Goal: Communication & Community: Answer question/provide support

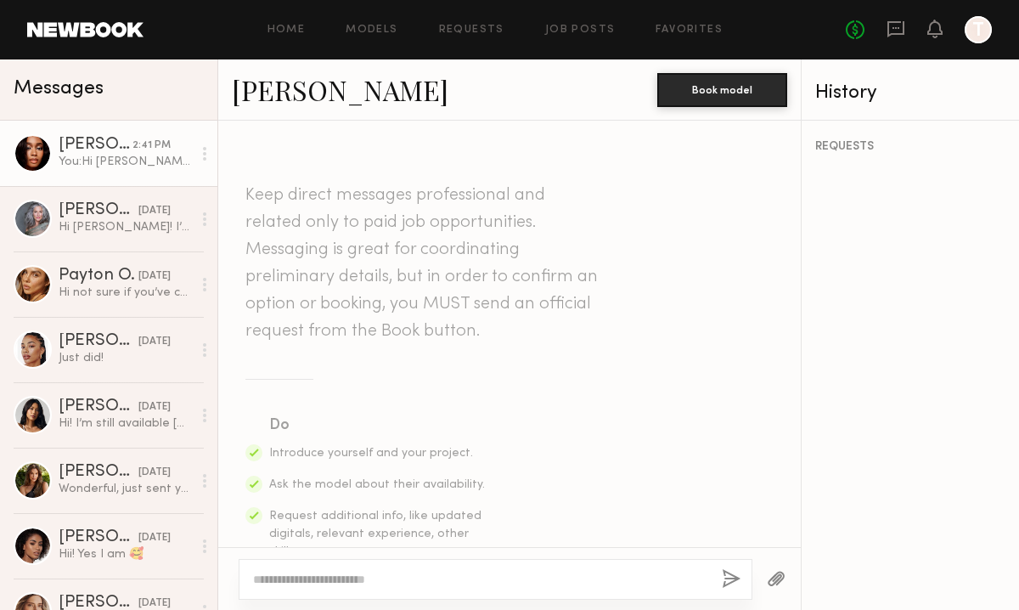
scroll to position [601, 0]
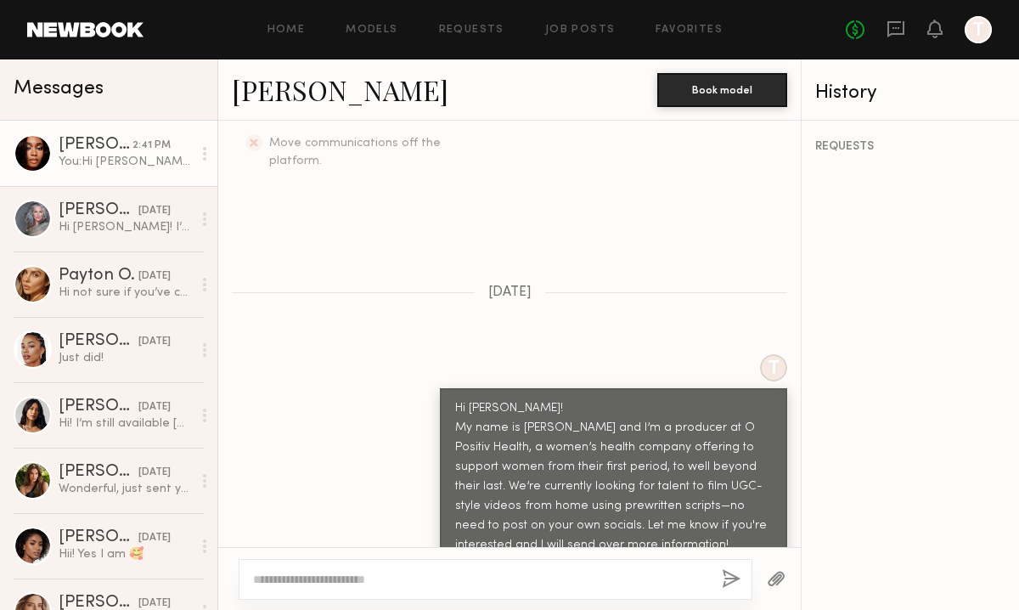
click at [71, 37] on link at bounding box center [85, 29] width 116 height 15
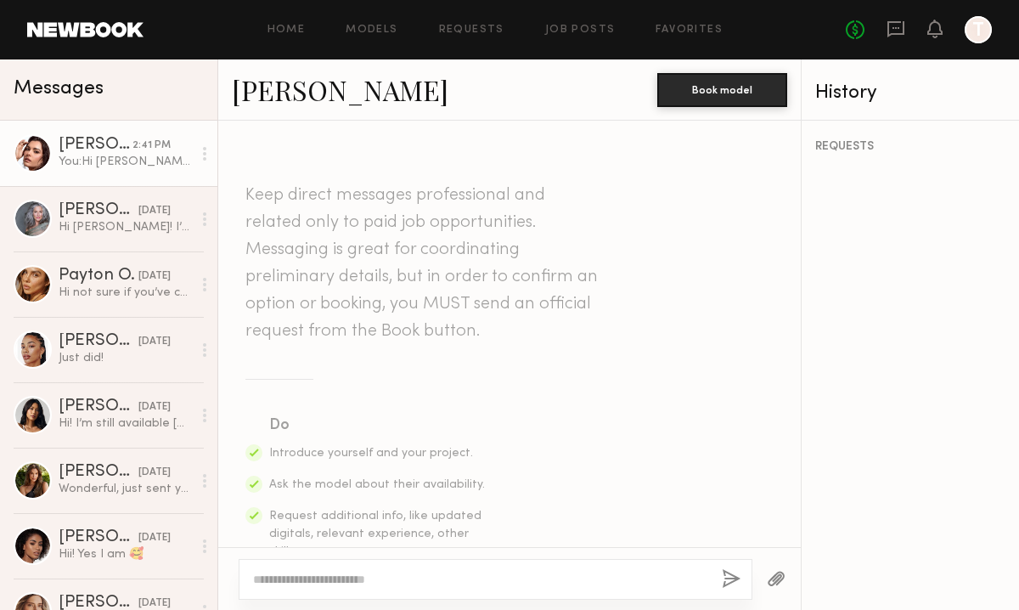
scroll to position [601, 0]
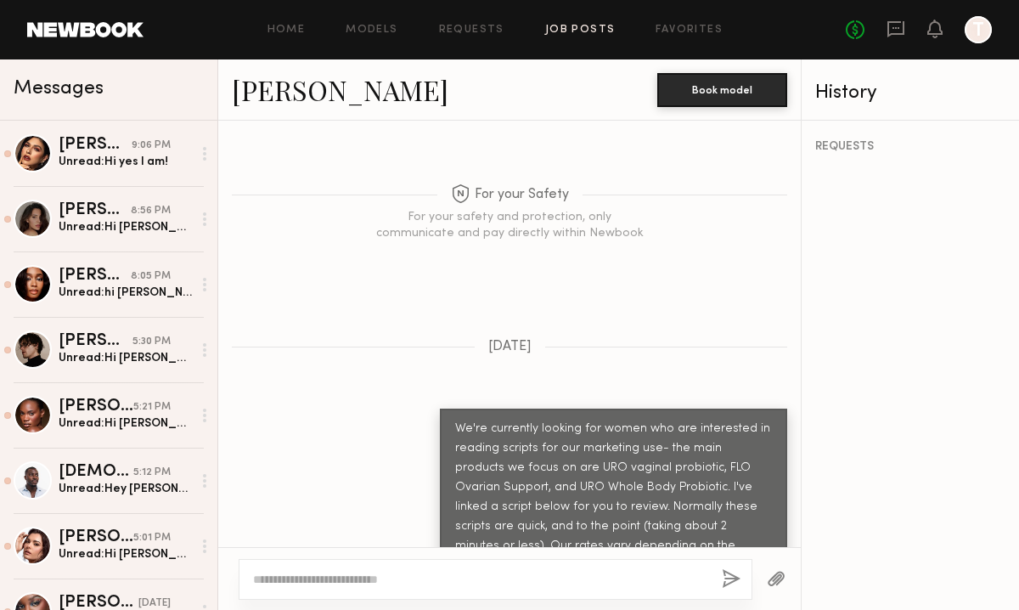
scroll to position [1284, 0]
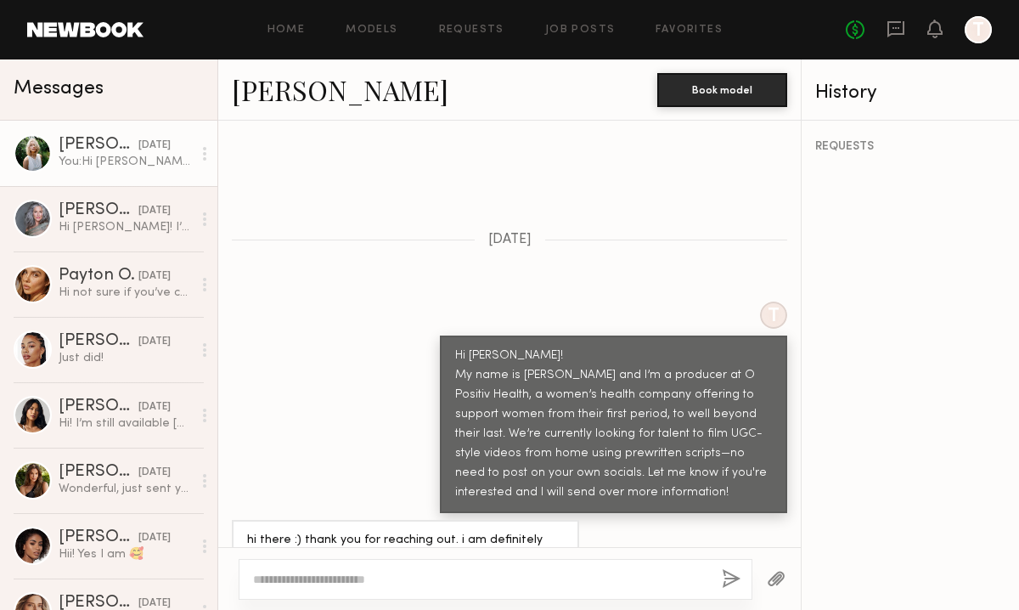
scroll to position [687, 0]
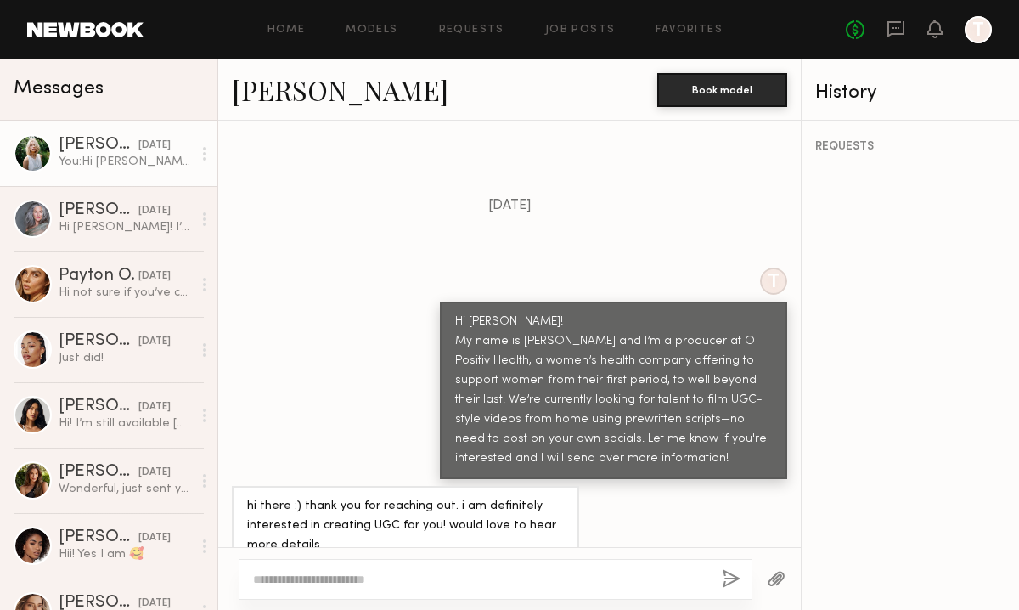
click at [251, 87] on link "Foster M." at bounding box center [340, 89] width 217 height 37
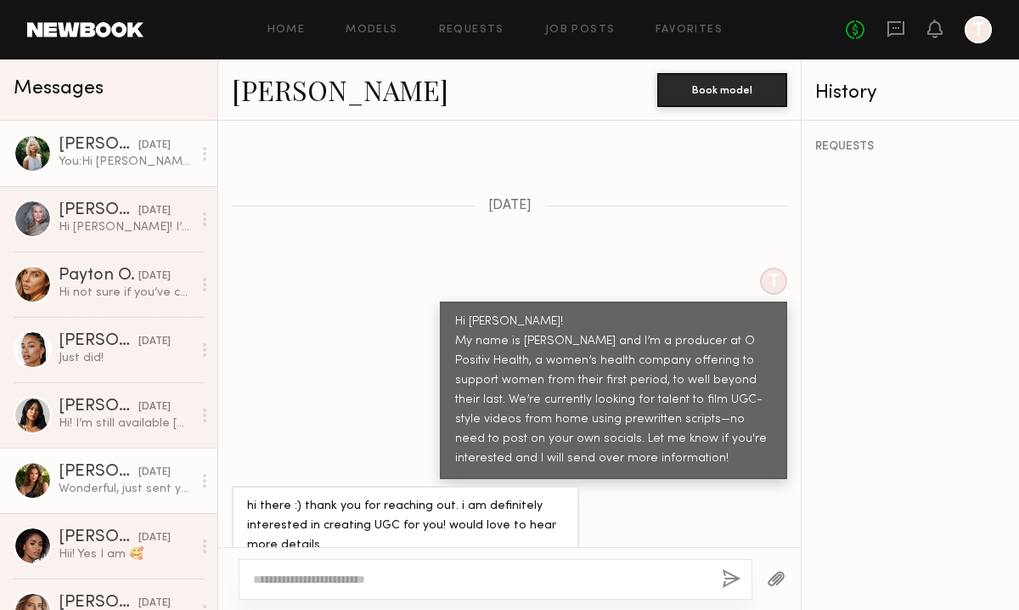
click at [98, 488] on div "Wonderful, just sent you an email ☺️" at bounding box center [125, 489] width 133 height 16
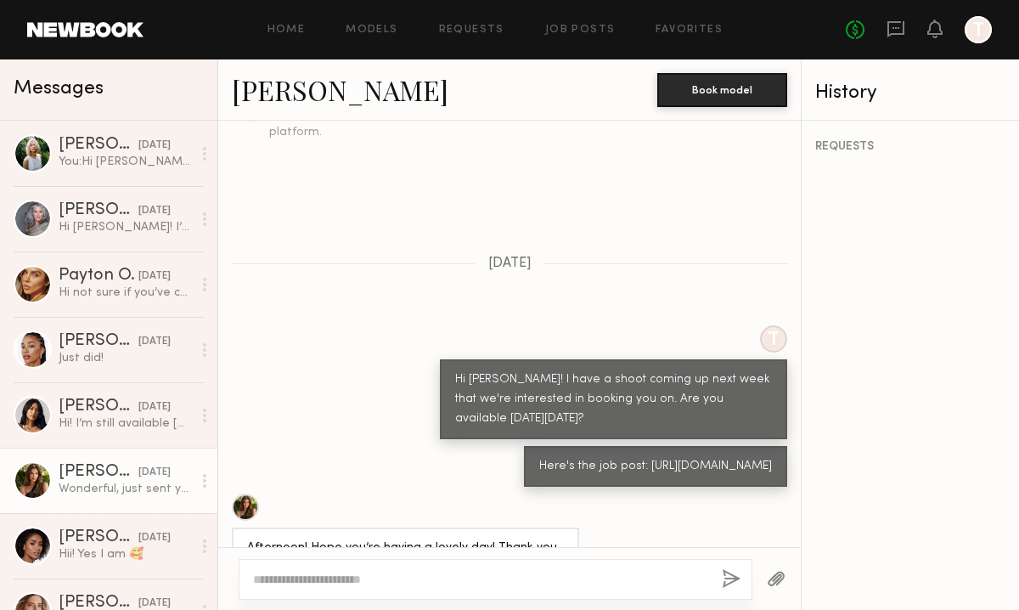
scroll to position [631, 0]
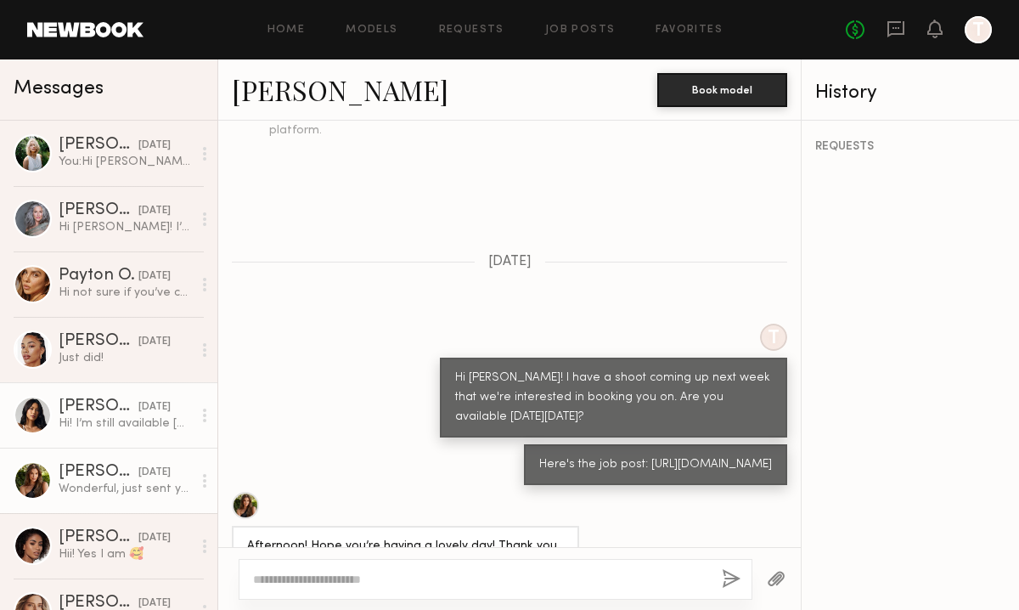
click at [68, 415] on div "Hi! I’m still available [DATE]" at bounding box center [125, 423] width 133 height 16
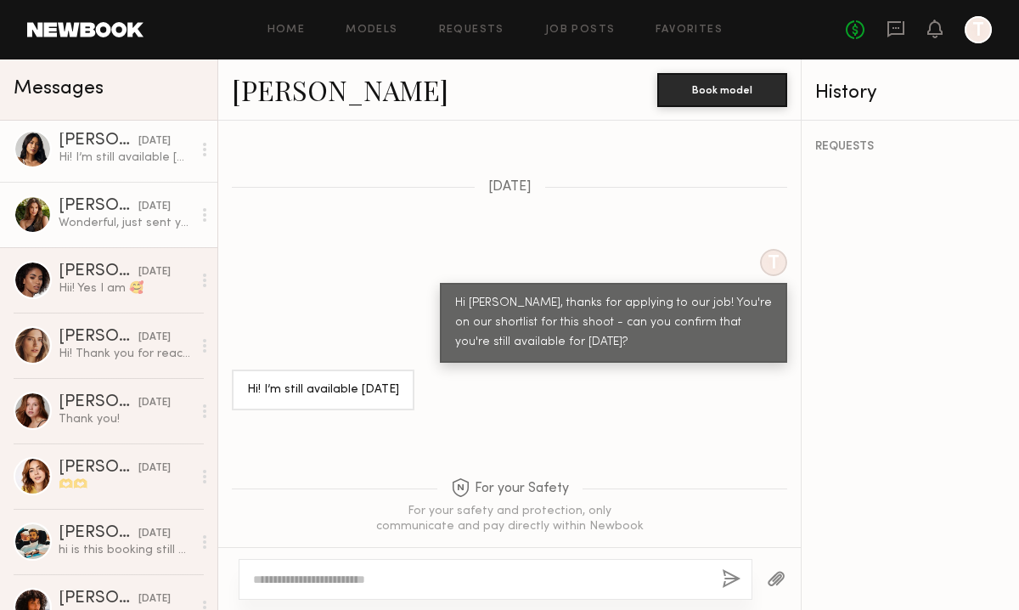
scroll to position [274, 0]
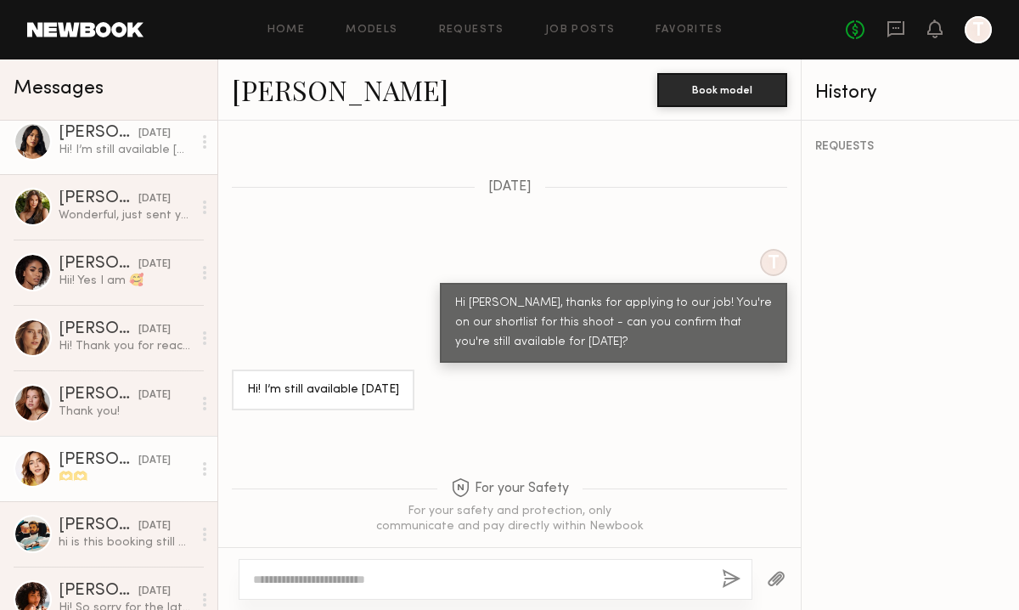
click at [93, 459] on div "[PERSON_NAME]" at bounding box center [99, 460] width 80 height 17
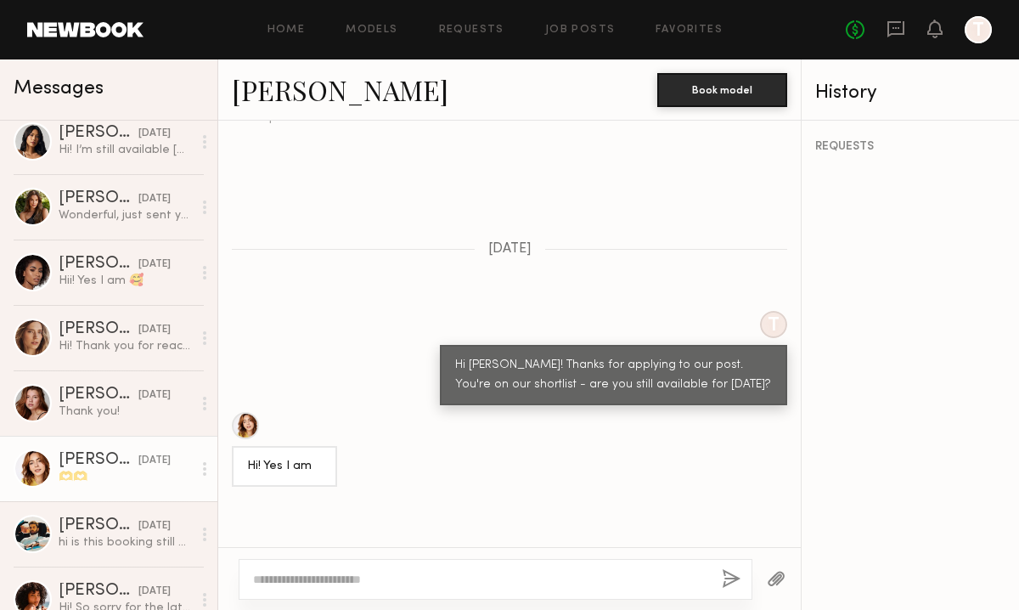
scroll to position [530, 0]
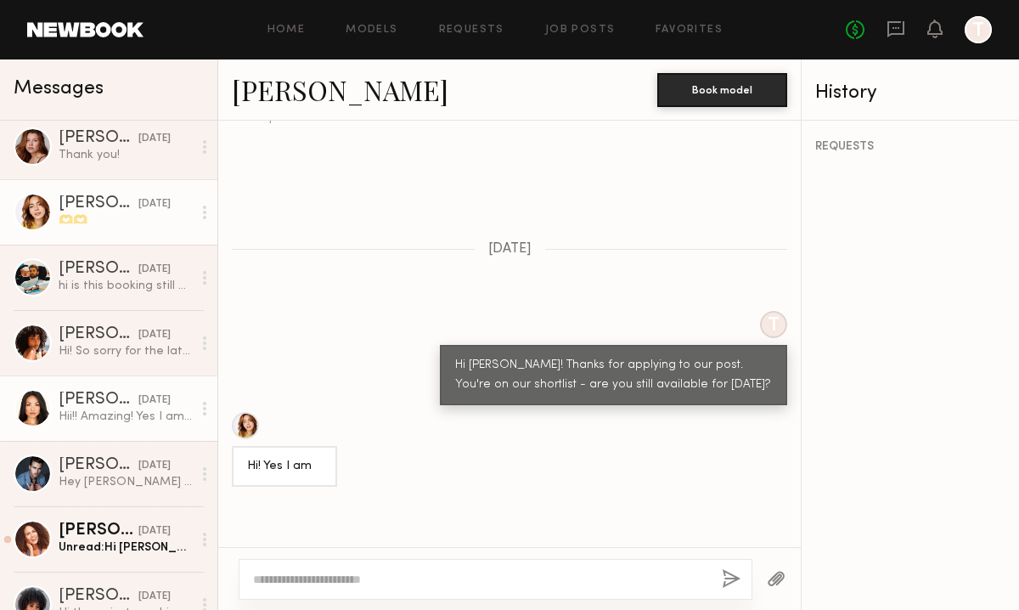
click at [65, 410] on div "Hii!! Amazing! Yes I am available! 🥰" at bounding box center [125, 417] width 133 height 16
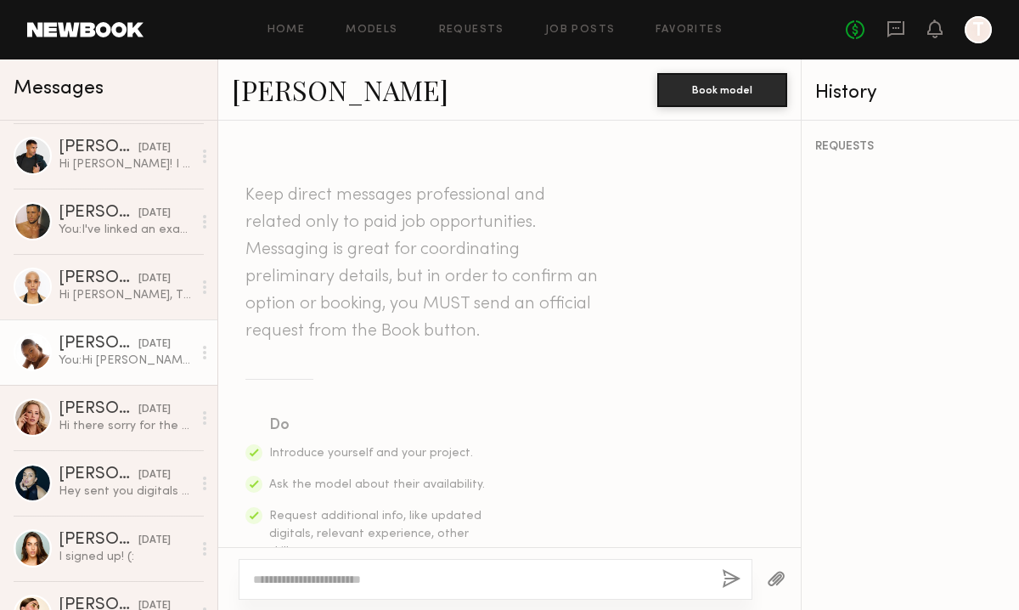
scroll to position [1242, 0]
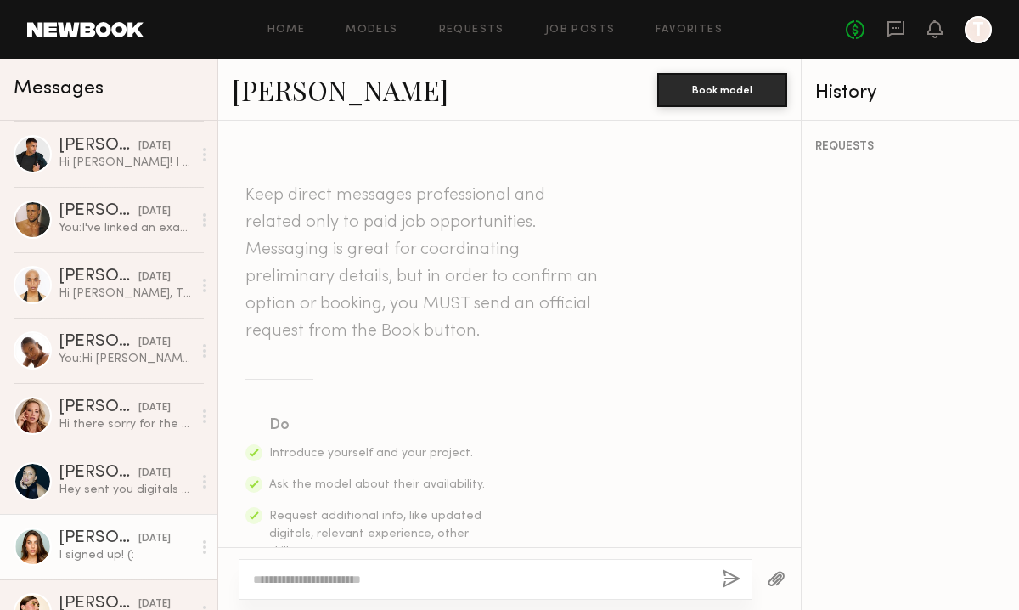
click at [99, 534] on div "Shelby M." at bounding box center [99, 538] width 80 height 17
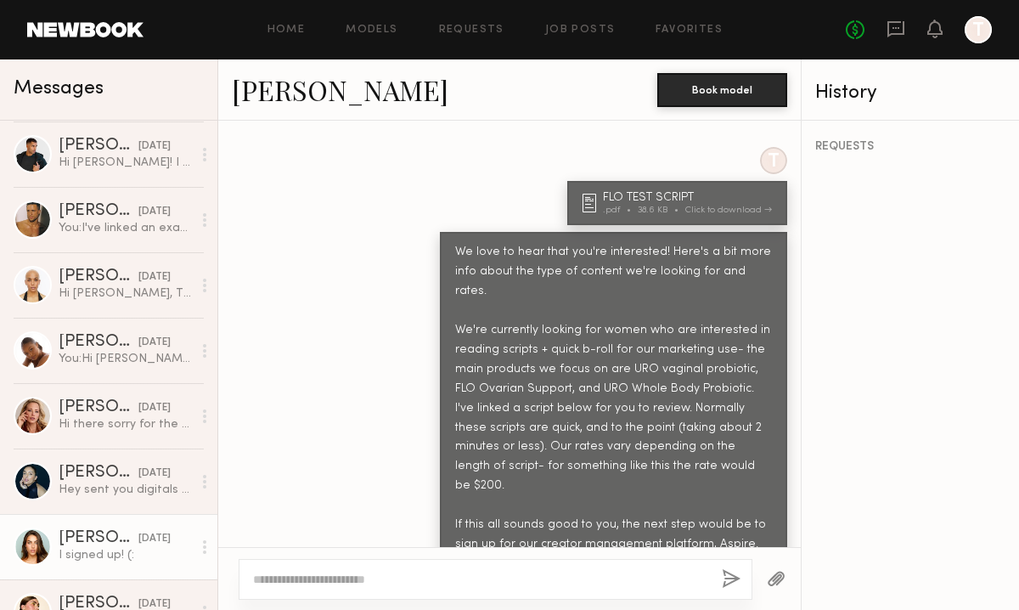
scroll to position [347, 0]
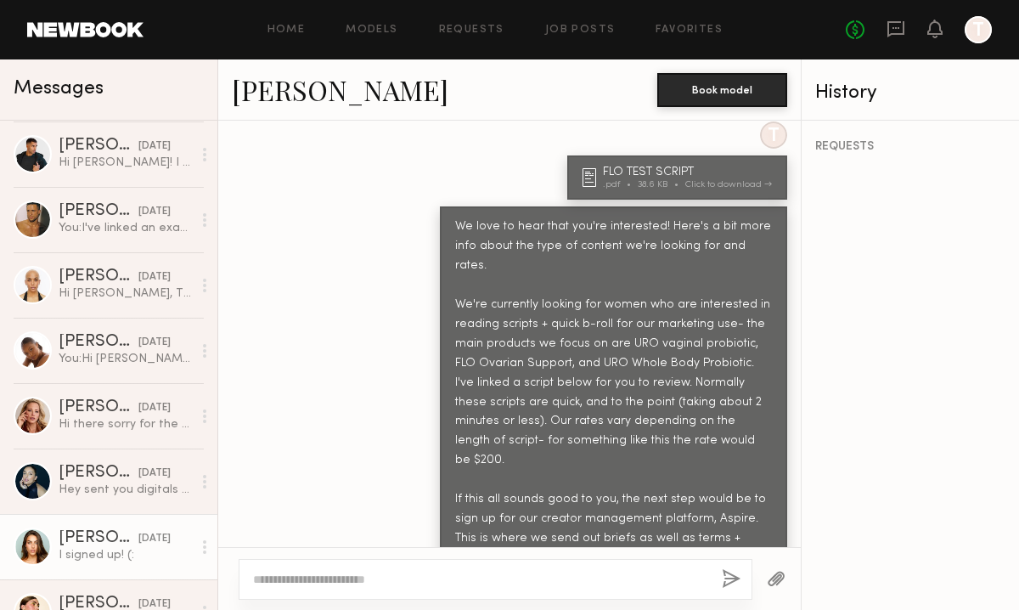
click at [558, 172] on div "T FLO TEST SCRIPT .pdf 38.6 KB Click to download" at bounding box center [509, 160] width 583 height 78
click at [764, 180] on div "Click to download" at bounding box center [728, 184] width 87 height 9
drag, startPoint x: 583, startPoint y: 164, endPoint x: 774, endPoint y: 519, distance: 403.2
click at [774, 519] on div "Loading Hello Maggie! Yes I am interested!! 05/12/2025 T FLO TEST SCRIPT .pdf 3…" at bounding box center [509, 334] width 583 height 426
copy div "FLO TEST SCRIPT .pdf 38.6 KB Click to download We love to hear that you're inte…"
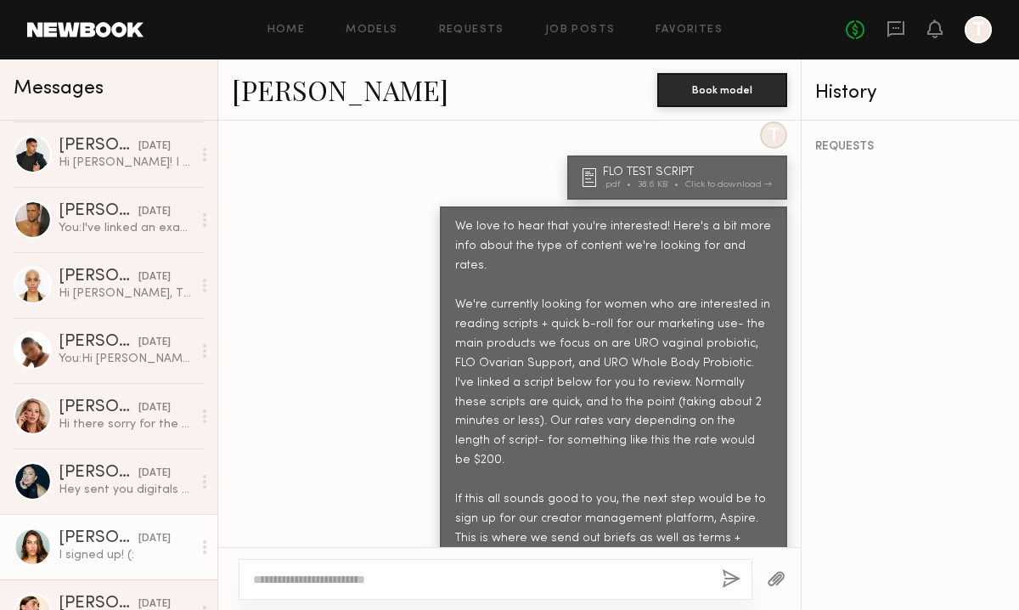
click at [571, 305] on div "We love to hear that you're interested! Here's a bit more info about the type o…" at bounding box center [613, 402] width 317 height 370
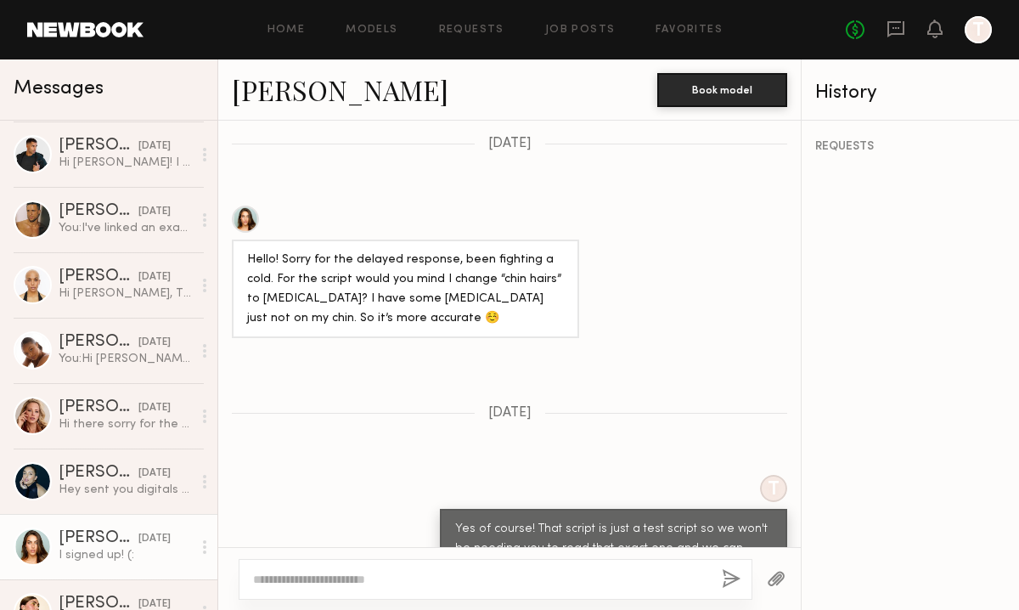
scroll to position [697, 0]
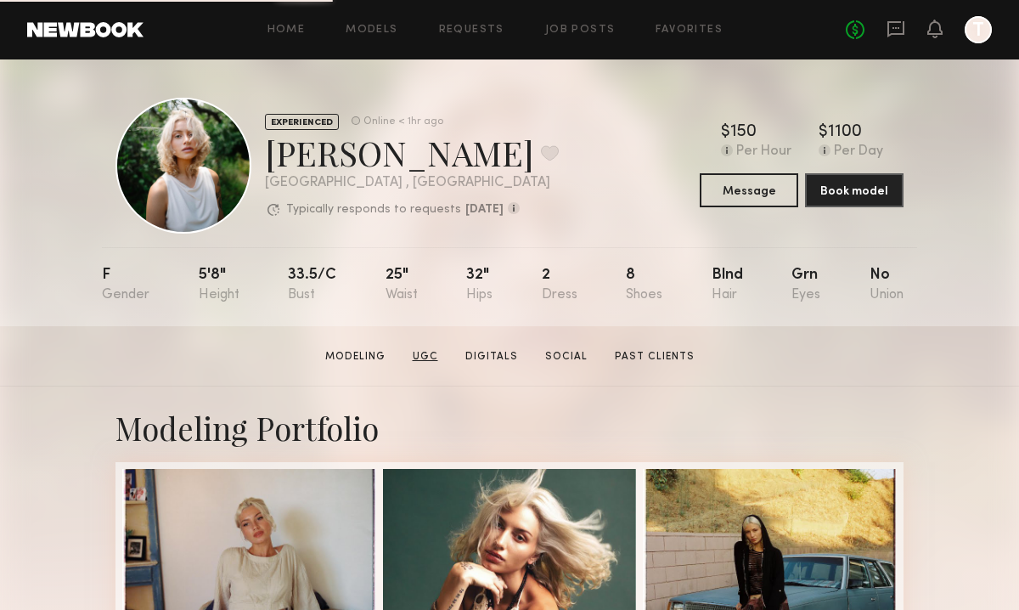
click at [418, 358] on link "UGC" at bounding box center [425, 356] width 39 height 15
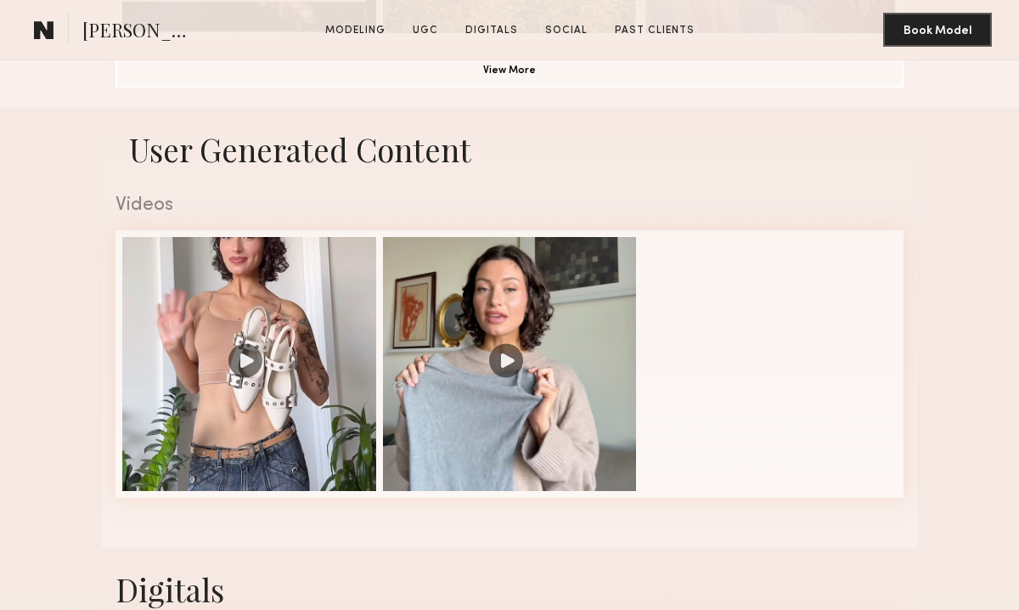
scroll to position [1478, 0]
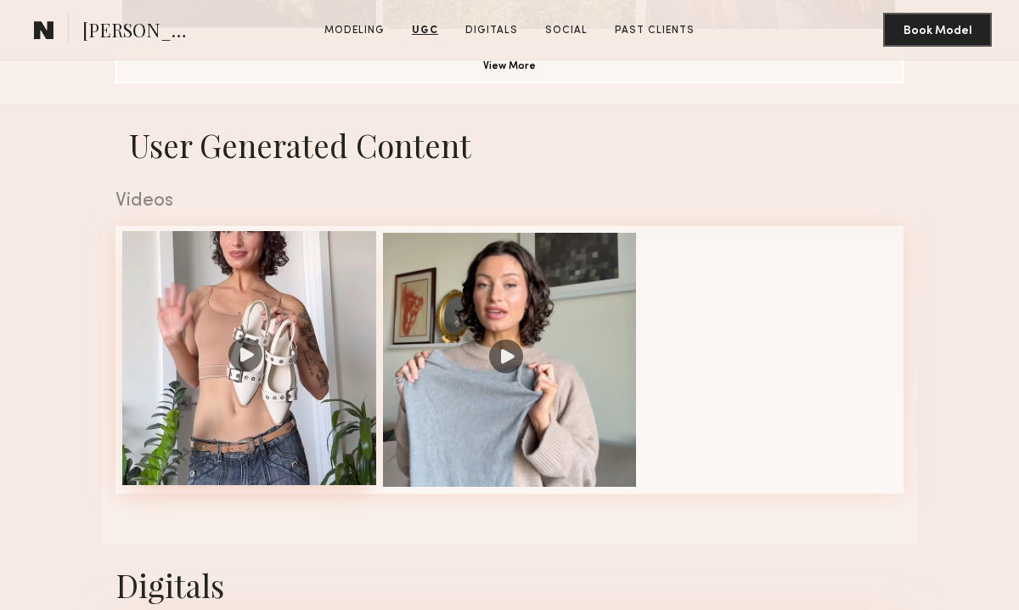
click at [236, 368] on div at bounding box center [249, 358] width 254 height 254
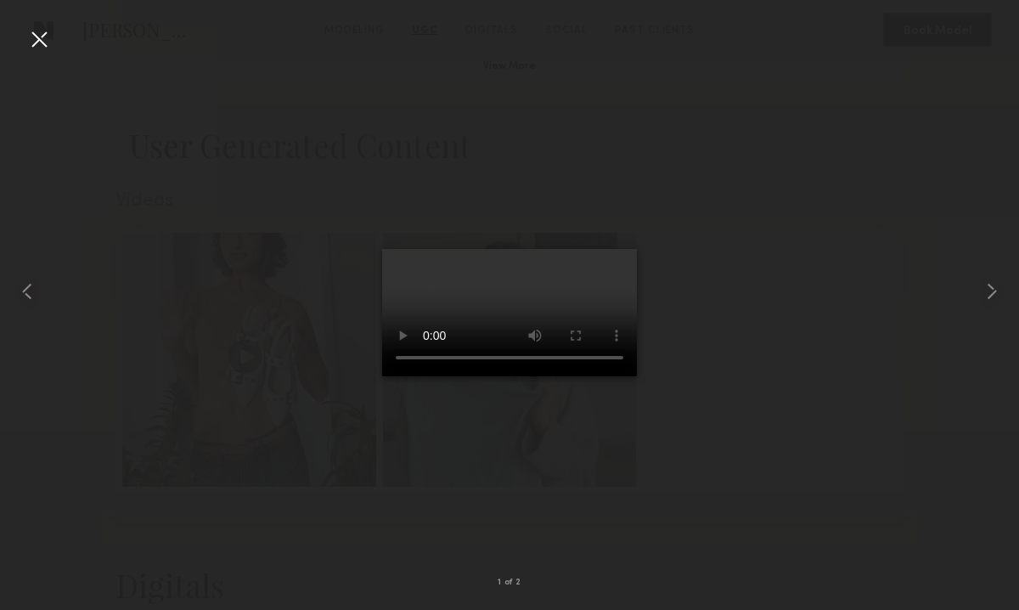
click at [28, 30] on div at bounding box center [38, 38] width 27 height 27
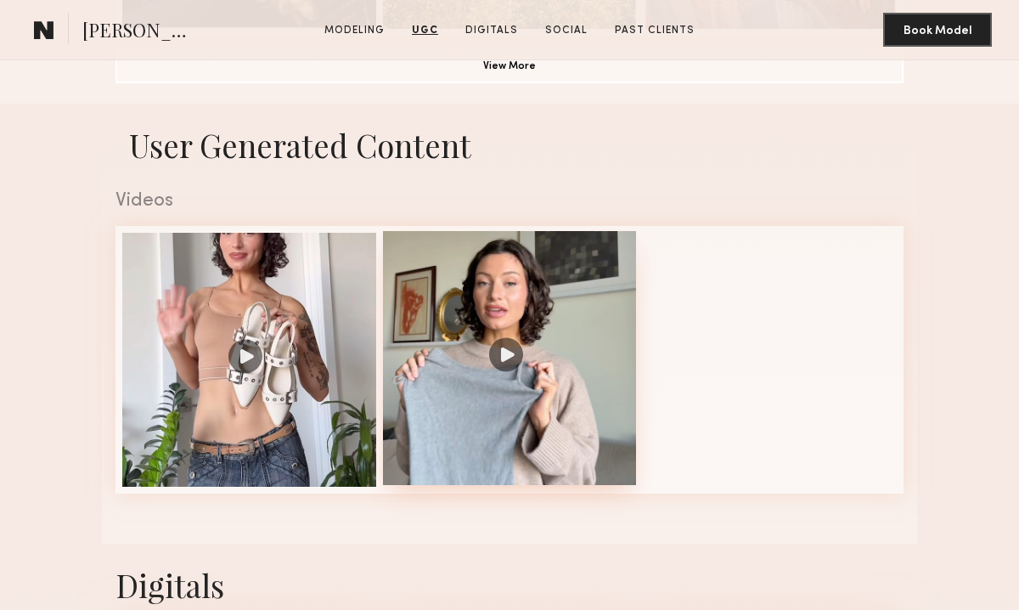
click at [488, 315] on div at bounding box center [510, 358] width 254 height 254
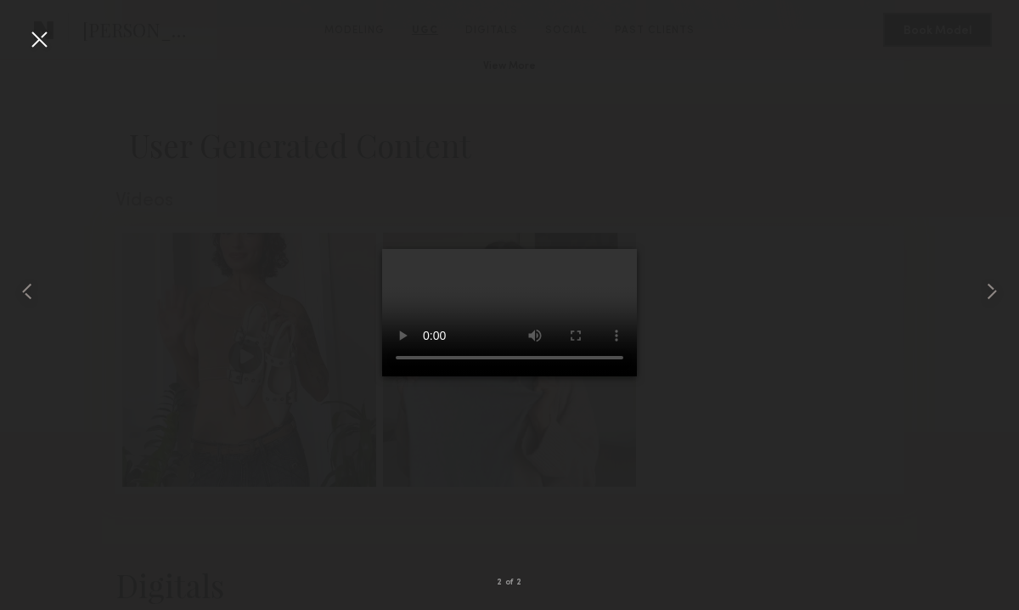
click at [41, 45] on div at bounding box center [38, 38] width 27 height 27
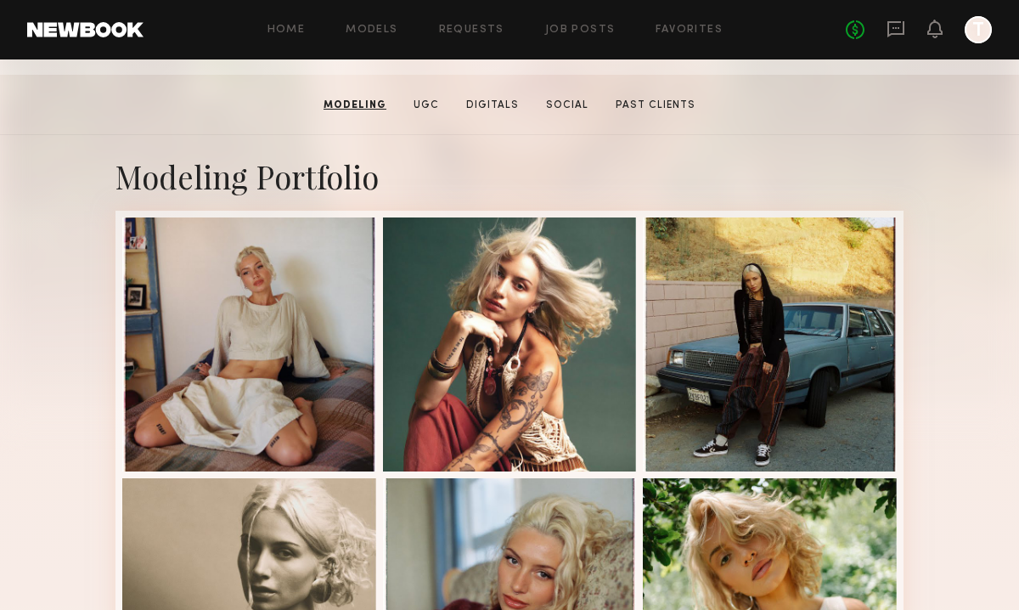
scroll to position [0, 0]
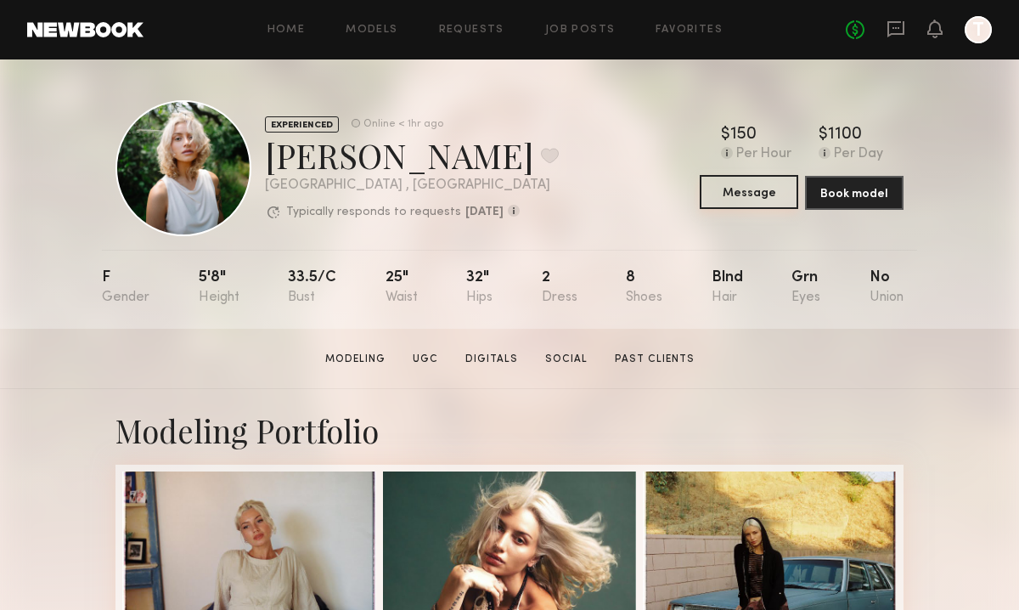
click at [735, 196] on button "Message" at bounding box center [749, 192] width 99 height 34
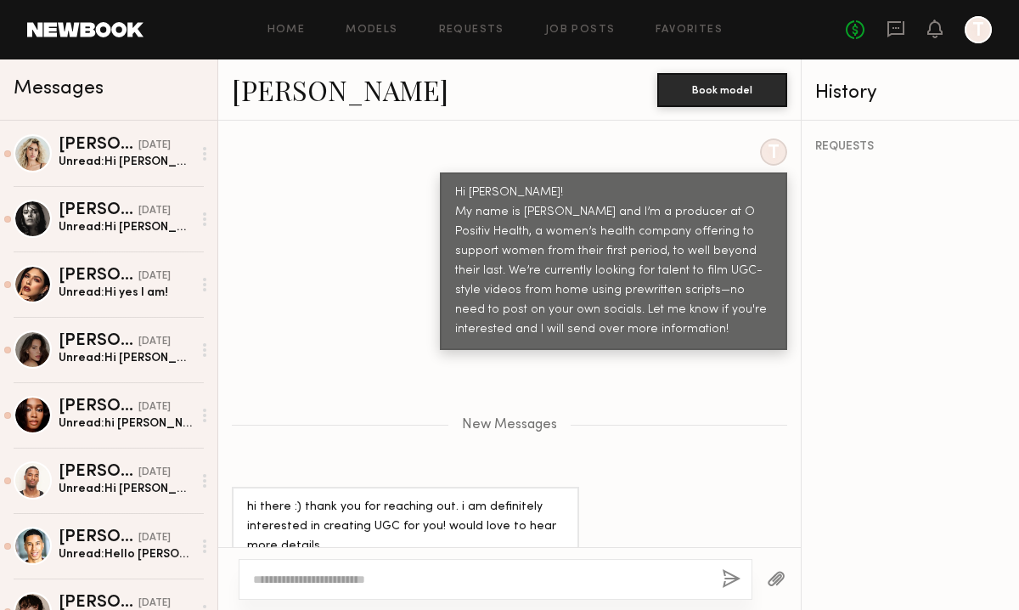
scroll to position [668, 0]
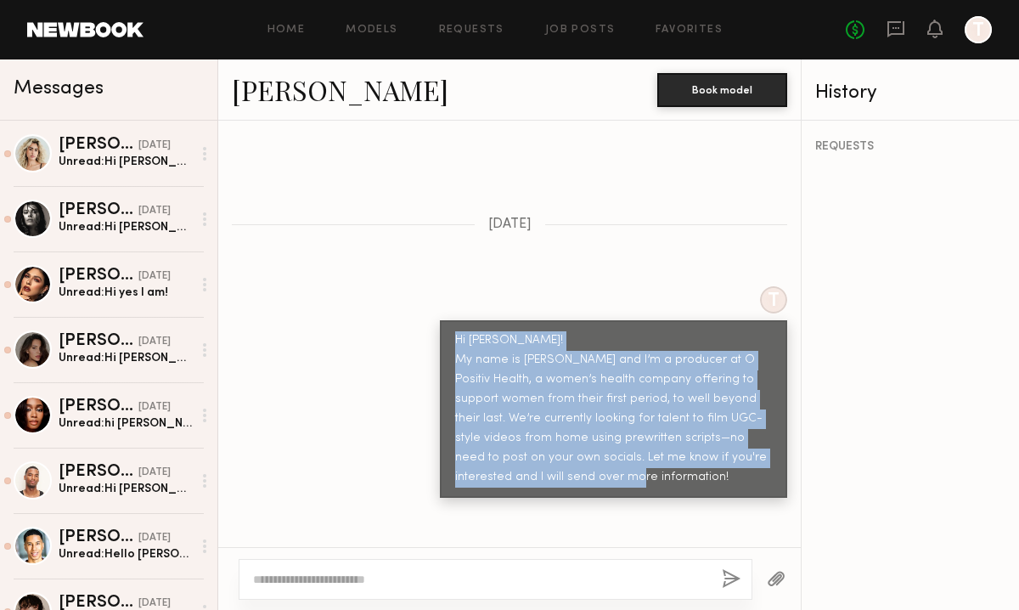
drag, startPoint x: 457, startPoint y: 310, endPoint x: 565, endPoint y: 444, distance: 172.2
click at [565, 445] on div "Hi Foster! My name is Erica and I’m a producer at O Positiv Health, a women’s h…" at bounding box center [613, 409] width 317 height 156
copy div "Hi Foster! My name is Erica and I’m a producer at O Positiv Health, a women’s h…"
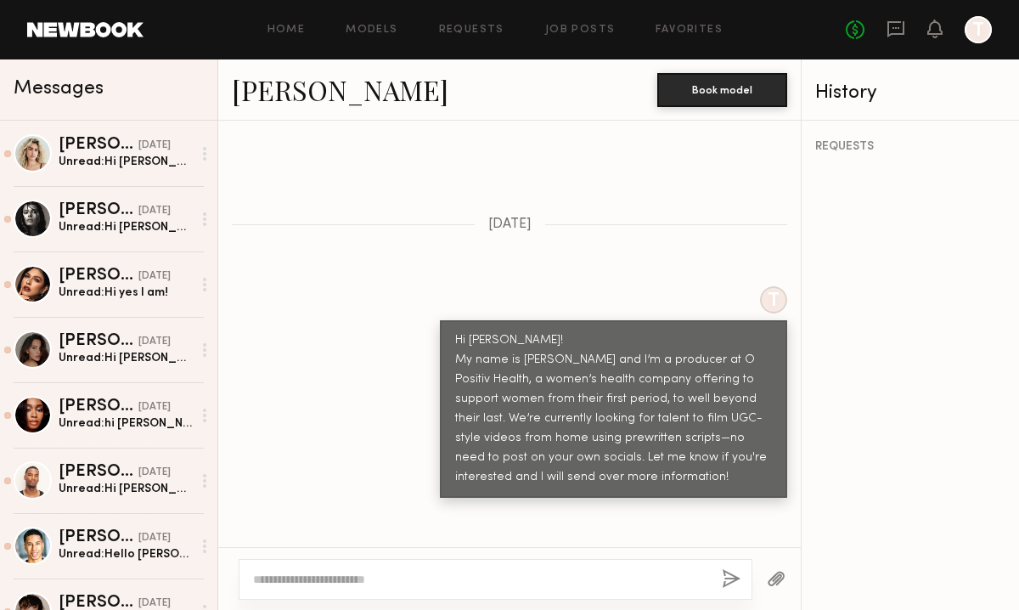
click at [442, 407] on div "Hi Foster! My name is Erica and I’m a producer at O Positiv Health, a women’s h…" at bounding box center [613, 409] width 347 height 178
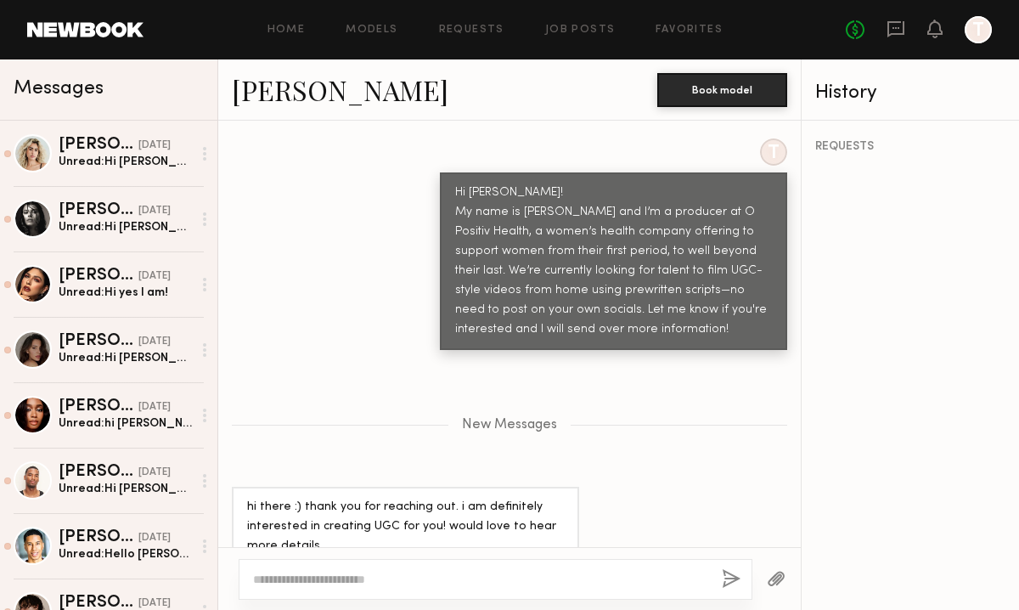
click at [348, 586] on textarea at bounding box center [480, 579] width 455 height 17
paste textarea "**********"
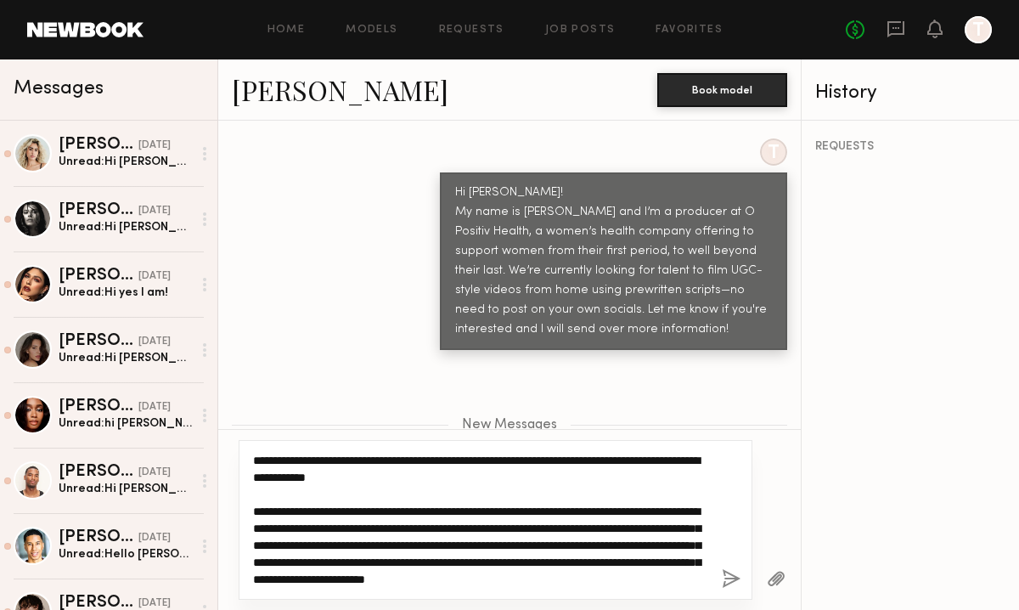
scroll to position [102, 0]
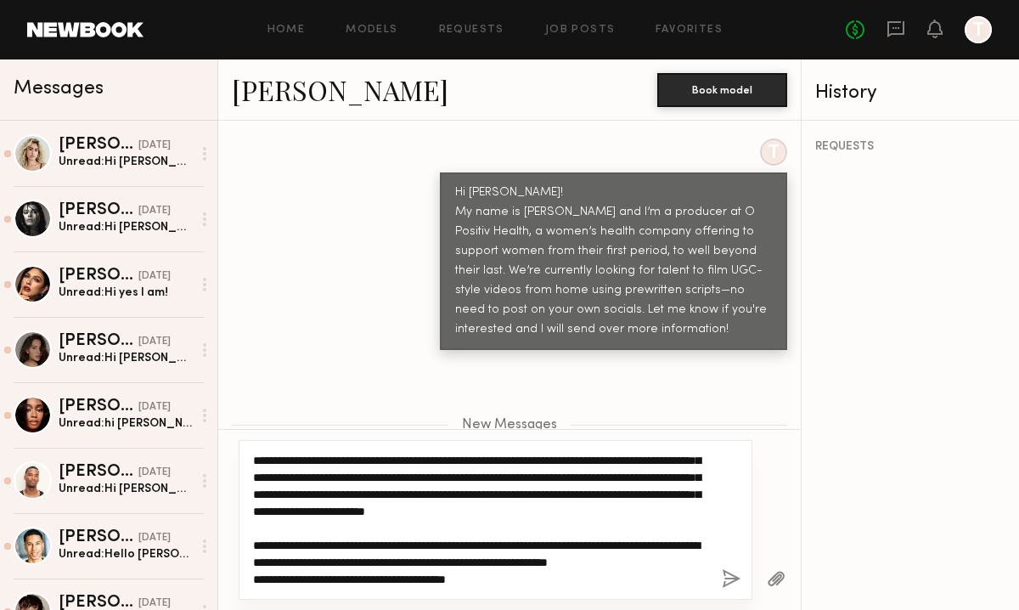
type textarea "**********"
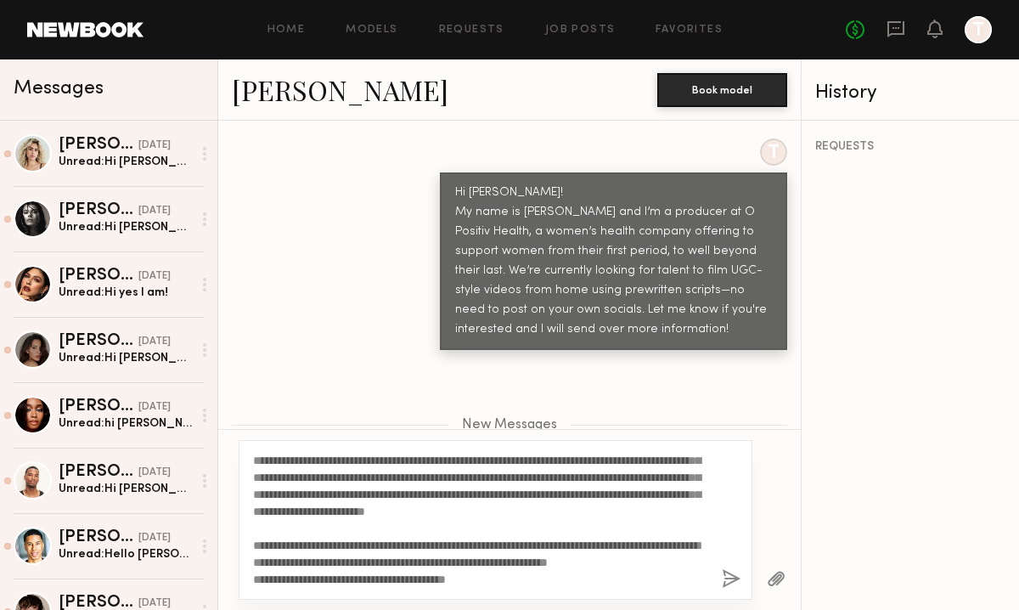
click at [733, 579] on button "button" at bounding box center [731, 579] width 19 height 21
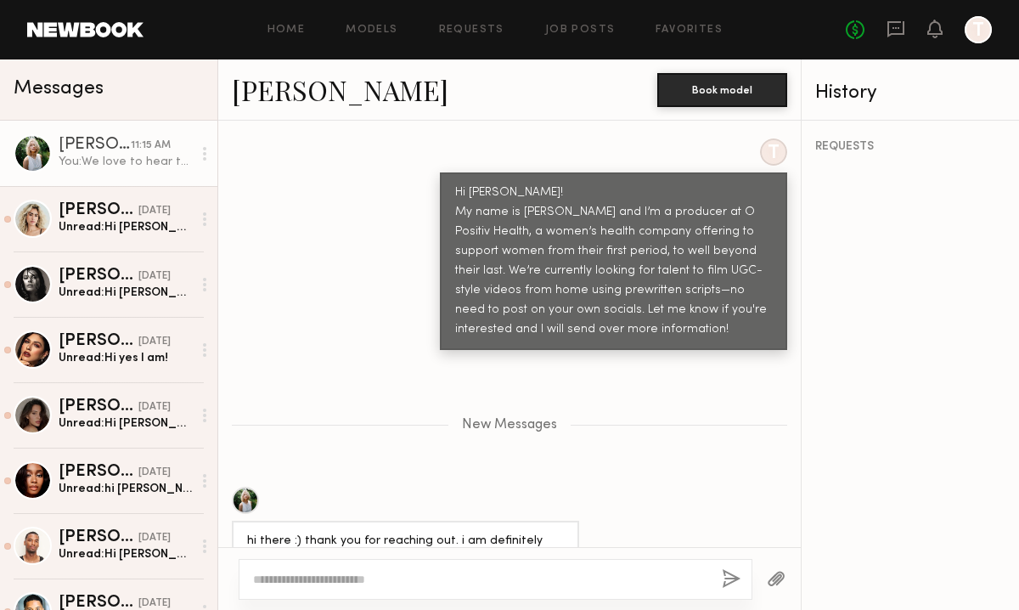
scroll to position [0, 0]
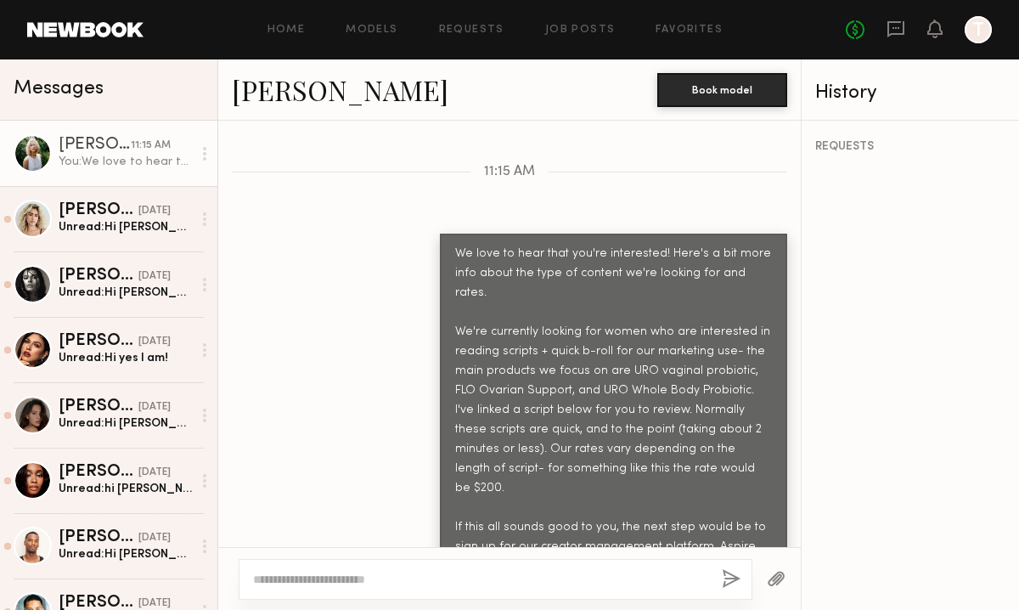
click at [779, 582] on button "button" at bounding box center [776, 579] width 19 height 21
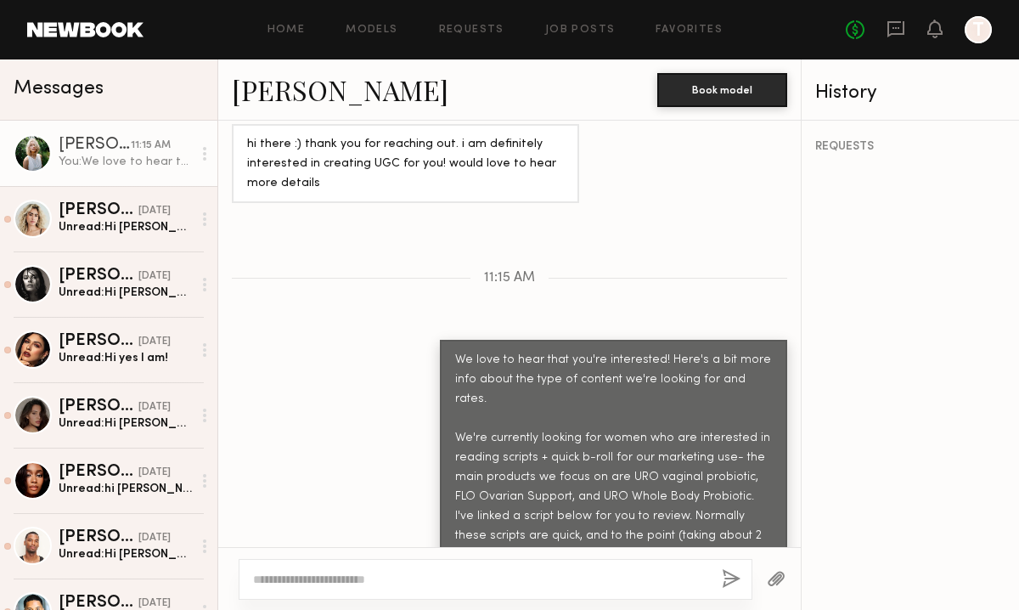
scroll to position [1319, 0]
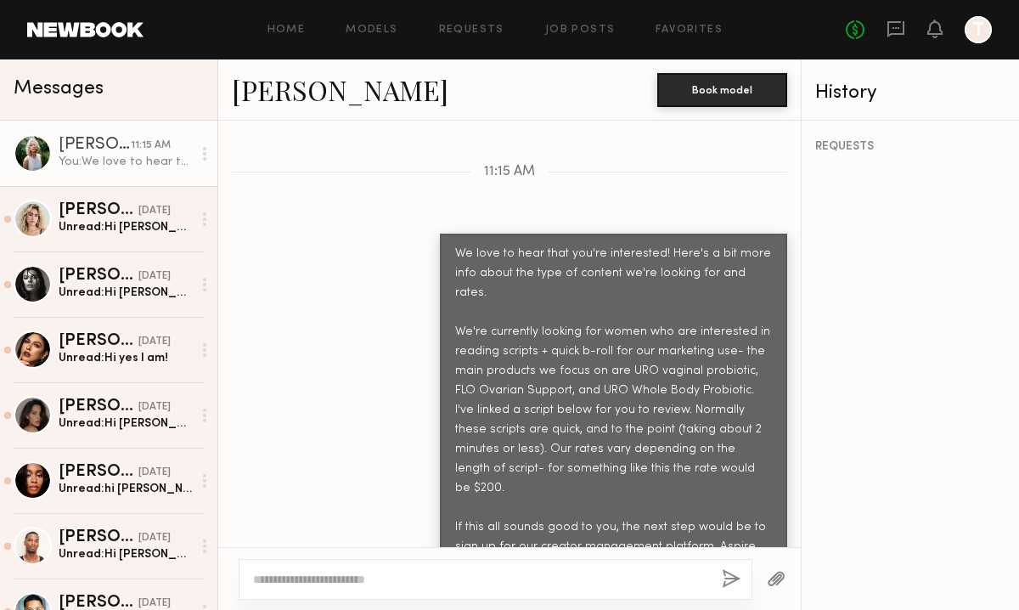
click at [776, 584] on button "button" at bounding box center [776, 579] width 19 height 21
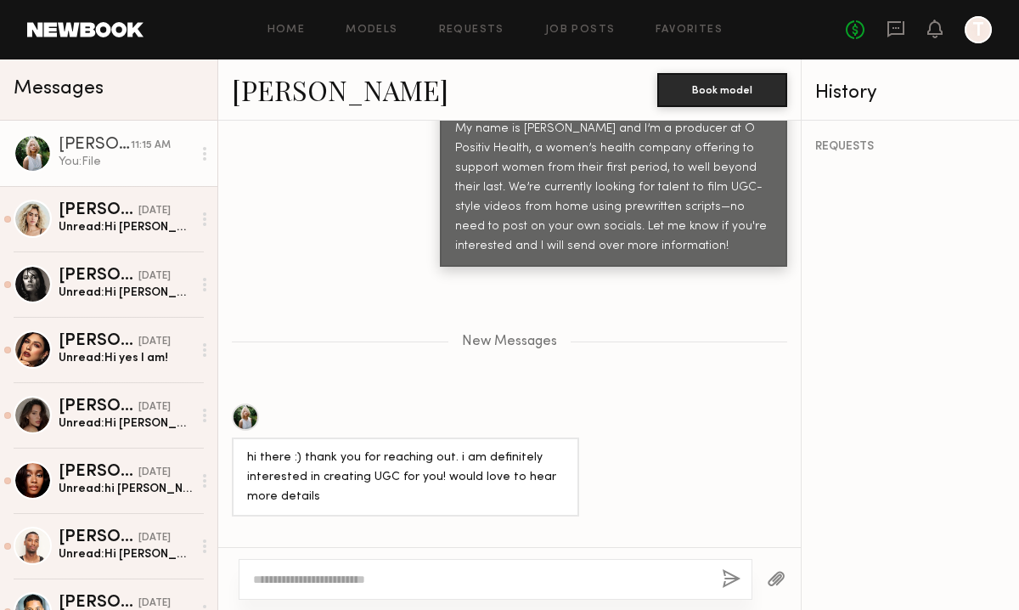
scroll to position [234, 0]
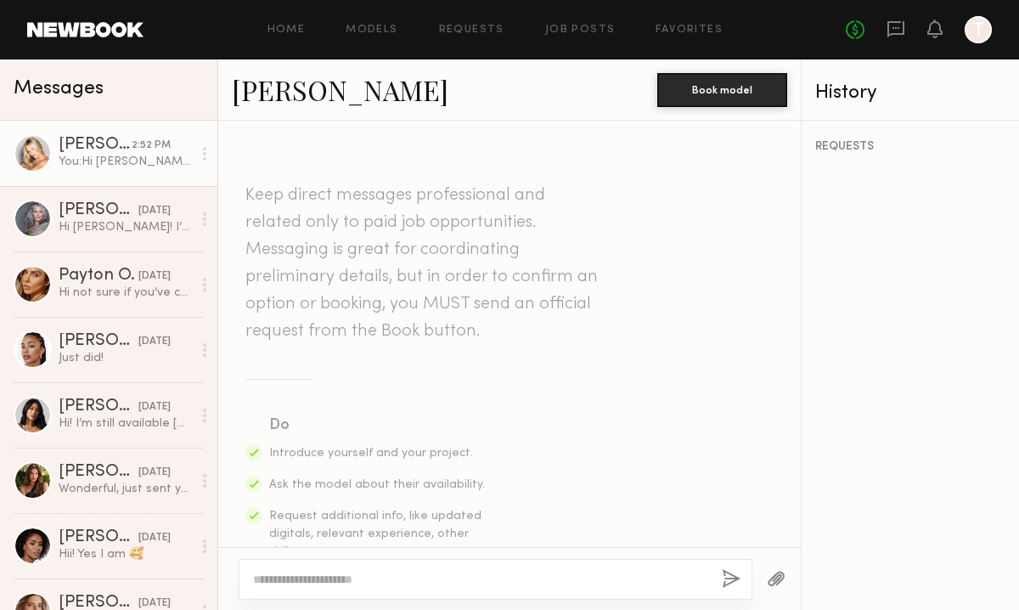
scroll to position [601, 0]
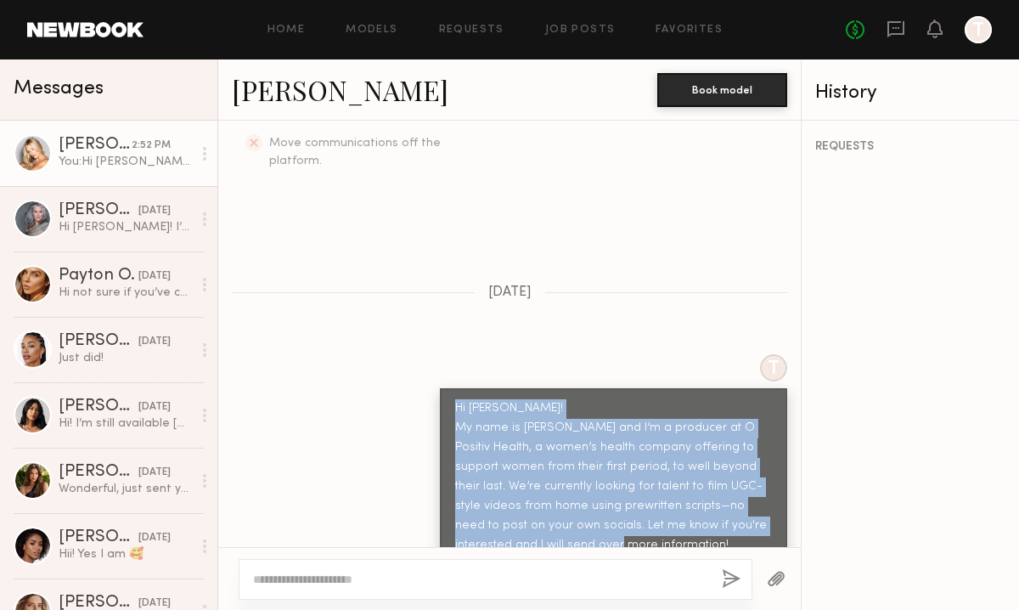
click at [99, 33] on link at bounding box center [85, 29] width 116 height 15
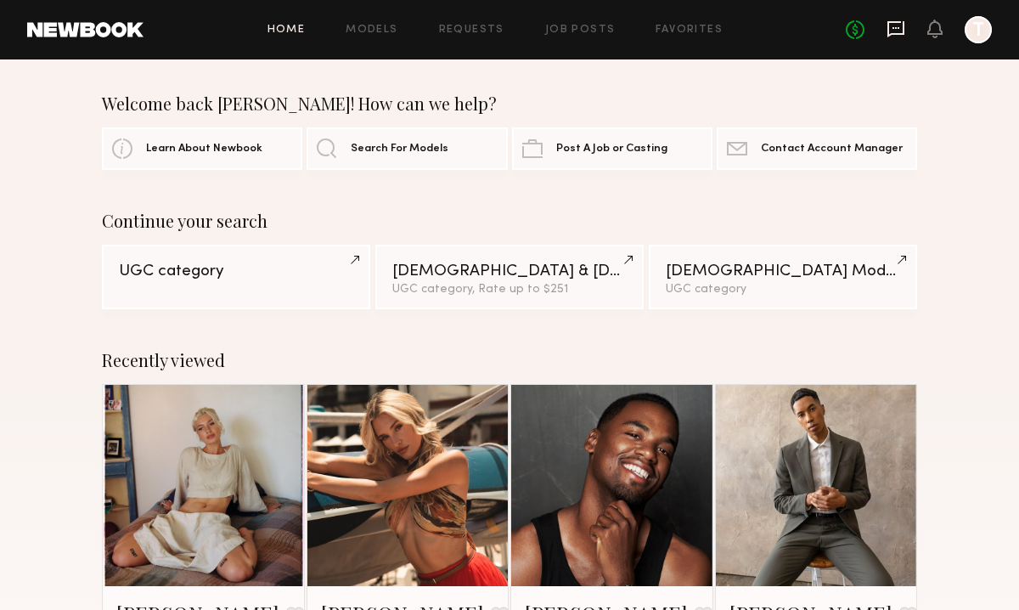
click at [904, 23] on icon at bounding box center [896, 29] width 17 height 16
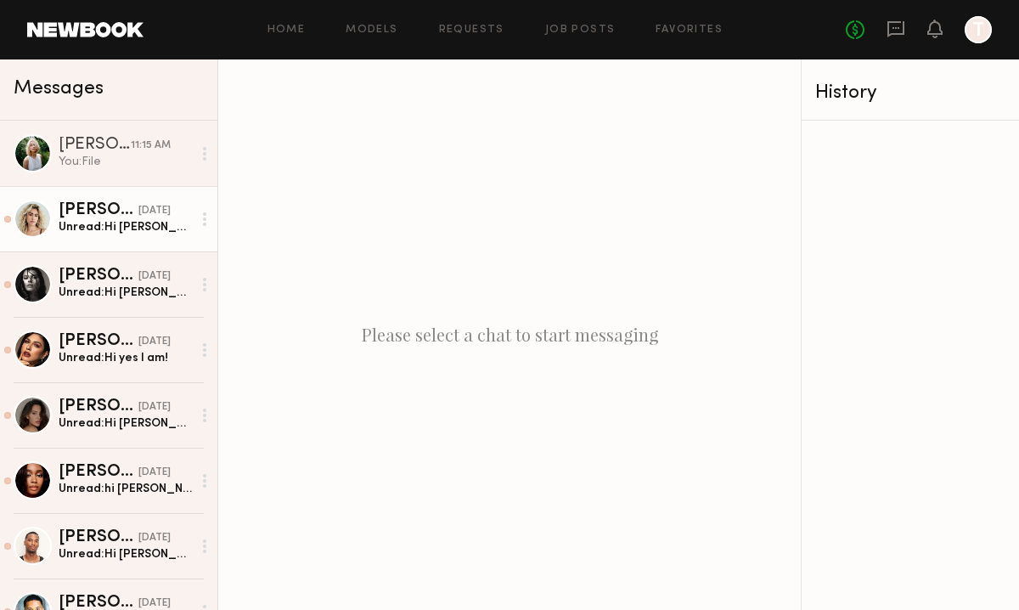
click at [103, 219] on div "Unread: Hi Erica! Could you send details, please?" at bounding box center [125, 227] width 133 height 16
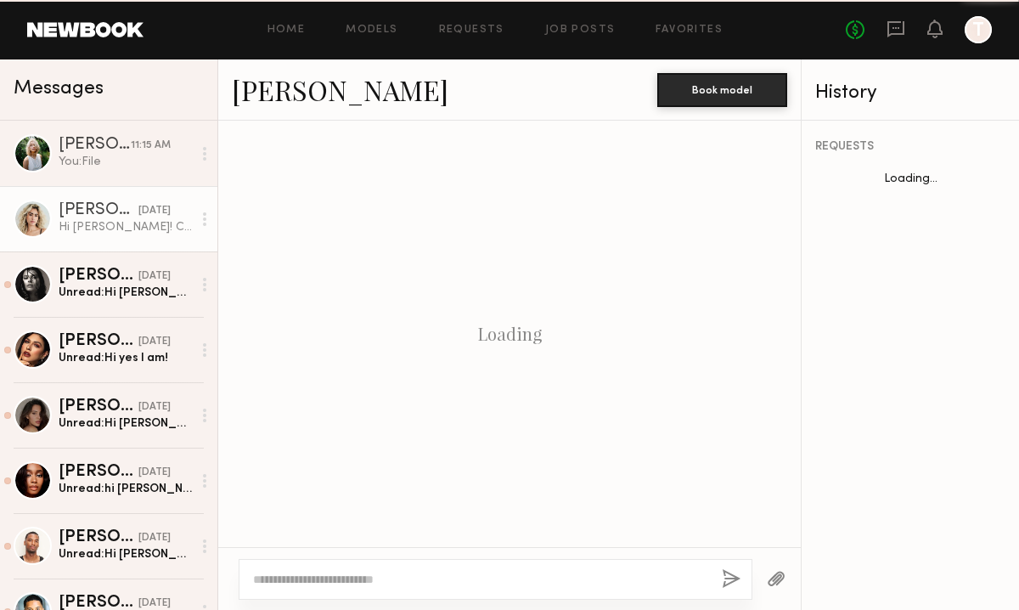
scroll to position [777, 0]
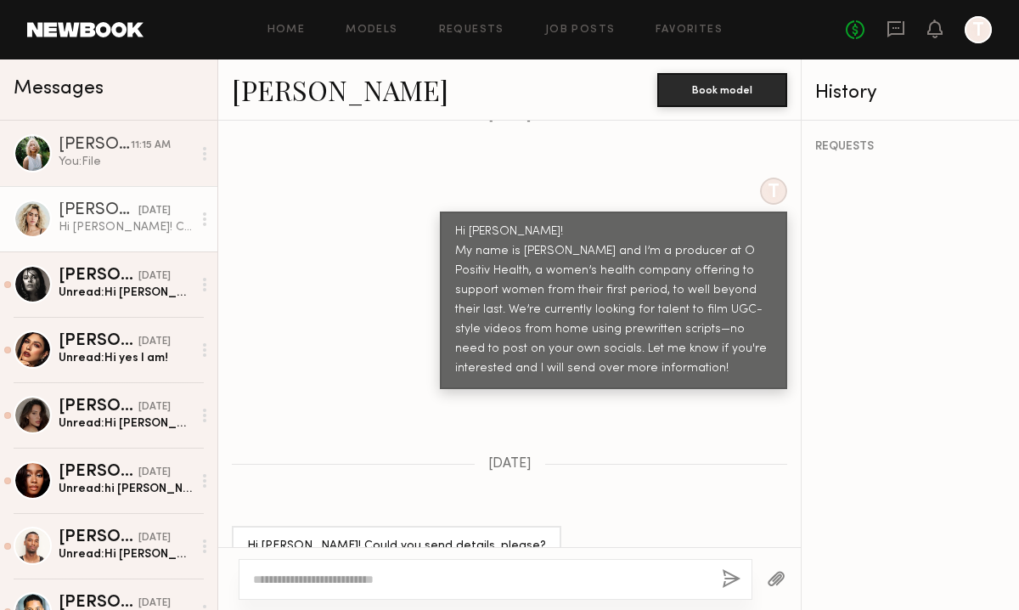
paste textarea "**********"
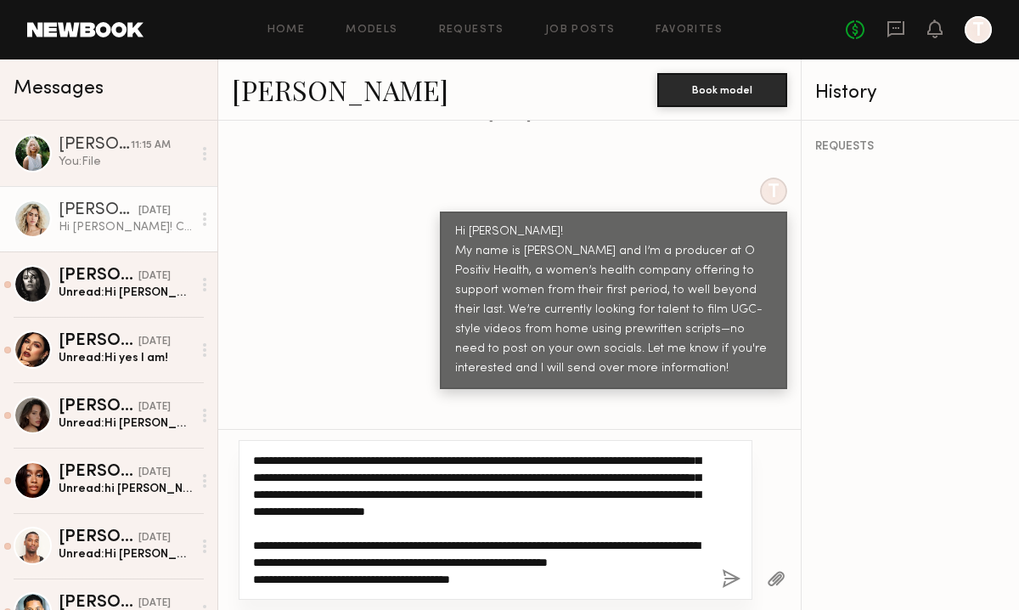
scroll to position [0, 0]
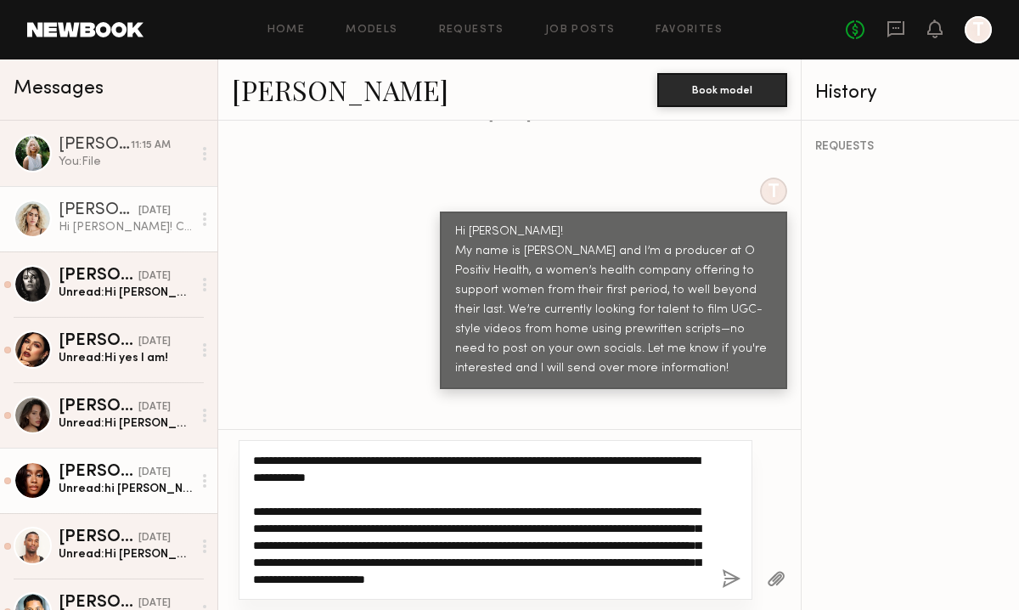
drag, startPoint x: 460, startPoint y: 460, endPoint x: 205, endPoint y: 453, distance: 255.8
click at [205, 453] on div "Messages Foster M. 11:15 AM You: File Adrianne K. yesterday Hi Erica! Could you…" at bounding box center [509, 334] width 1019 height 550
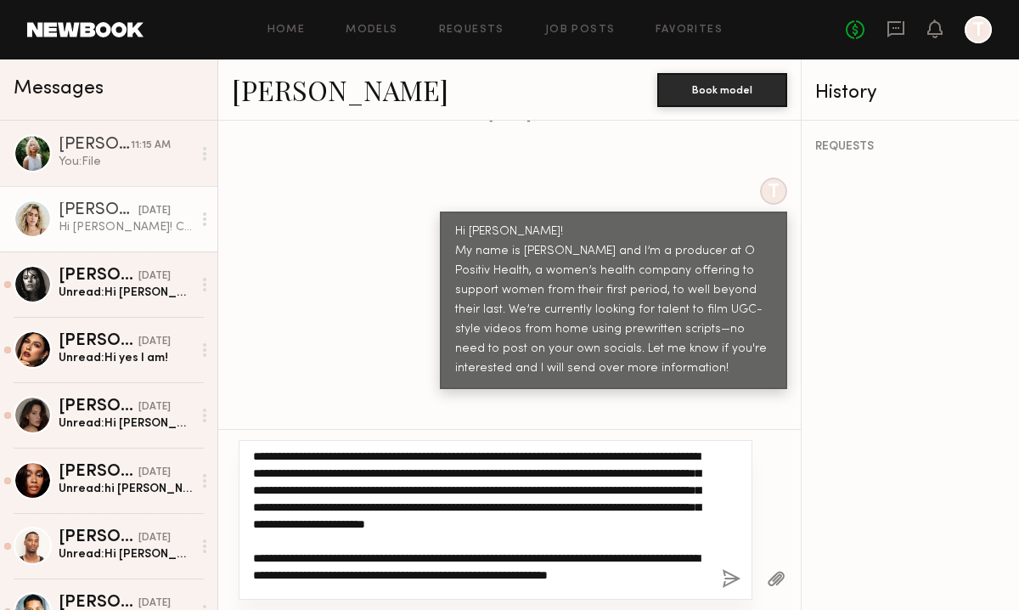
scroll to position [102, 0]
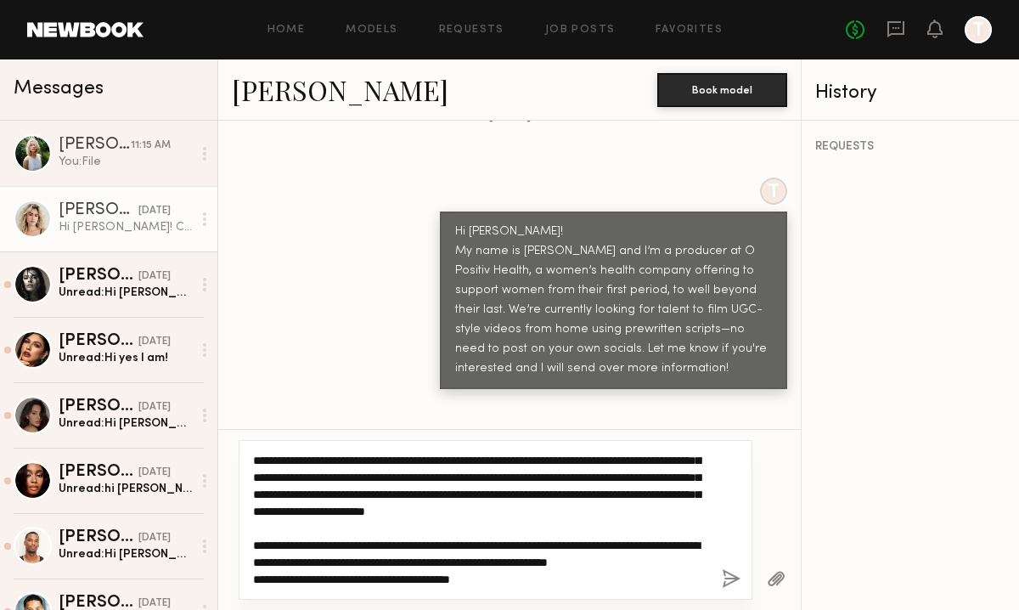
type textarea "**********"
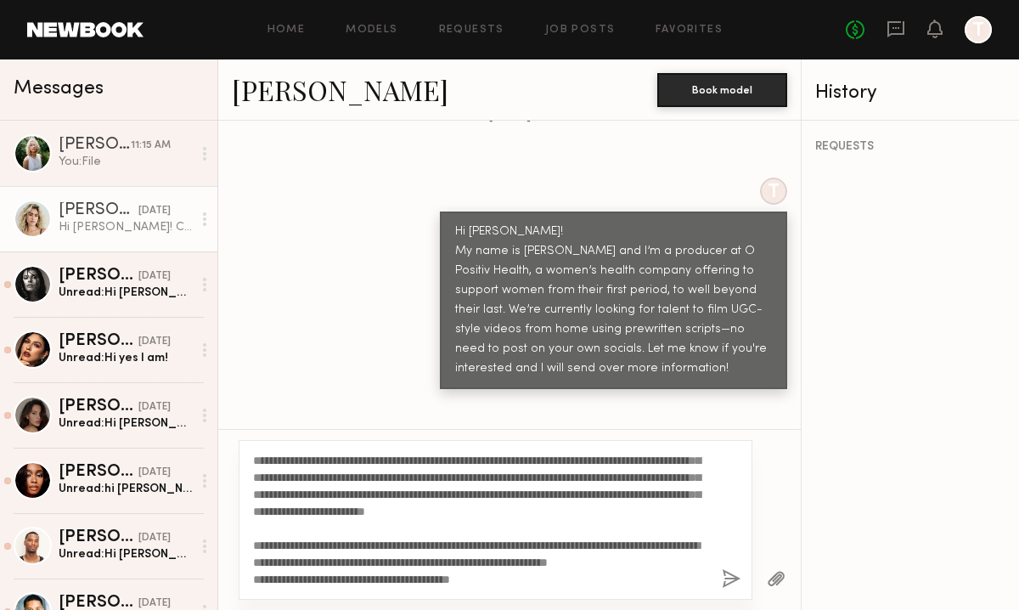
click at [728, 576] on button "button" at bounding box center [731, 579] width 19 height 21
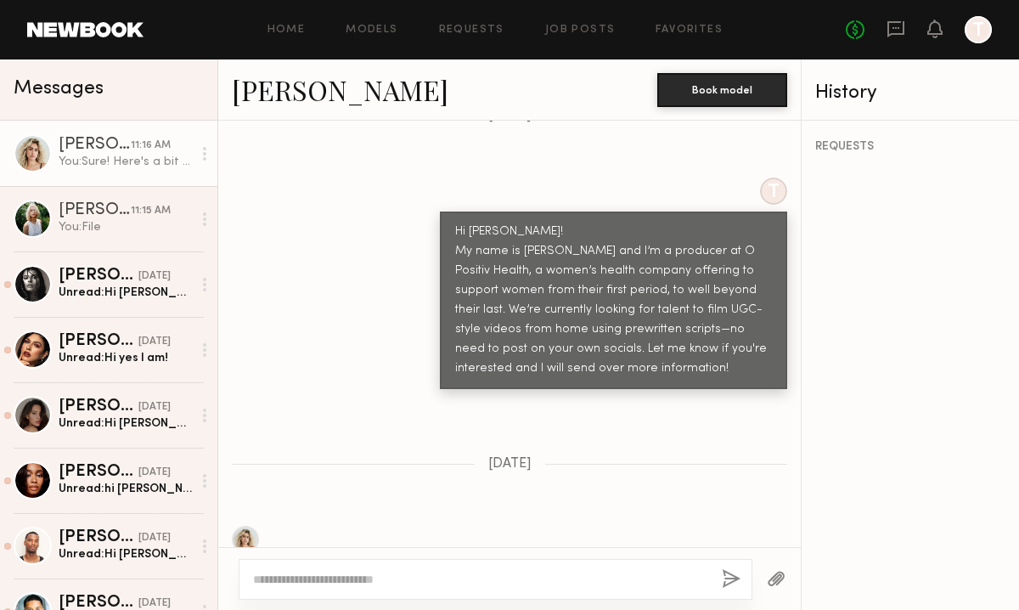
scroll to position [0, 0]
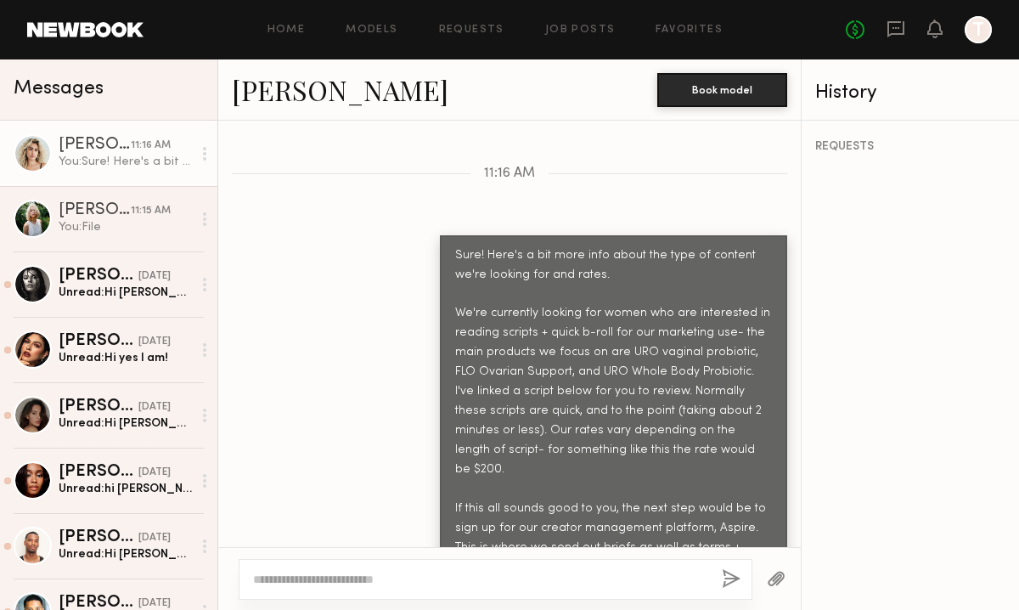
click at [781, 582] on button "button" at bounding box center [776, 579] width 19 height 21
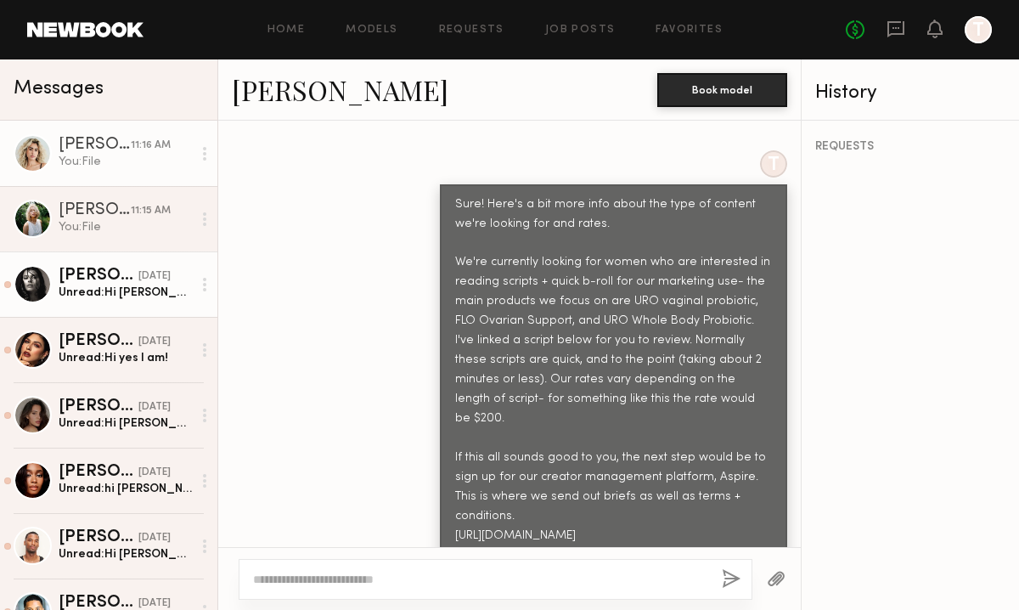
click at [113, 255] on link "Nikola S. 08/30/2025 Unread: Hi Erica! Nice to connect. I actually know Bobby t…" at bounding box center [108, 283] width 217 height 65
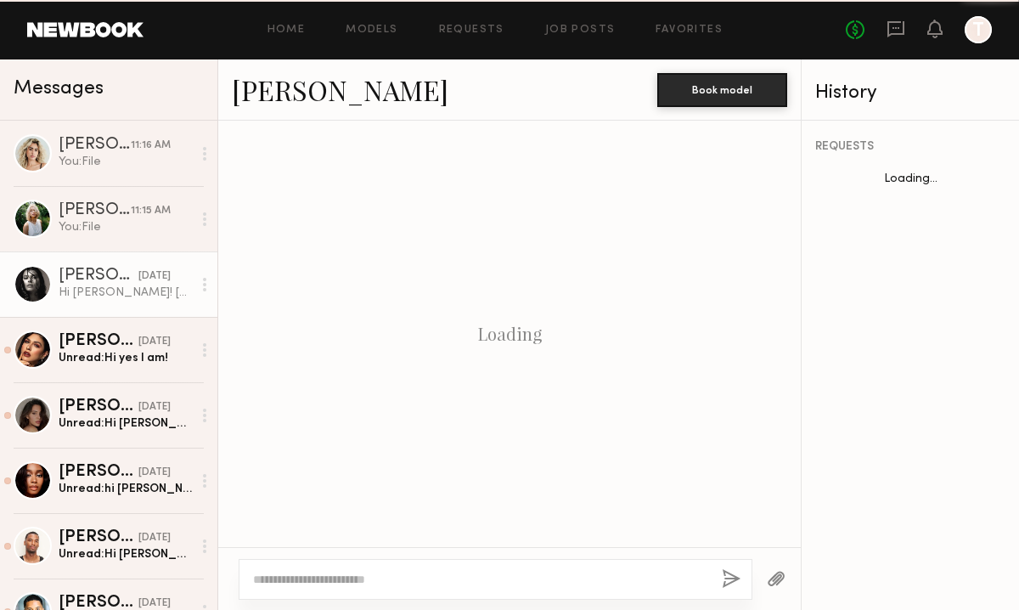
scroll to position [797, 0]
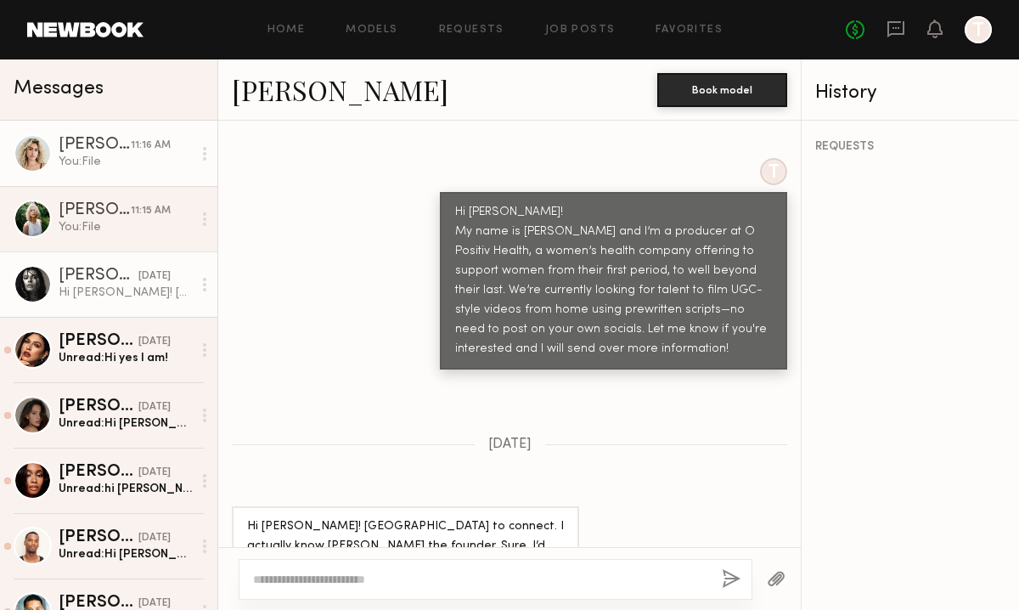
click at [104, 175] on link "Adrianne K. 11:16 AM You: File" at bounding box center [108, 153] width 217 height 65
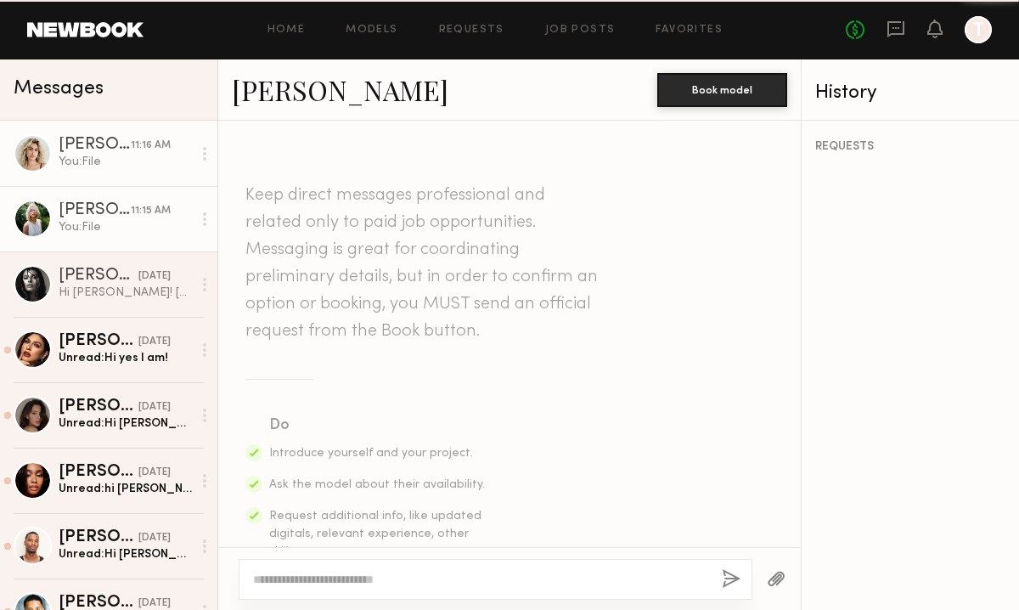
scroll to position [1365, 0]
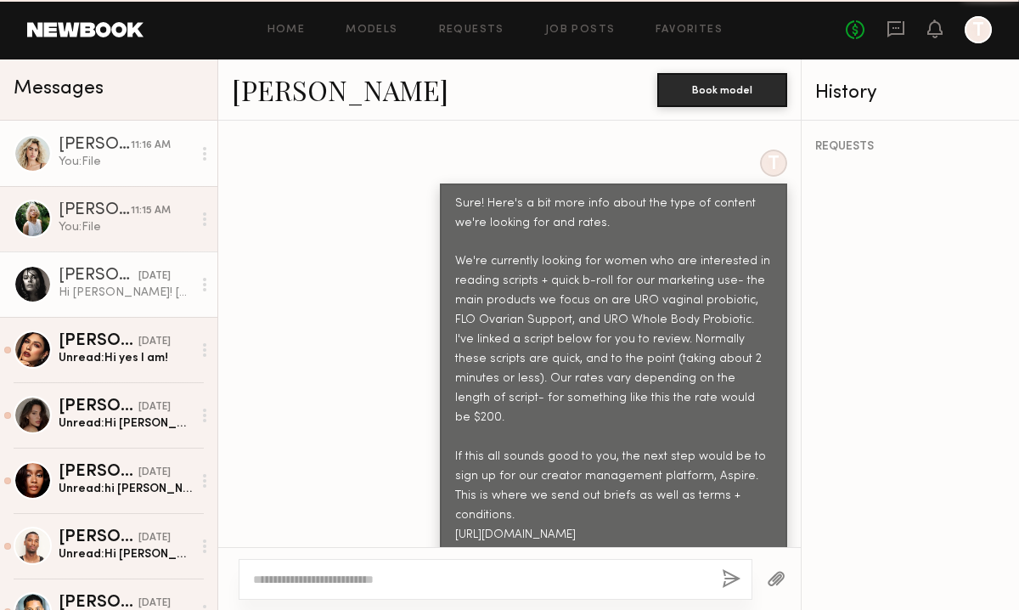
click at [102, 274] on div "Nikola S." at bounding box center [99, 276] width 80 height 17
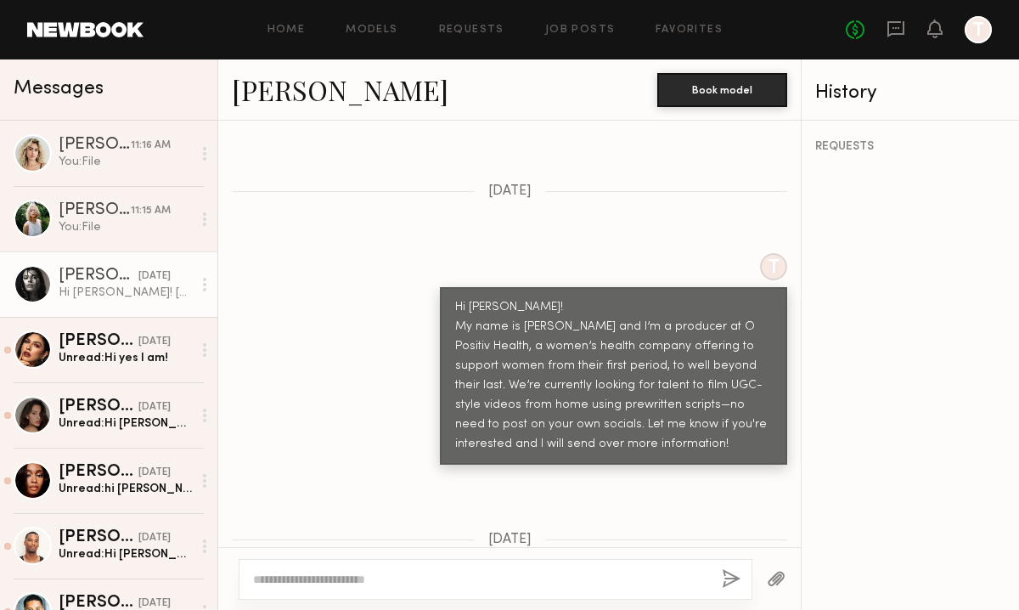
scroll to position [797, 0]
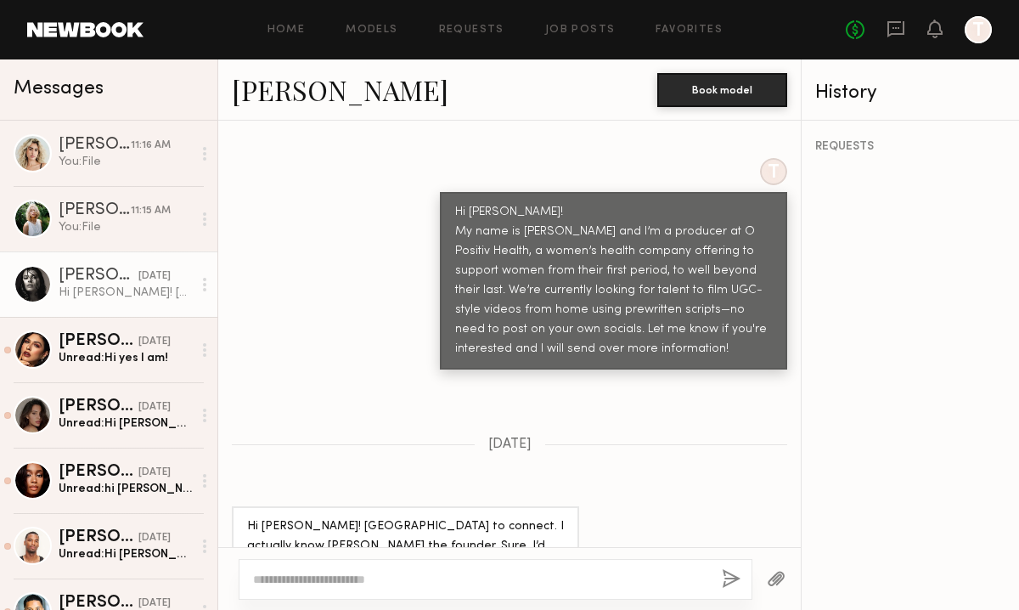
click at [380, 584] on textarea at bounding box center [480, 579] width 455 height 17
click at [302, 578] on textarea "**********" at bounding box center [480, 579] width 455 height 17
click at [385, 574] on textarea "**********" at bounding box center [480, 579] width 455 height 17
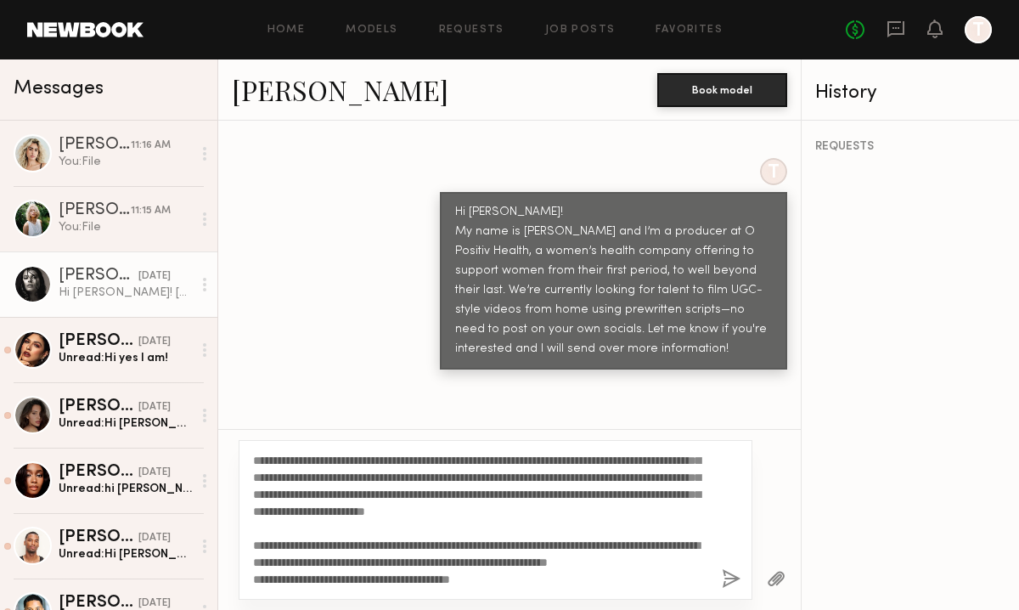
scroll to position [0, 0]
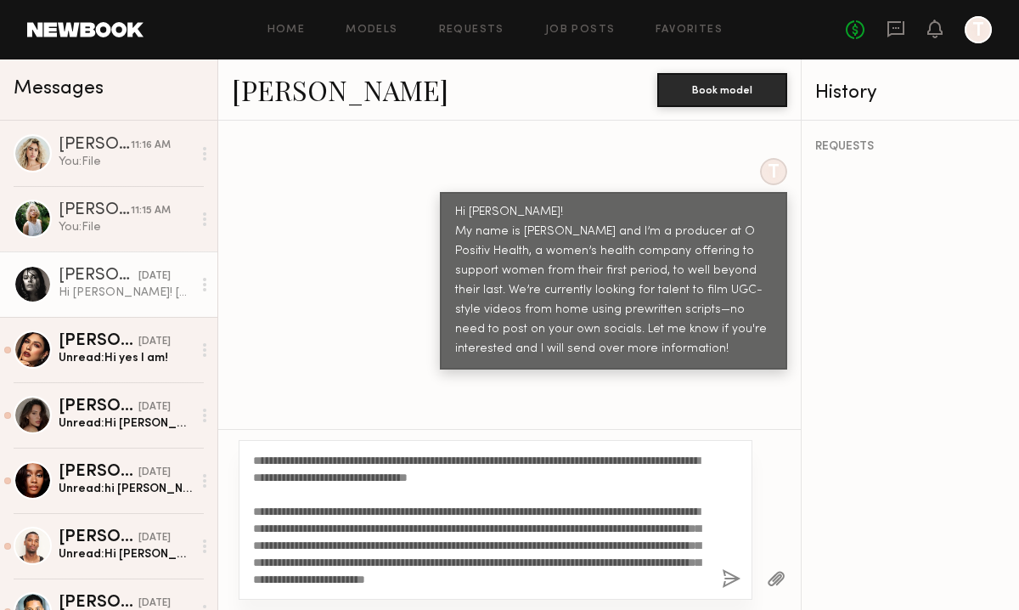
click at [387, 459] on textarea "**********" at bounding box center [480, 520] width 455 height 136
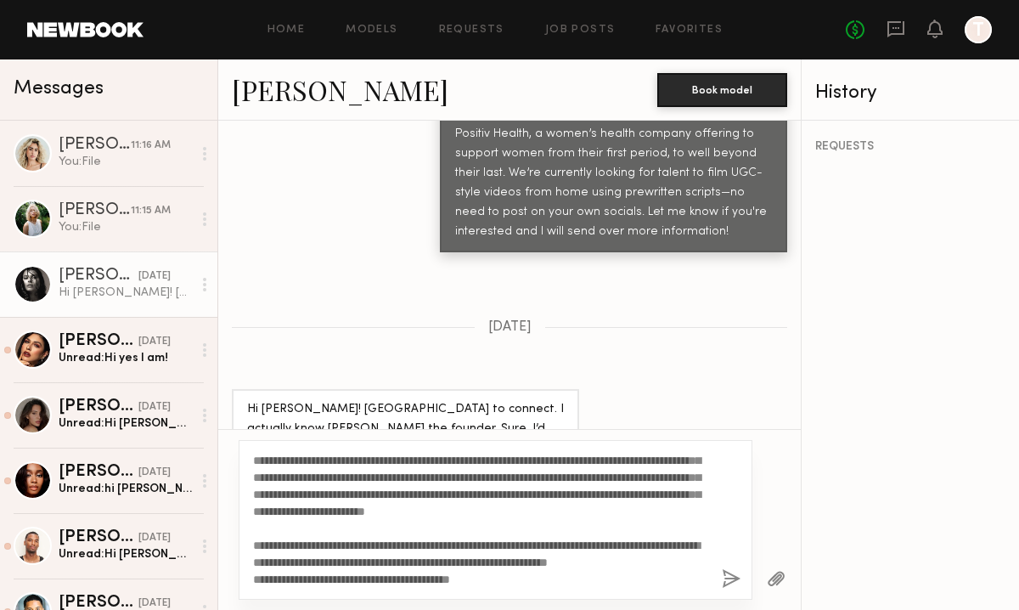
scroll to position [119, 0]
click at [516, 552] on textarea "**********" at bounding box center [480, 520] width 455 height 136
type textarea "**********"
click at [733, 582] on button "button" at bounding box center [731, 579] width 19 height 21
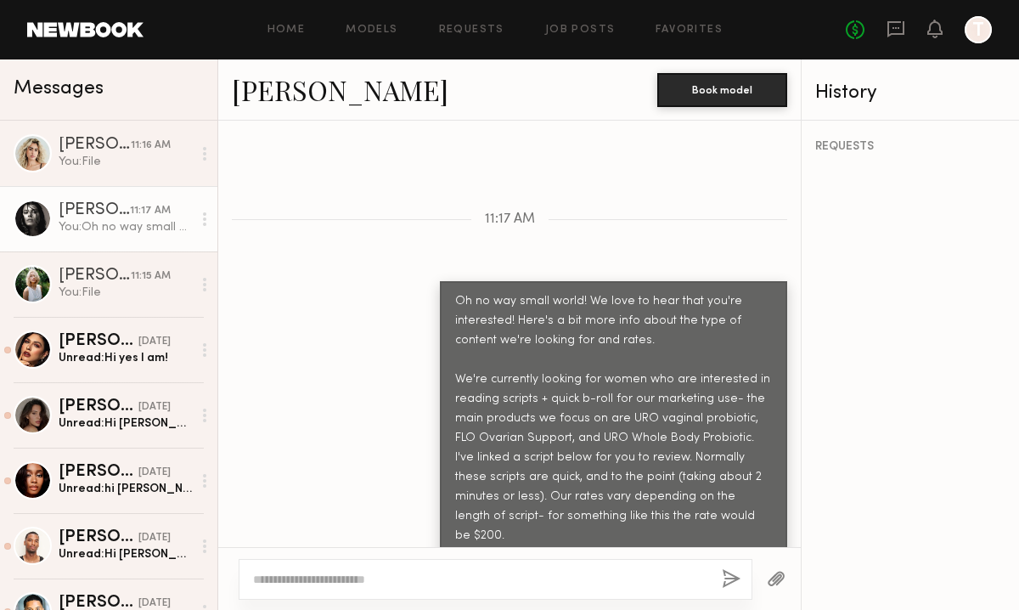
scroll to position [1448, 0]
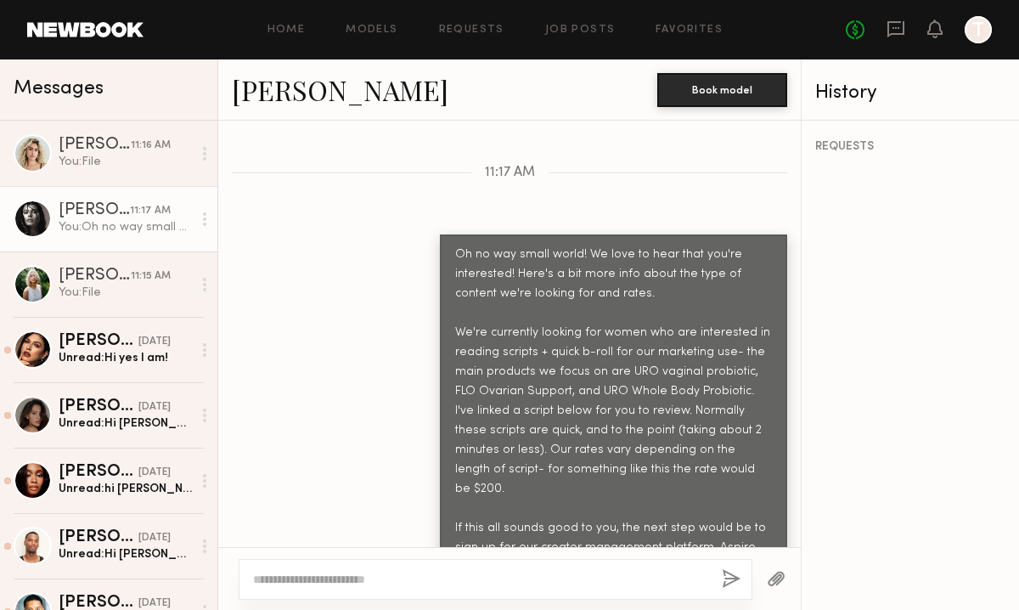
click at [774, 581] on button "button" at bounding box center [776, 579] width 19 height 21
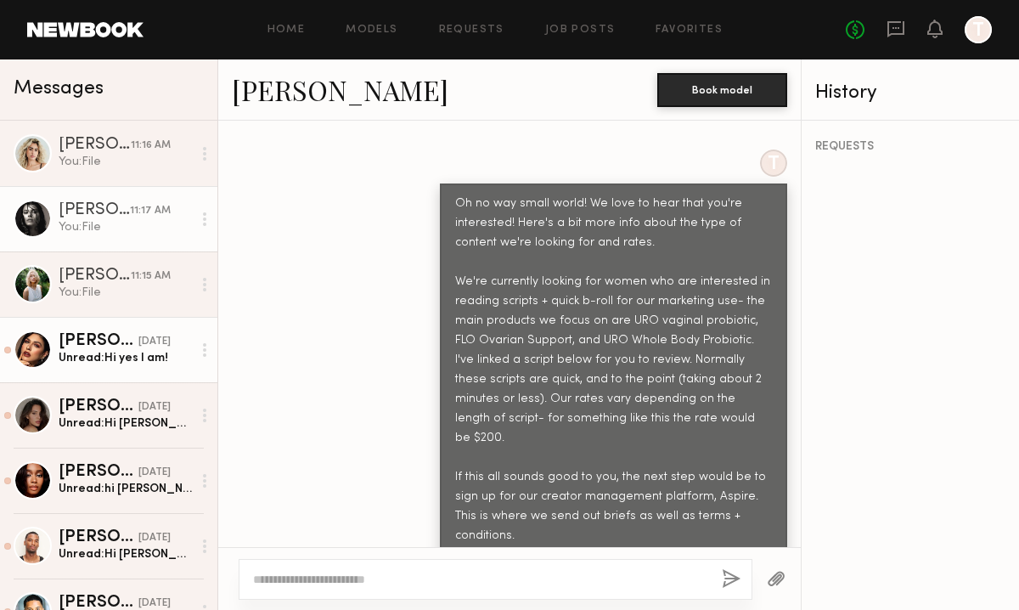
click at [121, 351] on div "Unread: Hi yes I am!" at bounding box center [125, 358] width 133 height 16
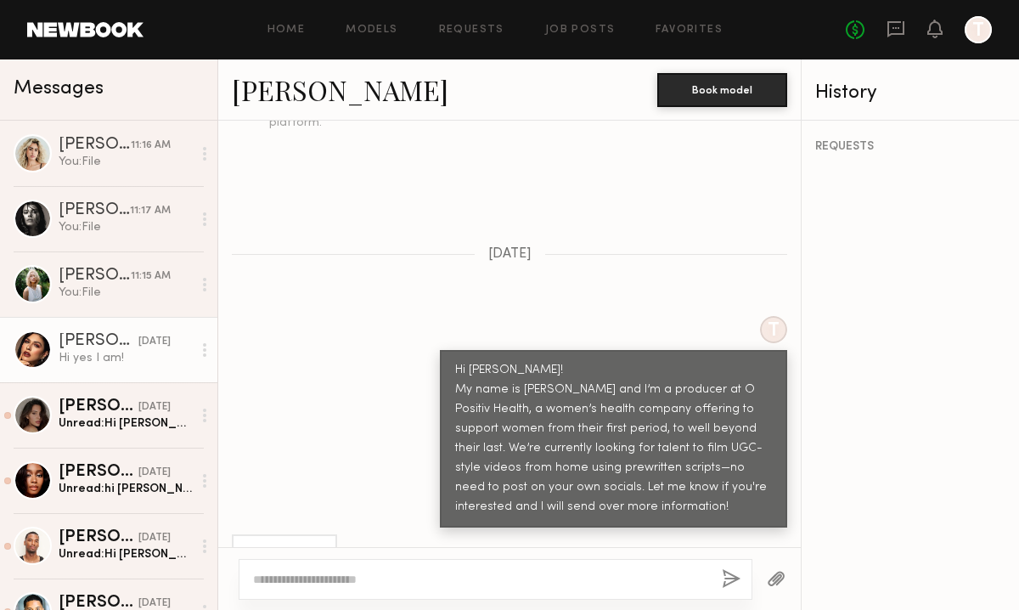
scroll to position [648, 0]
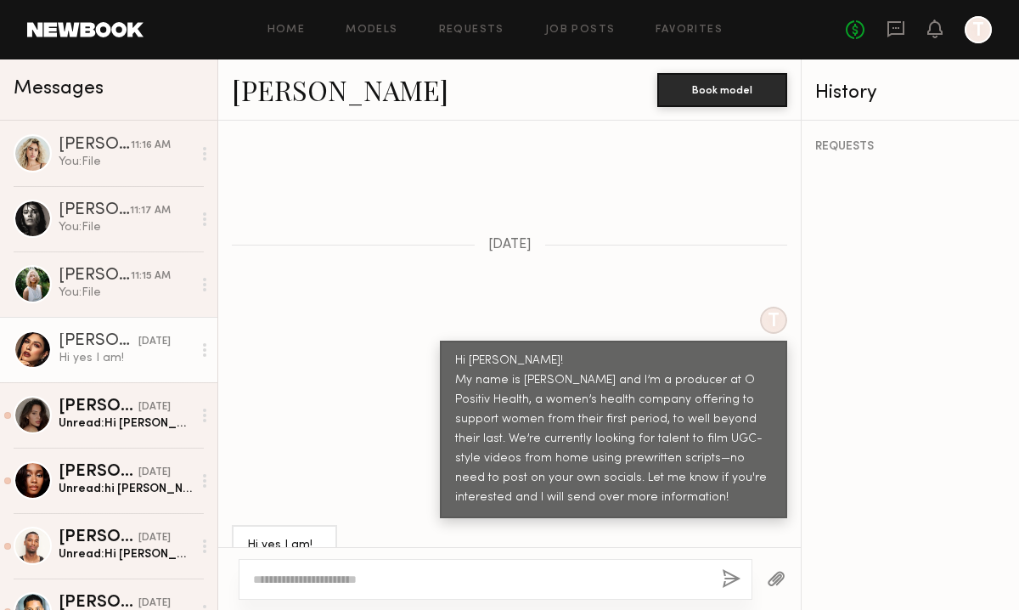
click at [369, 572] on textarea at bounding box center [480, 579] width 455 height 17
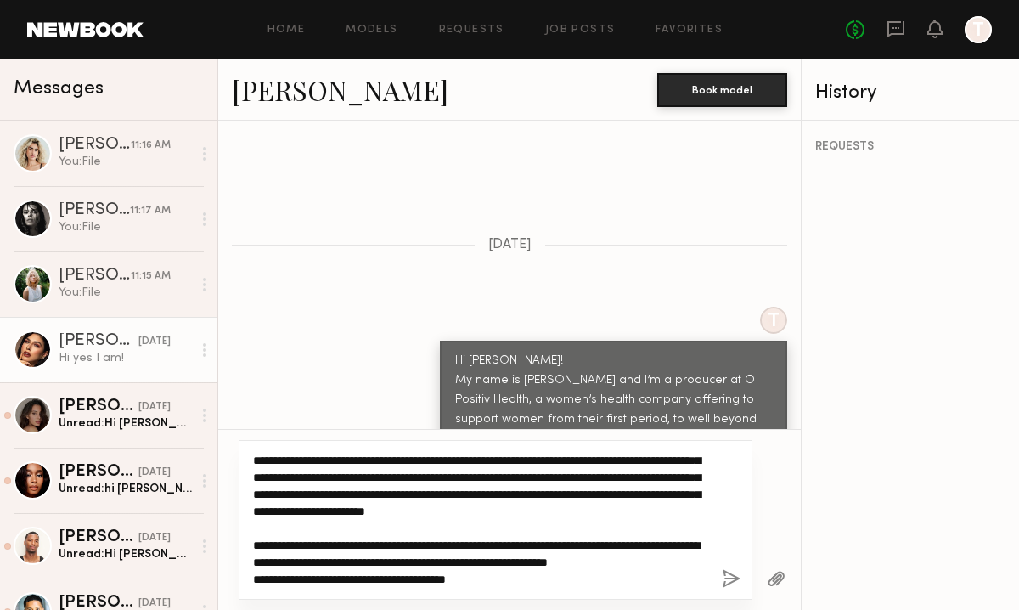
scroll to position [102, 0]
type textarea "**********"
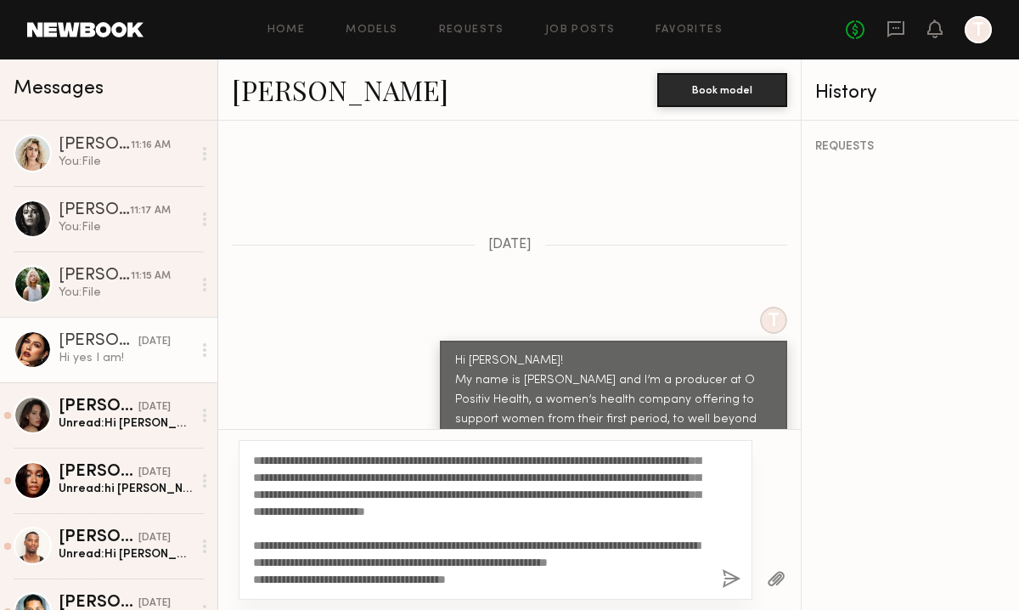
click at [725, 574] on button "button" at bounding box center [731, 579] width 19 height 21
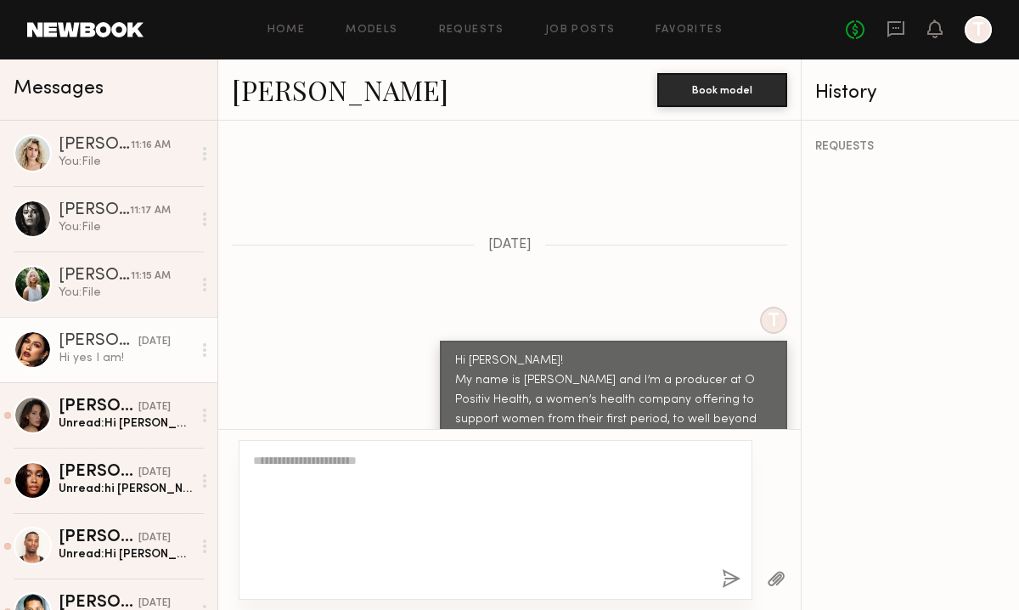
scroll to position [0, 0]
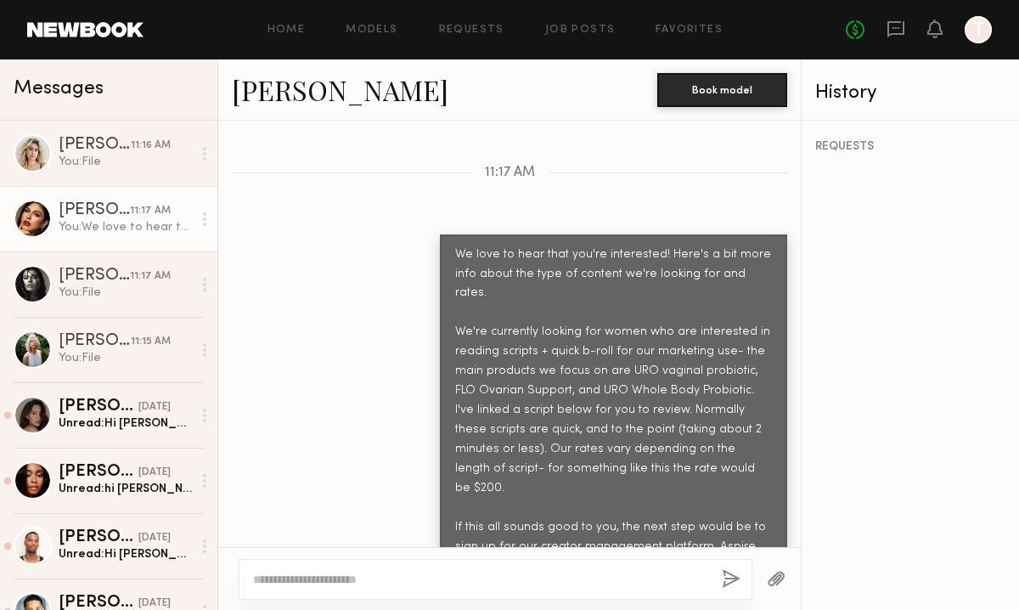
click at [771, 583] on button "button" at bounding box center [776, 579] width 19 height 21
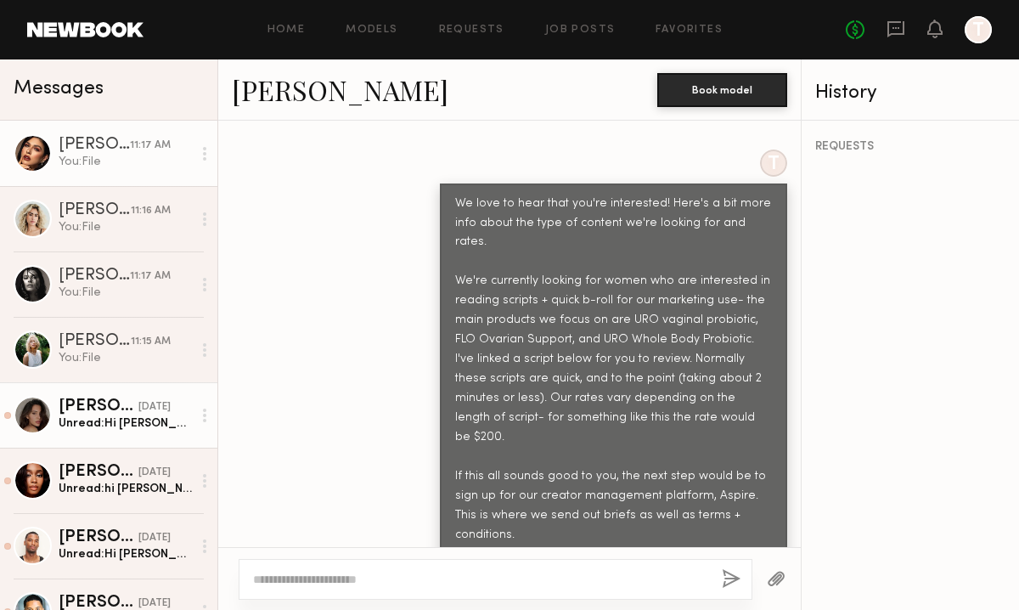
click at [138, 409] on div "08/29/2025" at bounding box center [154, 407] width 32 height 16
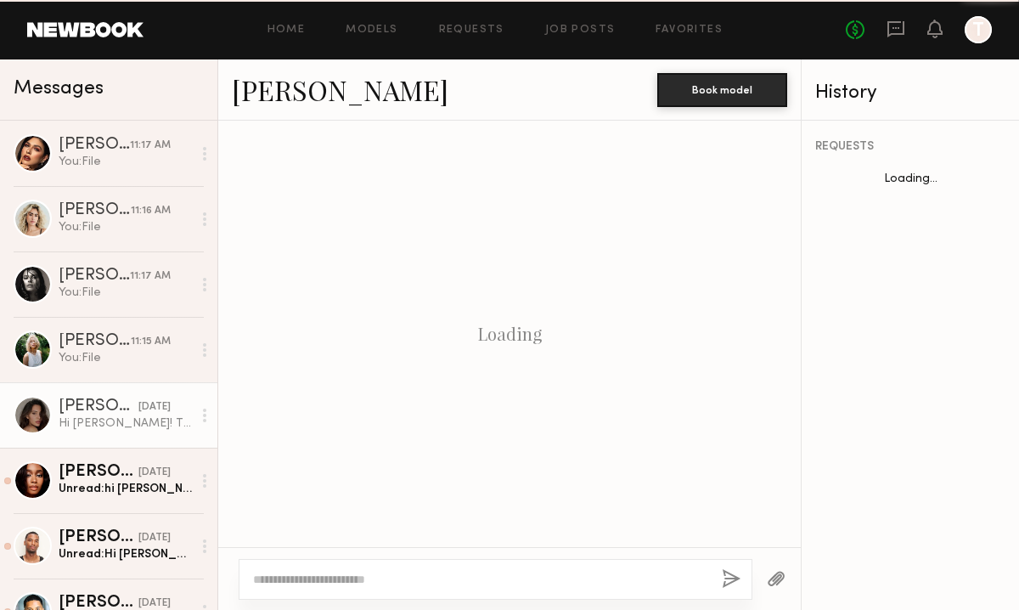
scroll to position [804, 0]
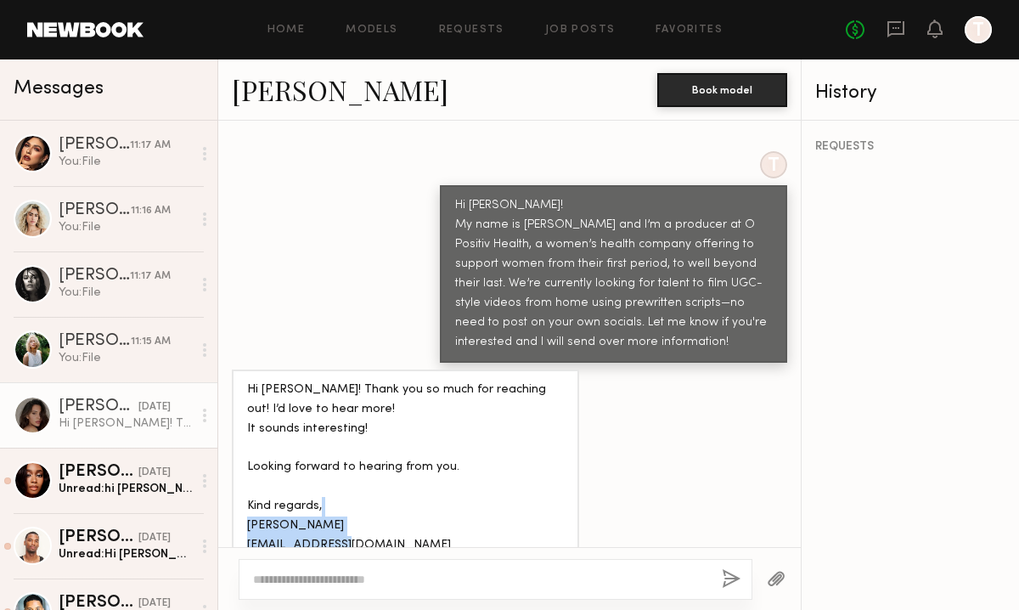
drag, startPoint x: 248, startPoint y: 517, endPoint x: 449, endPoint y: 520, distance: 201.3
click at [449, 520] on div "Hi Erica! Thank you so much for reaching out! I’d love to hear more! It sounds …" at bounding box center [405, 469] width 317 height 176
click at [317, 583] on textarea at bounding box center [480, 579] width 455 height 17
drag, startPoint x: 248, startPoint y: 517, endPoint x: 482, endPoint y: 516, distance: 233.6
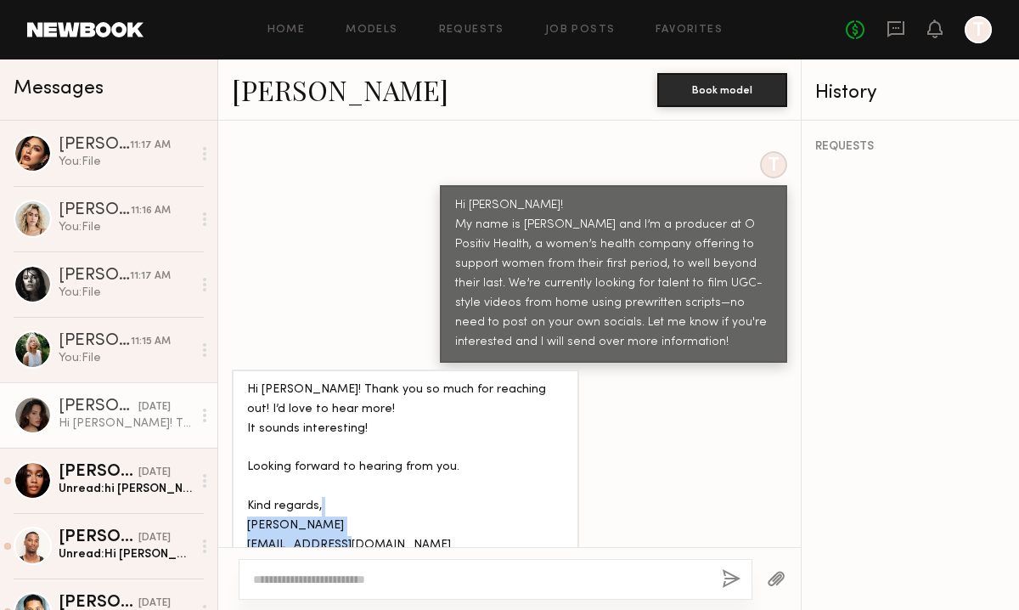
click at [482, 516] on div "Hi Erica! Thank you so much for reaching out! I’d love to hear more! It sounds …" at bounding box center [405, 469] width 317 height 176
copy div "contact.brianesahara@gmail.com"
click at [663, 381] on div "Hi Erica! Thank you so much for reaching out! I’d love to hear more! It sounds …" at bounding box center [509, 467] width 583 height 197
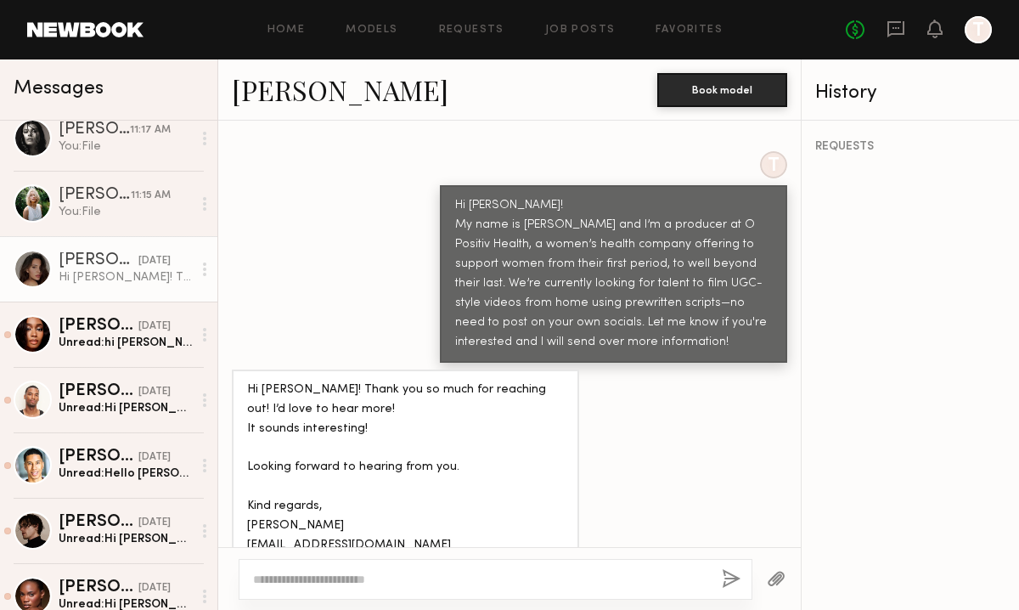
click at [366, 584] on textarea at bounding box center [480, 579] width 455 height 17
type textarea "*"
type textarea "**********"
click at [733, 578] on button "button" at bounding box center [731, 579] width 19 height 21
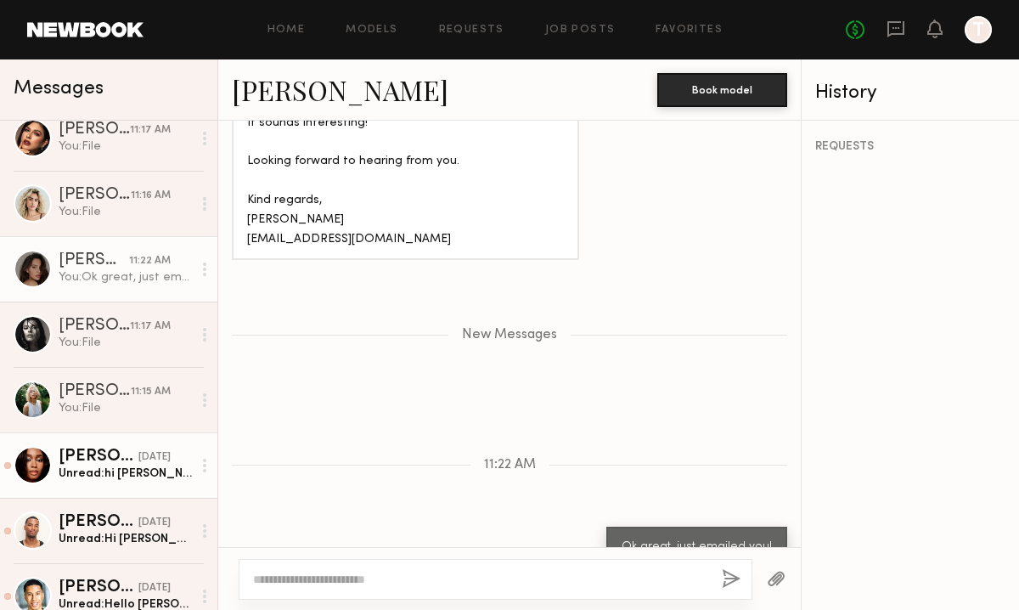
click at [114, 443] on link "Jordin W. 08/29/2025 Unread: hi erica! yes, i’m interested in learning more" at bounding box center [108, 464] width 217 height 65
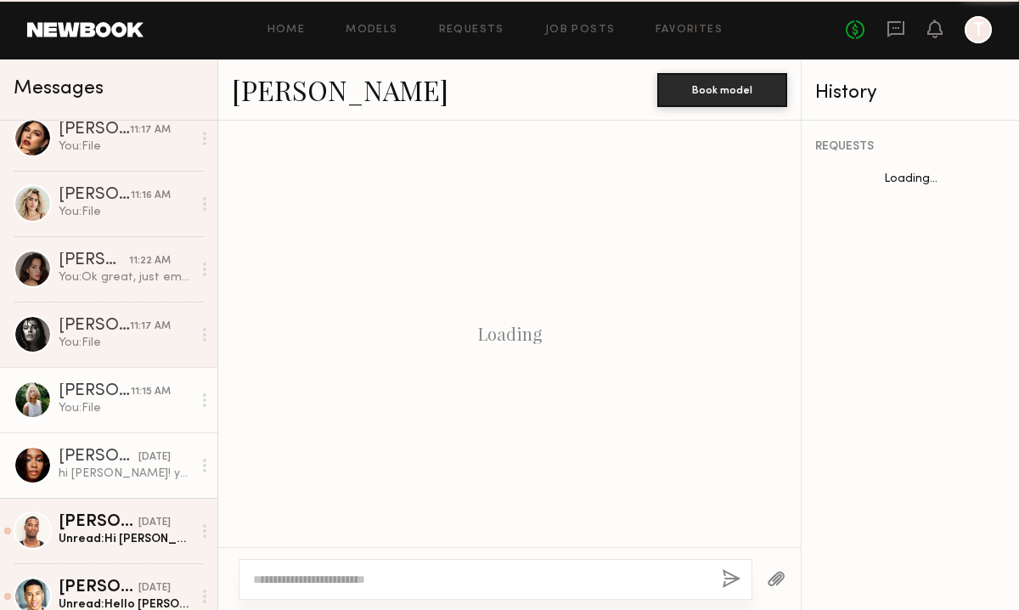
scroll to position [648, 0]
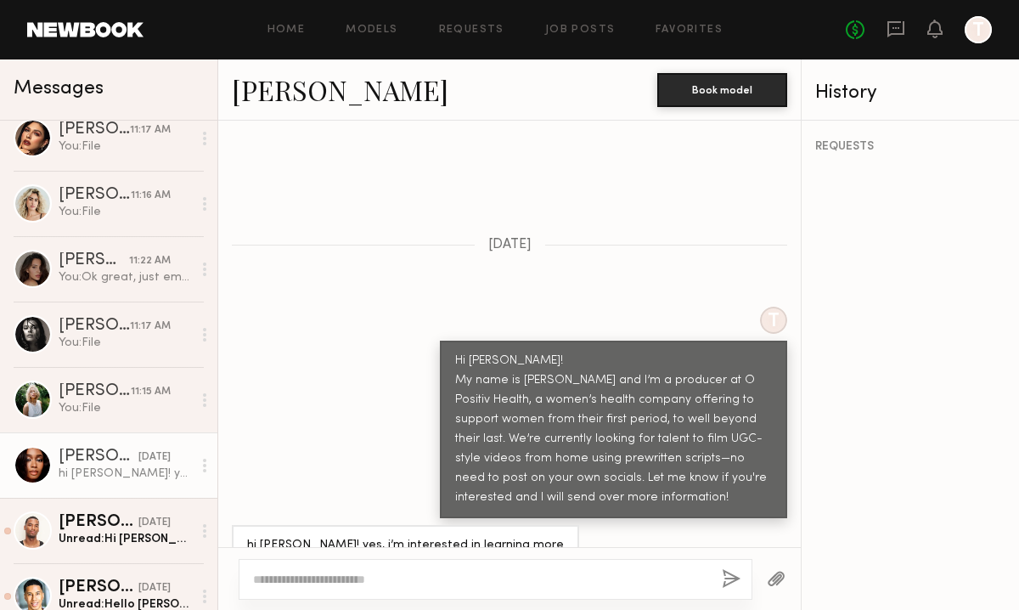
paste textarea "**********"
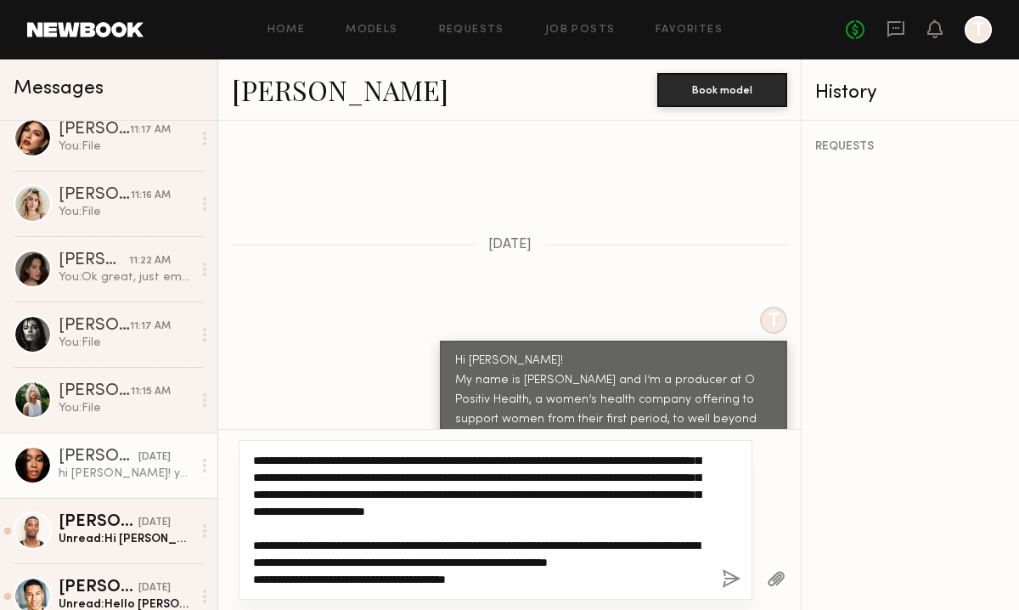
scroll to position [0, 0]
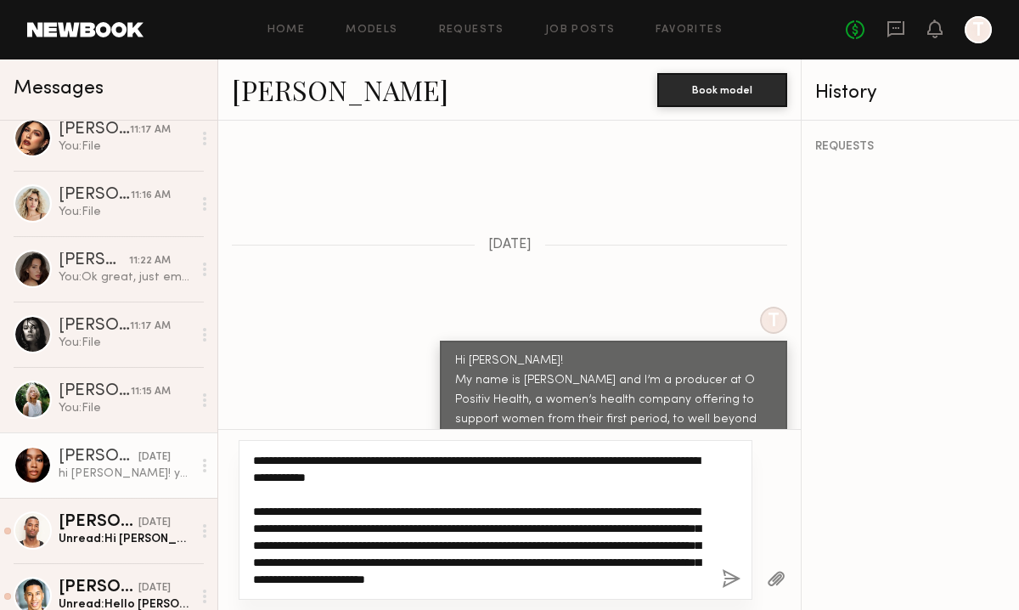
type textarea "**********"
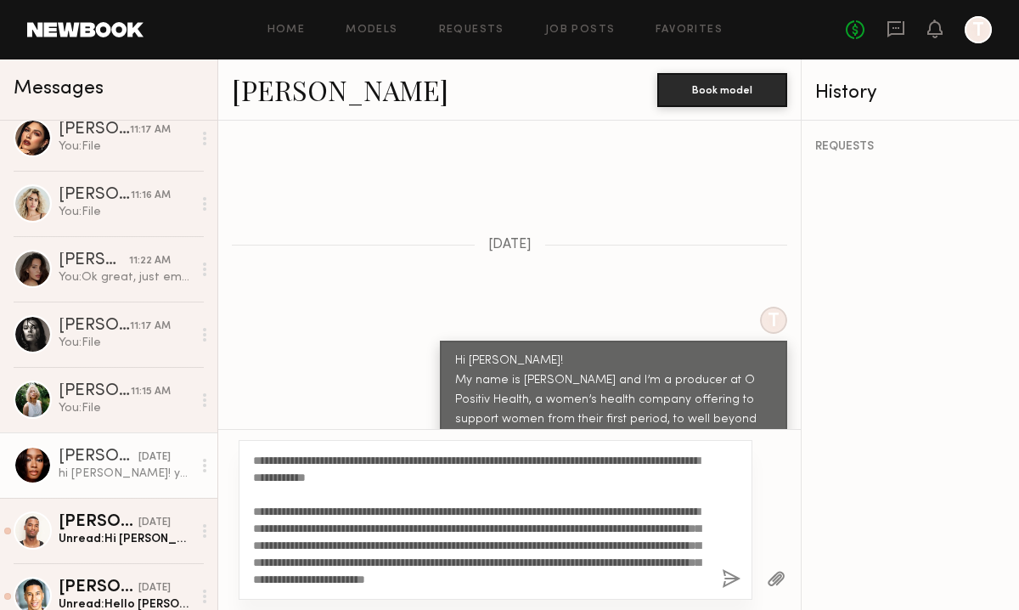
click at [775, 578] on button "button" at bounding box center [776, 579] width 19 height 21
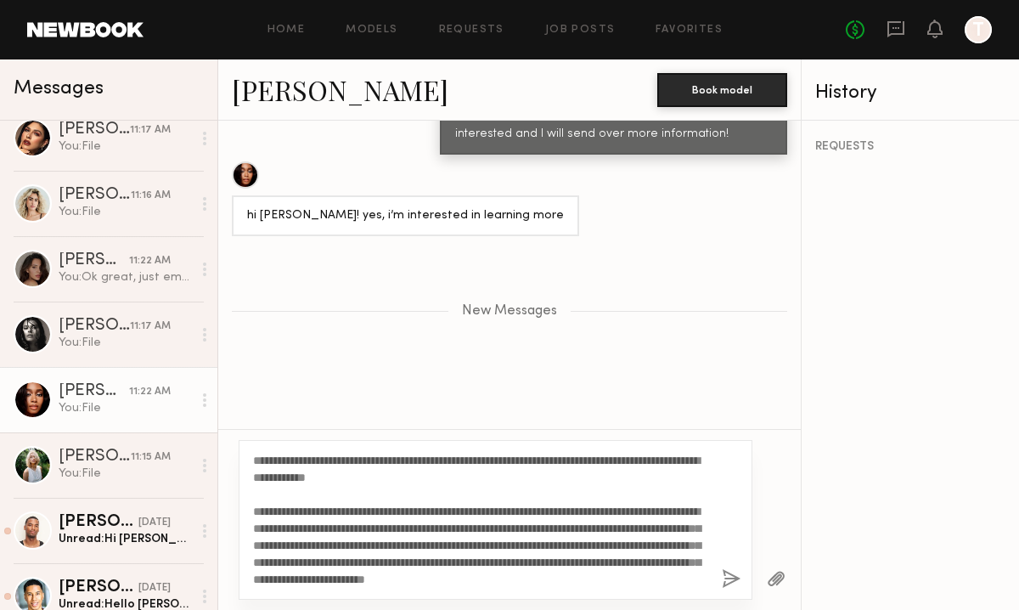
scroll to position [1108, 0]
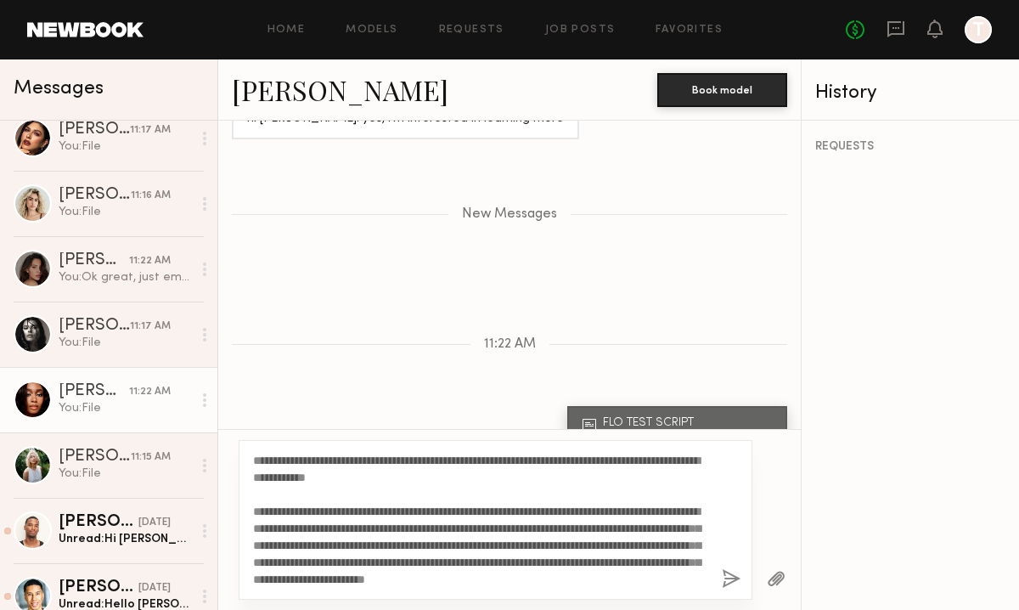
click at [736, 572] on button "button" at bounding box center [731, 579] width 19 height 21
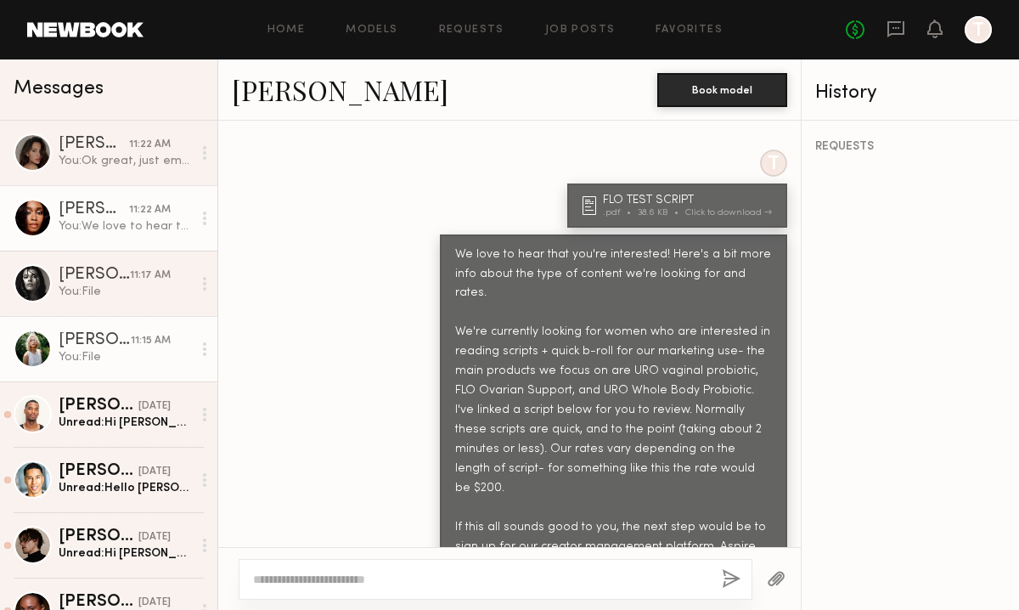
scroll to position [212, 0]
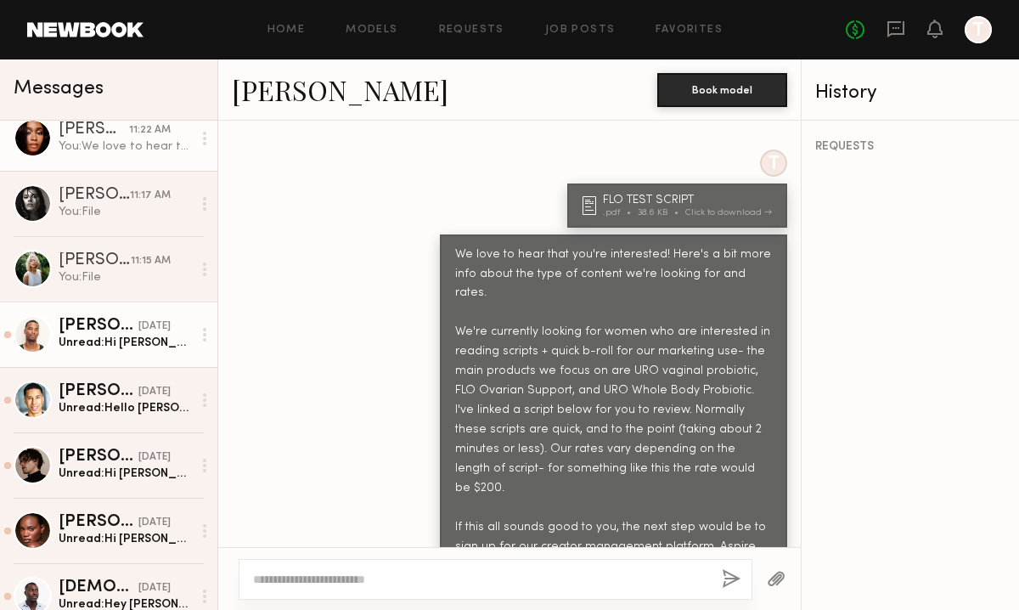
click at [97, 347] on div "Unread: Hi Erica, Congratulations on your launch! Thank you for considering me …" at bounding box center [125, 343] width 133 height 16
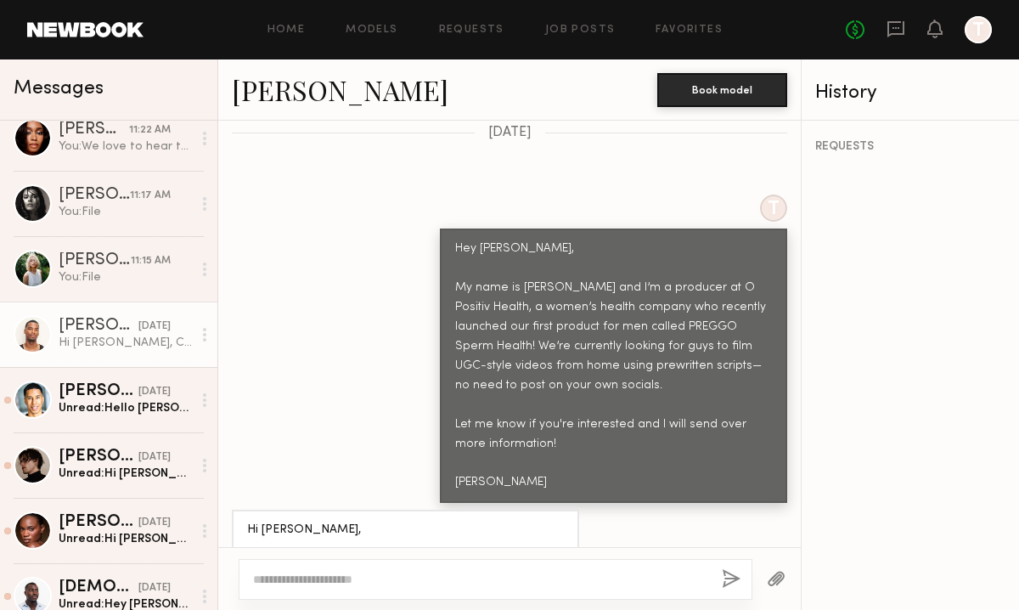
scroll to position [773, 0]
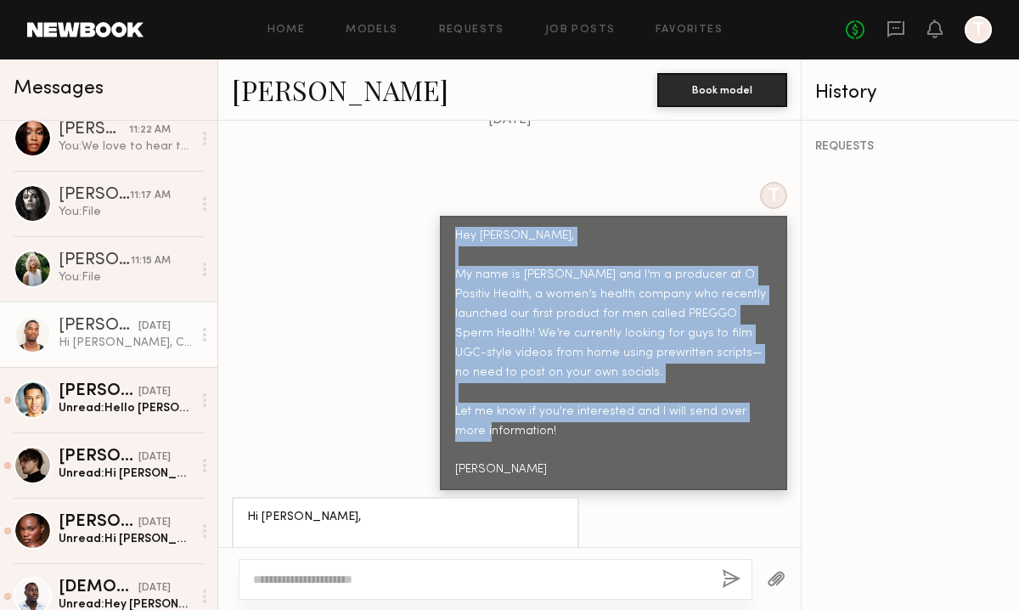
drag, startPoint x: 459, startPoint y: 204, endPoint x: 621, endPoint y: 436, distance: 283.0
click at [621, 436] on div "Hey Taj, My name is Erica and I’m a producer at O Positiv Health, a women’s hea…" at bounding box center [613, 353] width 317 height 253
copy div "Hey Taj, My name is Erica and I’m a producer at O Positiv Health, a women’s hea…"
click at [579, 380] on div "Hey Taj, My name is Erica and I’m a producer at O Positiv Health, a women’s hea…" at bounding box center [613, 353] width 317 height 253
drag, startPoint x: 458, startPoint y: 203, endPoint x: 552, endPoint y: 477, distance: 289.3
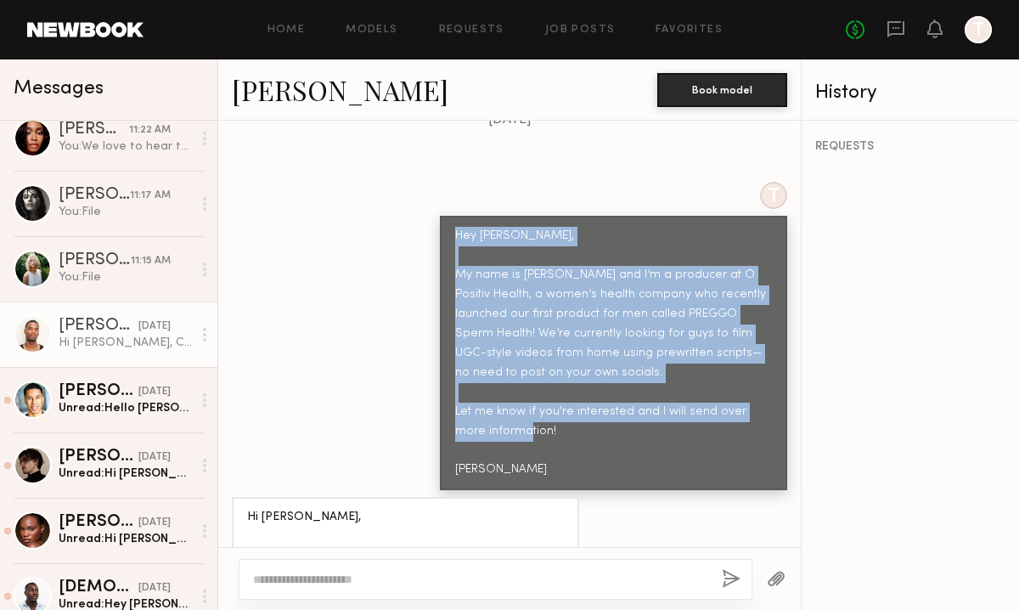
click at [552, 477] on div "Hey Taj, My name is Erica and I’m a producer at O Positiv Health, a women’s hea…" at bounding box center [613, 353] width 347 height 274
copy div "Hey Taj, My name is Erica and I’m a producer at O Positiv Health, a women’s hea…"
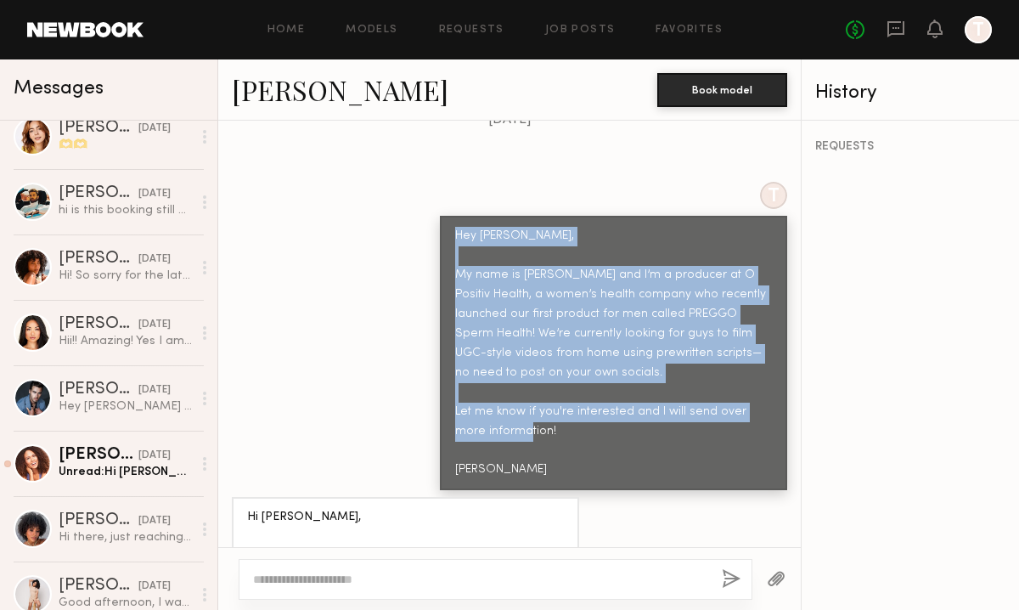
scroll to position [1847, 0]
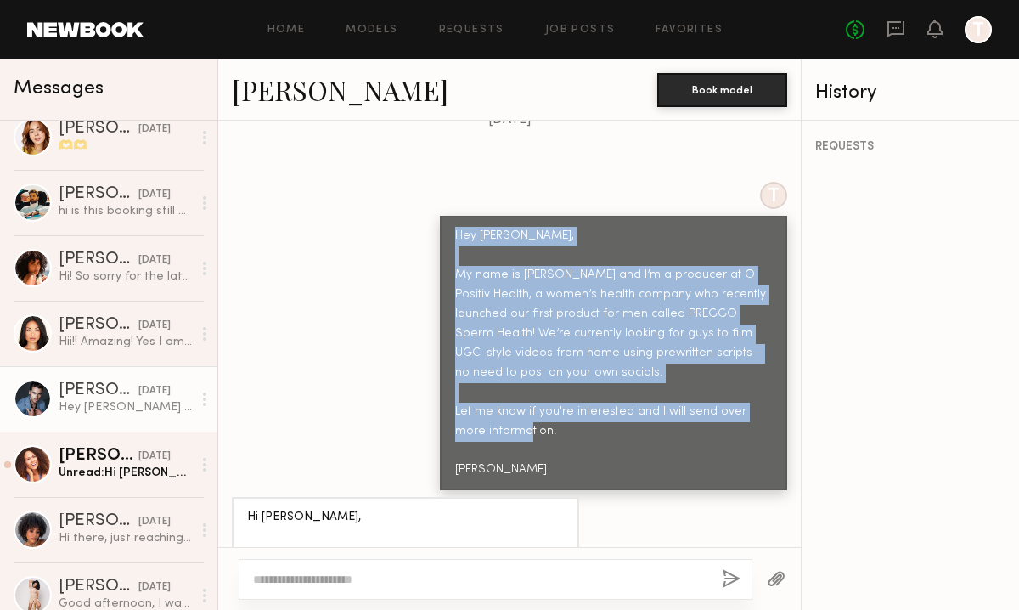
click at [91, 389] on div "Jake H." at bounding box center [99, 390] width 80 height 17
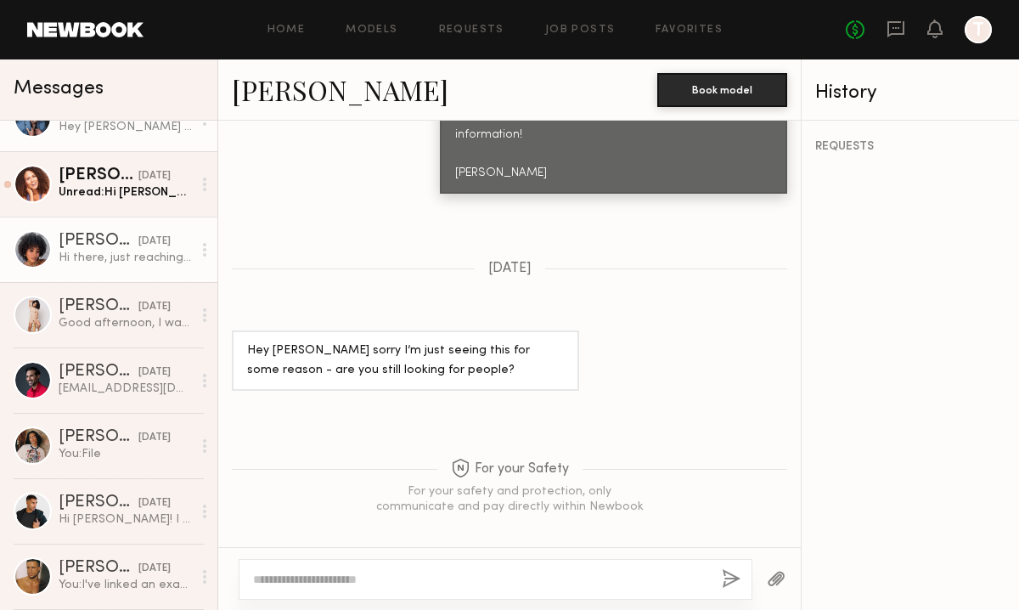
scroll to position [2129, 0]
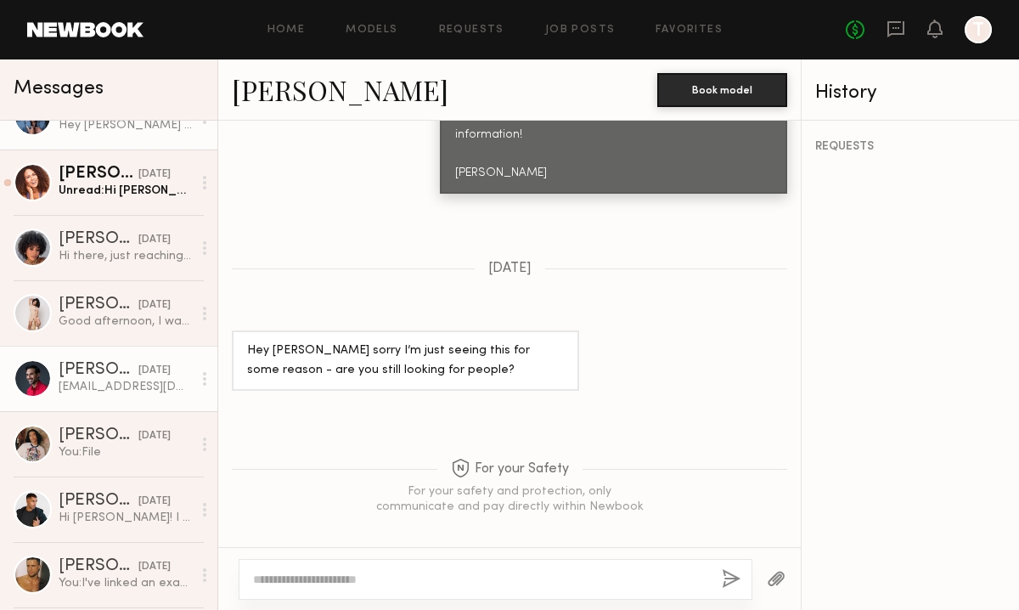
click at [78, 381] on div "edwardaguallo@gmail.com" at bounding box center [125, 387] width 133 height 16
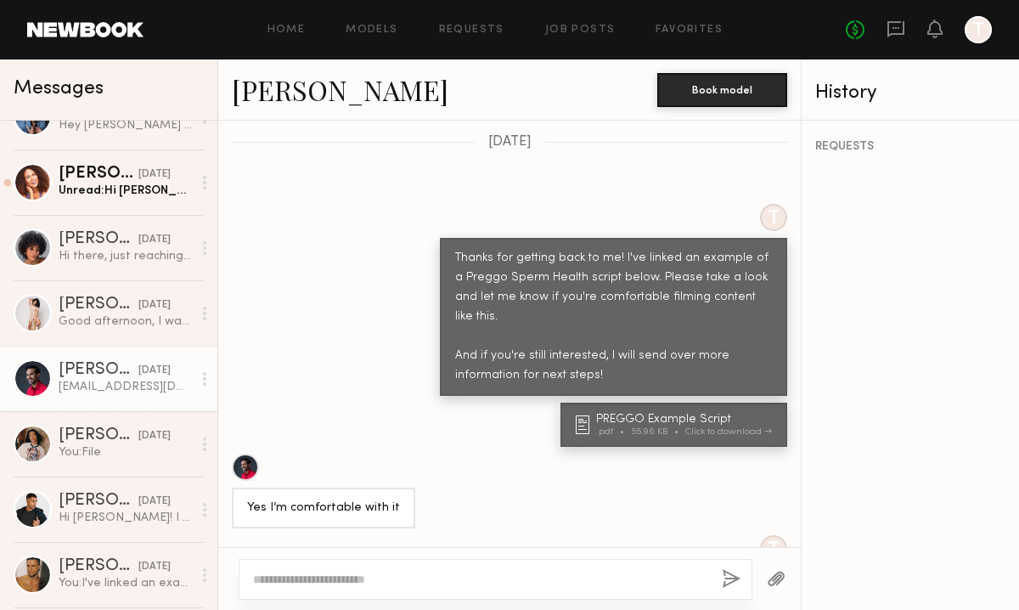
scroll to position [1277, 0]
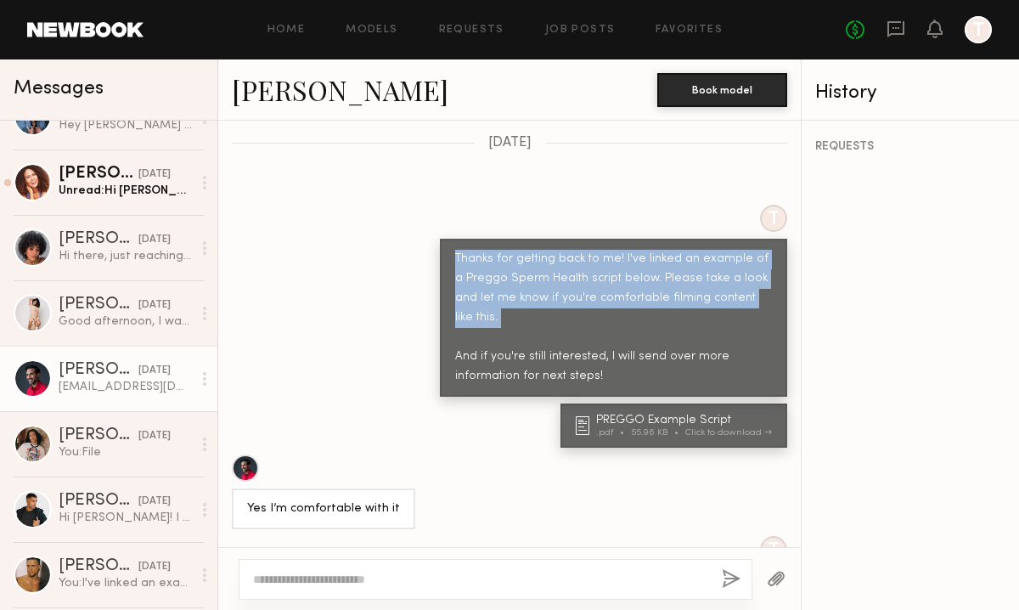
drag, startPoint x: 456, startPoint y: 245, endPoint x: 664, endPoint y: 310, distance: 218.1
click at [664, 310] on div "Thanks for getting back to me! I've linked an example of a Preggo Sperm Health …" at bounding box center [613, 318] width 317 height 137
click at [721, 428] on div "Click to download" at bounding box center [728, 432] width 87 height 9
click at [467, 255] on div "Thanks for getting back to me! I've linked an example of a Preggo Sperm Health …" at bounding box center [613, 318] width 317 height 137
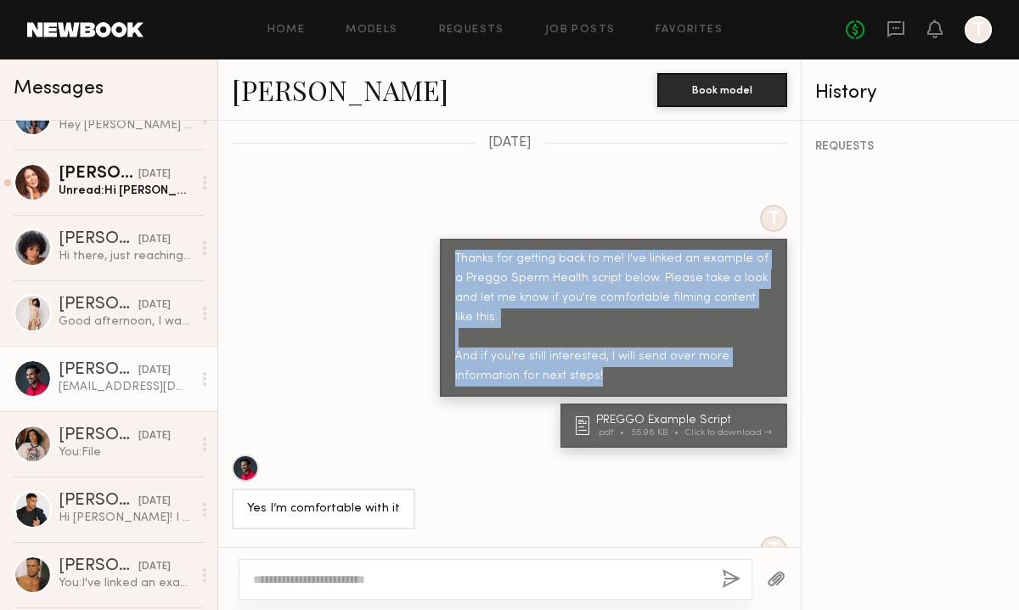
drag, startPoint x: 455, startPoint y: 242, endPoint x: 640, endPoint y: 363, distance: 221.0
click at [640, 363] on div "Thanks for getting back to me! I've linked an example of a Preggo Sperm Health …" at bounding box center [613, 318] width 347 height 158
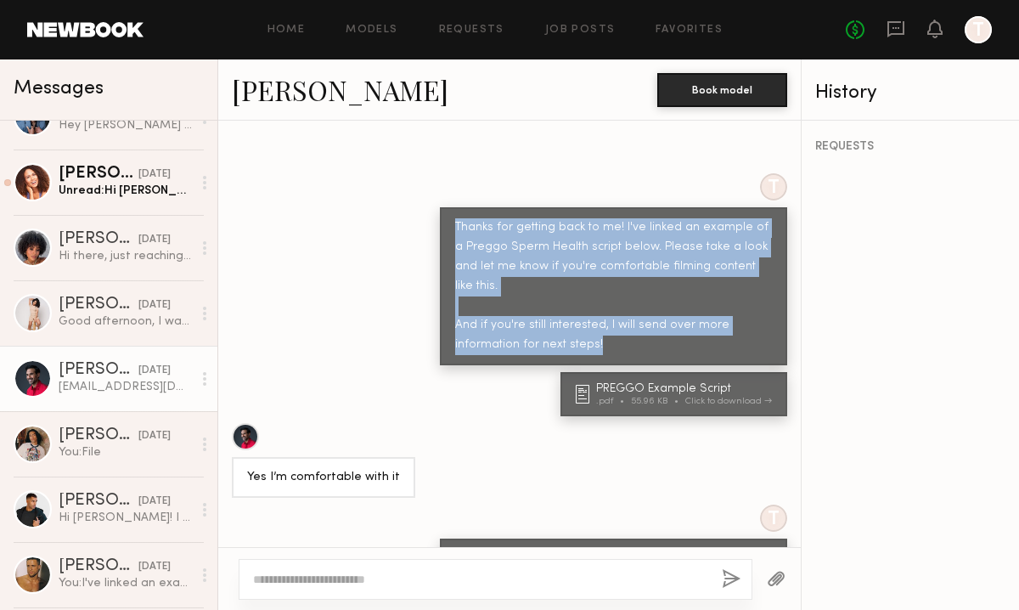
scroll to position [1213, 0]
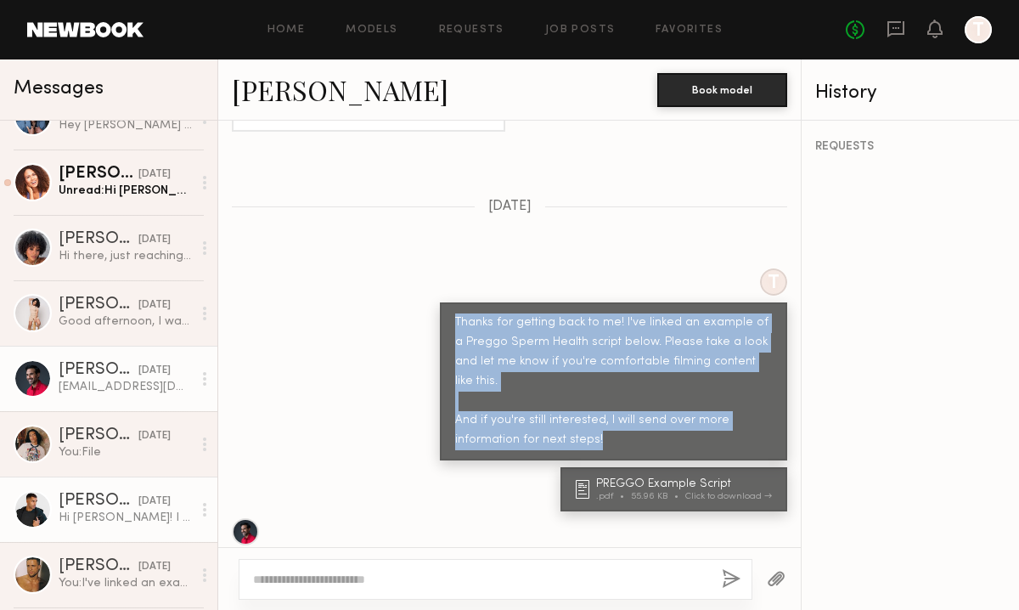
click at [122, 521] on div "Hi Maggie! I appreciate the consideration but the nature of the project doesn’t…" at bounding box center [125, 518] width 133 height 16
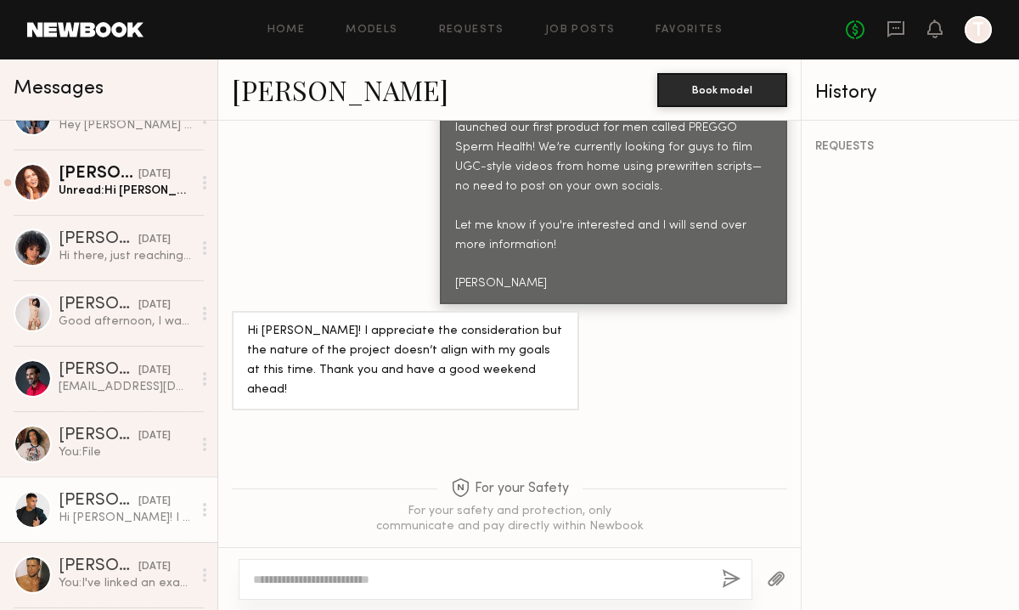
scroll to position [2272, 0]
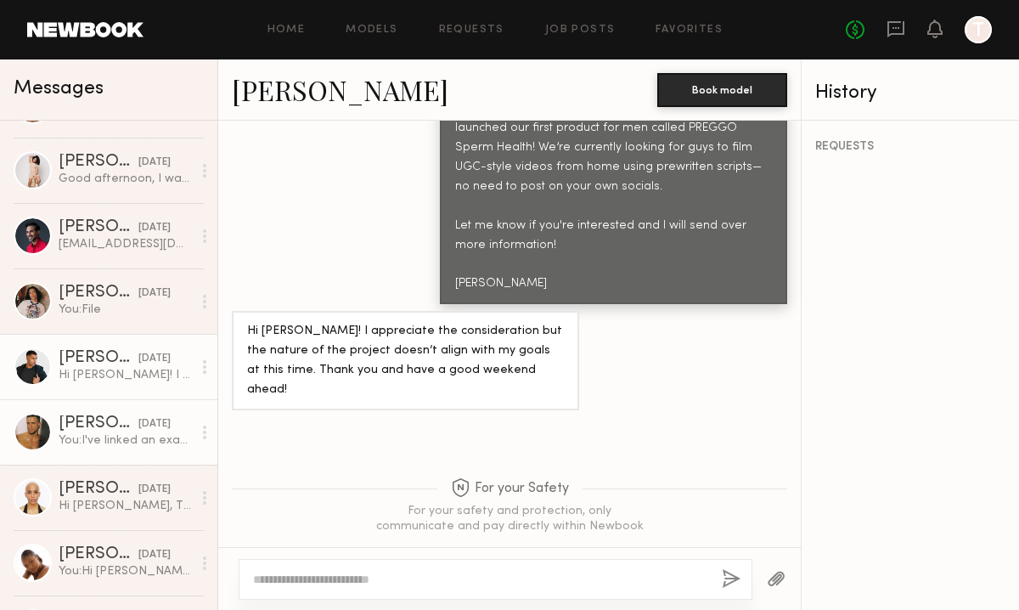
click at [86, 452] on link "Glen D. 06/05/2025 You: I've linked an example of a Preggo Sperm Health script …" at bounding box center [108, 431] width 217 height 65
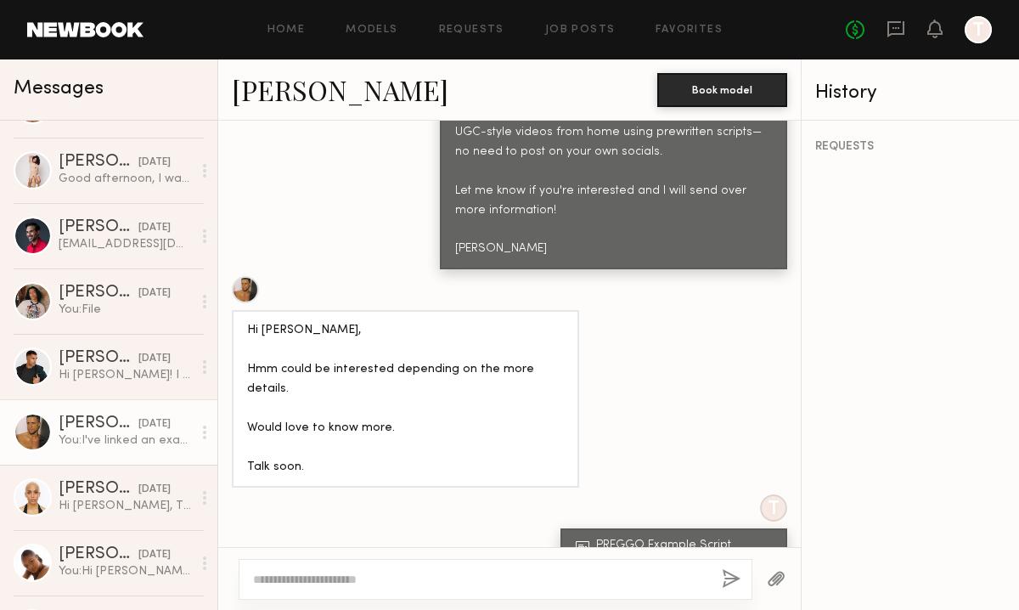
scroll to position [1164, 0]
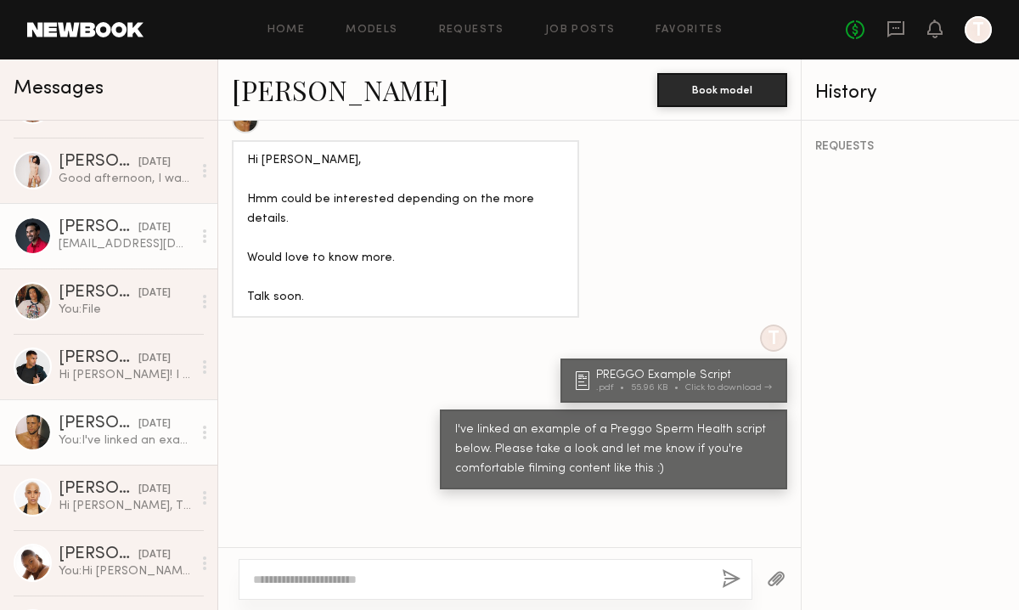
click at [95, 225] on div "Edward A." at bounding box center [99, 227] width 80 height 17
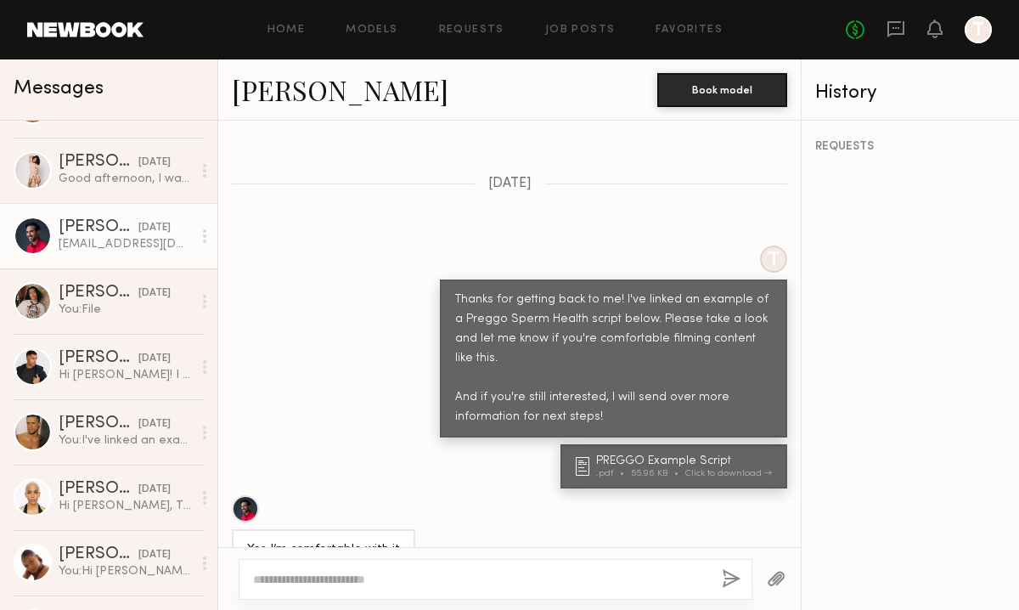
scroll to position [1238, 0]
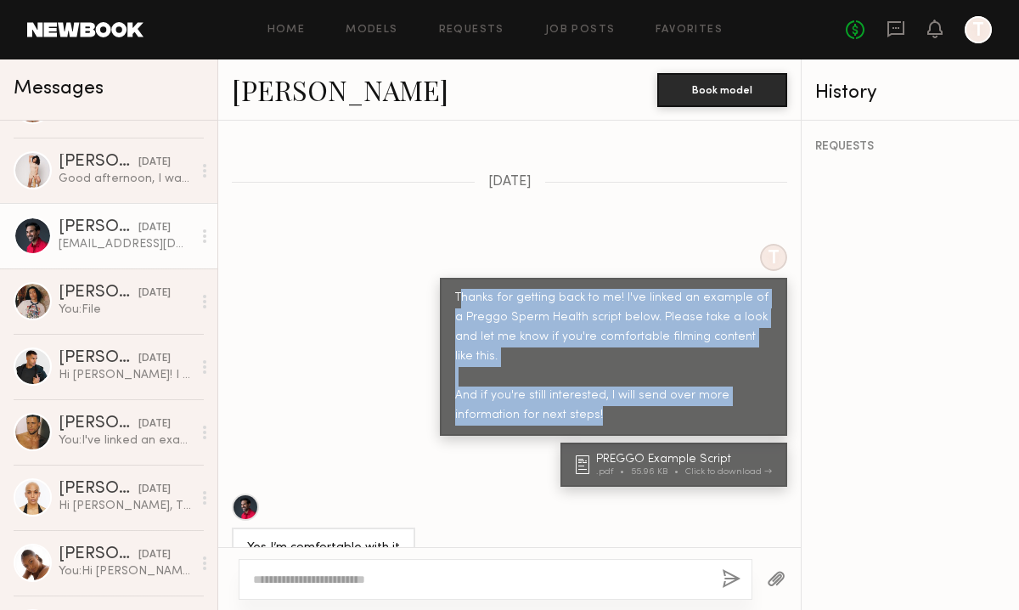
drag, startPoint x: 459, startPoint y: 282, endPoint x: 721, endPoint y: 396, distance: 286.1
click at [721, 396] on div "Thanks for getting back to me! I've linked an example of a Preggo Sperm Health …" at bounding box center [613, 357] width 347 height 158
click at [550, 343] on div "Thanks for getting back to me! I've linked an example of a Preggo Sperm Health …" at bounding box center [613, 357] width 317 height 137
drag, startPoint x: 457, startPoint y: 280, endPoint x: 678, endPoint y: 418, distance: 260.2
click at [678, 418] on div "Keep direct messages professional and related only to paid job opportunities. M…" at bounding box center [509, 334] width 583 height 426
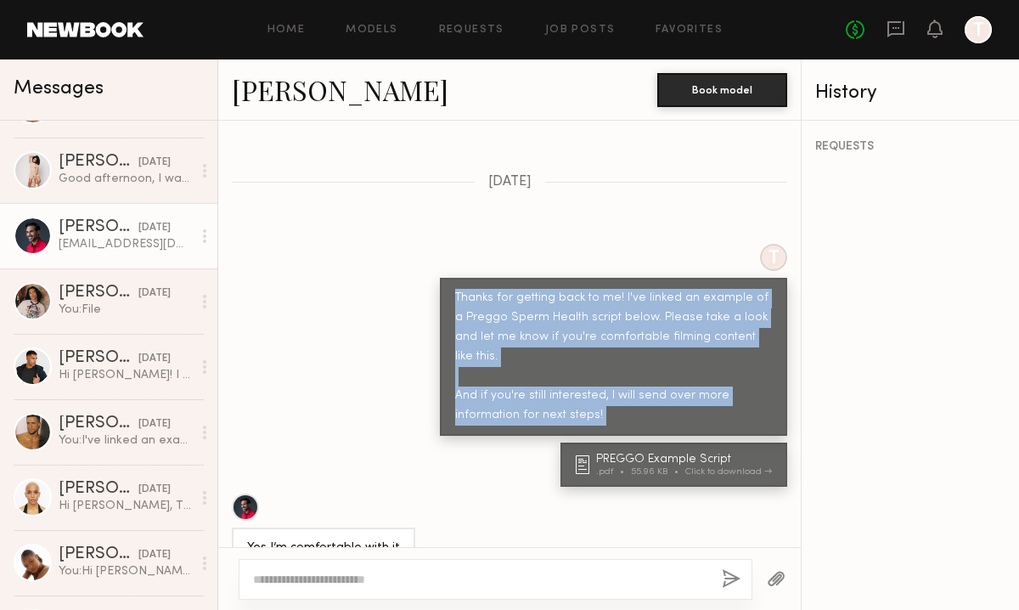
copy div "Thanks for getting back to me! I've linked an example of a Preggo Sperm Health …"
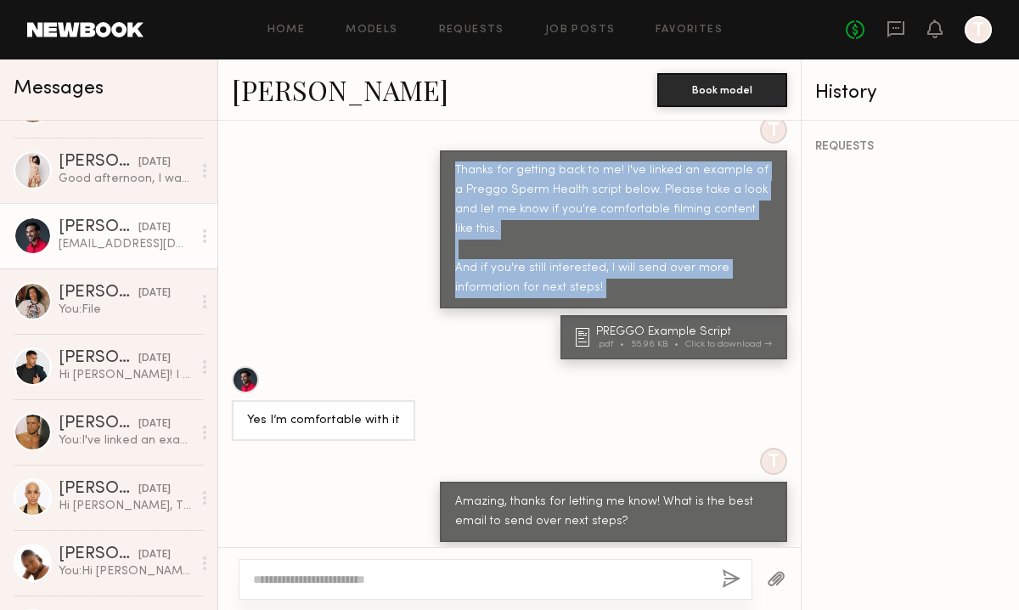
scroll to position [1383, 0]
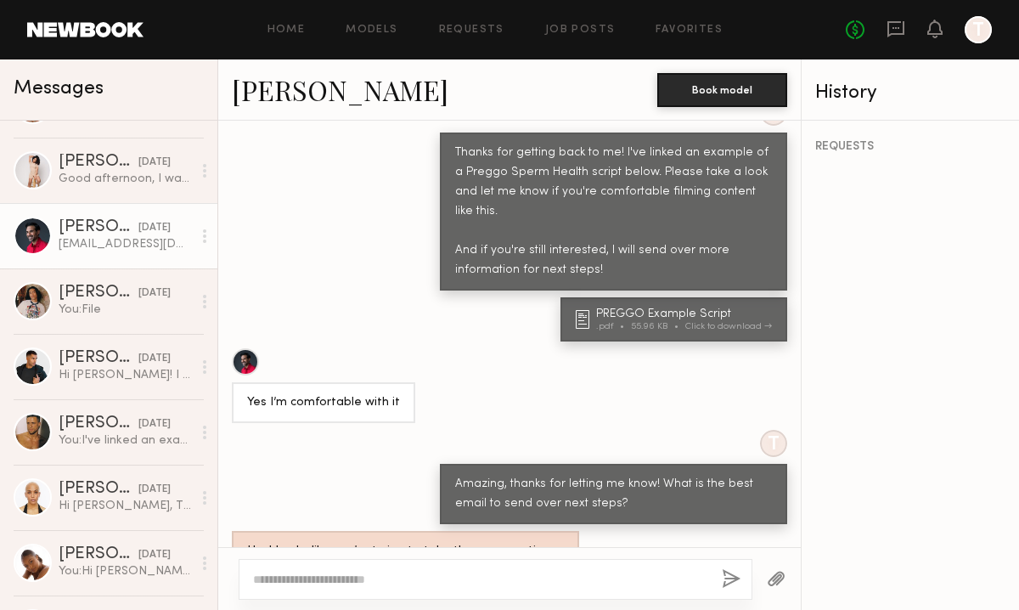
click at [664, 348] on div "Yes I’m comfortable with it" at bounding box center [509, 385] width 583 height 75
click at [662, 308] on div "PREGGO Example Script .pdf 55.96 KB Click to download" at bounding box center [686, 319] width 181 height 23
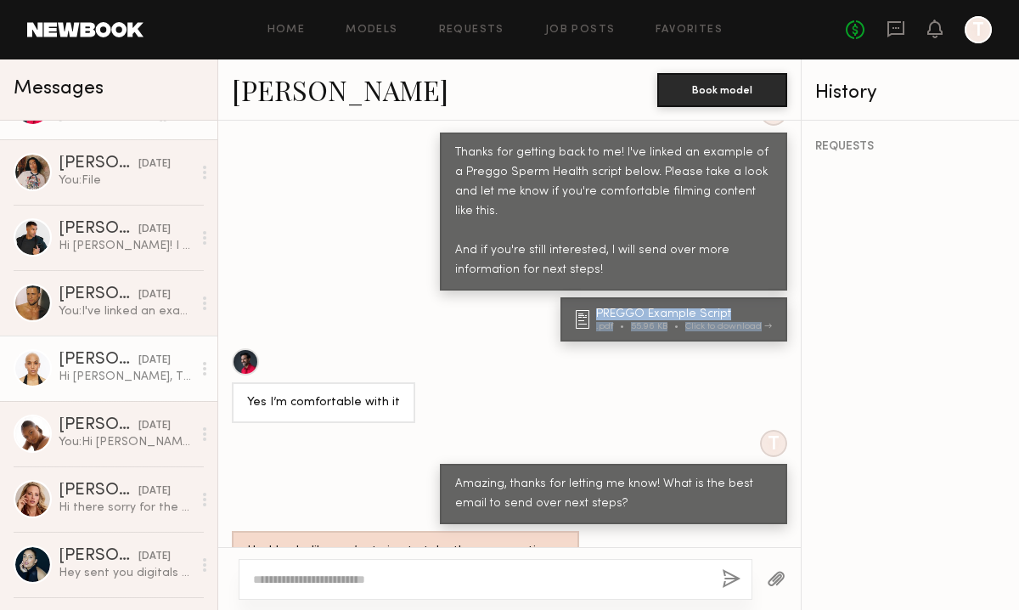
scroll to position [2405, 0]
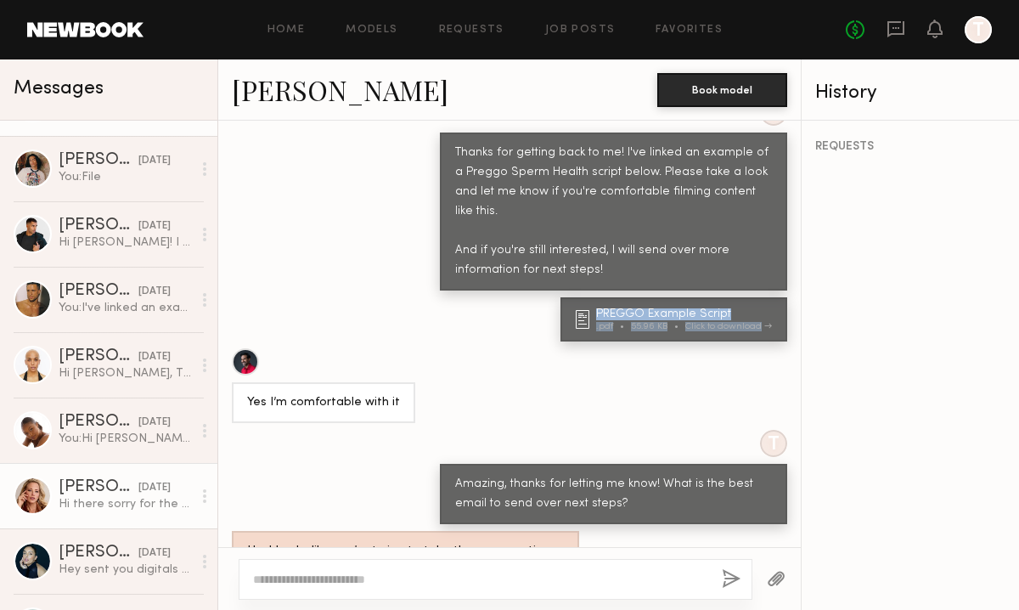
click at [82, 490] on div "Alyssa A." at bounding box center [99, 487] width 80 height 17
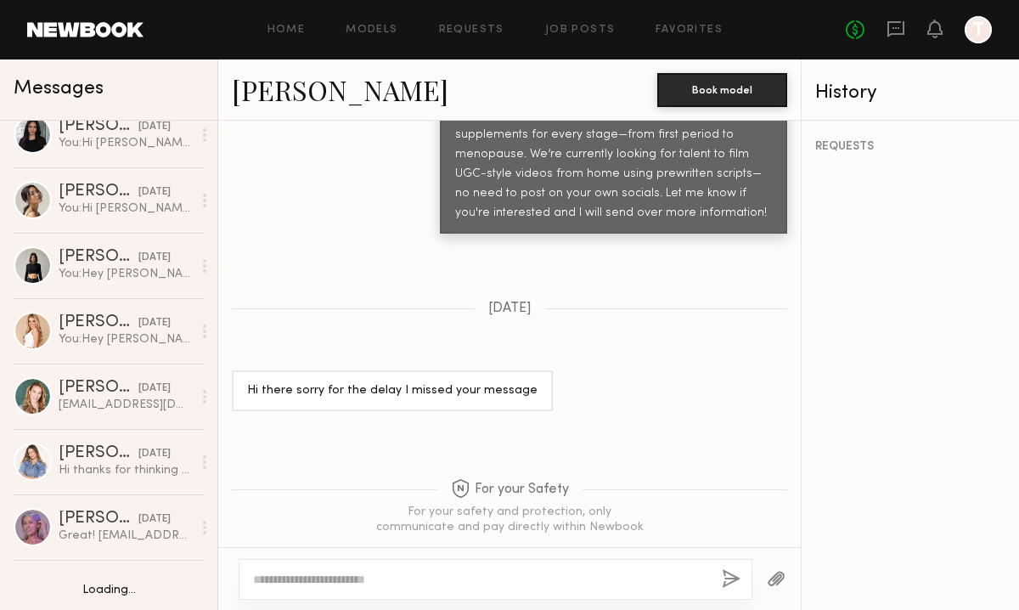
scroll to position [5093, 0]
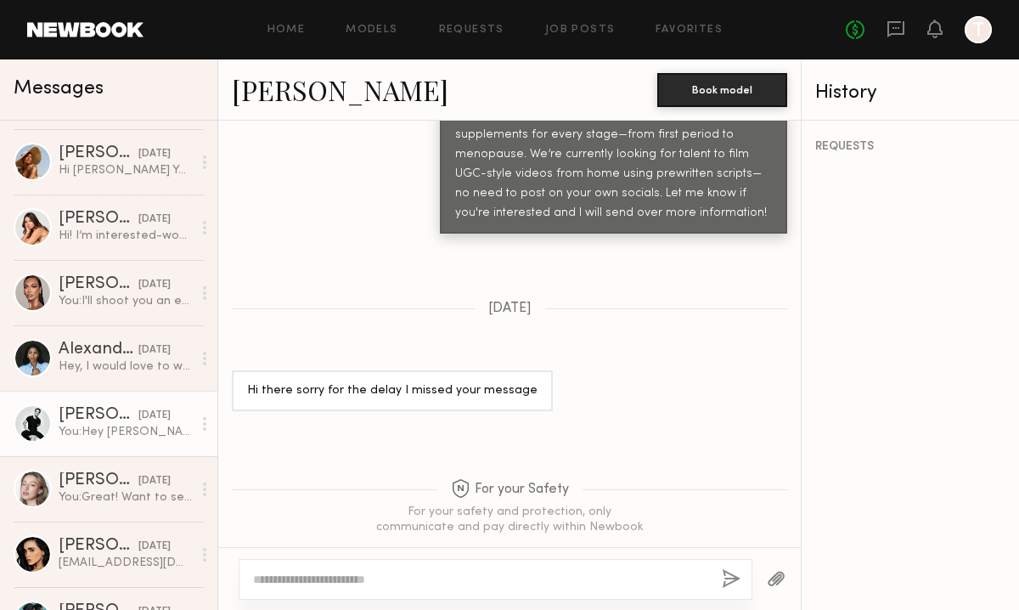
click at [91, 442] on link "Charlie M. 04/10/2025 You: Hey Charlie. Thanks for applying to our post.We'd lo…" at bounding box center [108, 423] width 217 height 65
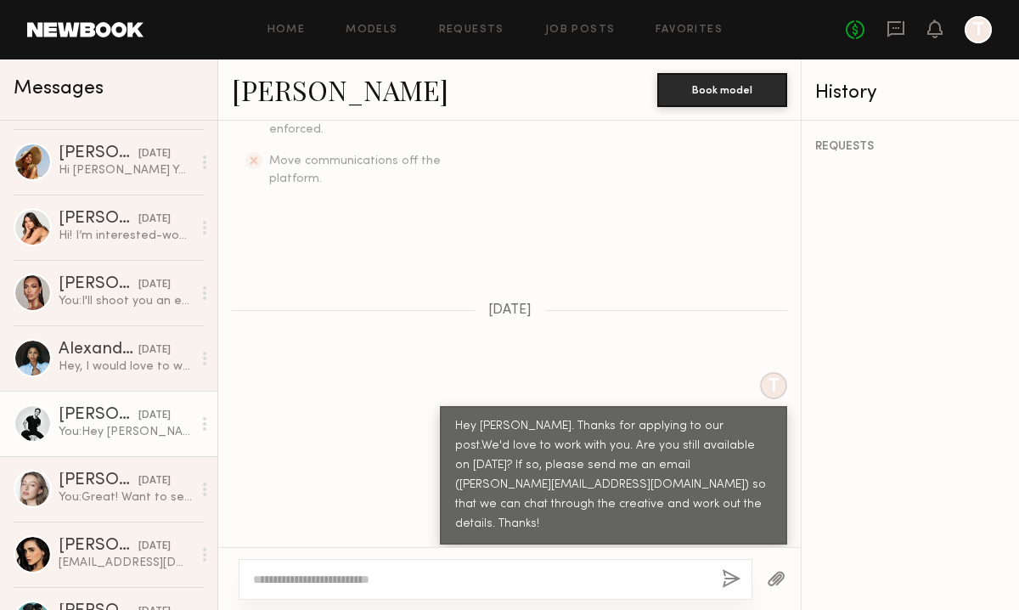
scroll to position [579, 0]
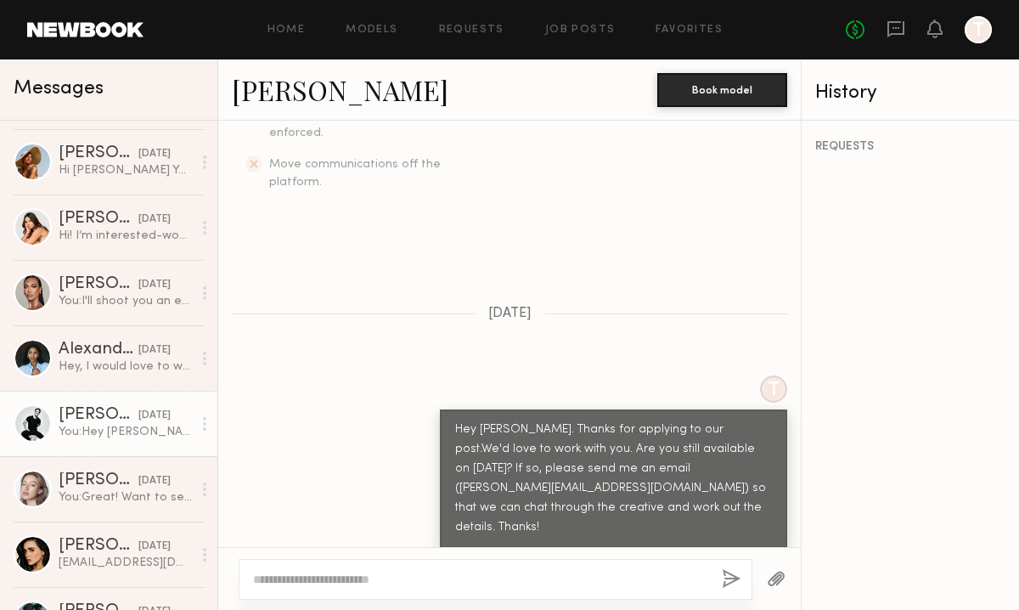
click at [287, 94] on link "Charlie M." at bounding box center [340, 89] width 217 height 37
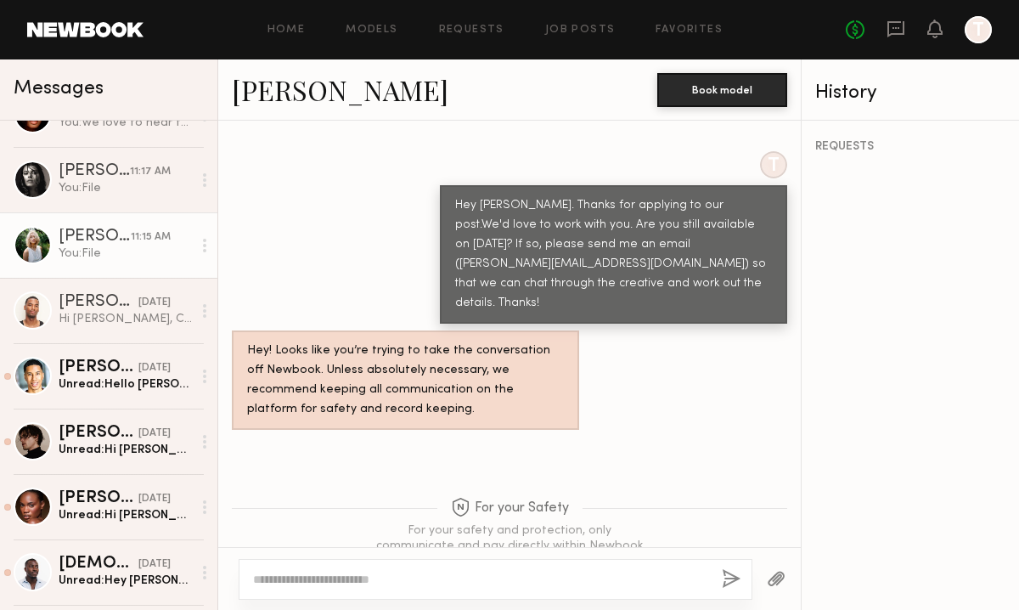
scroll to position [239, 0]
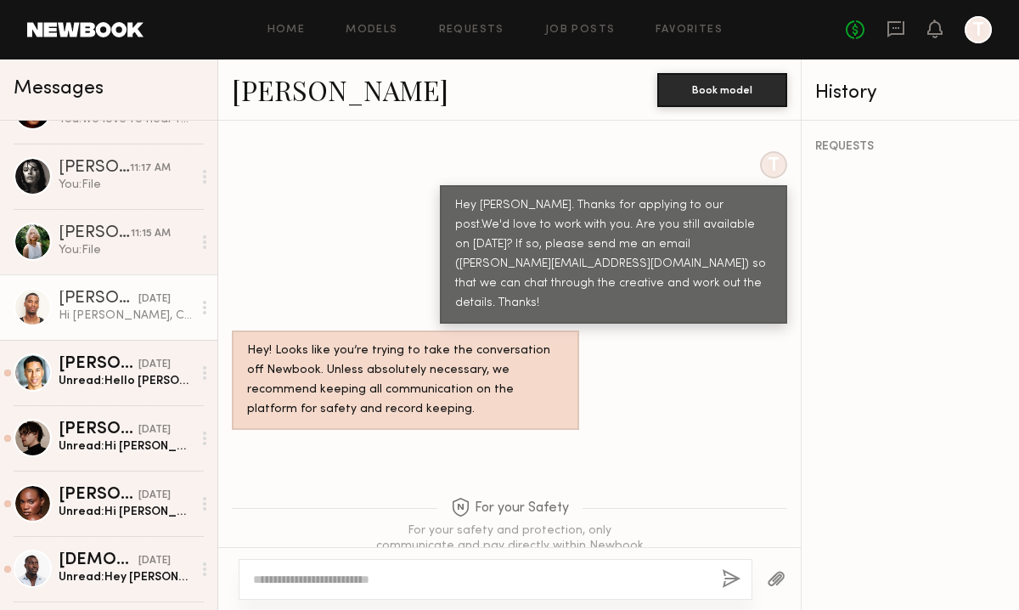
click at [81, 314] on div "Hi Erica, Congratulations on your launch! Thank you for considering me for this…" at bounding box center [125, 315] width 133 height 16
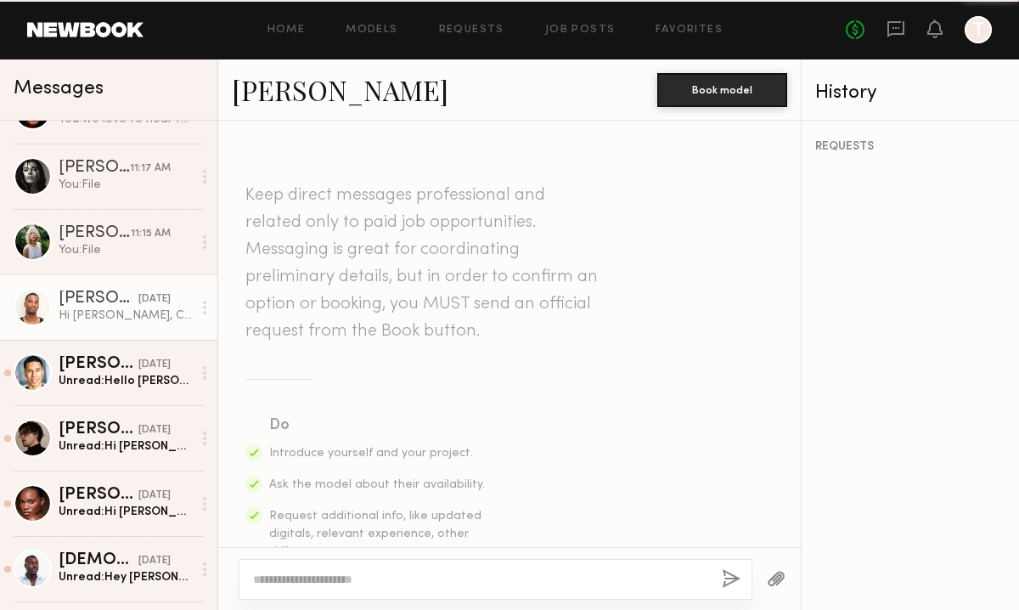
scroll to position [921, 0]
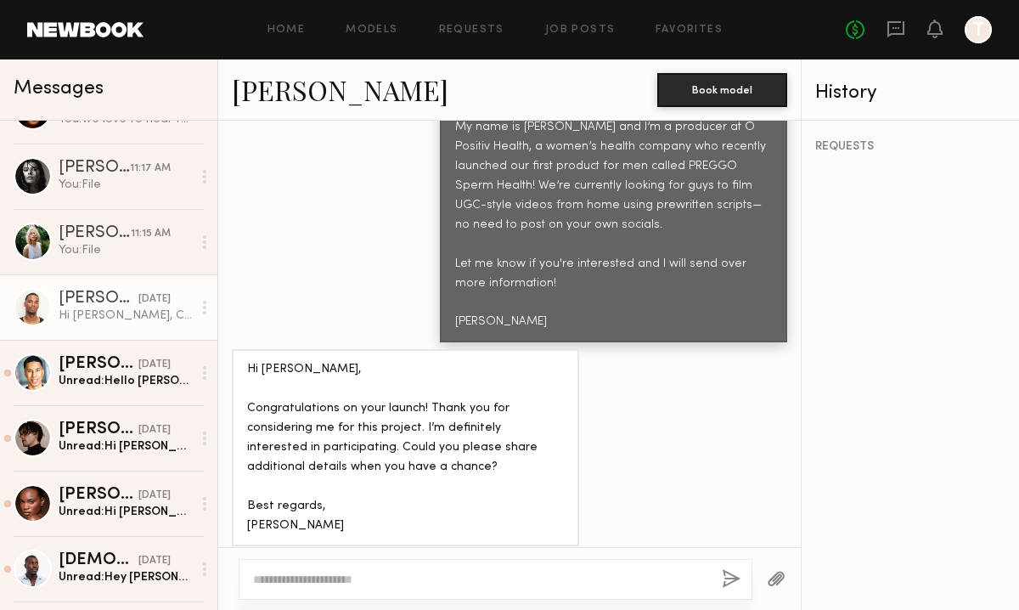
click at [315, 576] on textarea at bounding box center [480, 579] width 455 height 17
paste textarea "**********"
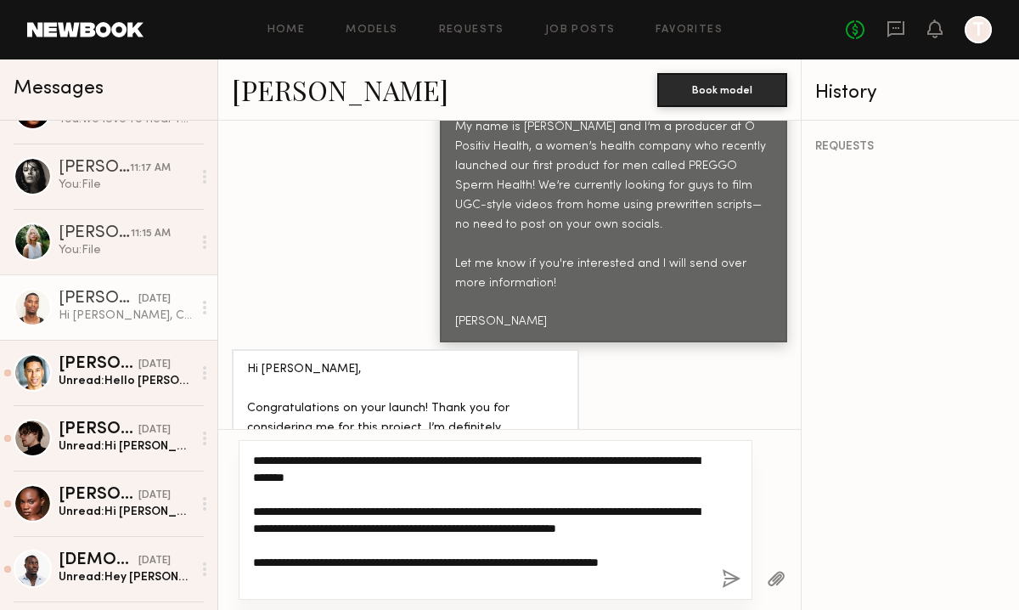
scroll to position [0, 0]
drag, startPoint x: 550, startPoint y: 482, endPoint x: 229, endPoint y: 453, distance: 322.4
click at [229, 453] on div "**********" at bounding box center [509, 519] width 583 height 181
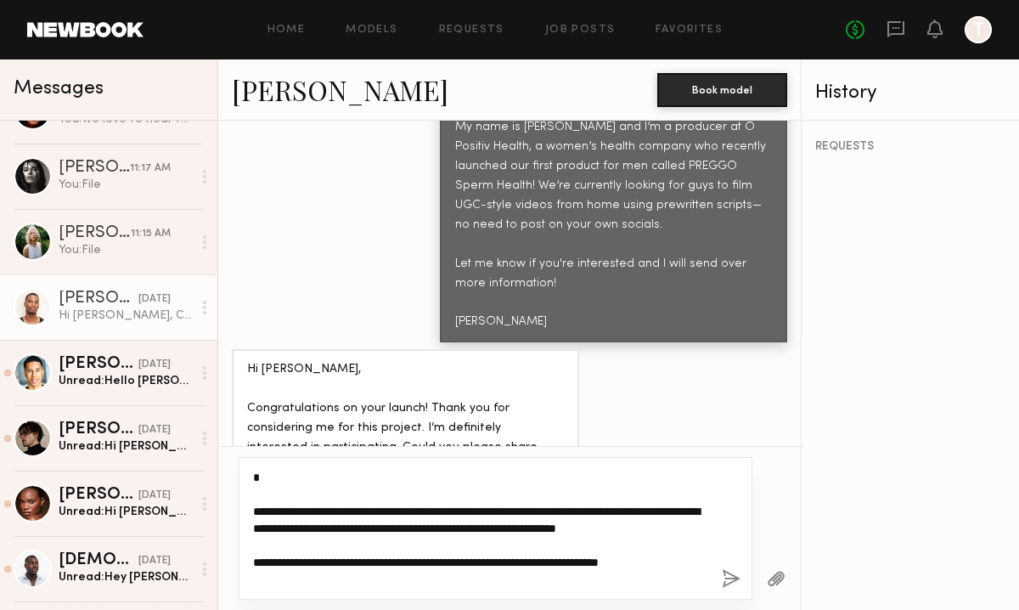
click at [275, 473] on textarea "**********" at bounding box center [480, 528] width 455 height 119
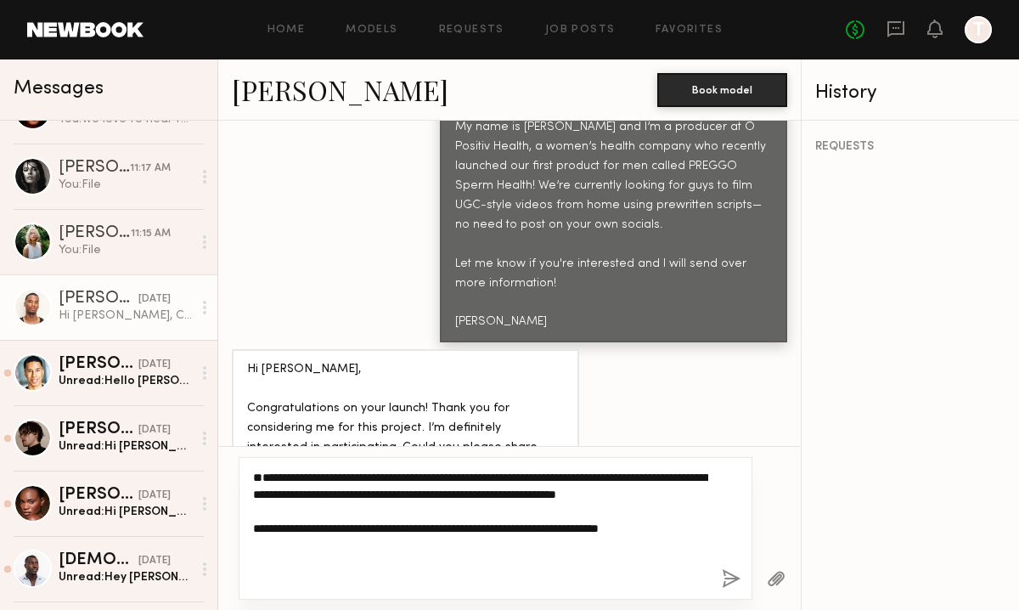
click at [255, 509] on textarea "**********" at bounding box center [480, 528] width 455 height 119
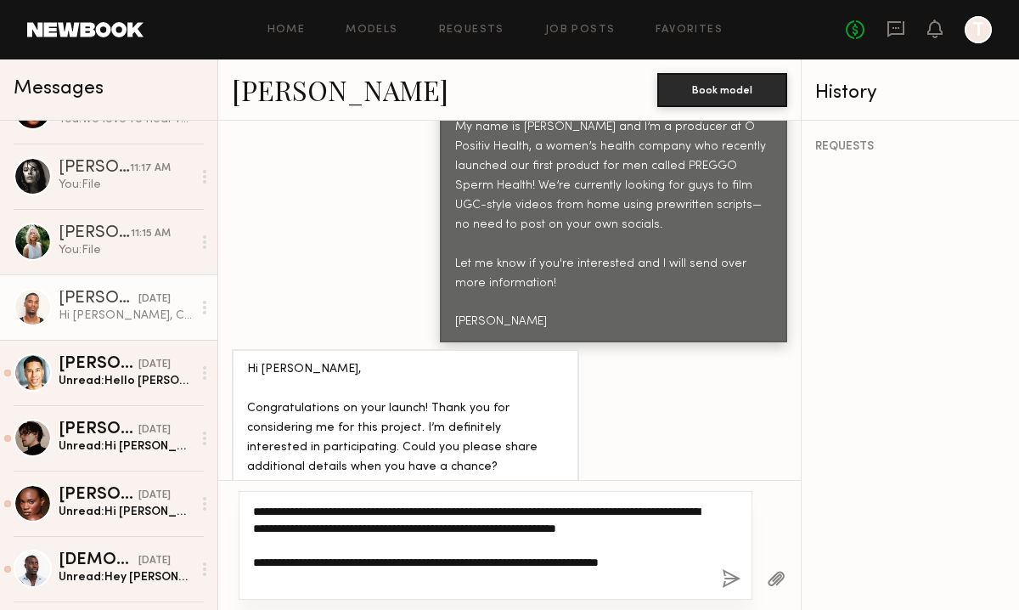
type textarea "**********"
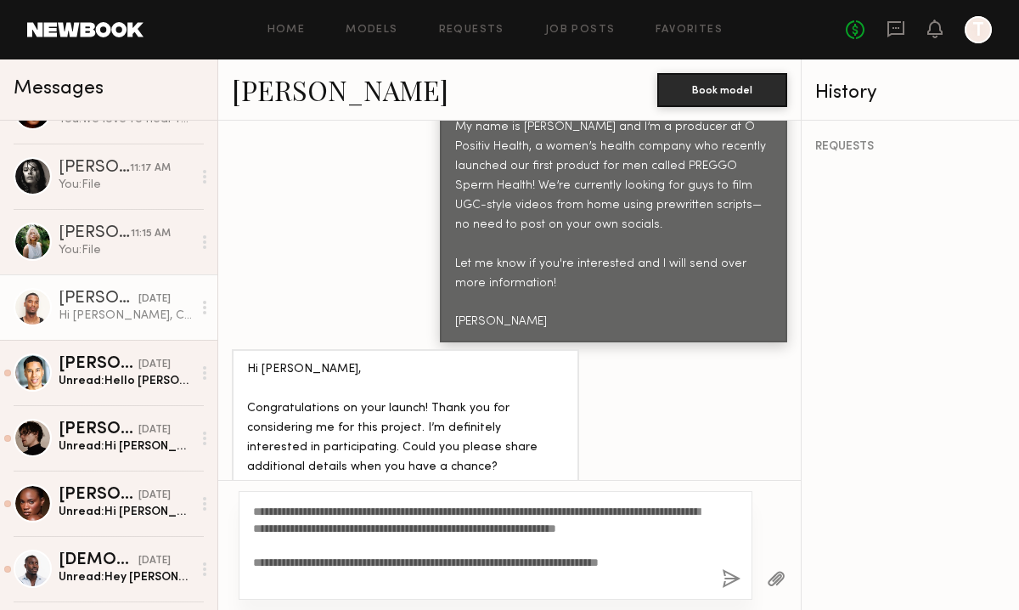
click at [733, 577] on button "button" at bounding box center [731, 579] width 19 height 21
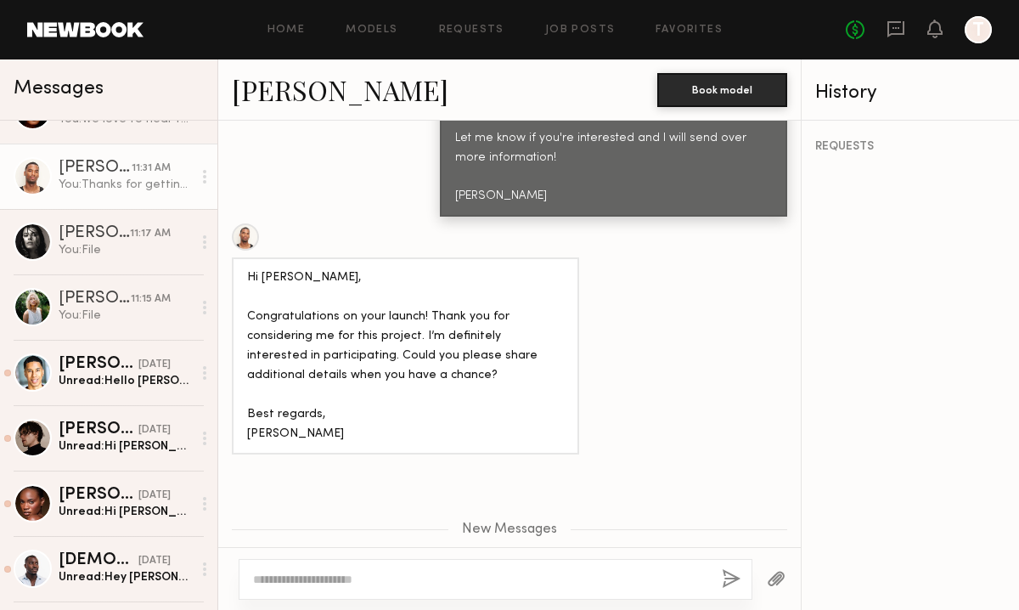
scroll to position [1358, 0]
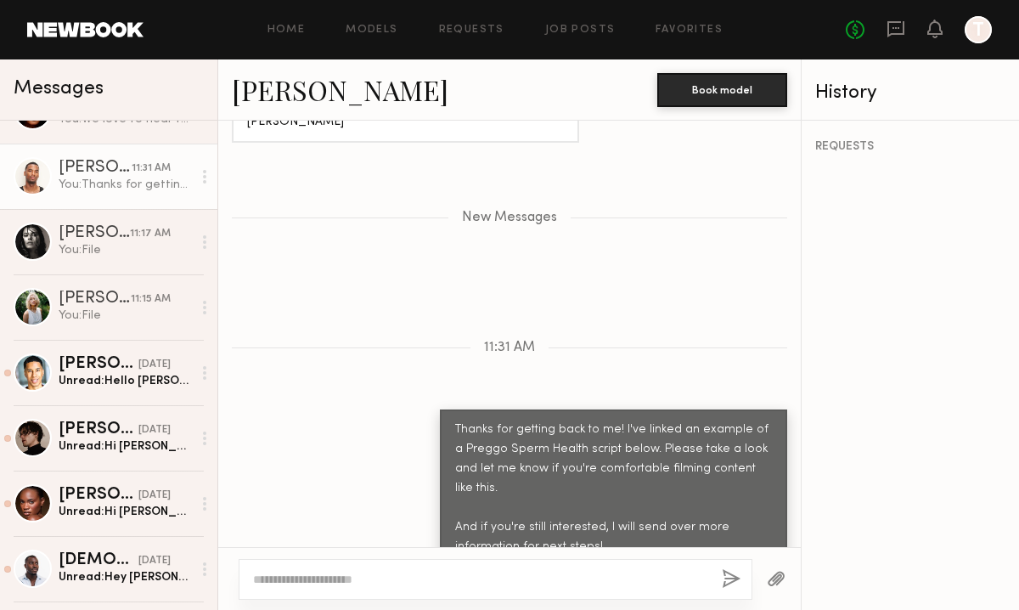
click at [771, 576] on button "button" at bounding box center [776, 579] width 19 height 21
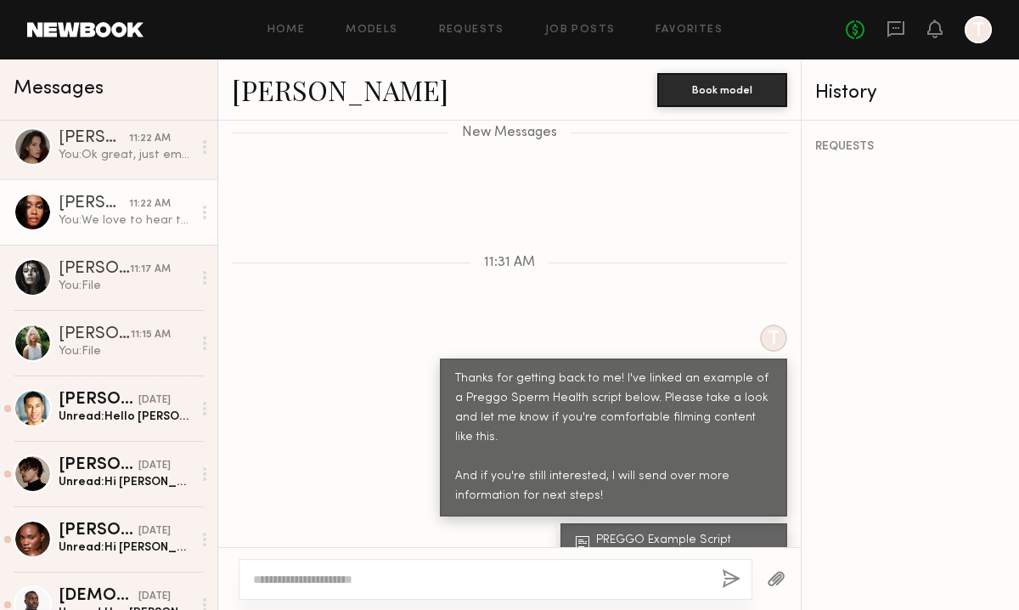
scroll to position [226, 0]
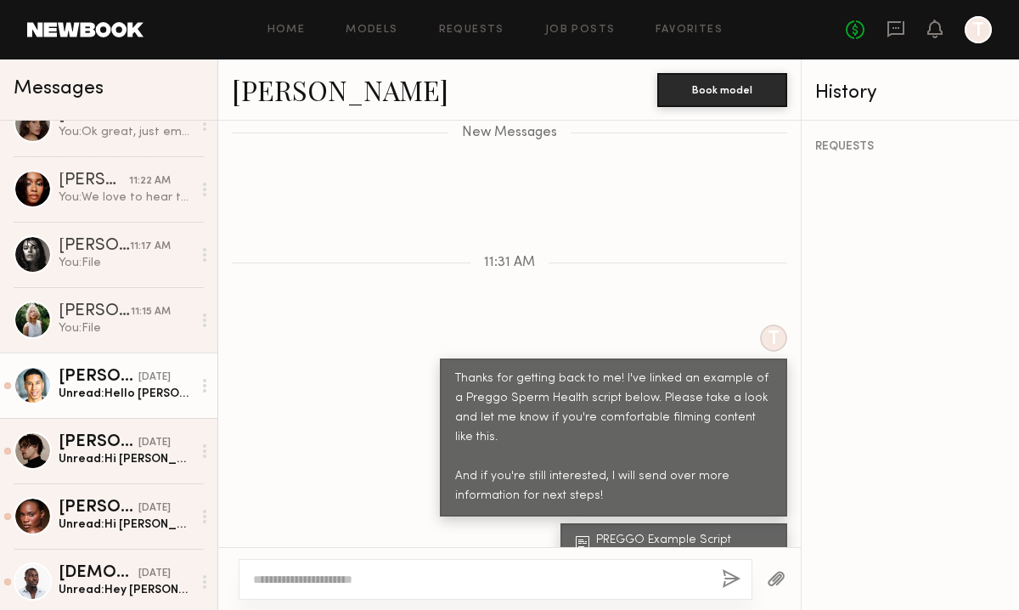
click at [113, 398] on div "Unread: Hello Erica, Thanks for reaching out. I’m interested & would love to he…" at bounding box center [125, 394] width 133 height 16
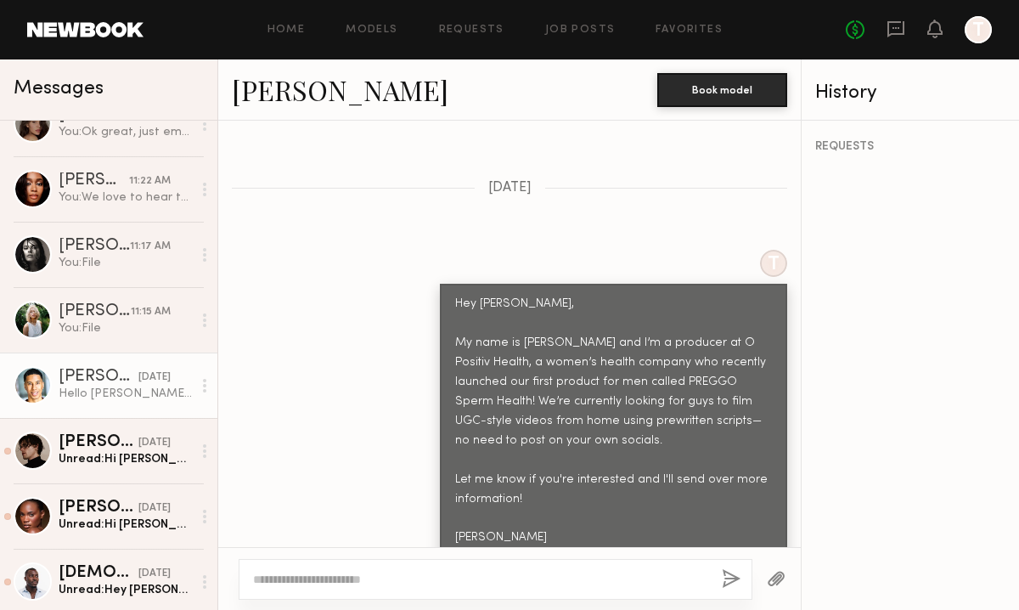
scroll to position [823, 0]
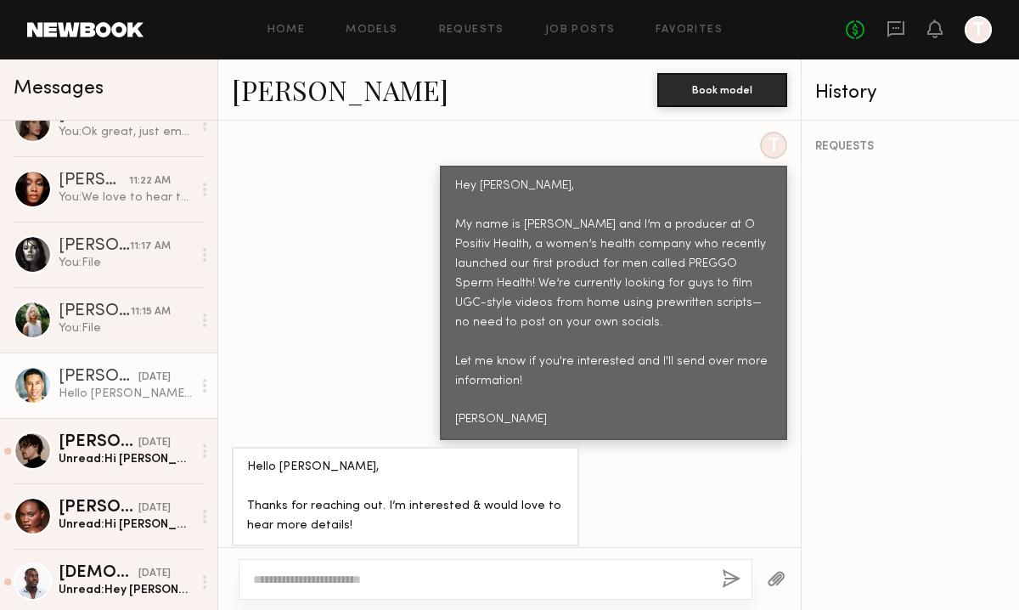
paste textarea "**********"
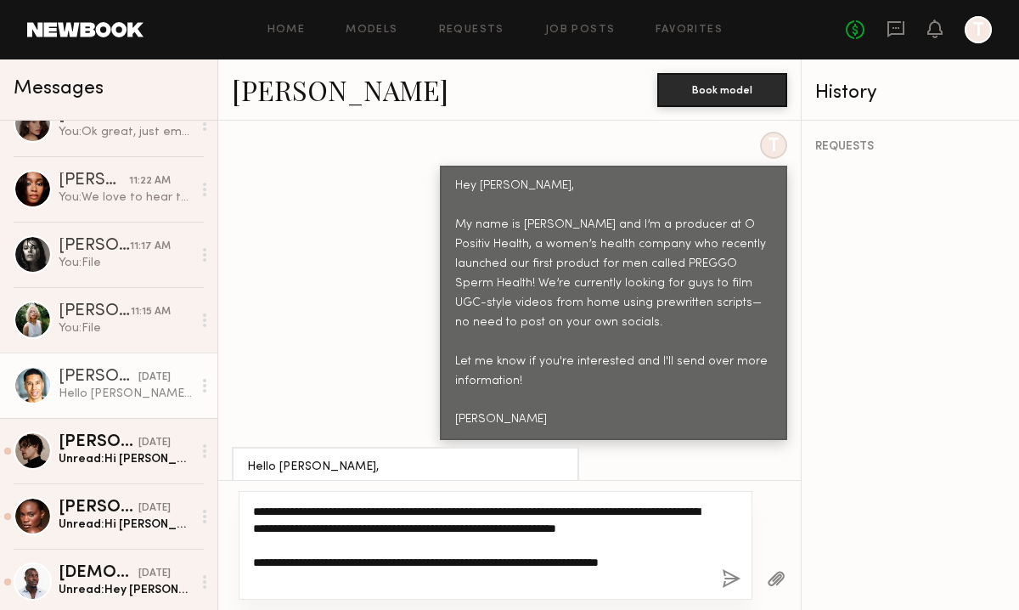
type textarea "**********"
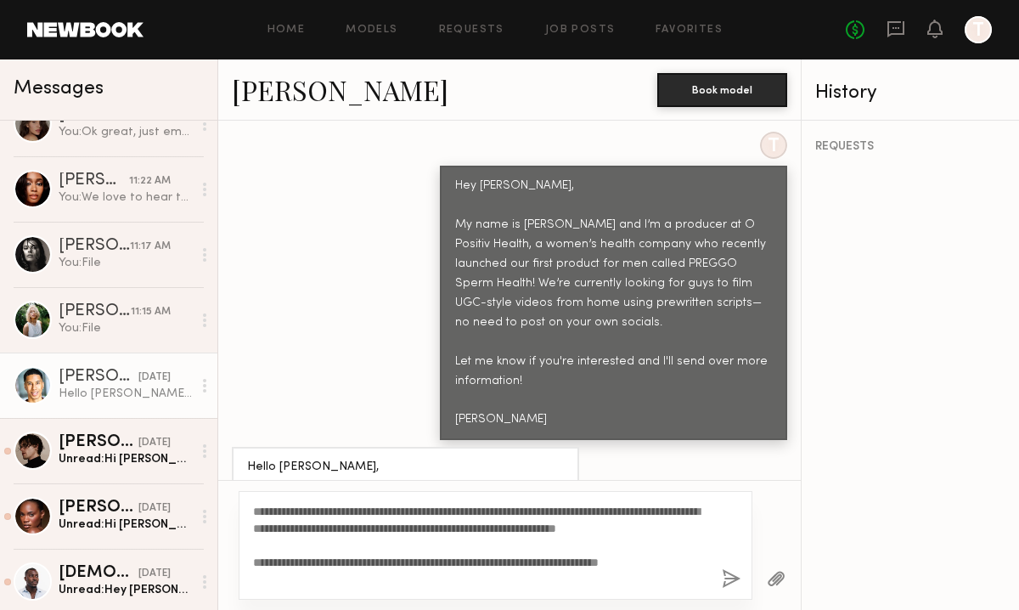
click at [730, 581] on button "button" at bounding box center [731, 579] width 19 height 21
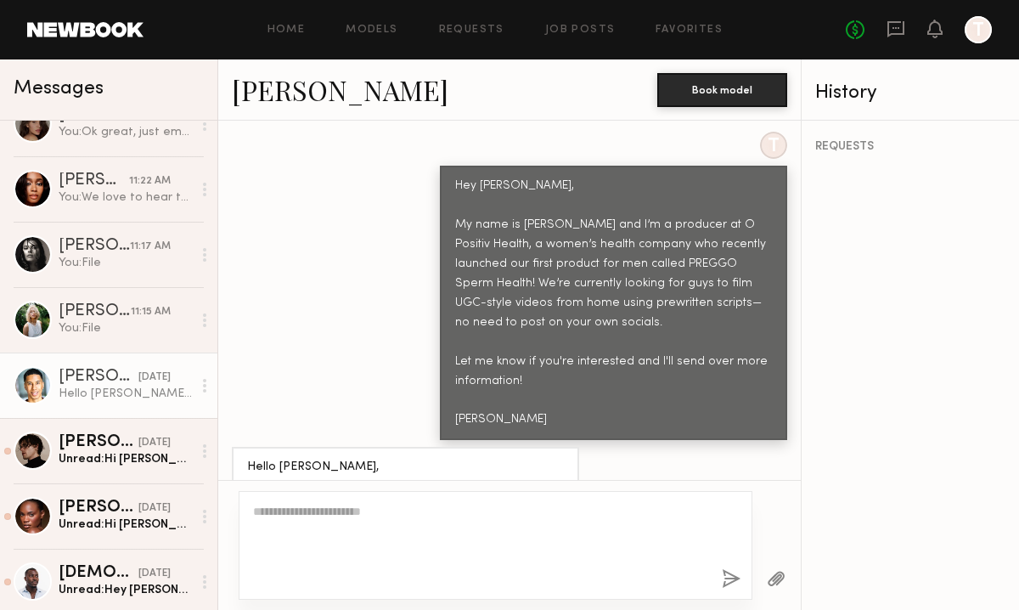
scroll to position [1261, 0]
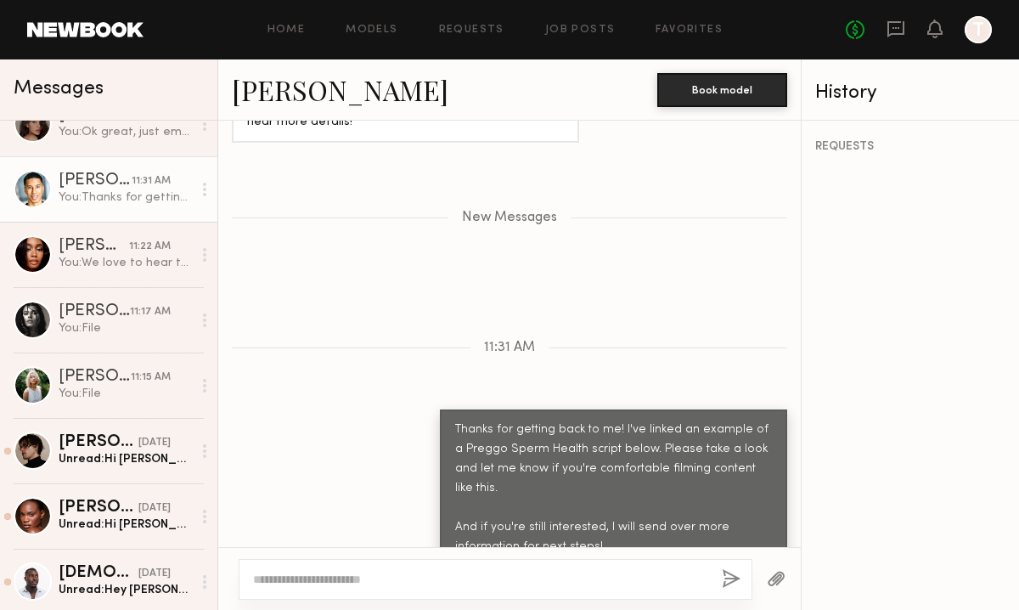
click at [770, 583] on button "button" at bounding box center [776, 579] width 19 height 21
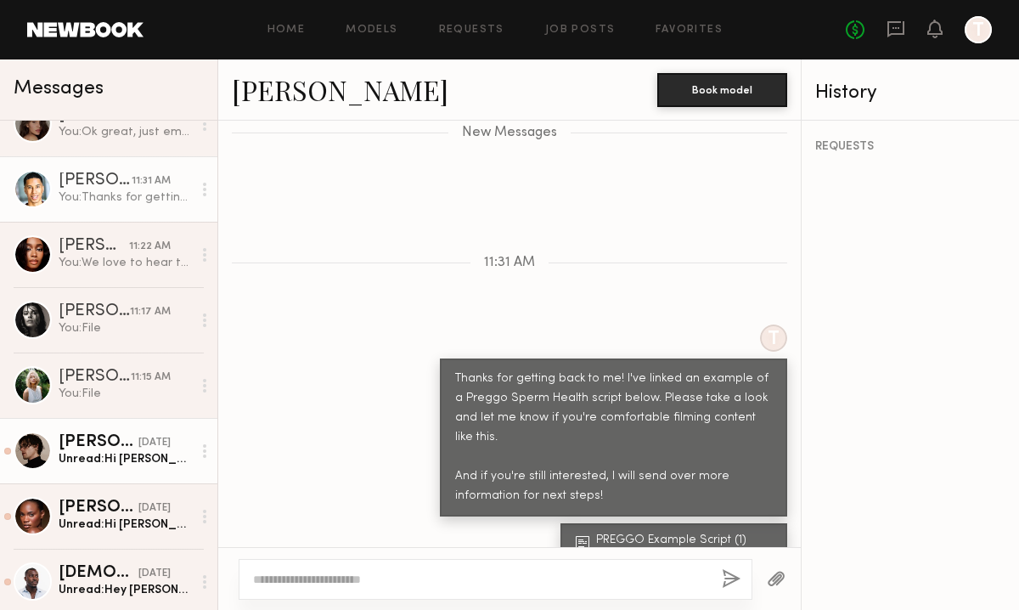
click at [99, 477] on link "Walter R. 08/29/2025 Unread: Hi Erica, thank you for reaching out! Yes, I am in…" at bounding box center [108, 450] width 217 height 65
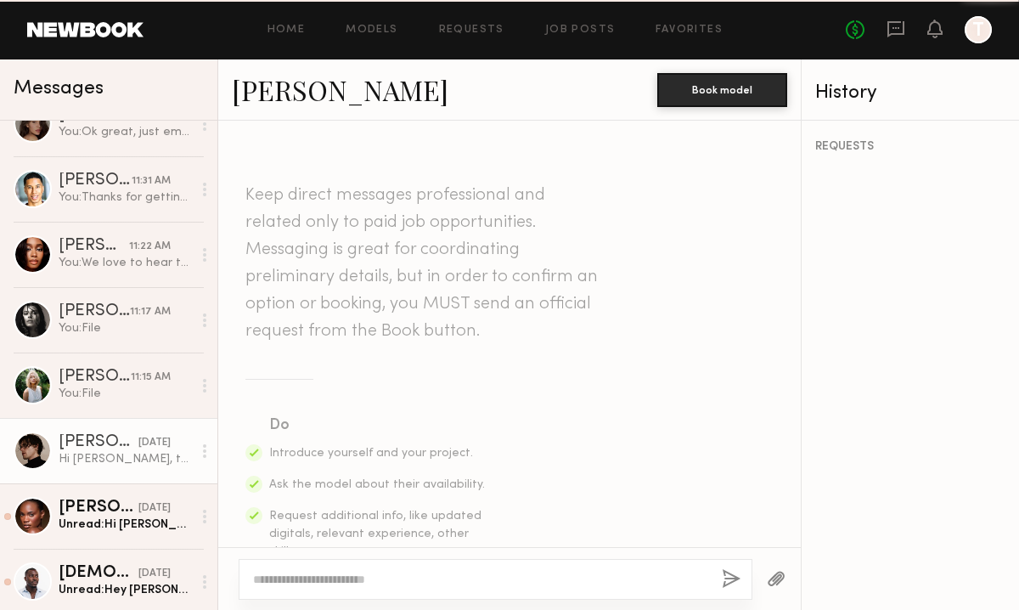
scroll to position [687, 0]
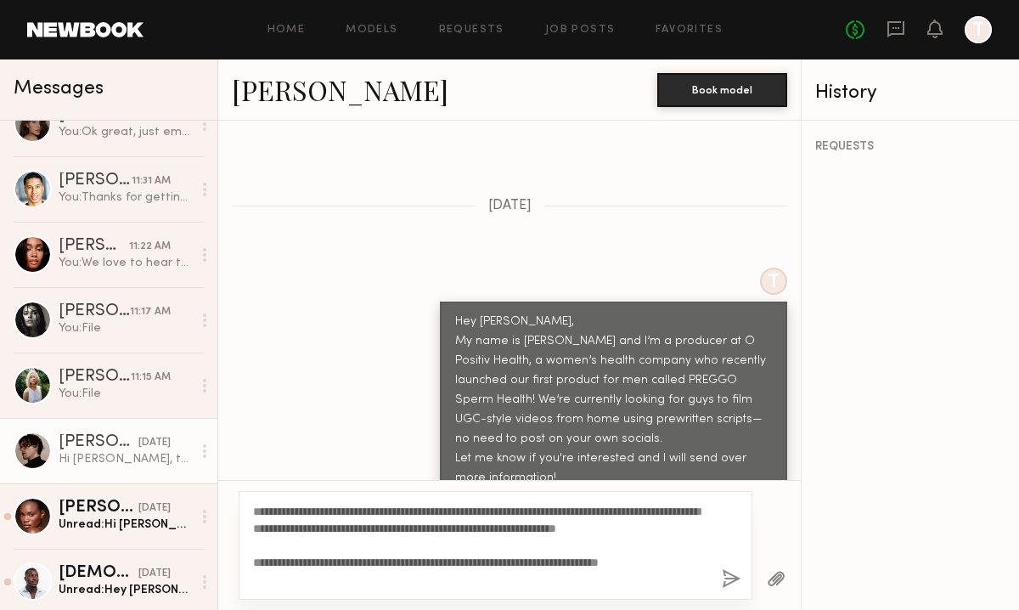
type textarea "**********"
click at [724, 578] on button "button" at bounding box center [731, 579] width 19 height 21
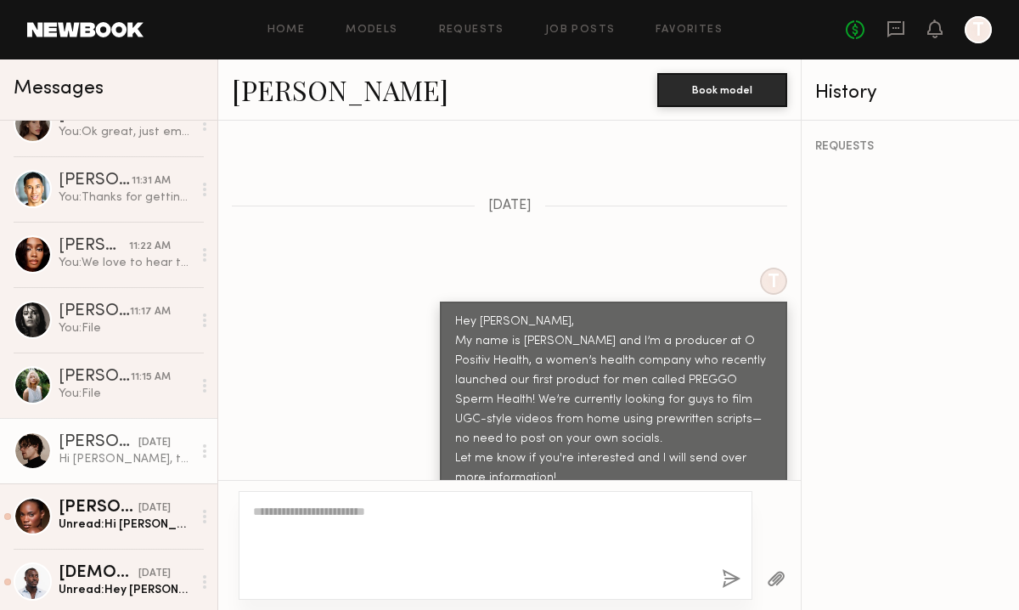
scroll to position [1124, 0]
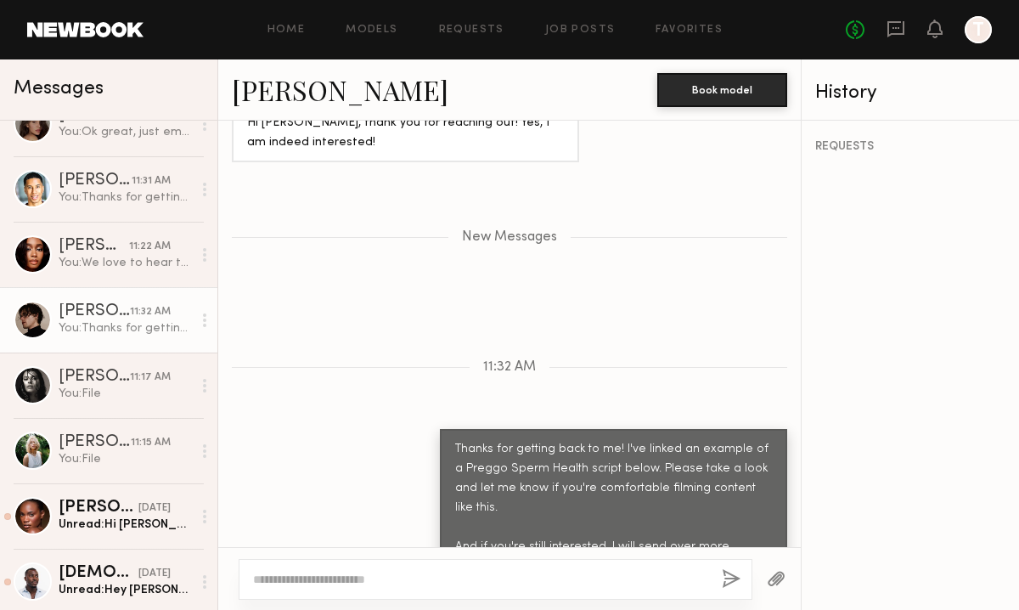
click at [771, 574] on button "button" at bounding box center [776, 579] width 19 height 21
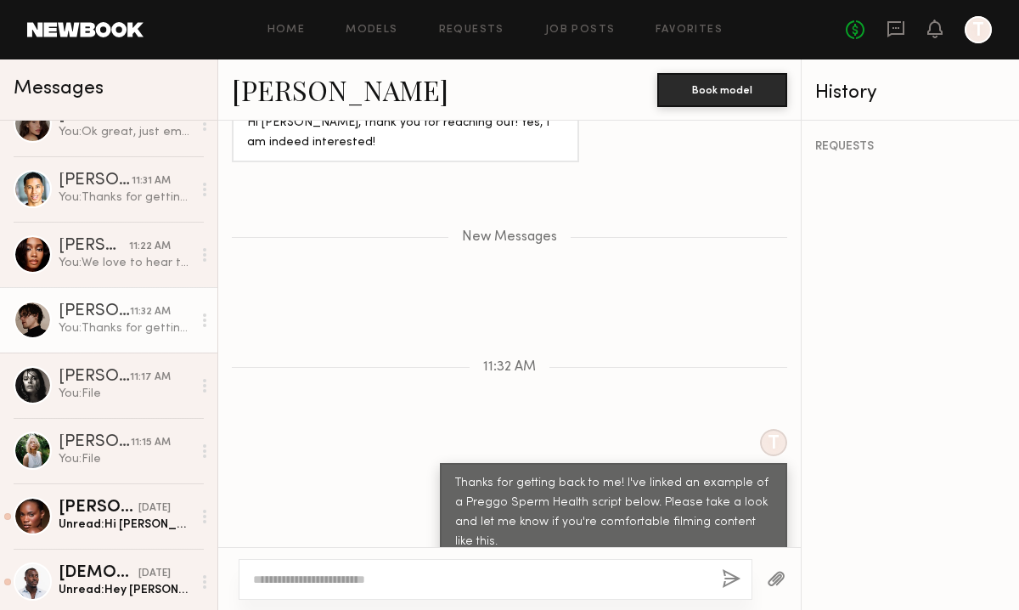
scroll to position [1209, 0]
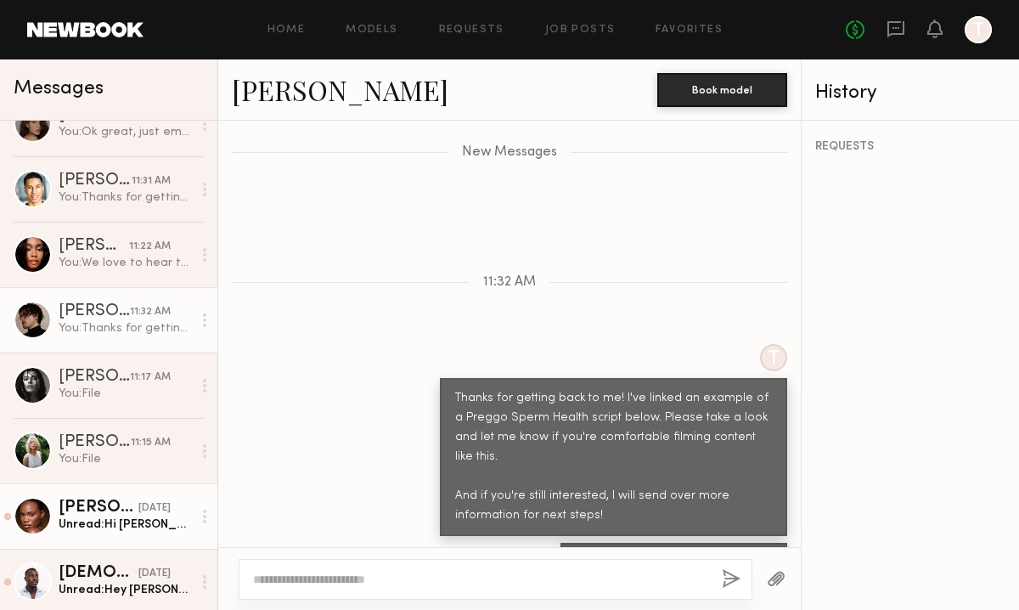
click at [121, 525] on div "Unread: Hi Erica, thank you for reaching out. Yes I would love to get more info…" at bounding box center [125, 524] width 133 height 16
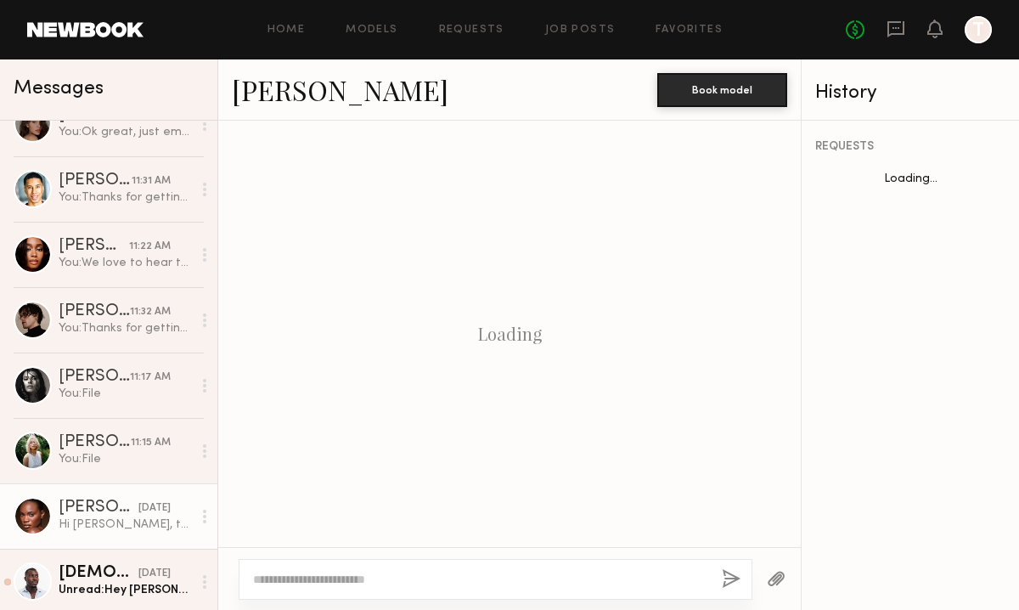
scroll to position [668, 0]
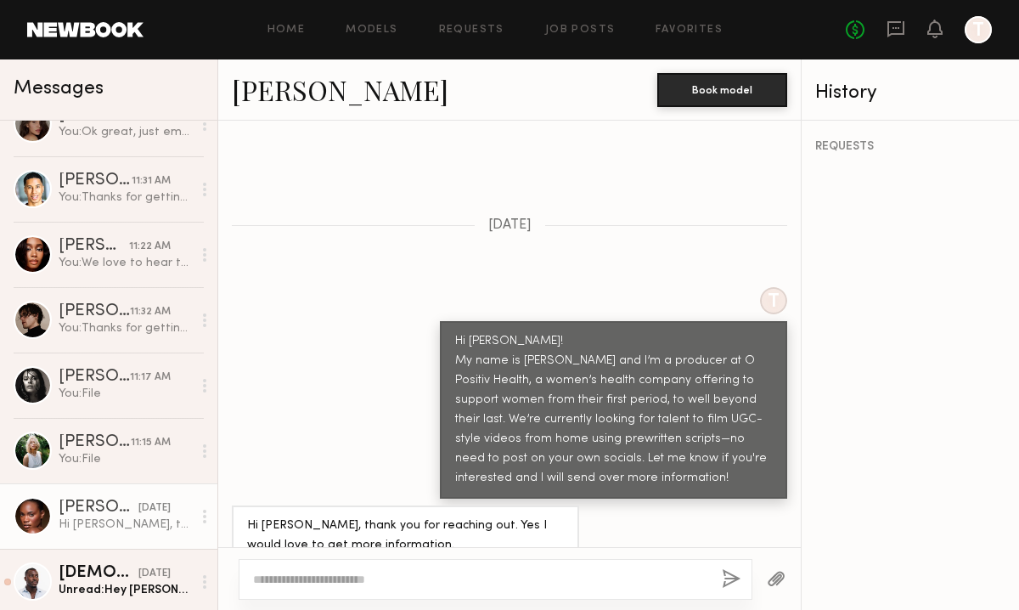
paste textarea "**********"
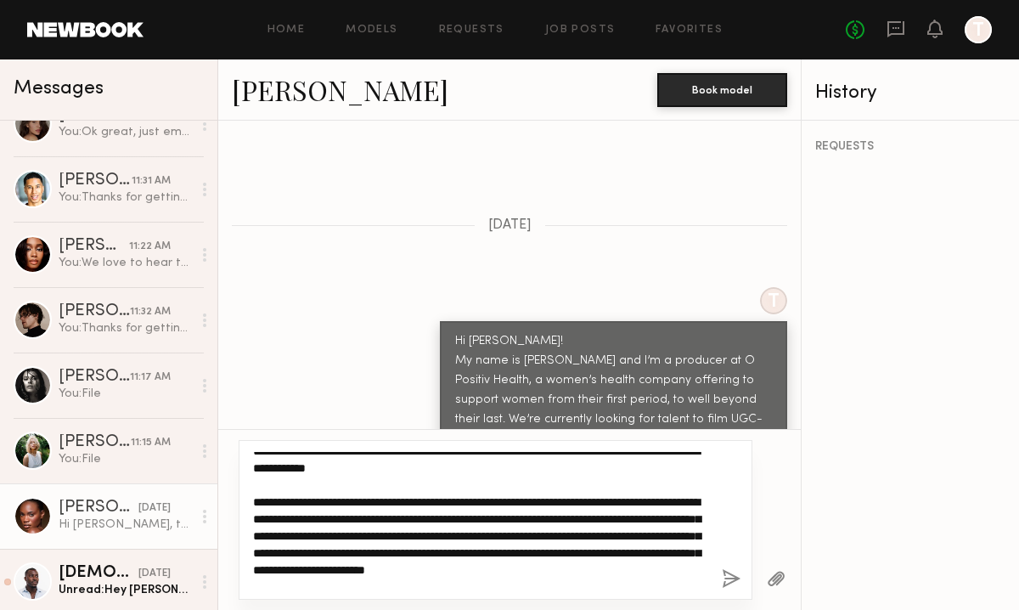
scroll to position [0, 0]
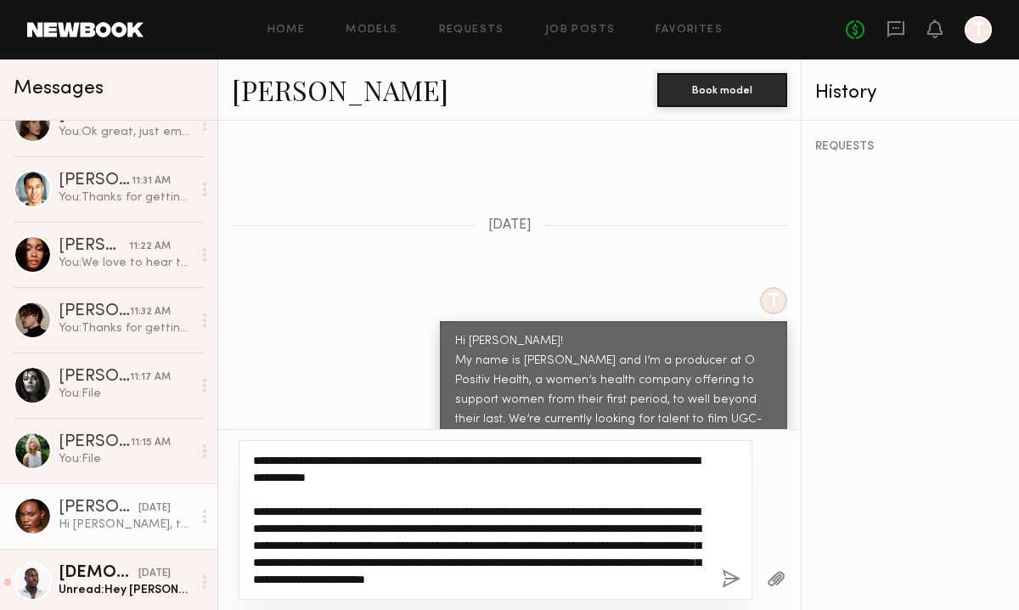
type textarea "**********"
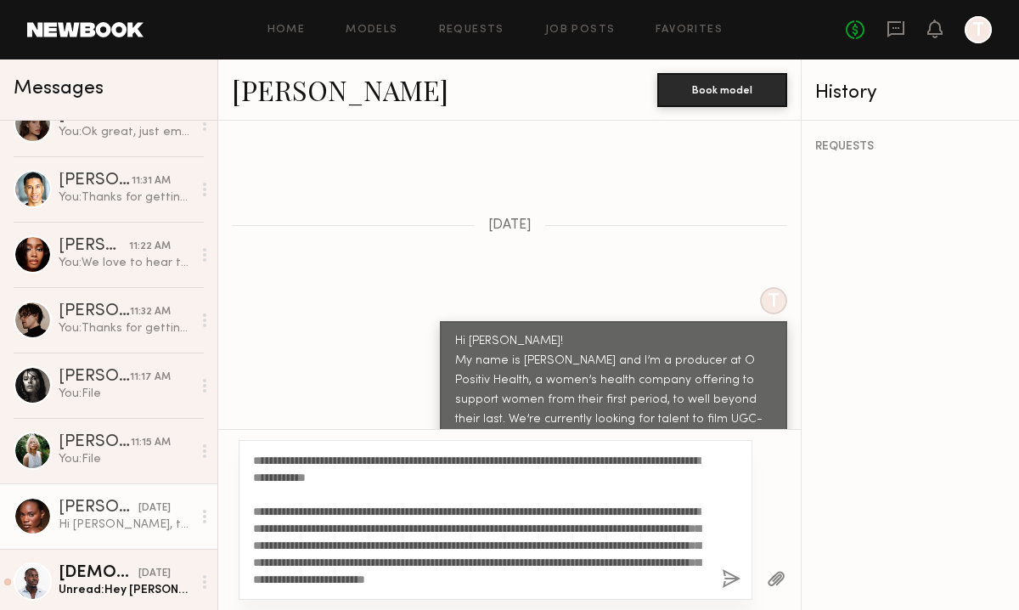
click at [724, 567] on div "**********" at bounding box center [496, 520] width 514 height 160
click at [728, 576] on button "button" at bounding box center [731, 579] width 19 height 21
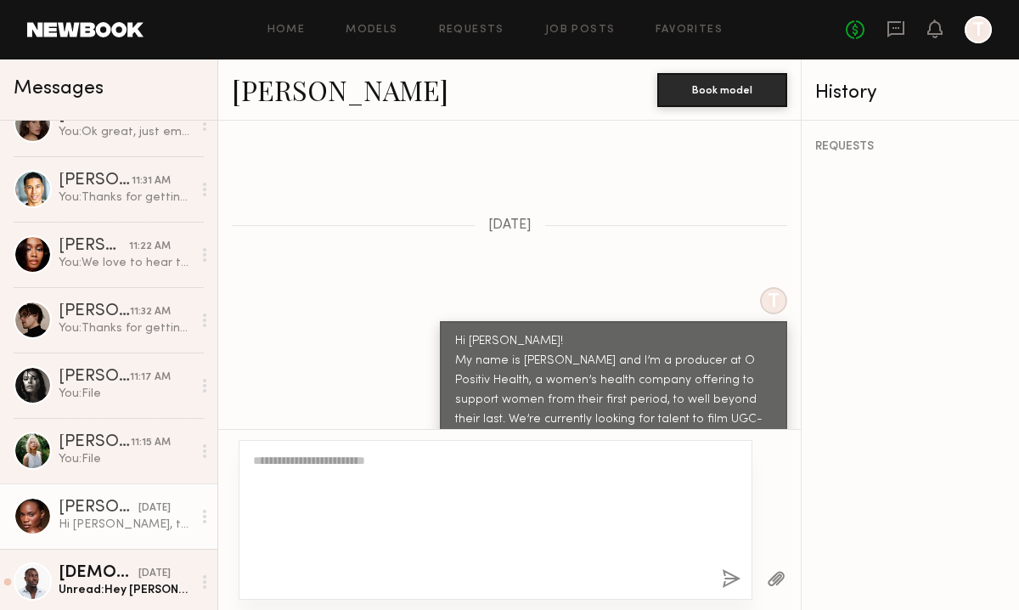
scroll to position [1300, 0]
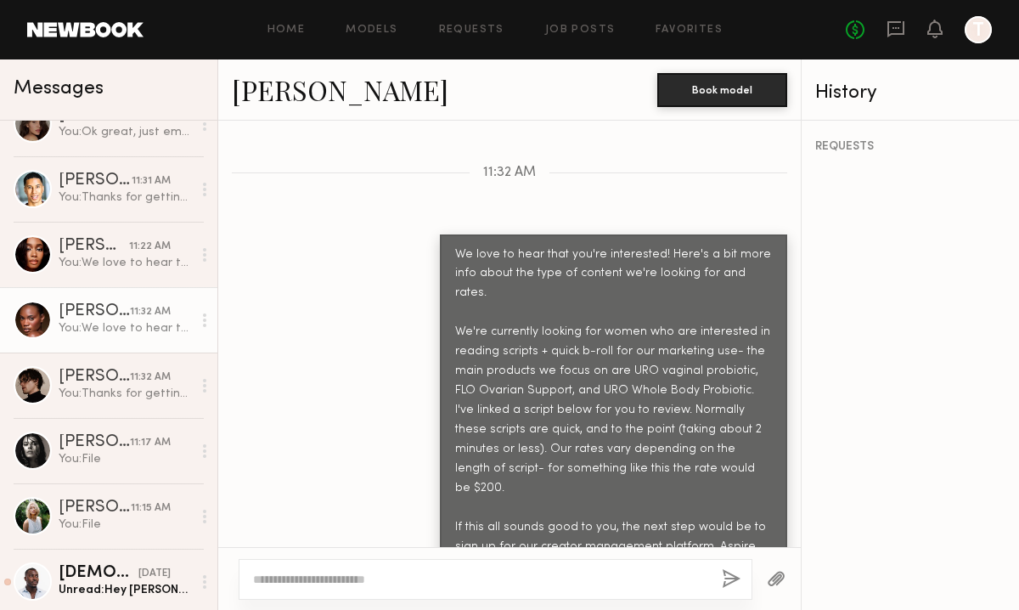
click at [784, 584] on button "button" at bounding box center [776, 579] width 19 height 21
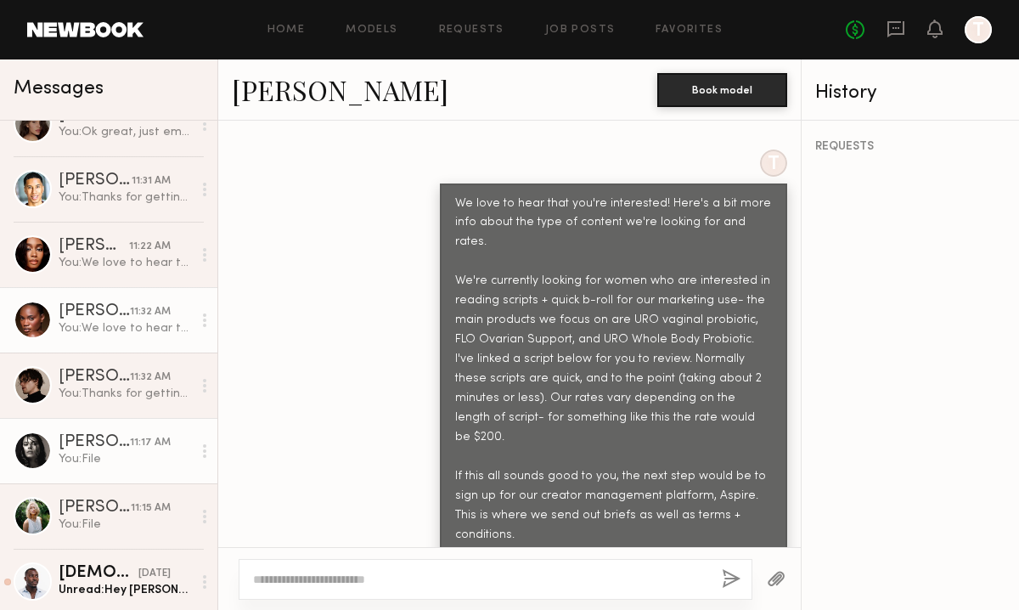
scroll to position [396, 0]
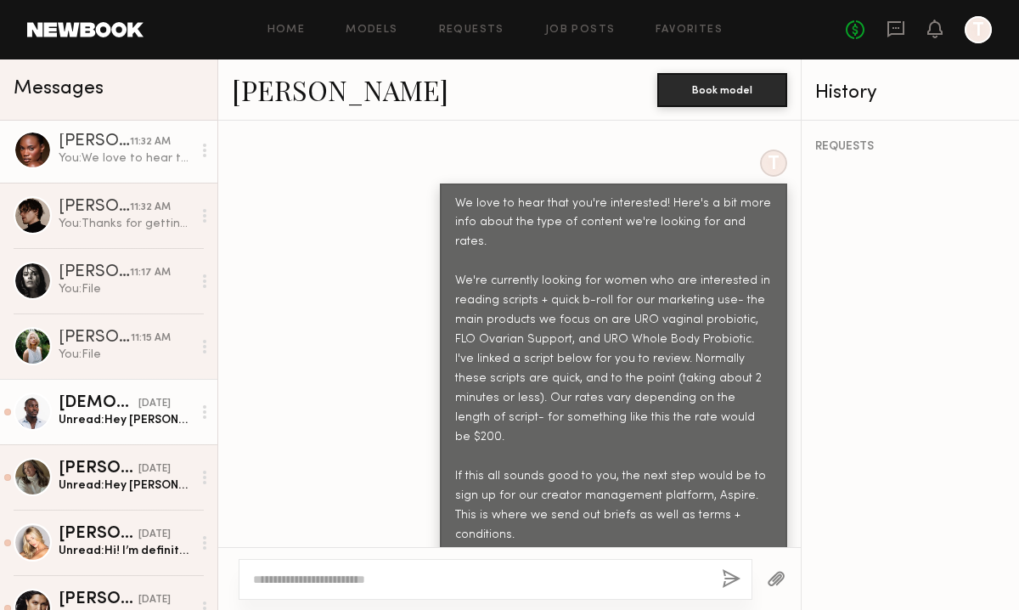
click at [105, 431] on link "Ezekiel A. 08/29/2025 Unread: Hey Erica, thanks for reaching out! This is out o…" at bounding box center [108, 411] width 217 height 65
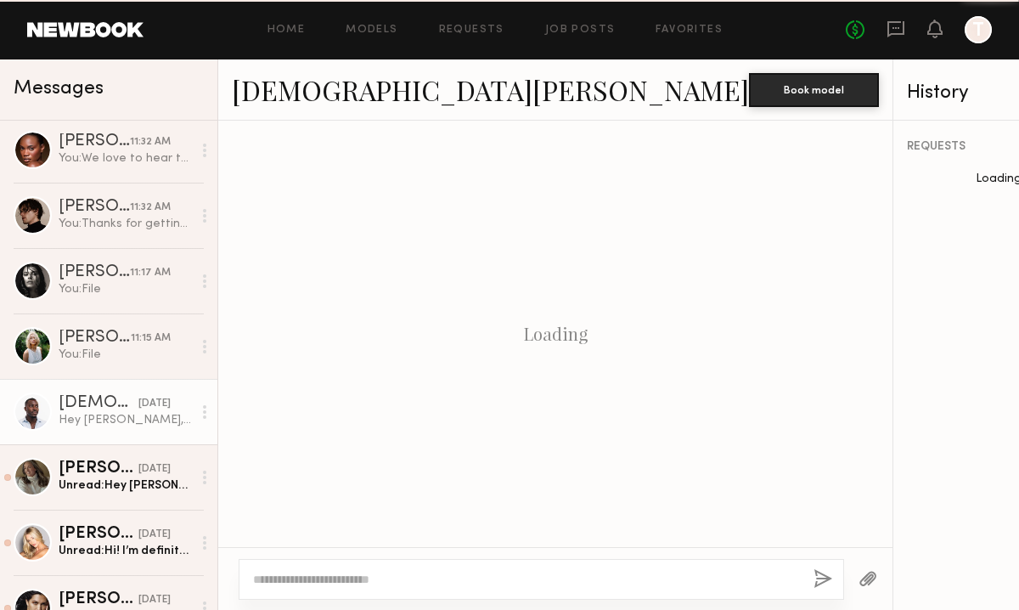
scroll to position [862, 0]
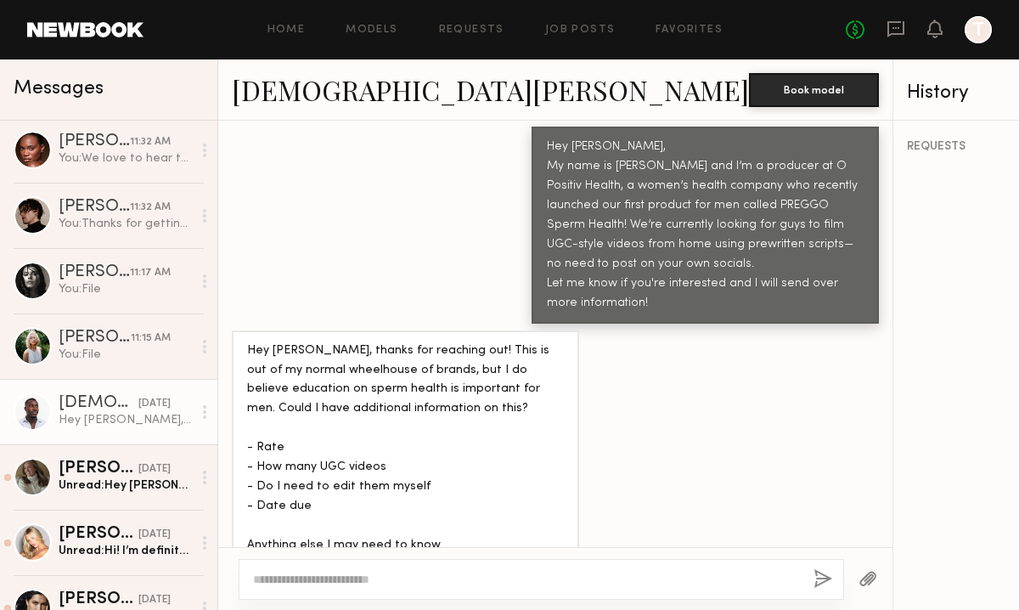
click at [392, 569] on div at bounding box center [542, 579] width 606 height 41
click at [372, 578] on textarea at bounding box center [526, 579] width 547 height 17
paste textarea "**********"
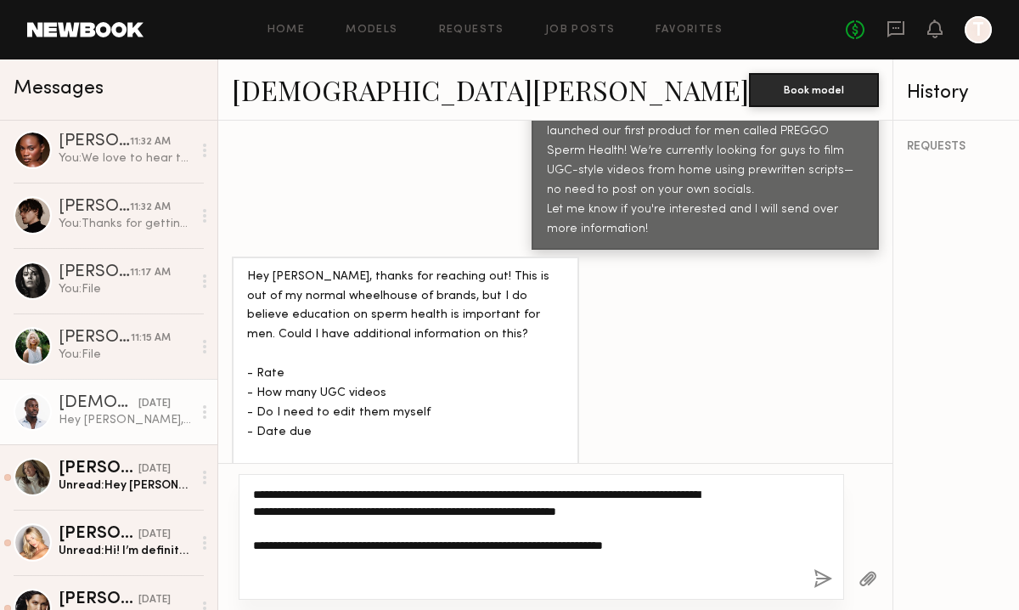
scroll to position [946, 0]
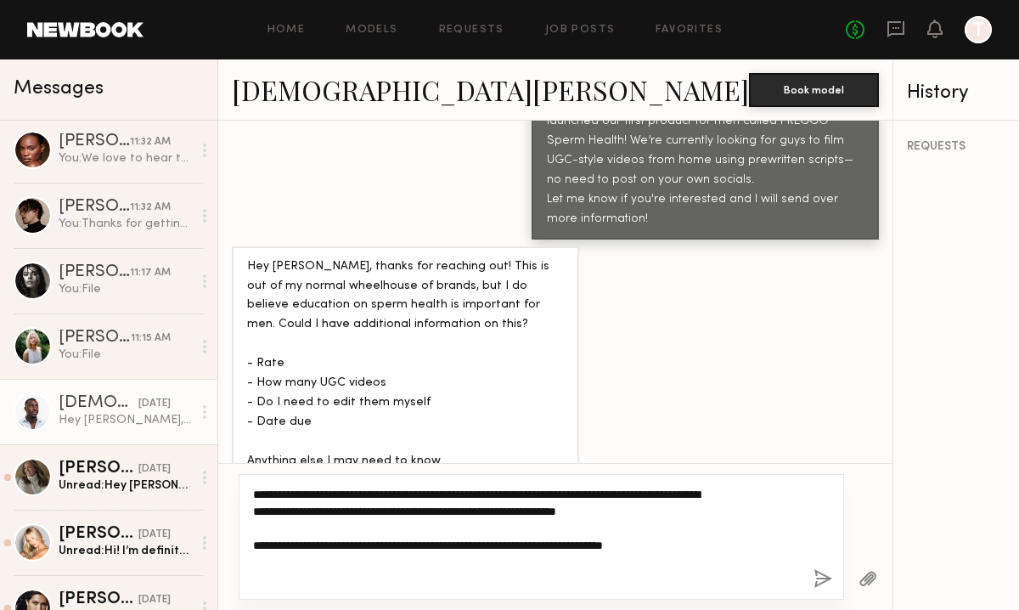
click at [359, 526] on textarea "**********" at bounding box center [480, 537] width 455 height 102
click at [421, 536] on textarea "**********" at bounding box center [480, 537] width 455 height 102
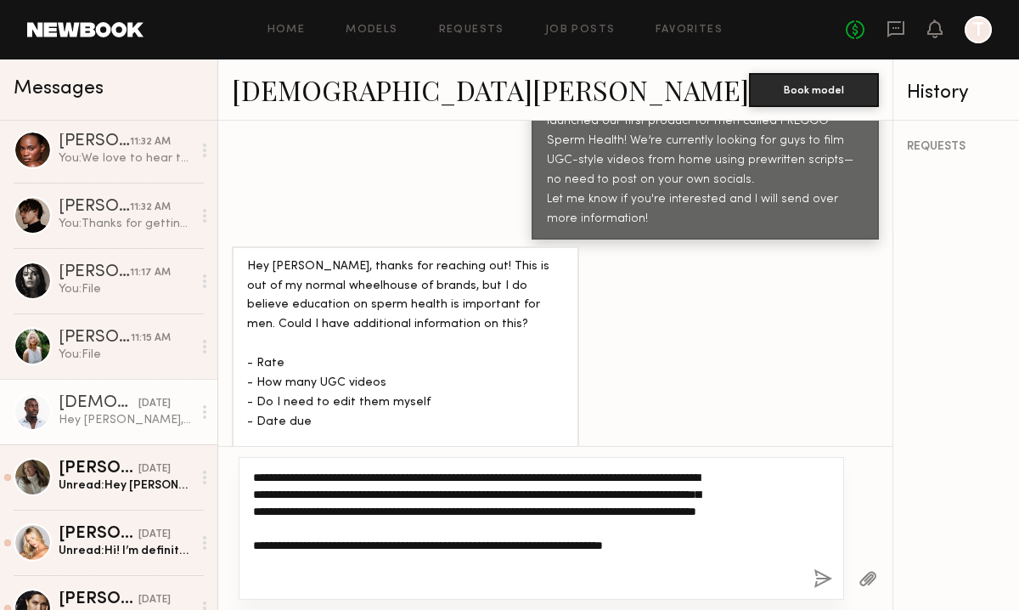
type textarea "**********"
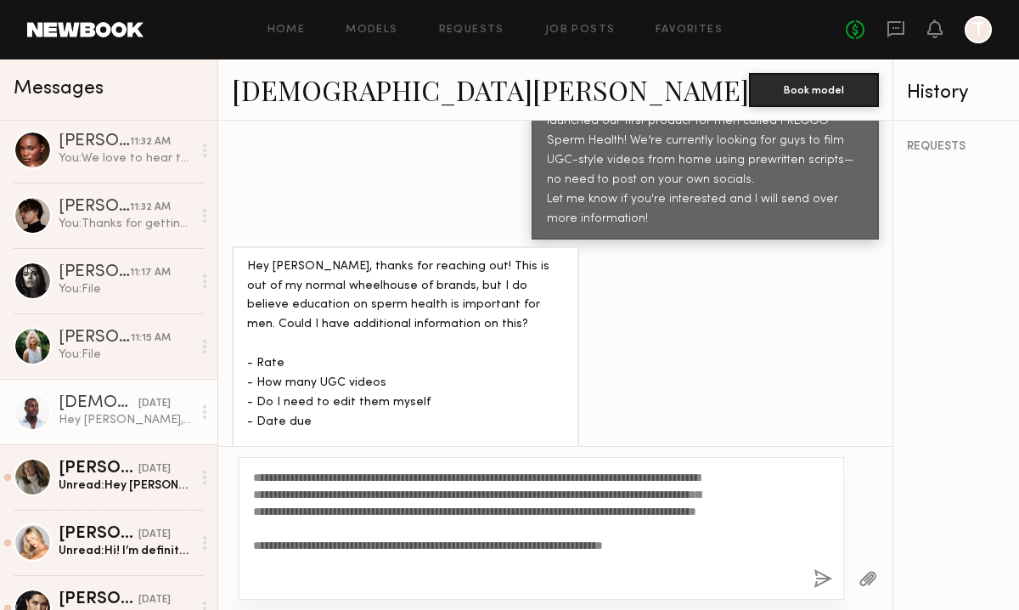
click at [814, 575] on button "button" at bounding box center [823, 579] width 19 height 21
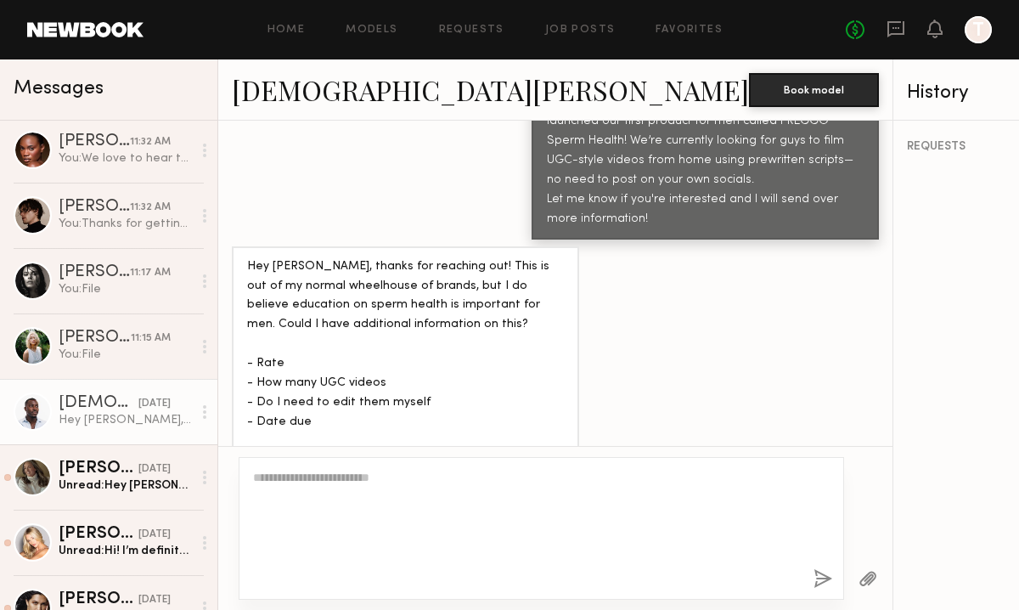
scroll to position [1358, 0]
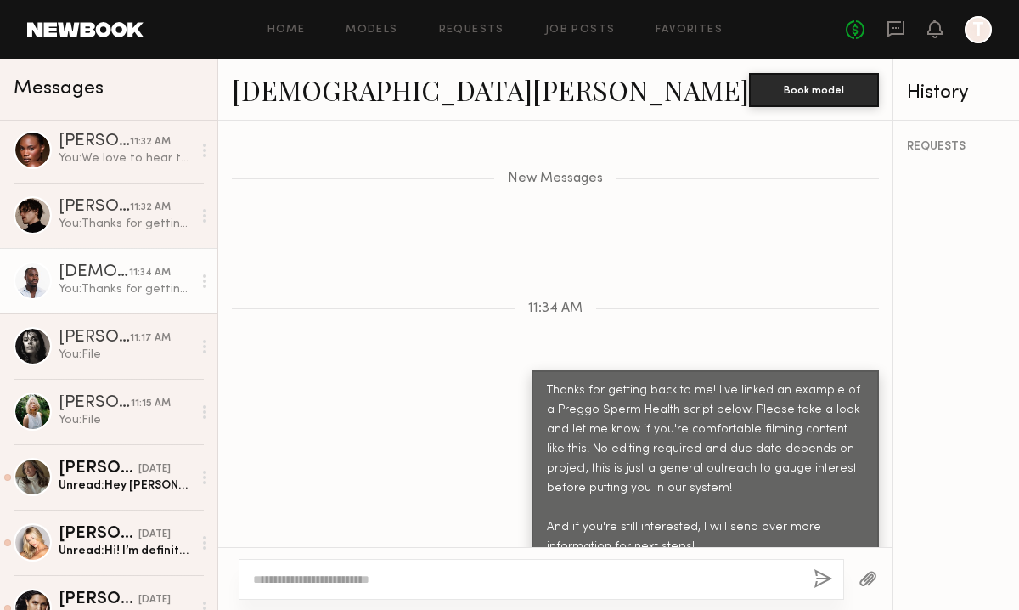
click at [859, 580] on button "button" at bounding box center [868, 579] width 19 height 21
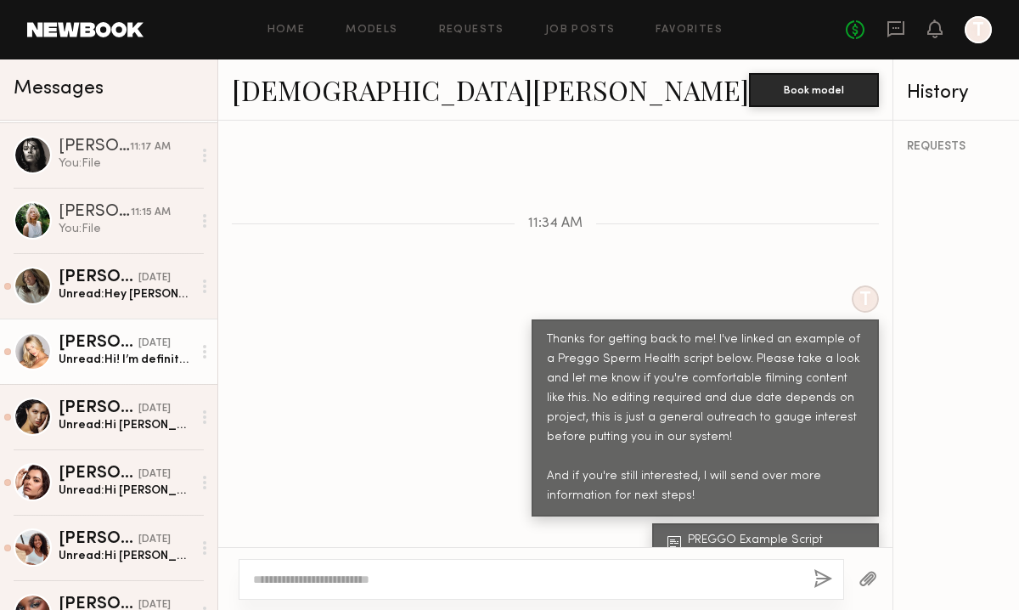
scroll to position [589, 0]
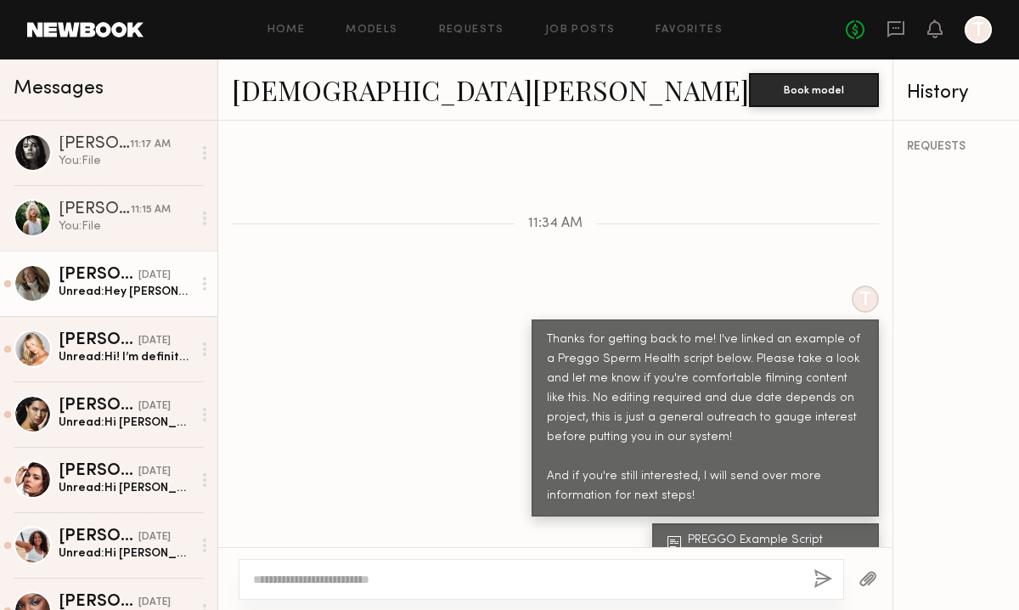
click at [76, 290] on div "Unread: Hey Erica! Thank you for finding me and reaching out. UGC content, espe…" at bounding box center [125, 292] width 133 height 16
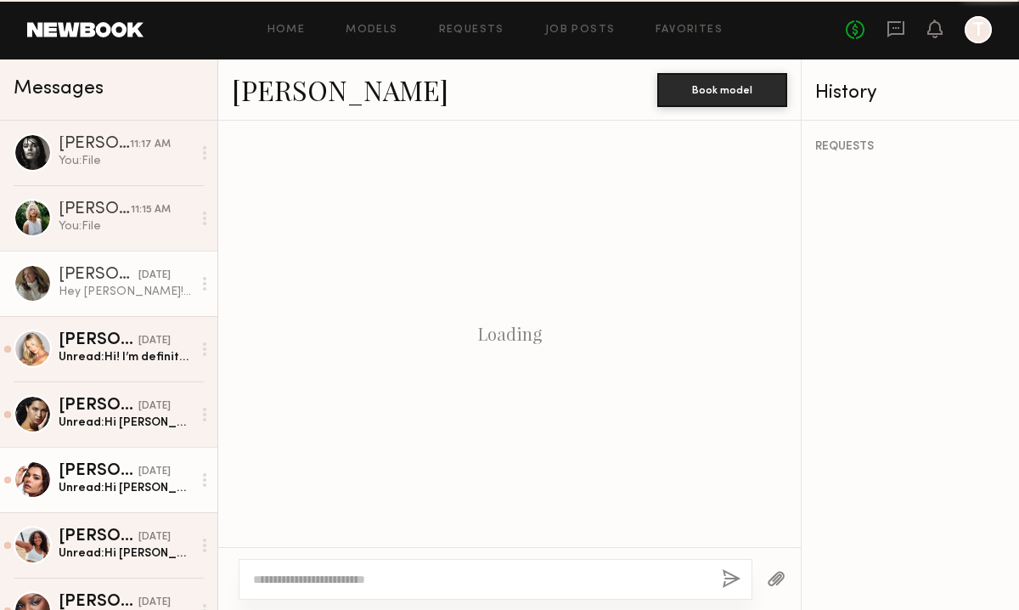
scroll to position [746, 0]
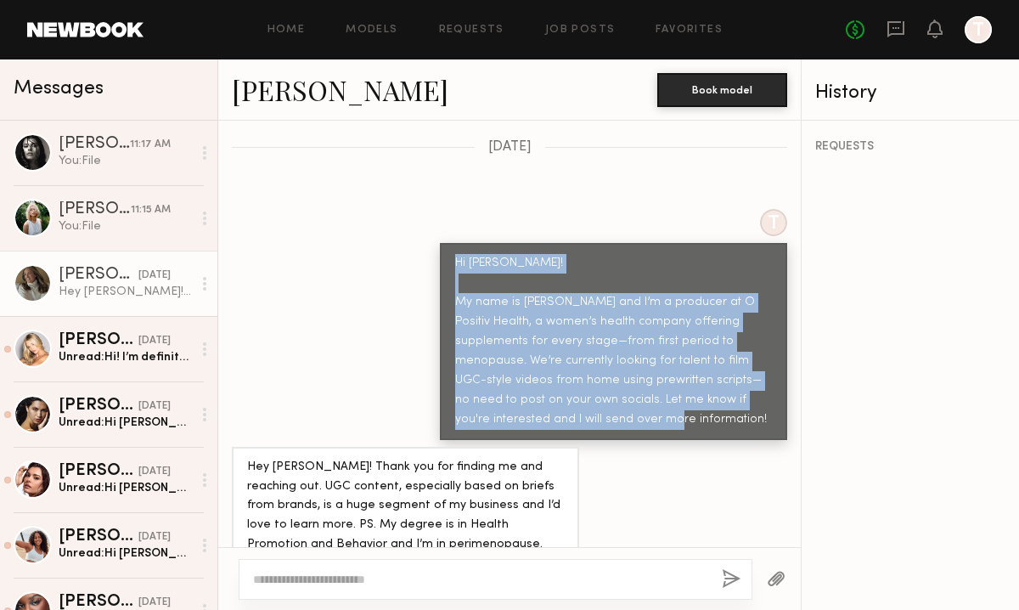
drag, startPoint x: 456, startPoint y: 228, endPoint x: 640, endPoint y: 392, distance: 246.1
click at [640, 392] on div "Hi Alexis! My name is Erica and I’m a producer at O Positiv Health, a women’s h…" at bounding box center [613, 342] width 317 height 176
copy div "Hi Alexis! My name is Erica and I’m a producer at O Positiv Health, a women’s h…"
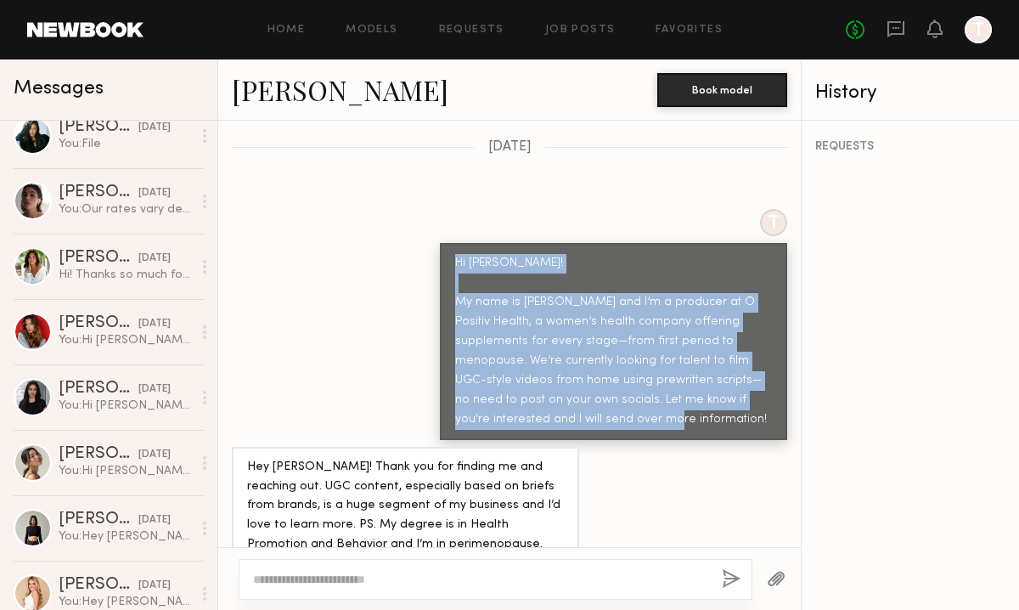
scroll to position [4537, 0]
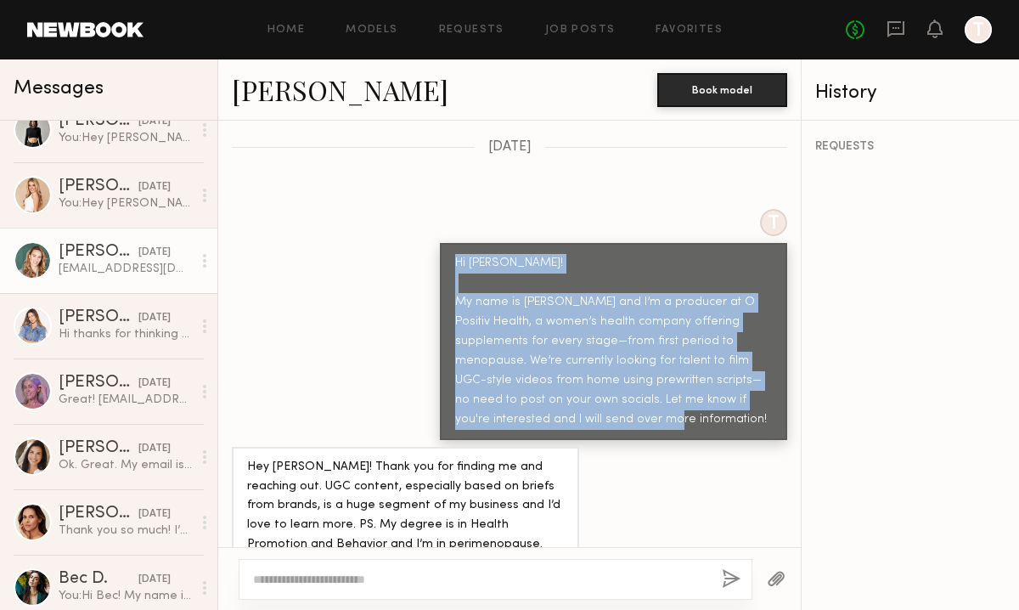
click at [75, 279] on link "Emma W. 05/08/2025 emmaward007@yahoo.com" at bounding box center [108, 260] width 217 height 65
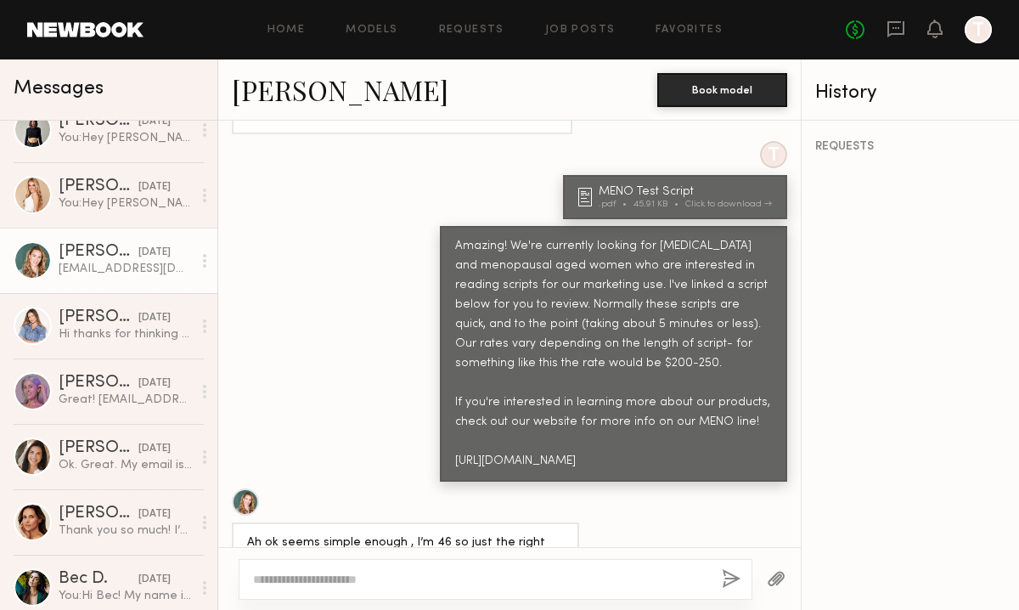
scroll to position [1150, 0]
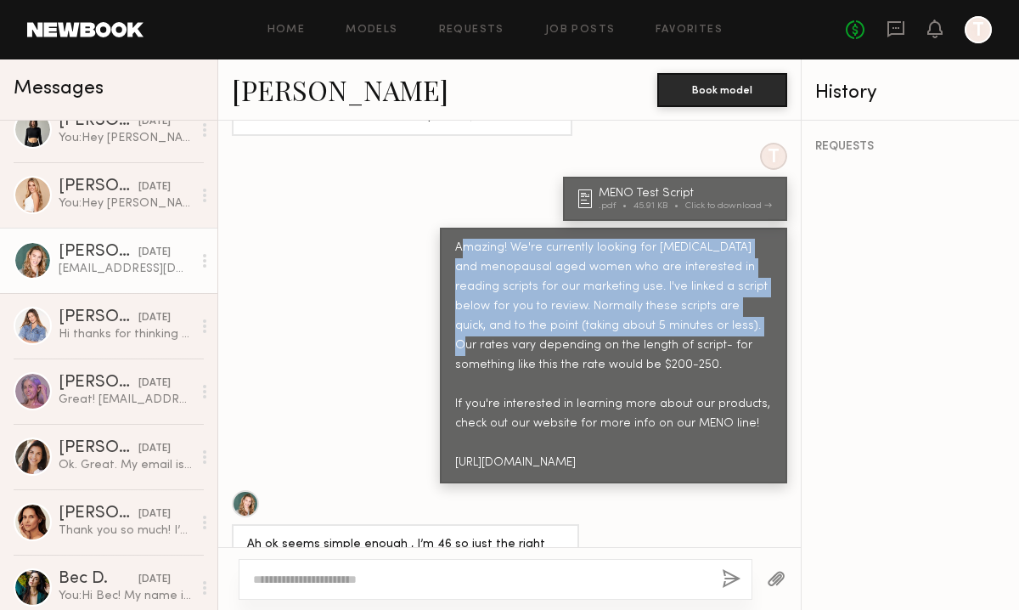
drag, startPoint x: 459, startPoint y: 212, endPoint x: 676, endPoint y: 295, distance: 232.8
click at [676, 295] on div "Amazing! We're currently looking for perimenopause and menopausal aged women wh…" at bounding box center [613, 356] width 317 height 234
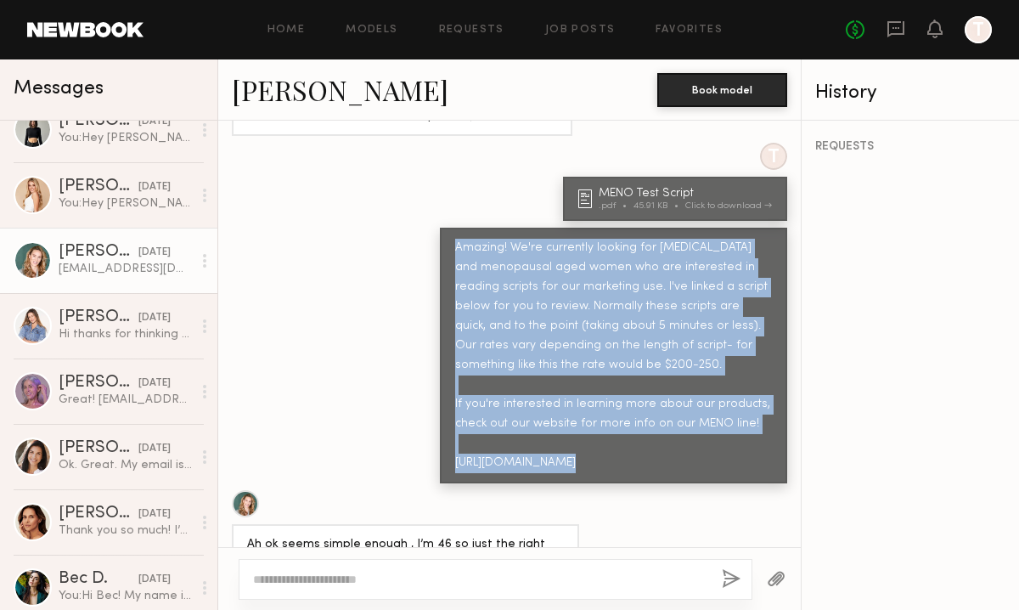
drag, startPoint x: 455, startPoint y: 216, endPoint x: 702, endPoint y: 474, distance: 356.9
click at [702, 474] on div "Keep direct messages professional and related only to paid job opportunities. M…" at bounding box center [509, 334] width 583 height 426
copy div "Amazing! We're currently looking for perimenopause and menopausal aged women wh…"
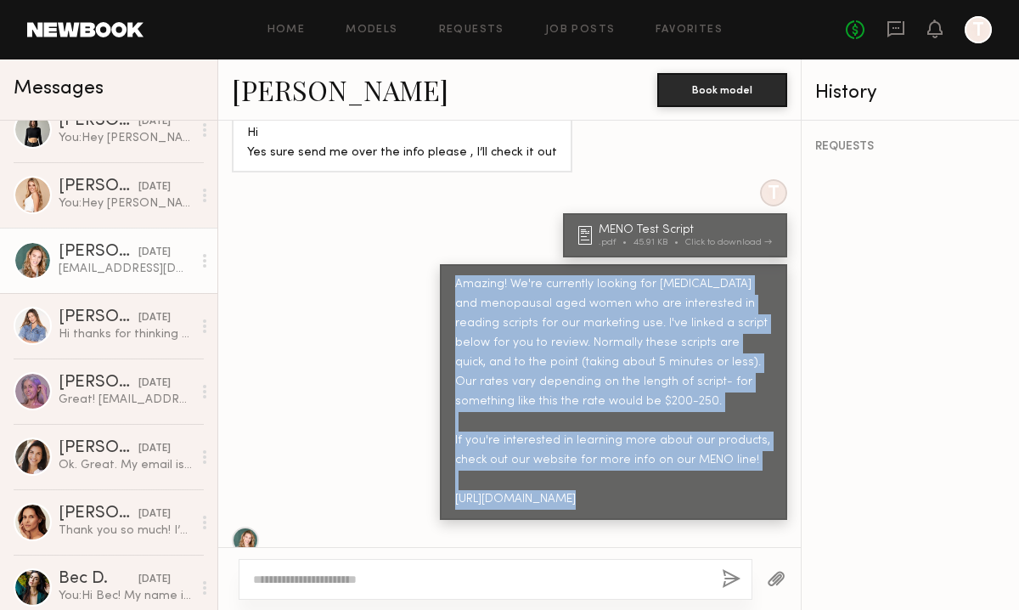
scroll to position [1107, 0]
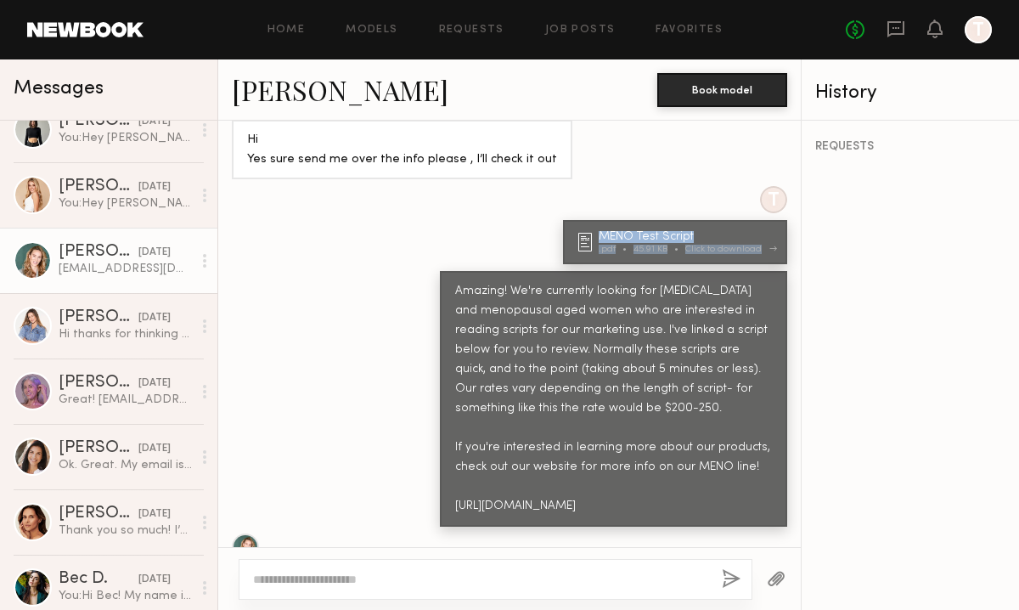
click at [725, 245] on div "Click to download" at bounding box center [728, 249] width 87 height 9
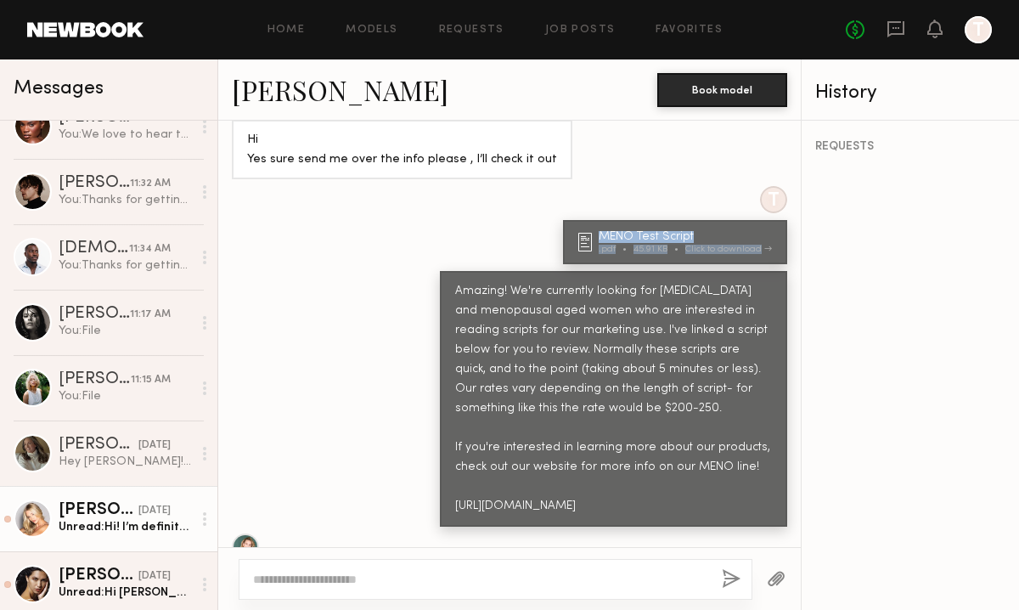
scroll to position [498, 0]
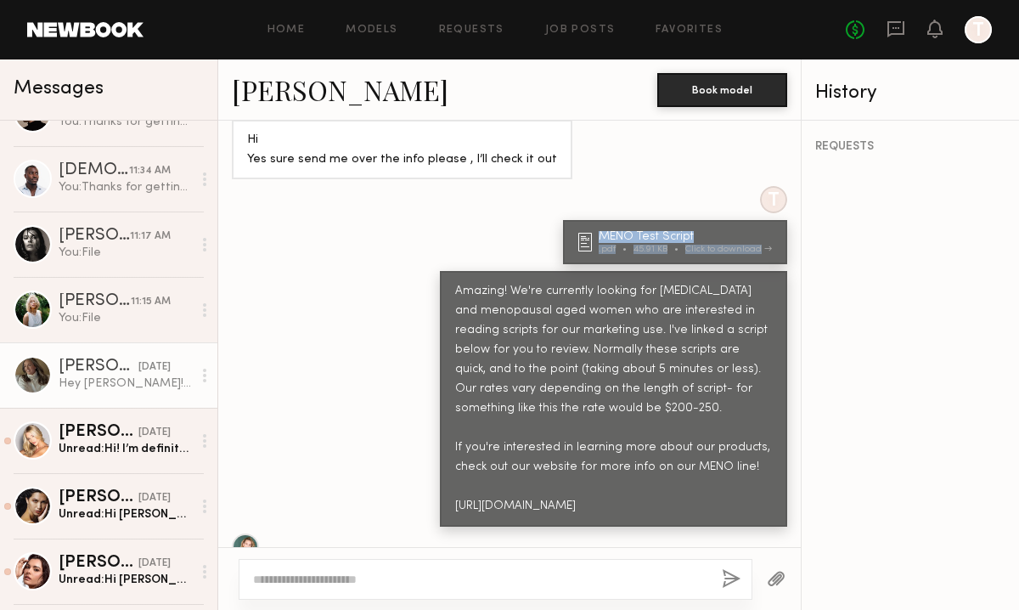
click at [81, 392] on link "Alexis K. 08/29/2025 Hey Erica! Thank you for finding me and reaching out. UGC …" at bounding box center [108, 374] width 217 height 65
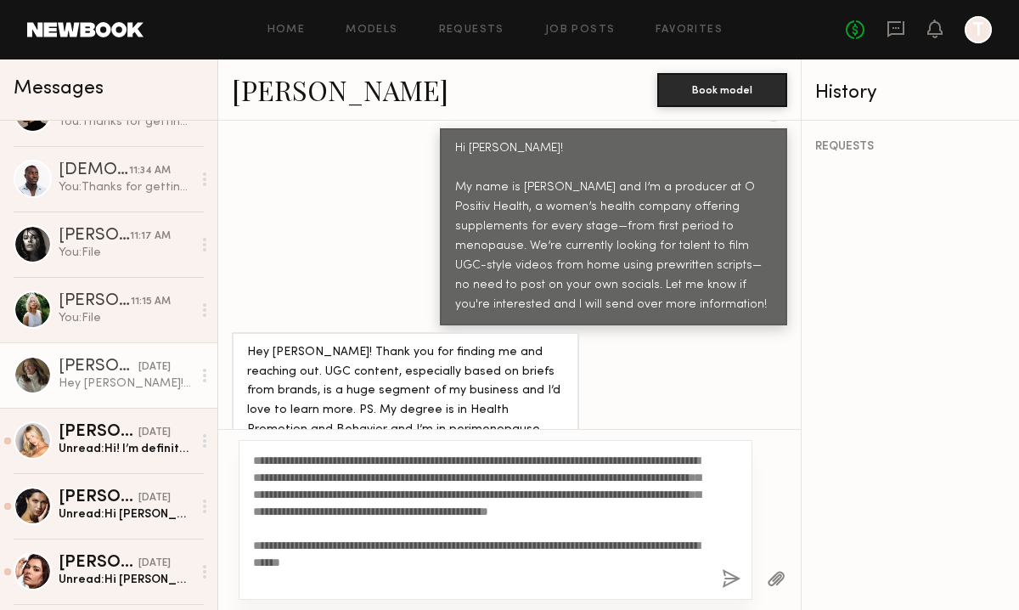
click at [307, 463] on textarea "**********" at bounding box center [480, 520] width 455 height 136
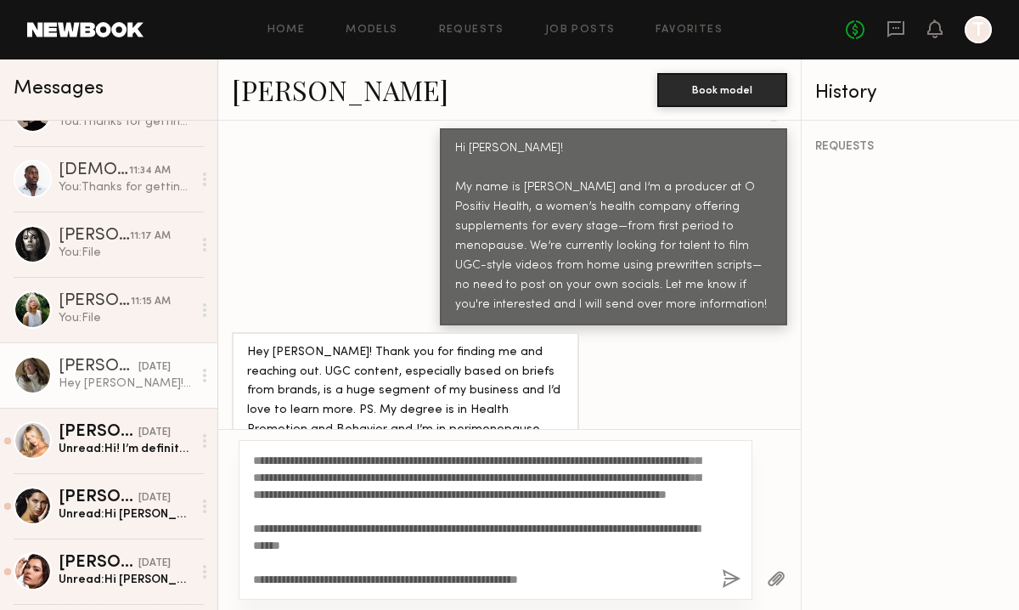
scroll to position [68, 0]
type textarea "**********"
click at [736, 576] on button "button" at bounding box center [731, 579] width 19 height 21
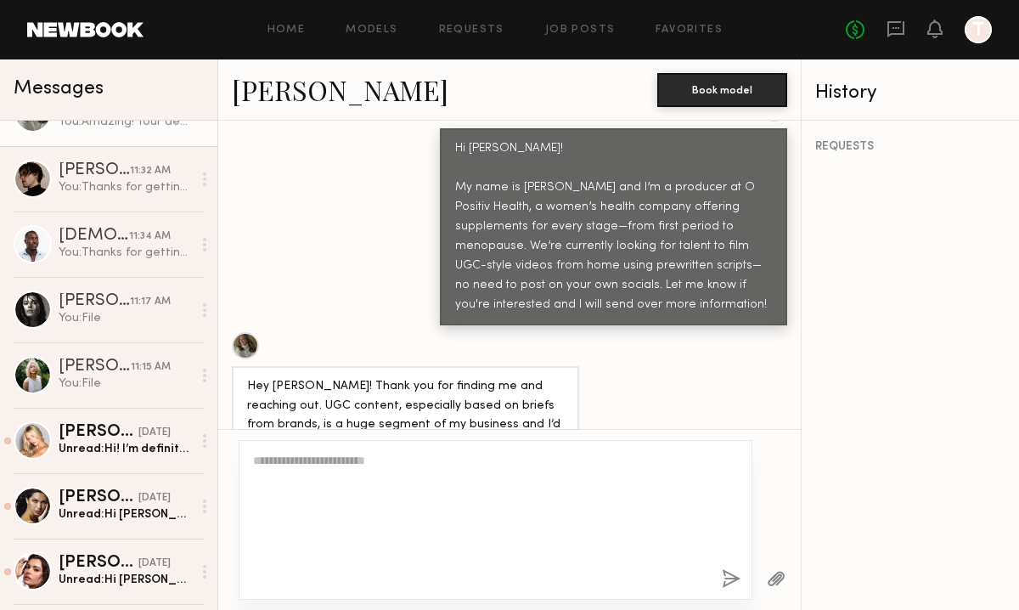
scroll to position [236, 0]
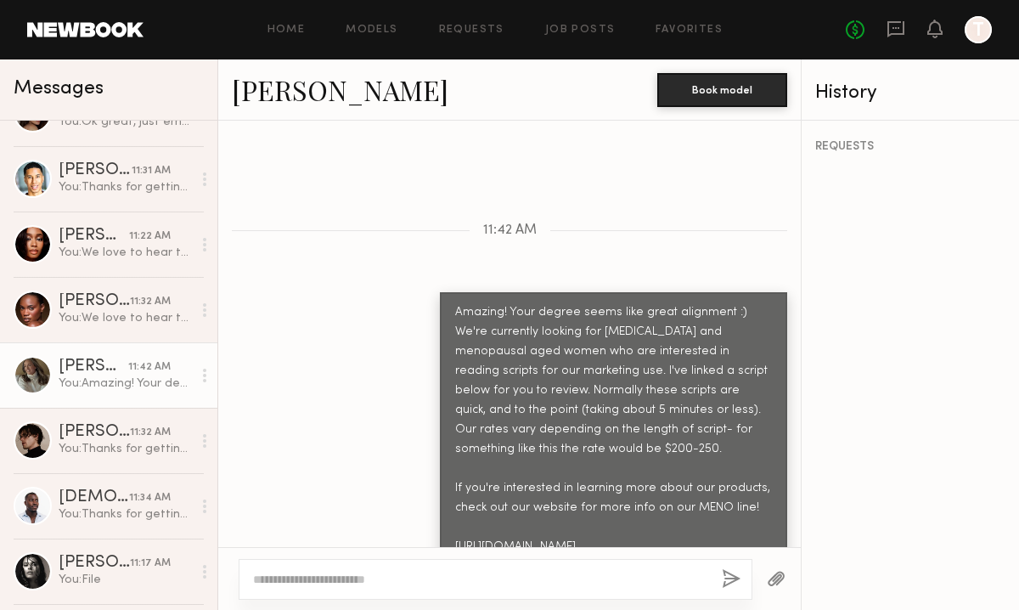
click at [781, 579] on button "button" at bounding box center [776, 579] width 19 height 21
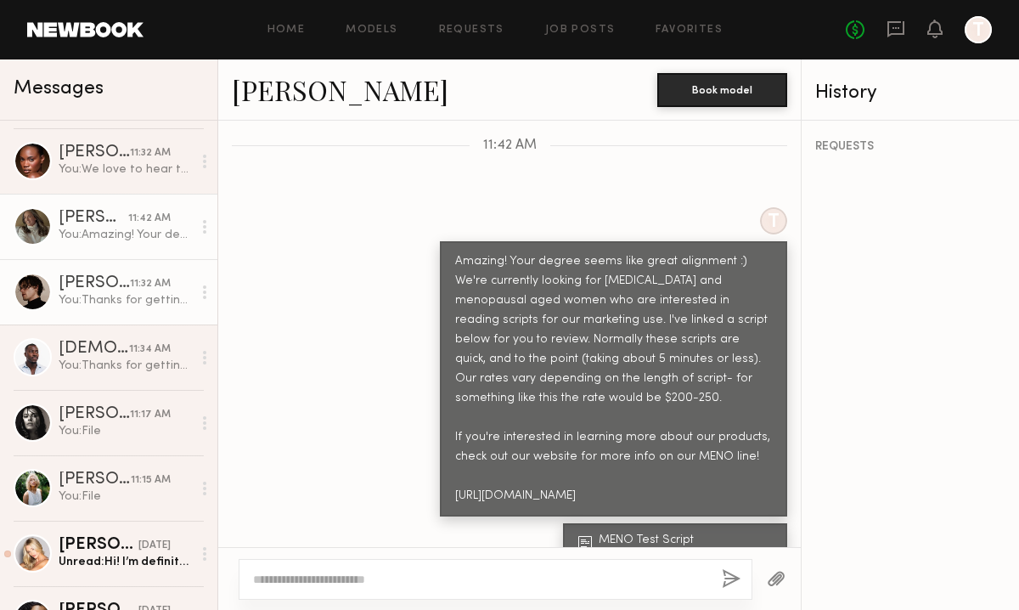
scroll to position [386, 0]
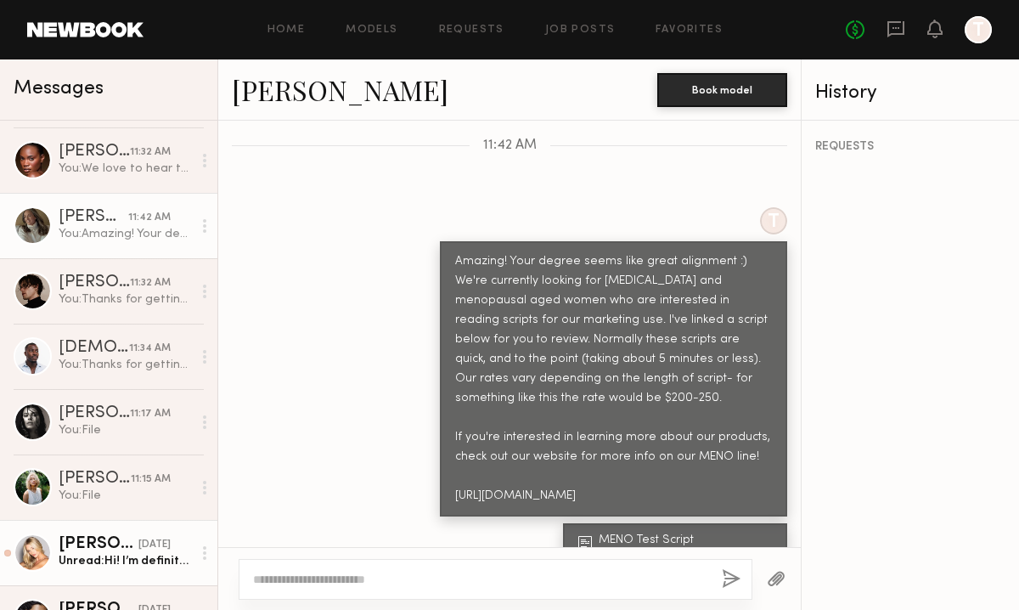
click at [93, 553] on div "Unread: Hi! I’m definitely interested. Thank you! :)" at bounding box center [125, 561] width 133 height 16
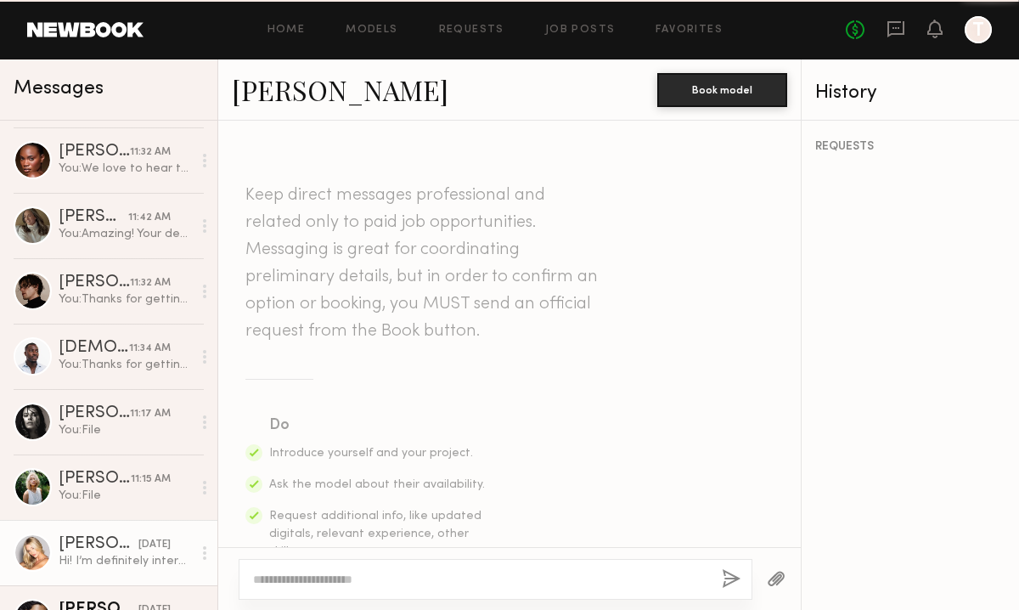
scroll to position [648, 0]
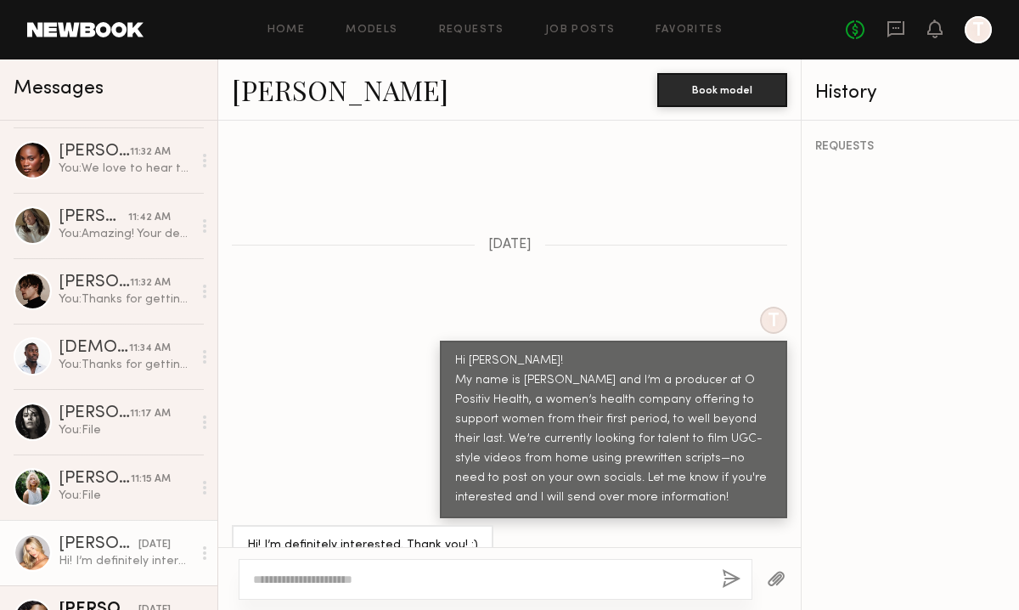
click at [392, 575] on textarea at bounding box center [480, 579] width 455 height 17
paste textarea "**********"
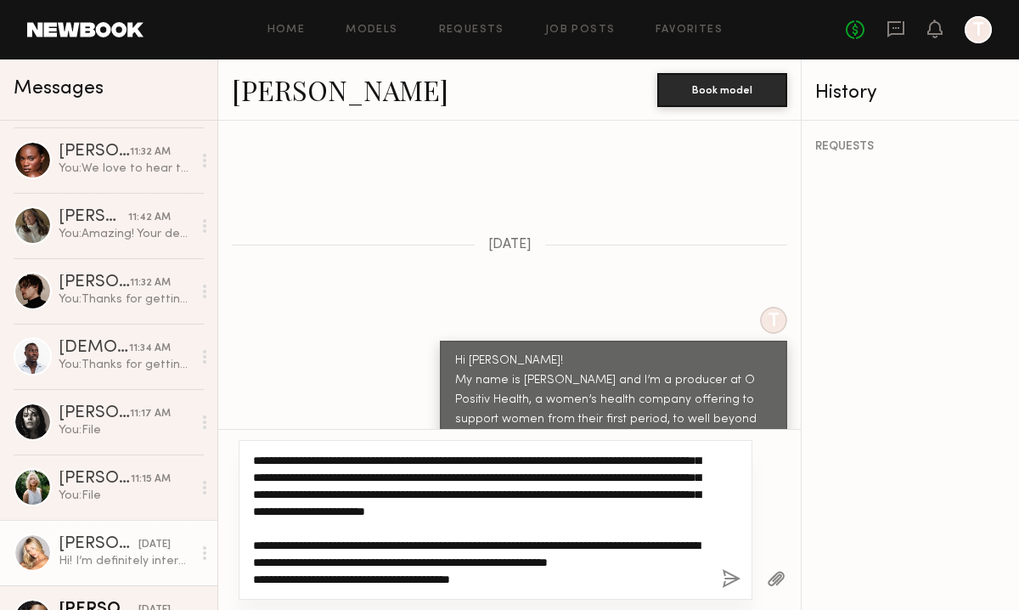
scroll to position [0, 0]
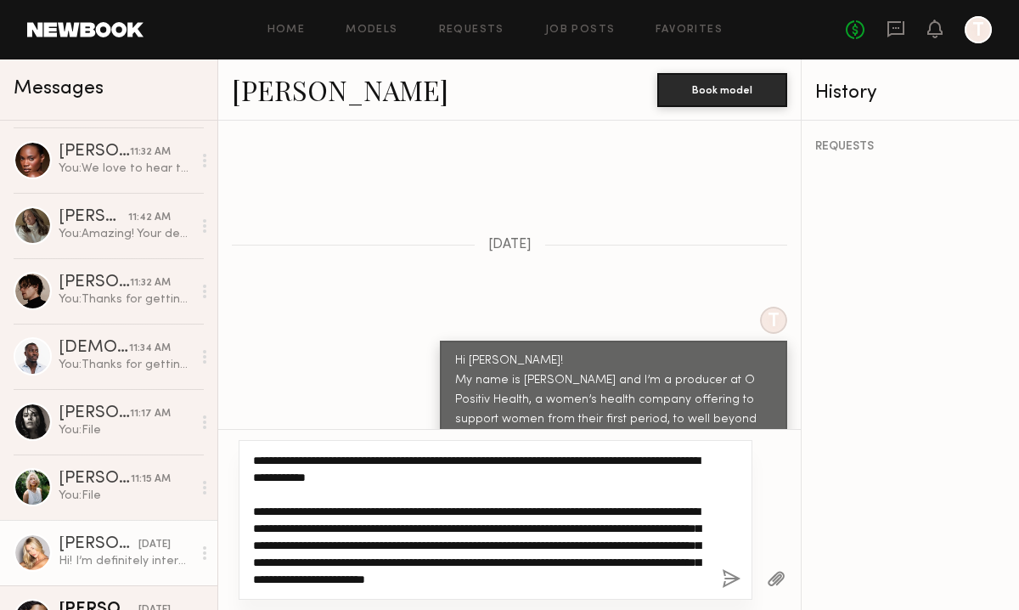
type textarea "**********"
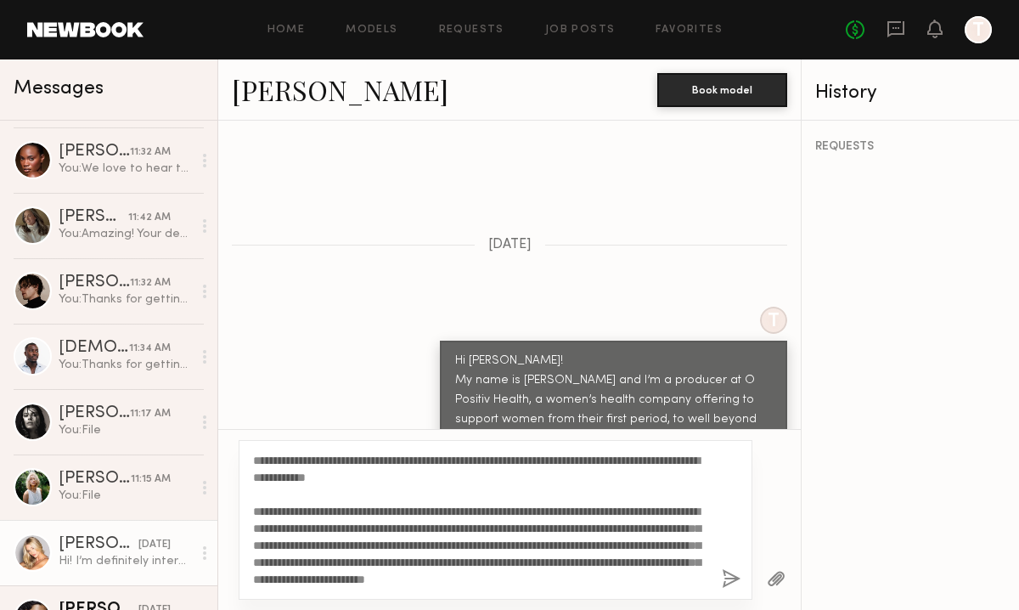
click at [725, 567] on div "**********" at bounding box center [496, 520] width 514 height 160
click at [729, 575] on button "button" at bounding box center [731, 579] width 19 height 21
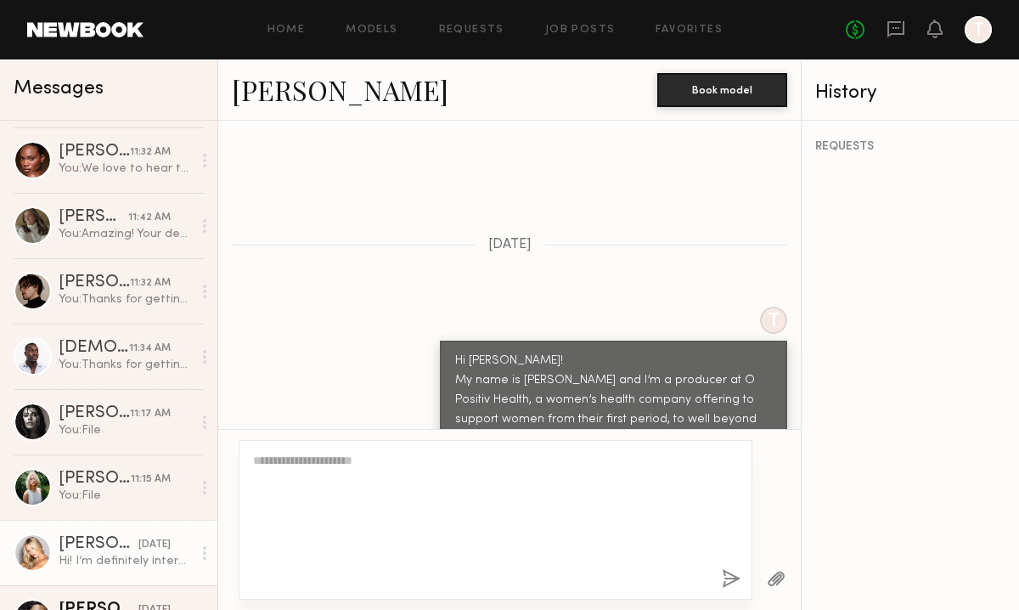
scroll to position [1280, 0]
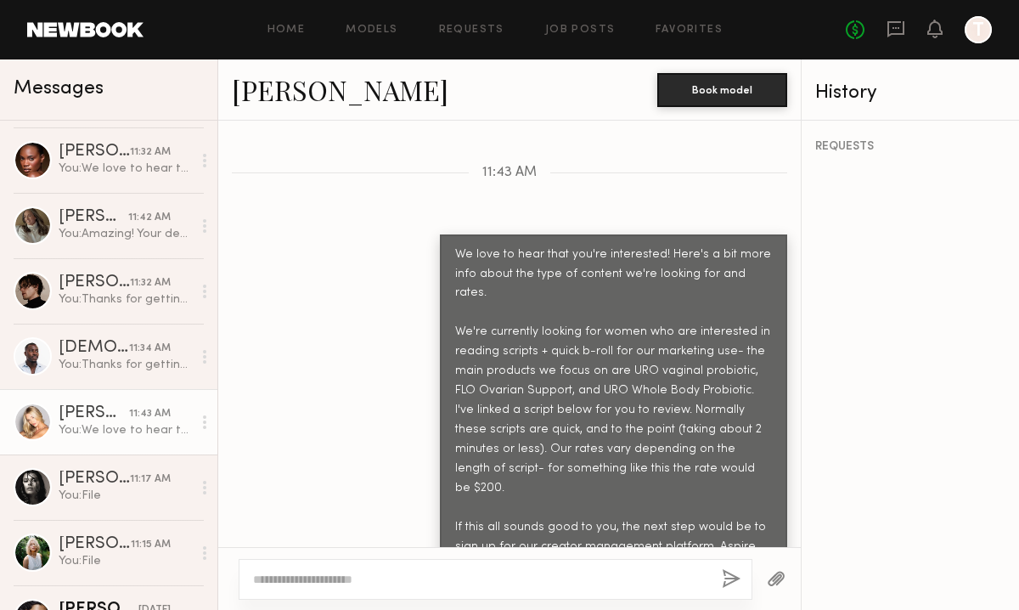
click at [782, 583] on button "button" at bounding box center [776, 579] width 19 height 21
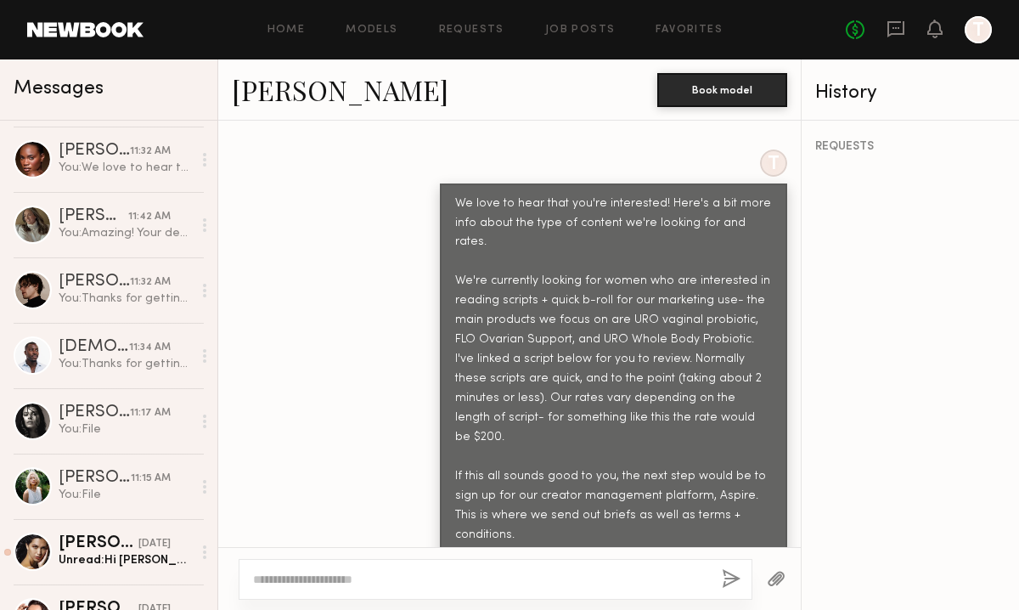
scroll to position [568, 0]
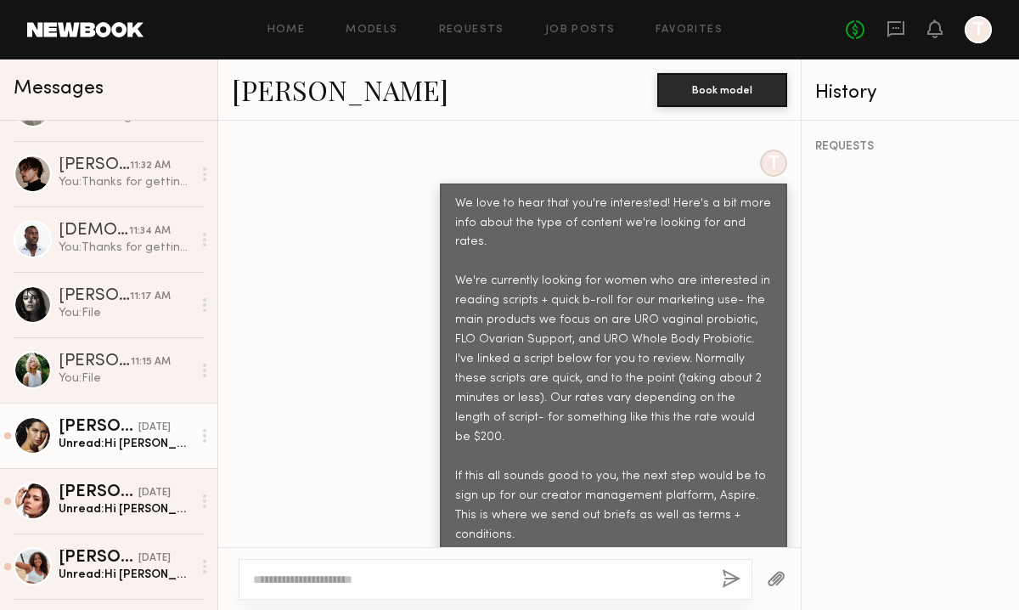
click at [99, 452] on link "Giselle P. 08/29/2025 Unread: Hi Erica! Interested and would love more info :) …" at bounding box center [108, 435] width 217 height 65
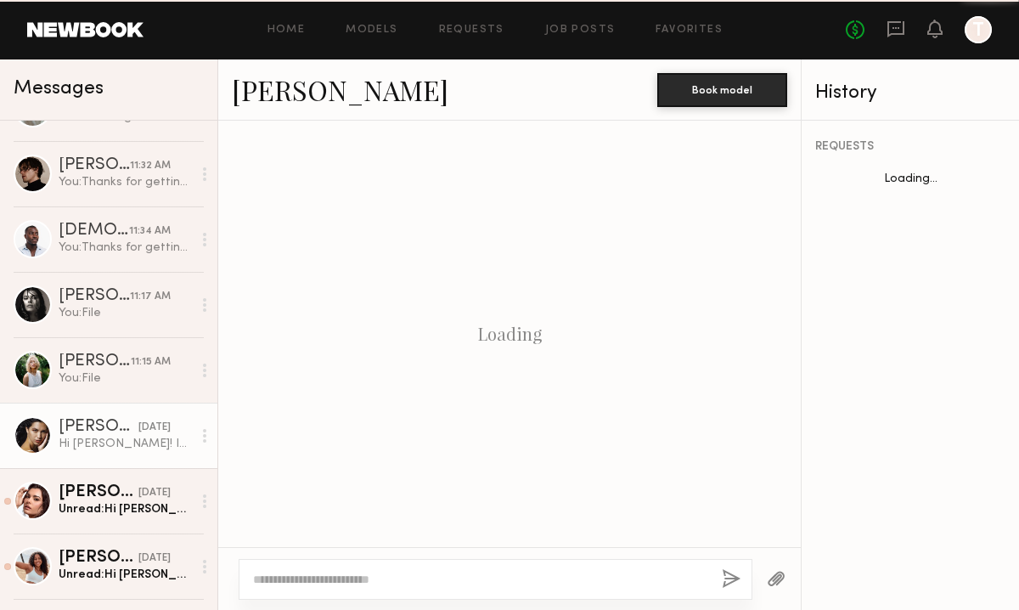
scroll to position [648, 0]
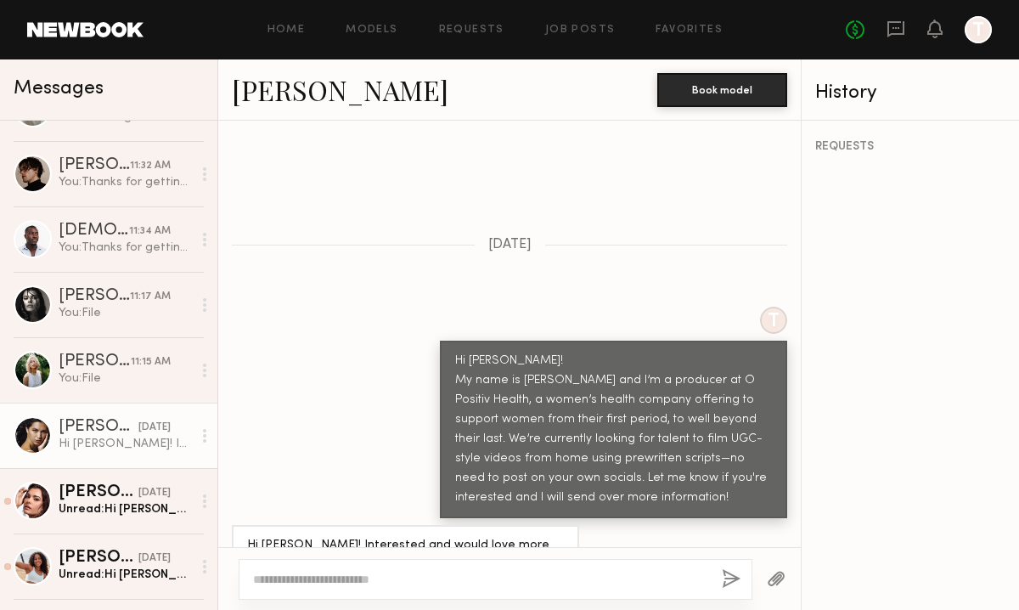
click at [373, 567] on div at bounding box center [496, 579] width 514 height 41
click at [313, 580] on textarea at bounding box center [480, 579] width 455 height 17
paste textarea "**********"
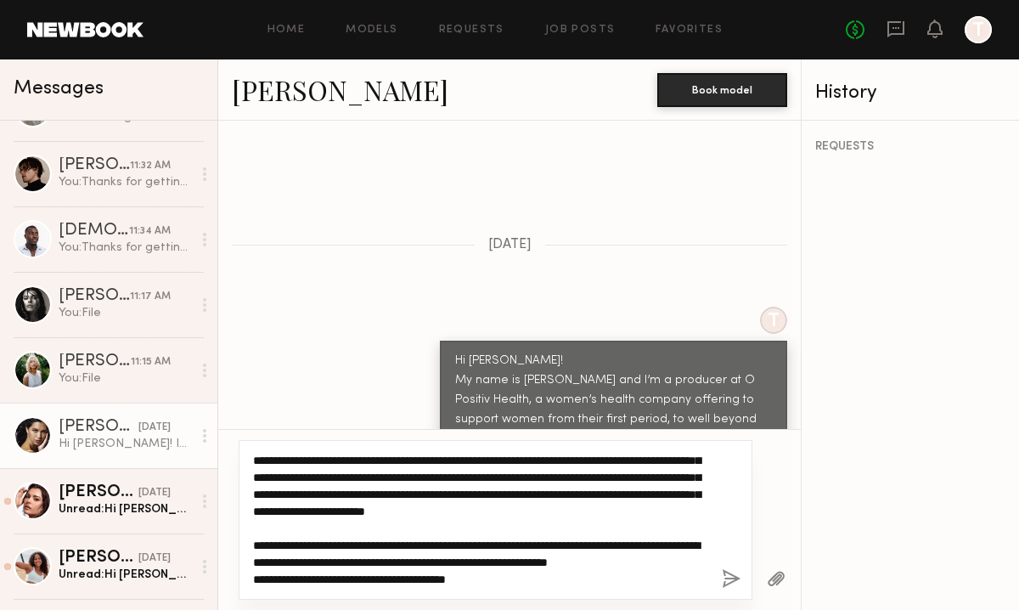
scroll to position [0, 0]
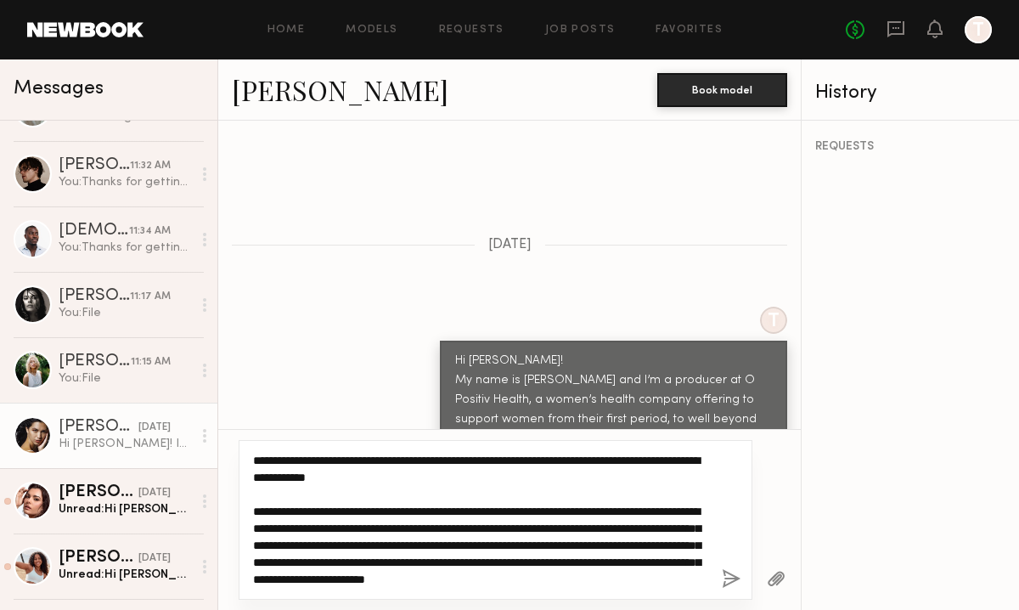
type textarea "**********"
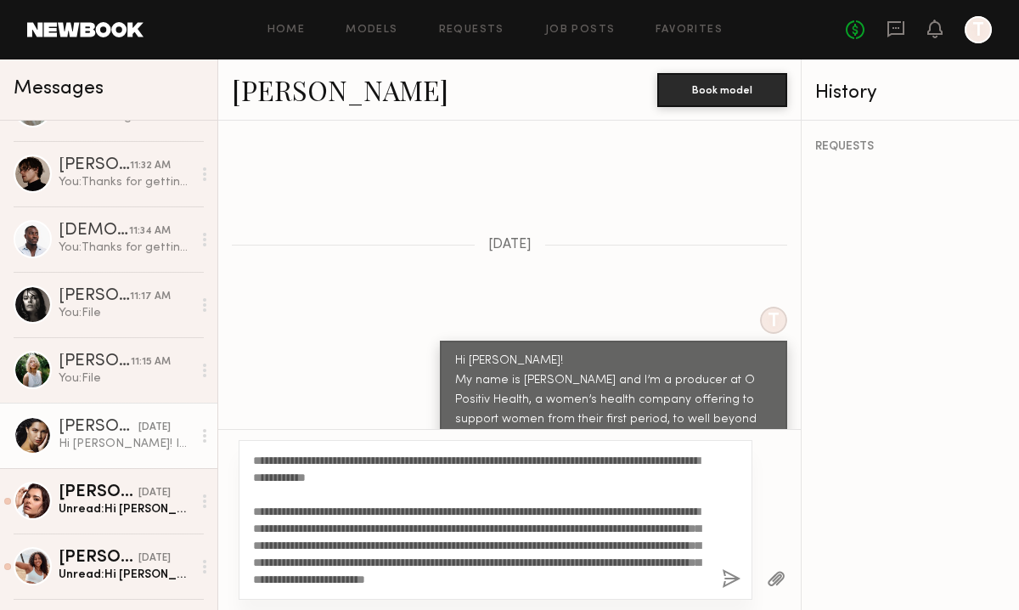
click at [730, 572] on button "button" at bounding box center [731, 579] width 19 height 21
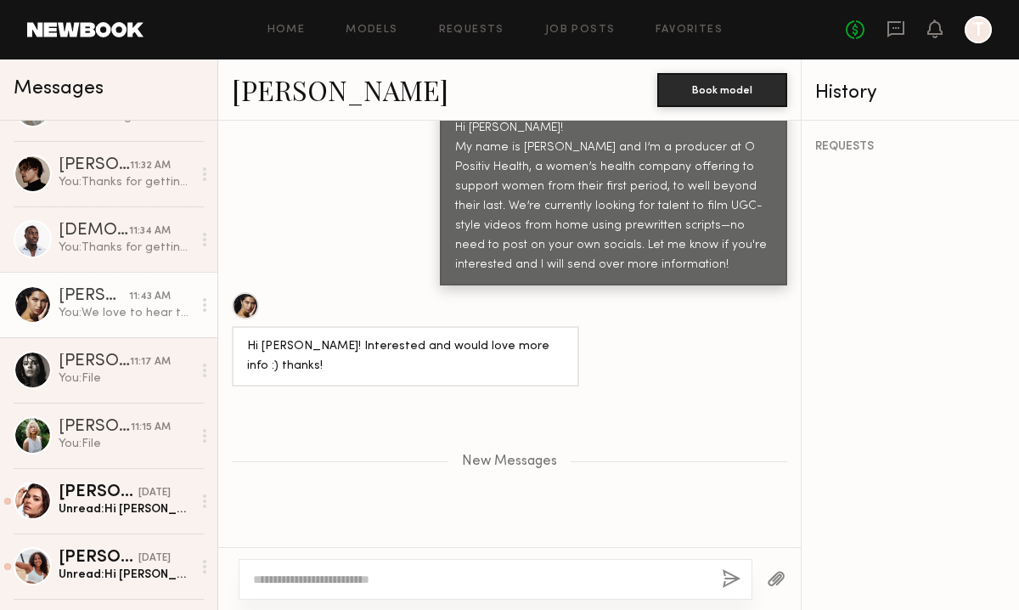
scroll to position [1280, 0]
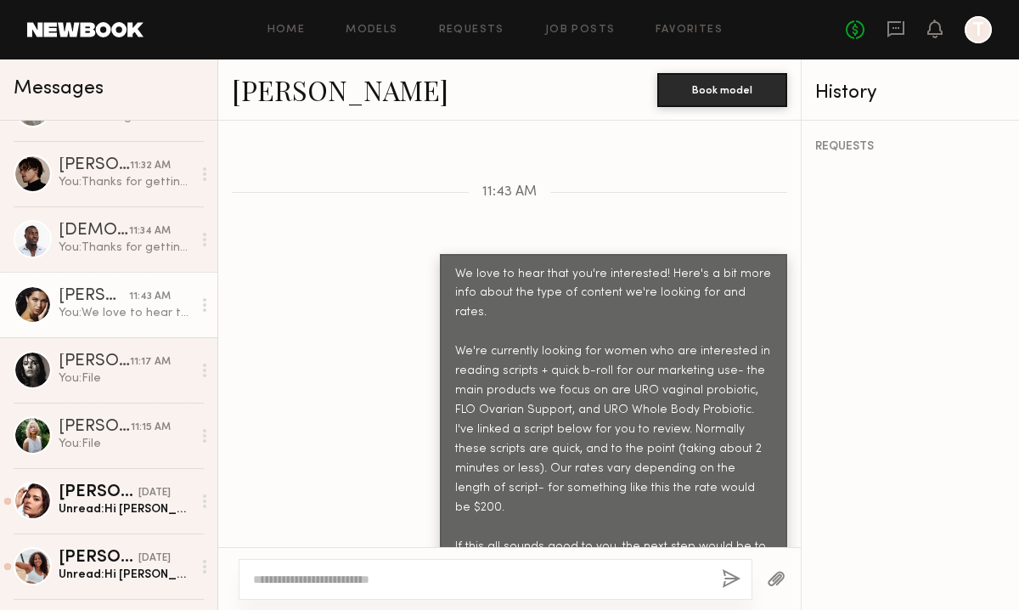
click at [779, 579] on button "button" at bounding box center [776, 579] width 19 height 21
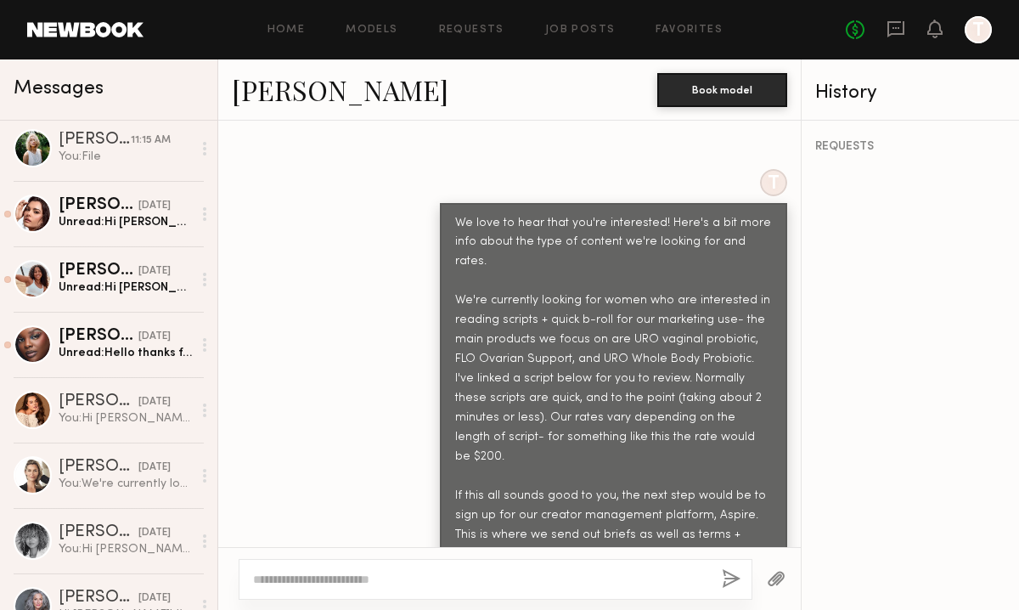
scroll to position [861, 0]
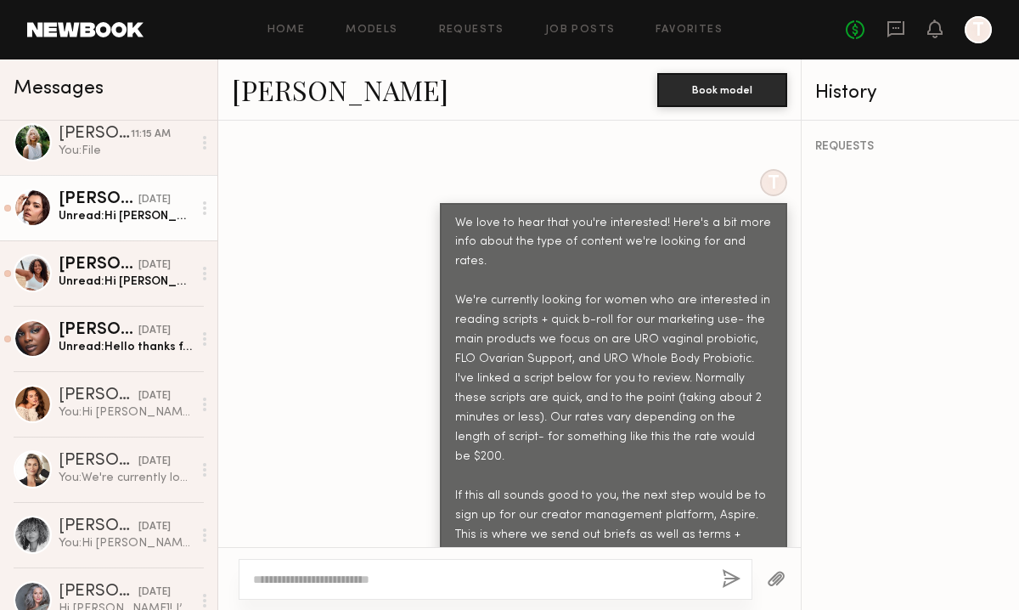
click at [92, 208] on div "Unread: Hi Erica! Thanks so much for reaching out! I’d love to hear more and al…" at bounding box center [125, 216] width 133 height 16
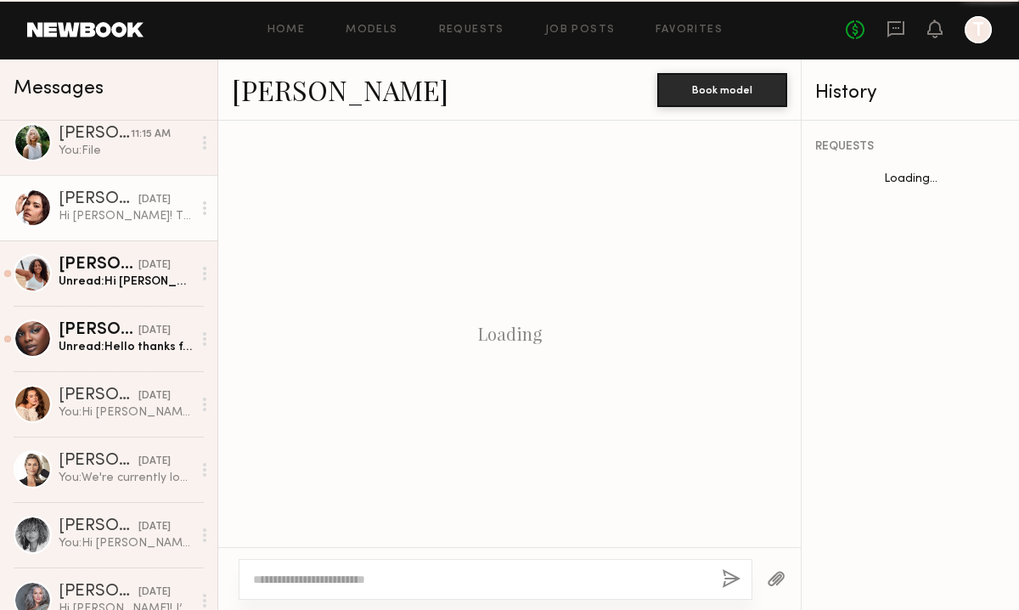
scroll to position [687, 0]
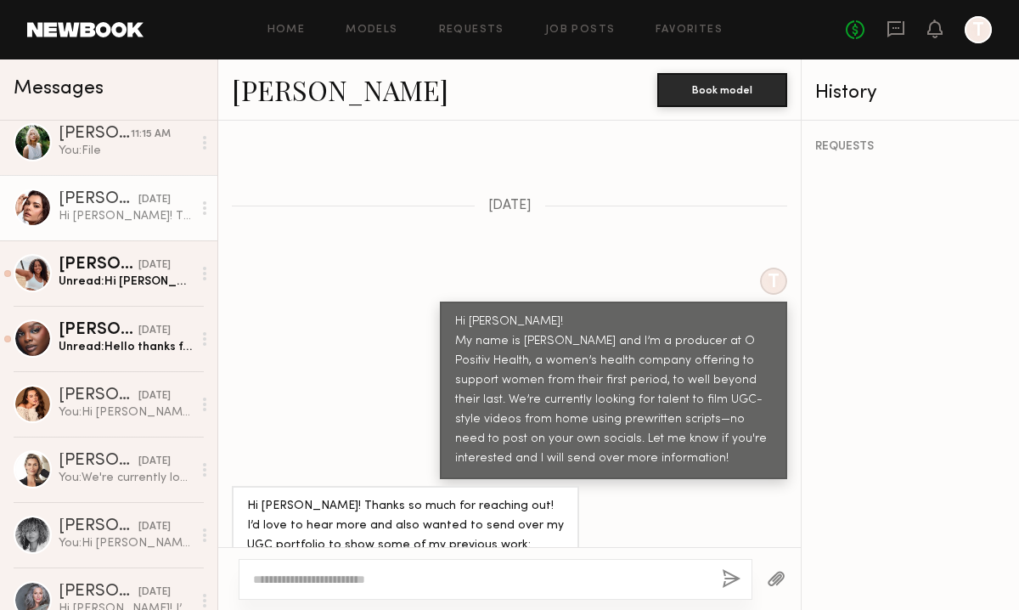
drag, startPoint x: 423, startPoint y: 511, endPoint x: 561, endPoint y: 513, distance: 137.6
click at [561, 513] on div "Hi Erica! Thanks so much for reaching out! I’d love to hear more and also wante…" at bounding box center [405, 536] width 317 height 78
copy div "taylorcolsonportfolio.com"
click at [377, 574] on textarea at bounding box center [480, 579] width 455 height 17
click at [336, 578] on textarea at bounding box center [480, 579] width 455 height 17
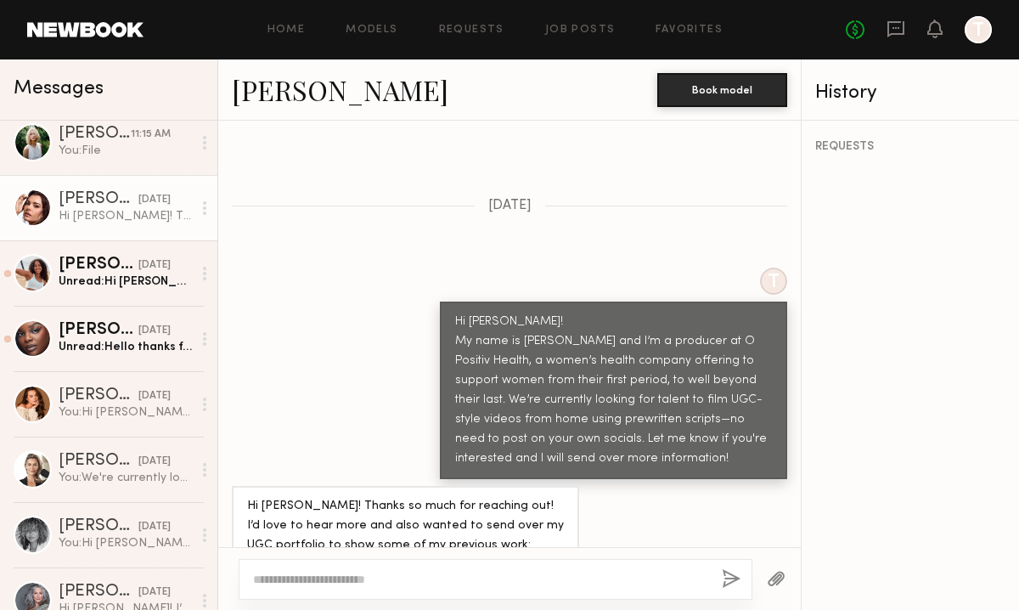
paste textarea "**********"
type textarea "**********"
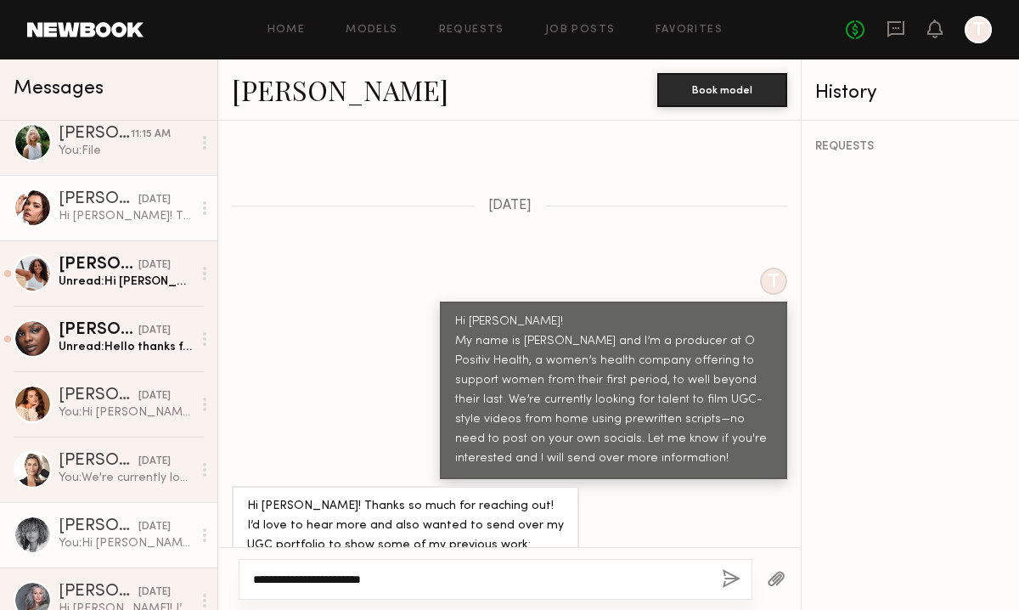
drag, startPoint x: 418, startPoint y: 575, endPoint x: 172, endPoint y: 563, distance: 245.8
click at [172, 563] on div "Messages Jess A. 11:17 AM You: File Taj G. 11:31 AM You: File Adrianne K. 11:16…" at bounding box center [509, 334] width 1019 height 550
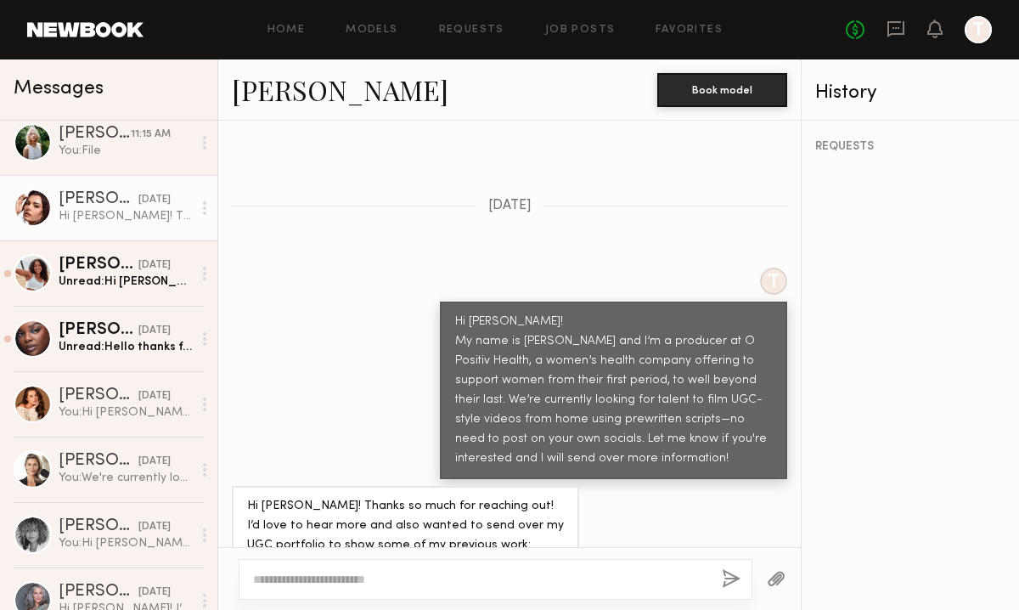
click at [364, 581] on textarea at bounding box center [480, 579] width 455 height 17
paste textarea "**********"
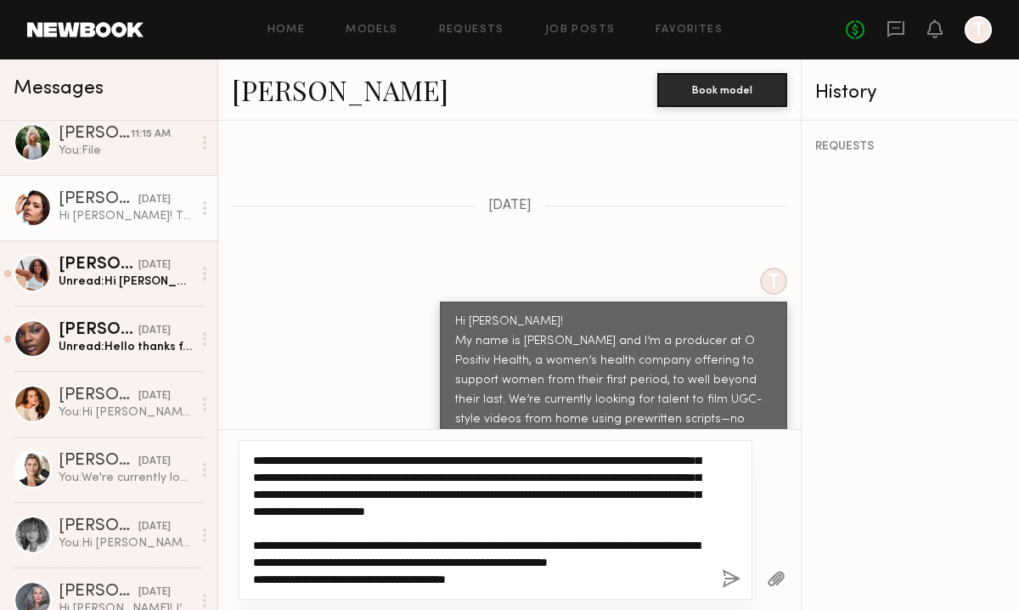
scroll to position [102, 0]
type textarea "**********"
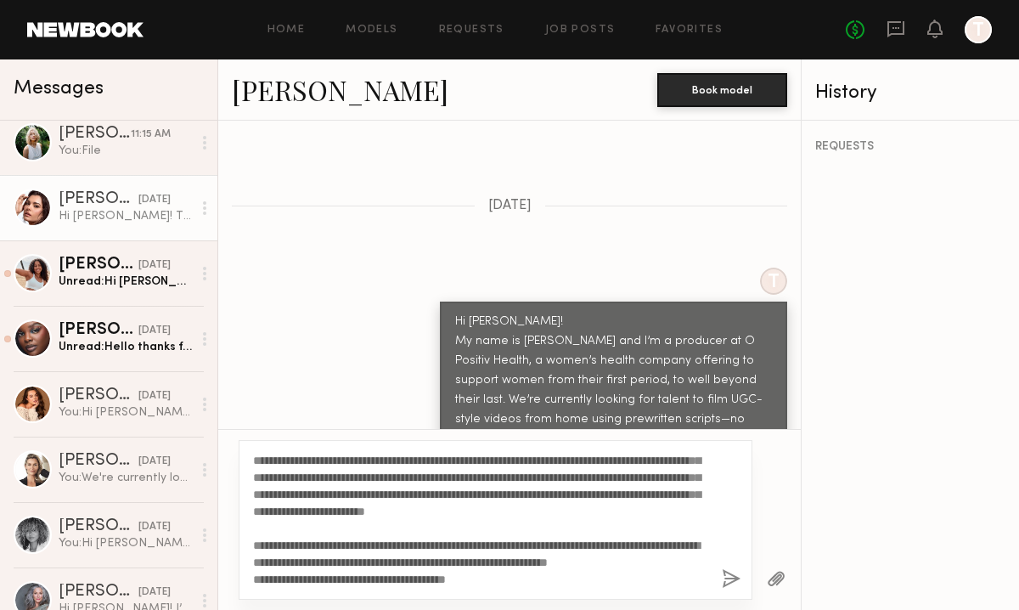
click at [732, 582] on button "button" at bounding box center [731, 579] width 19 height 21
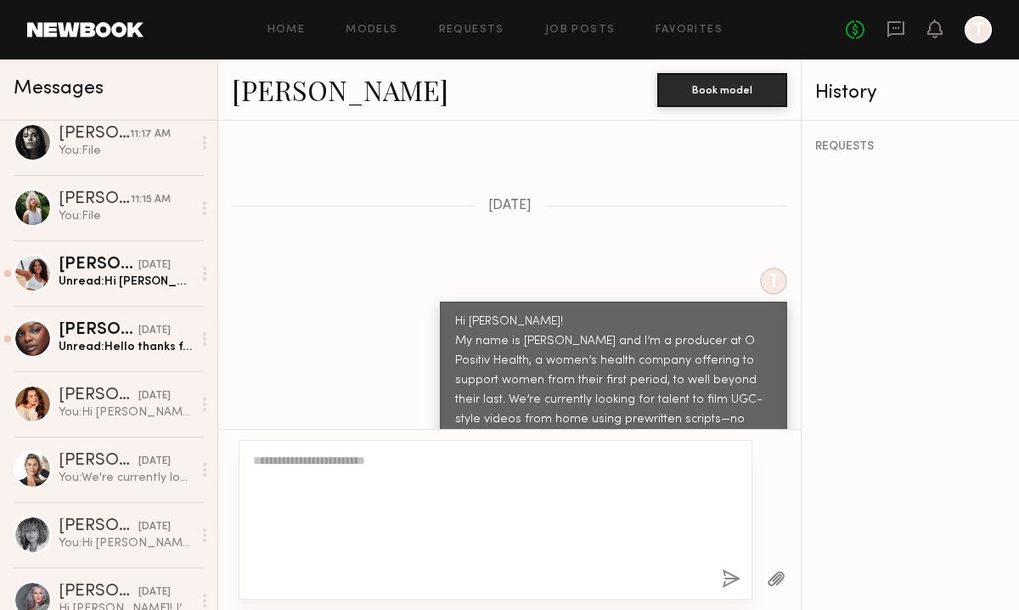
scroll to position [665, 0]
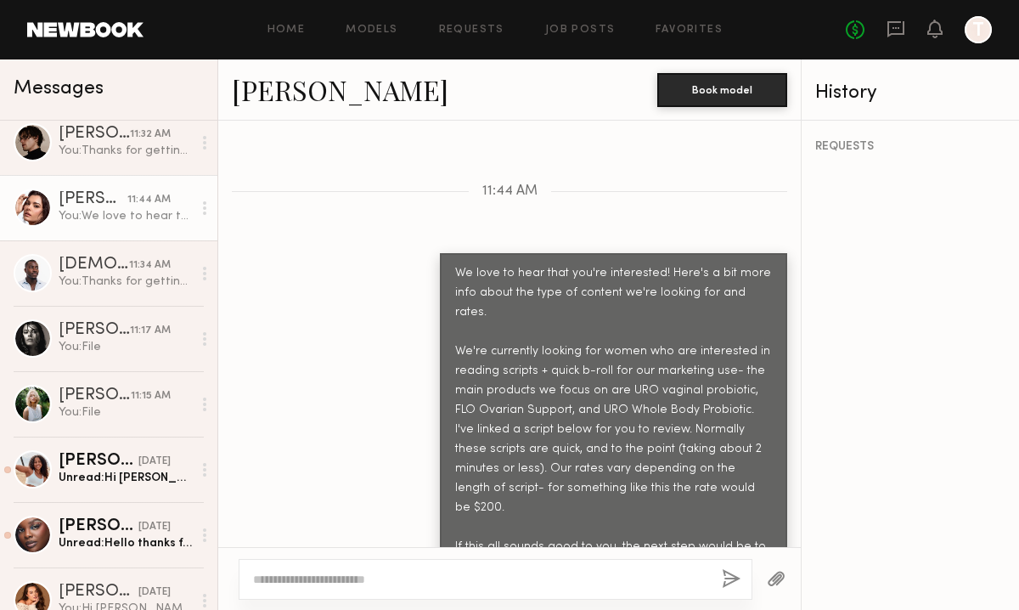
click at [774, 584] on button "button" at bounding box center [776, 579] width 19 height 21
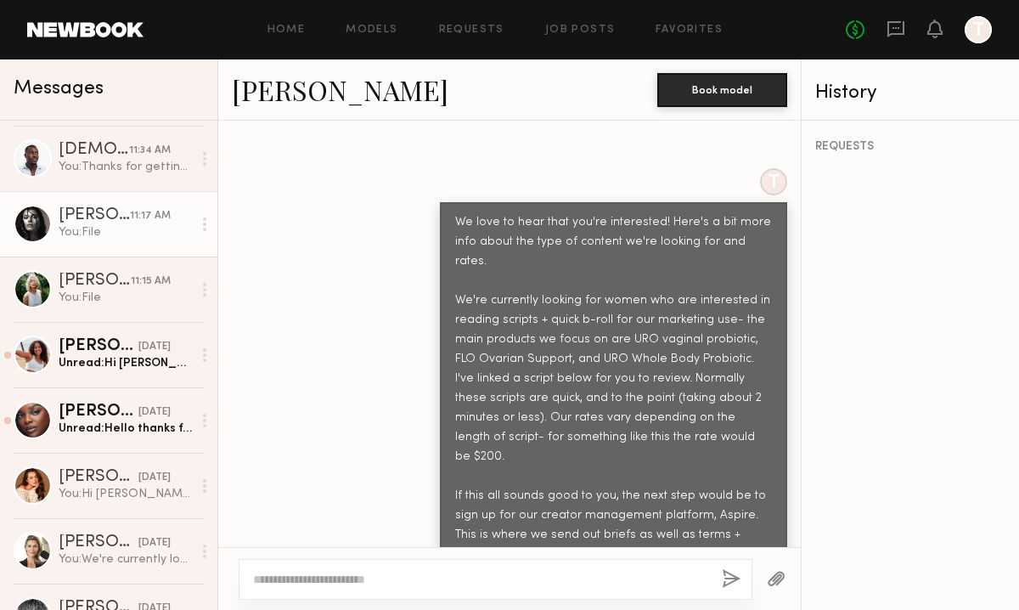
scroll to position [781, 0]
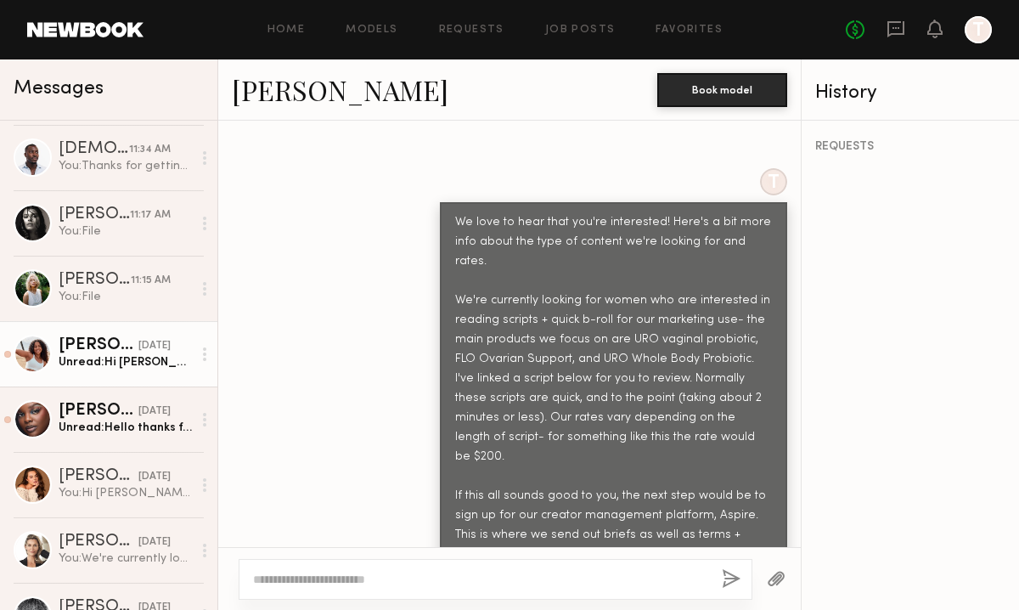
click at [118, 377] on link "Keyatta D. 08/29/2025 Unread: Hi Erica! I would love more information :)" at bounding box center [108, 353] width 217 height 65
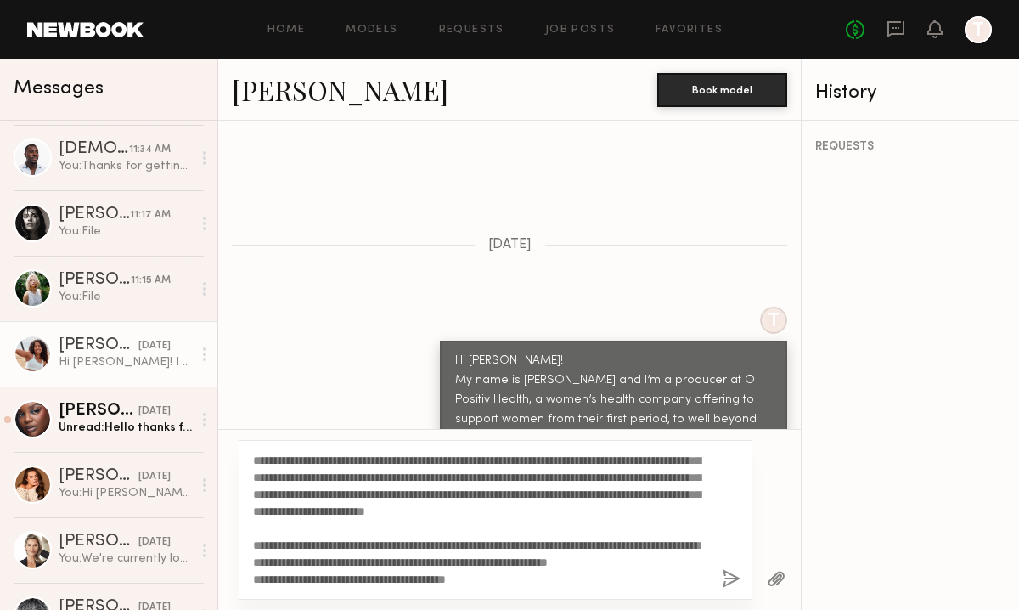
scroll to position [102, 0]
type textarea "**********"
click at [723, 573] on button "button" at bounding box center [731, 579] width 19 height 21
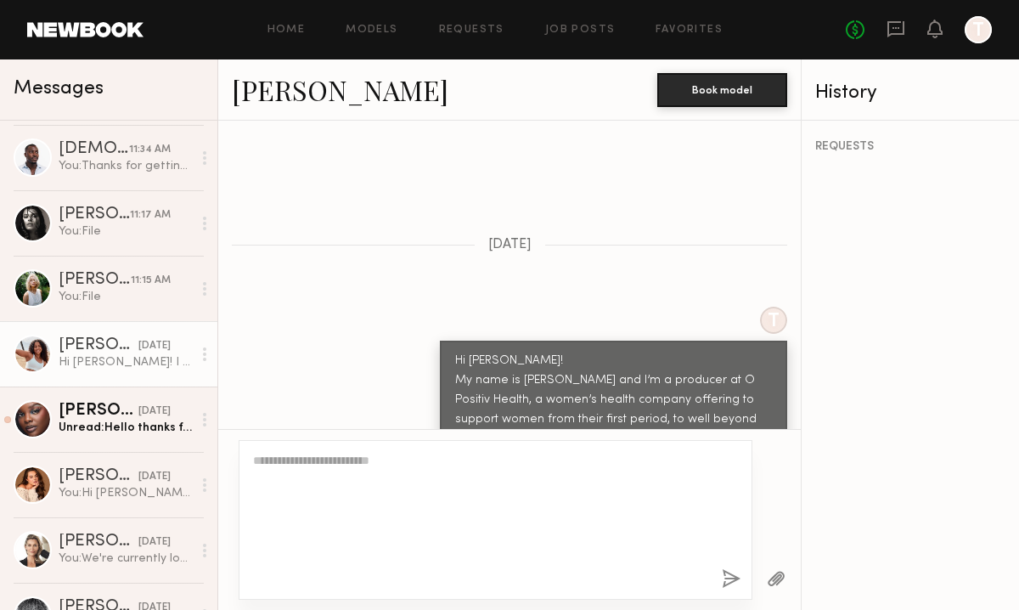
scroll to position [192, 0]
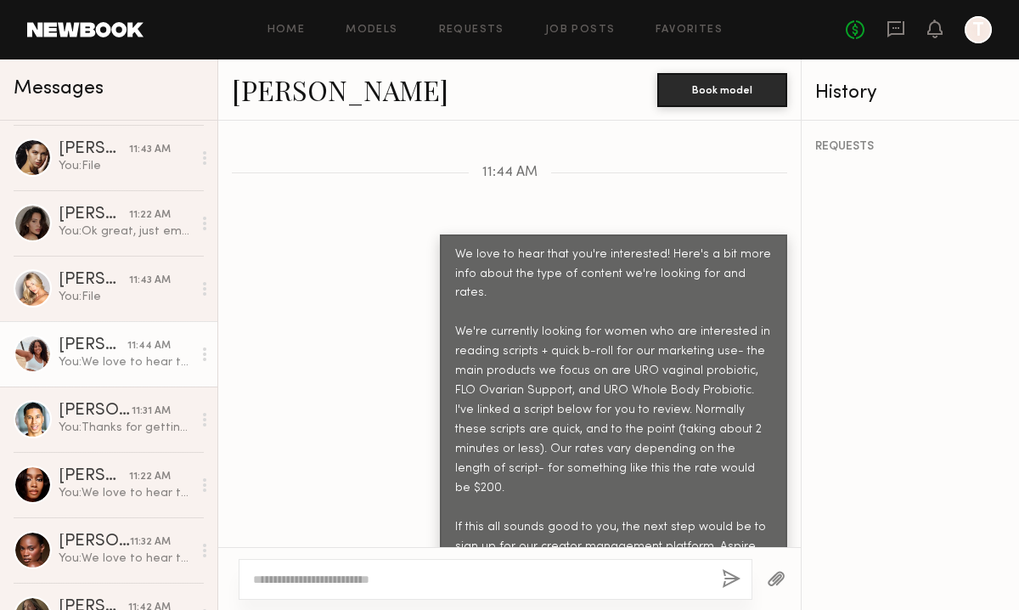
click at [772, 590] on div at bounding box center [777, 579] width 48 height 42
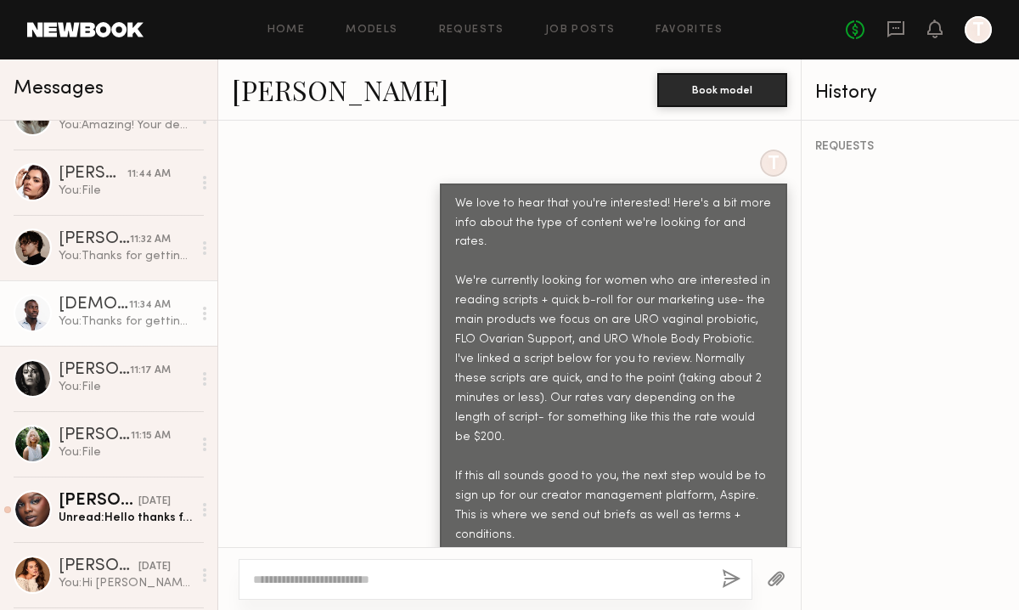
scroll to position [905, 0]
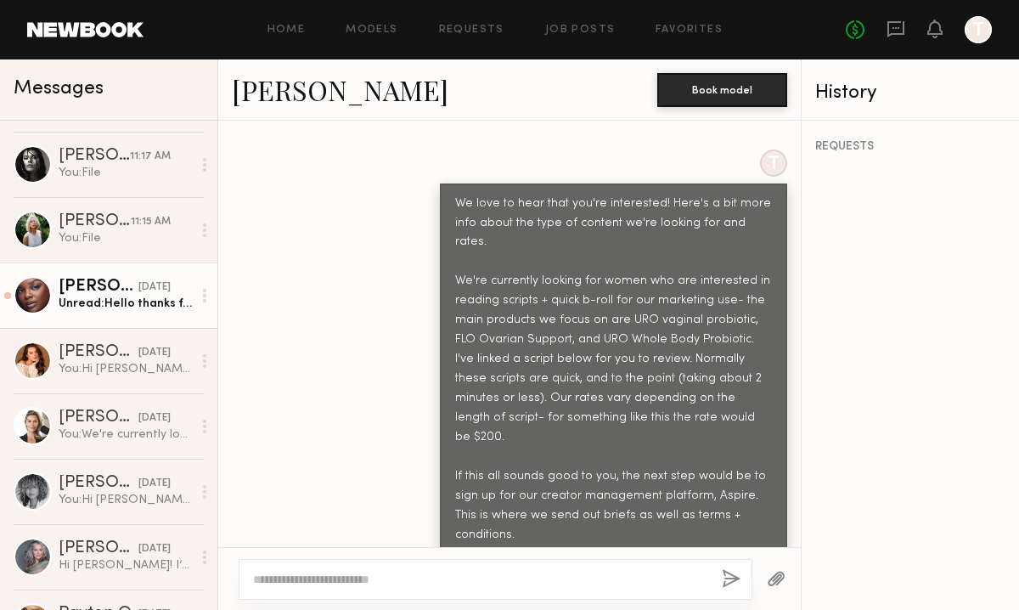
click at [97, 323] on link "Jessica W. 08/29/2025 Unread: Hello thanks for considering me, yes I am interes…" at bounding box center [108, 294] width 217 height 65
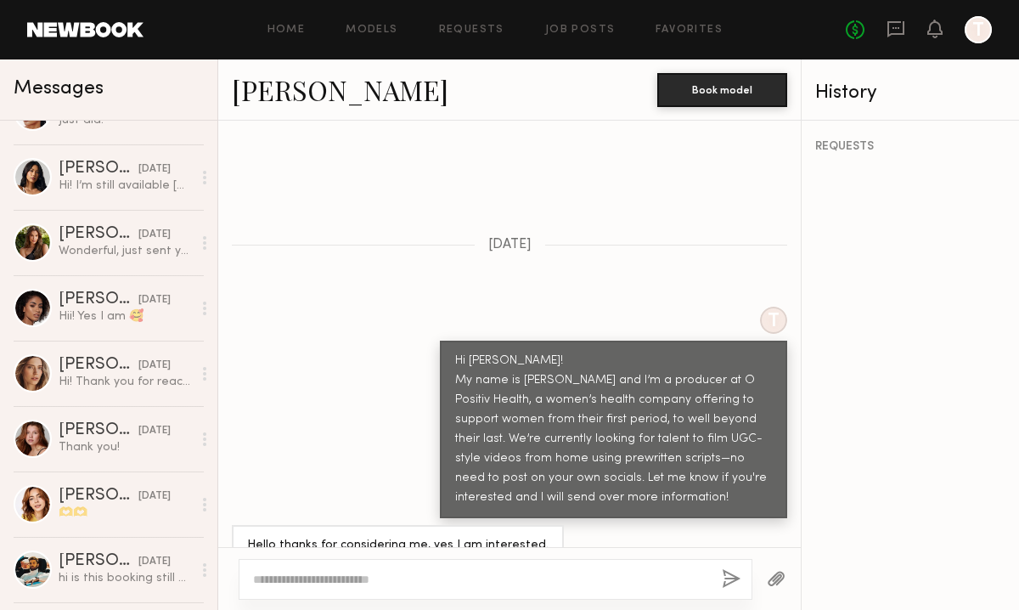
scroll to position [1478, 0]
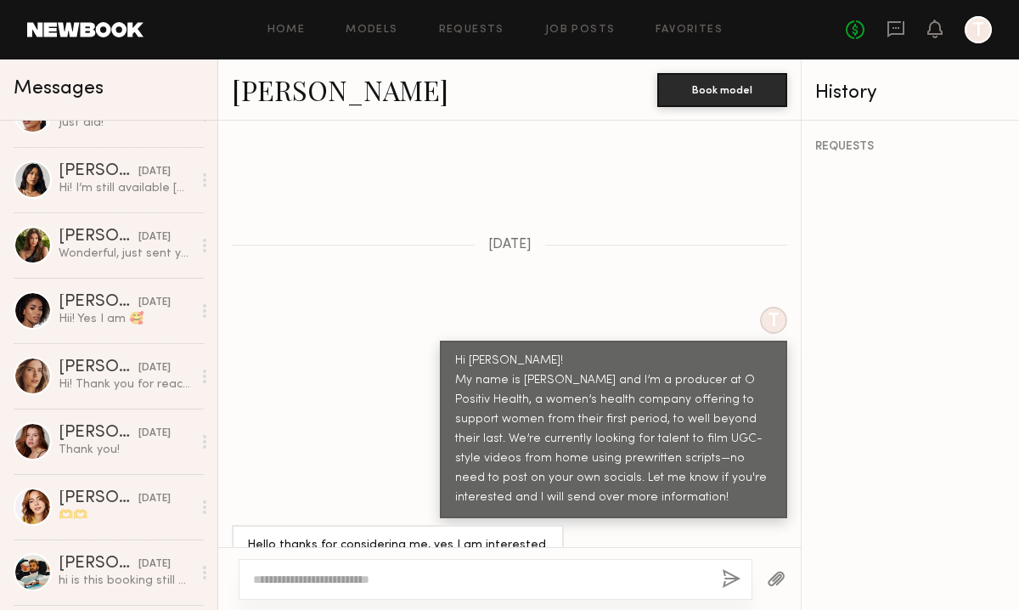
click at [398, 571] on textarea at bounding box center [480, 579] width 455 height 17
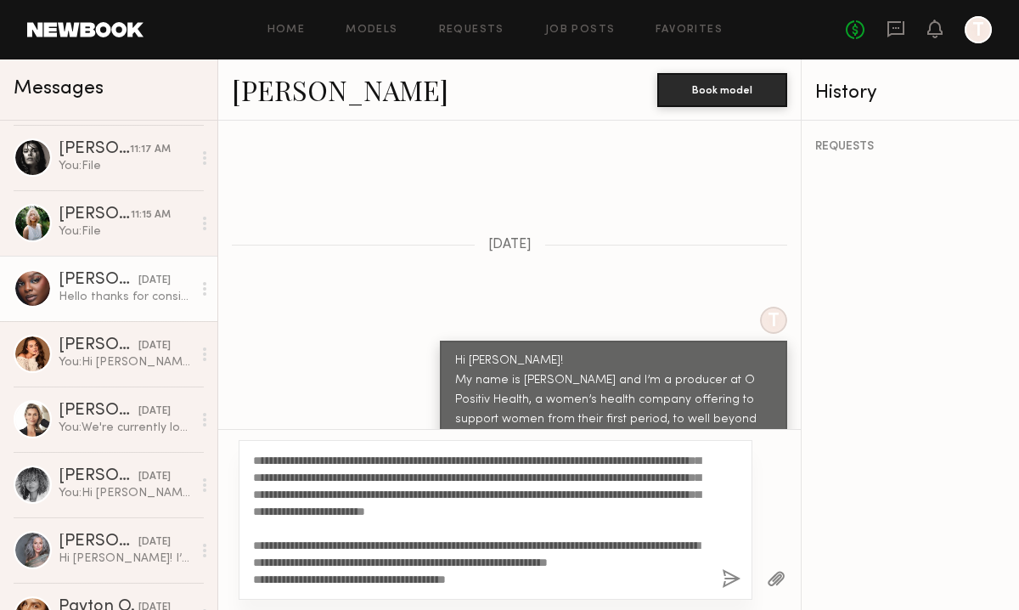
scroll to position [102, 0]
type textarea "**********"
click at [724, 582] on button "button" at bounding box center [731, 579] width 19 height 21
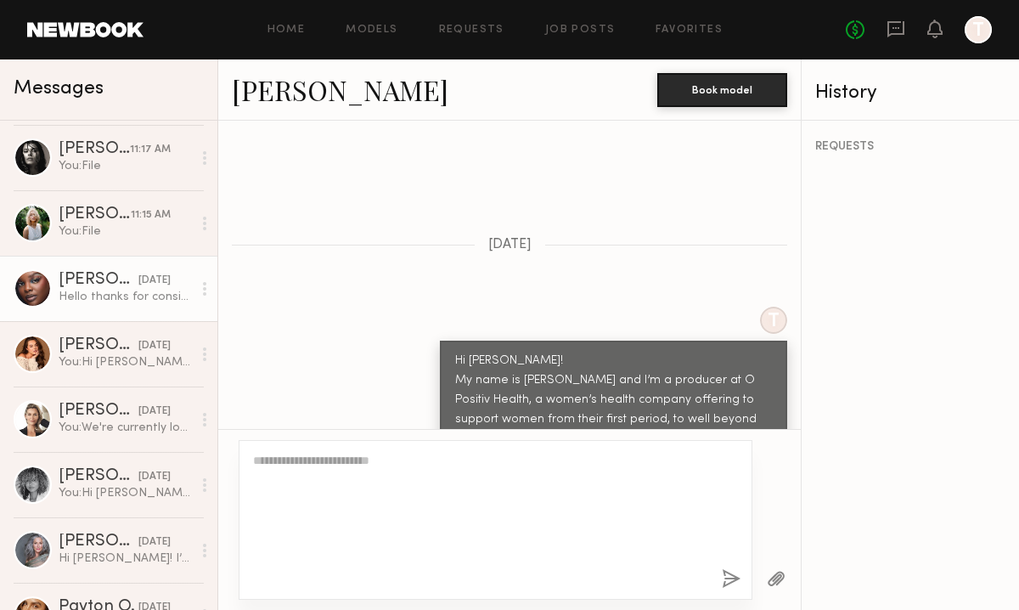
scroll to position [0, 0]
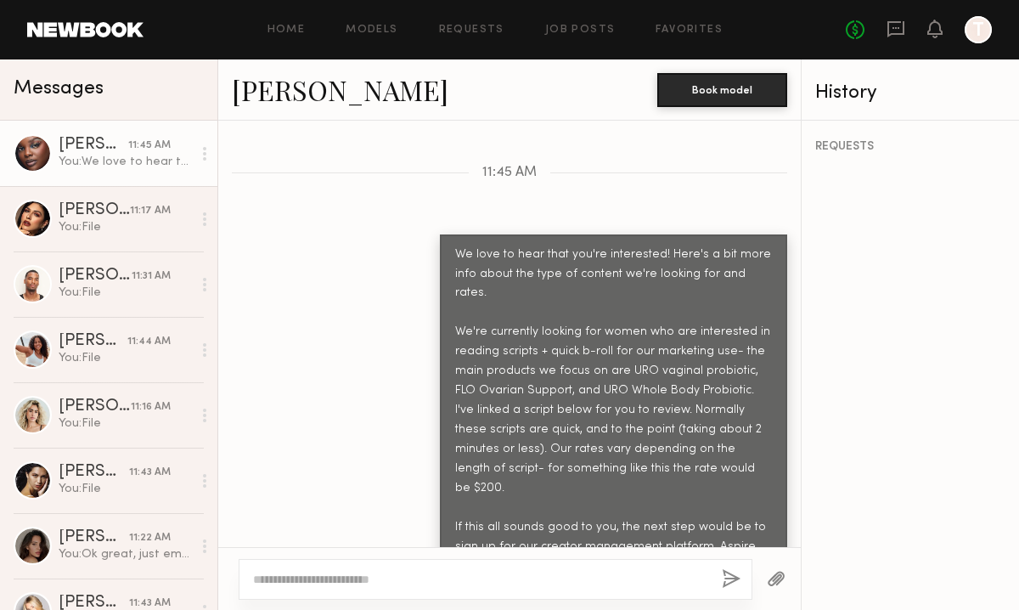
click at [776, 584] on button "button" at bounding box center [776, 579] width 19 height 21
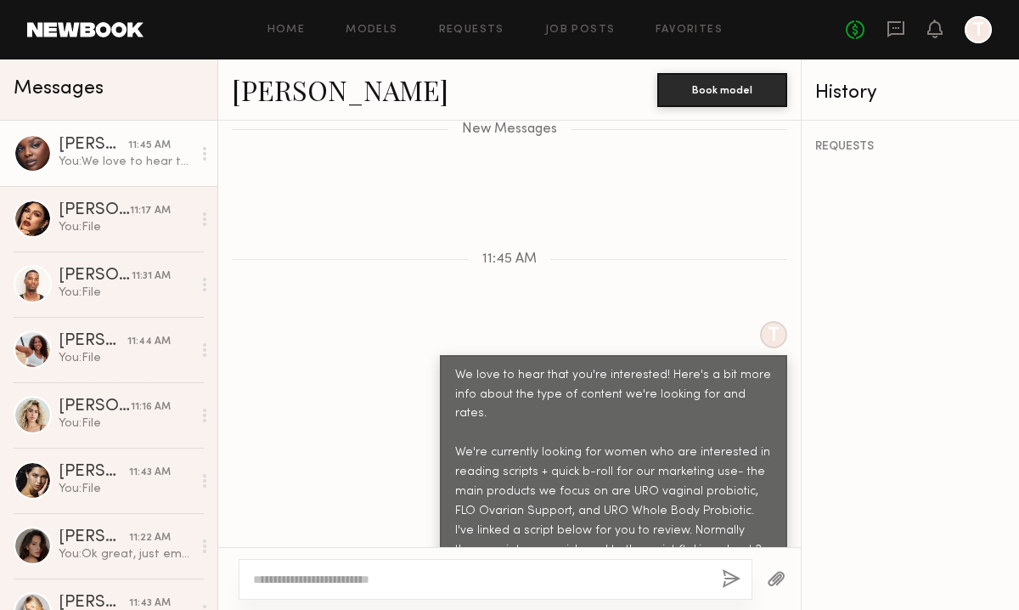
scroll to position [1365, 0]
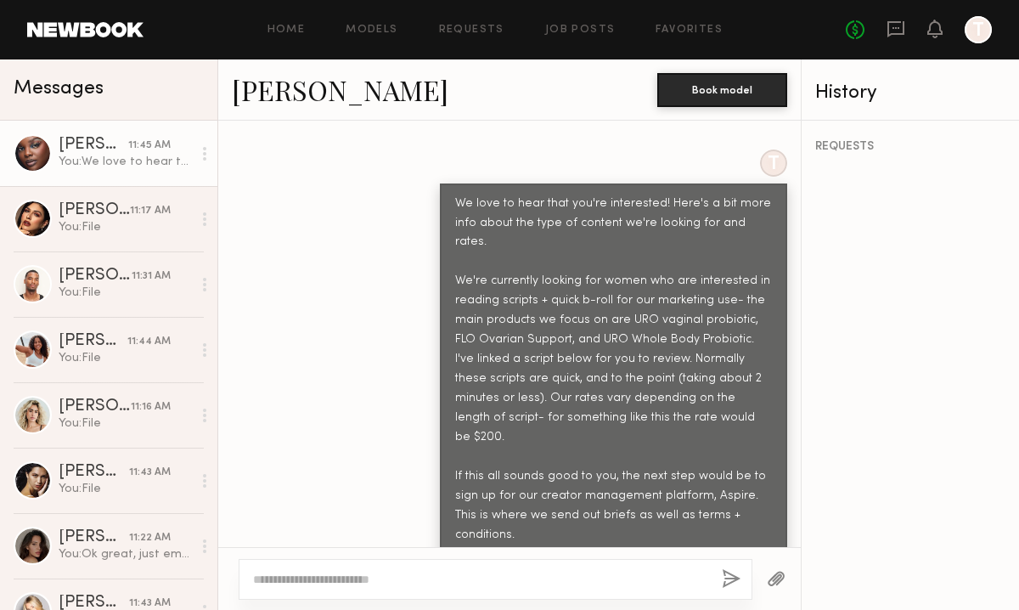
click at [48, 34] on link at bounding box center [85, 29] width 116 height 15
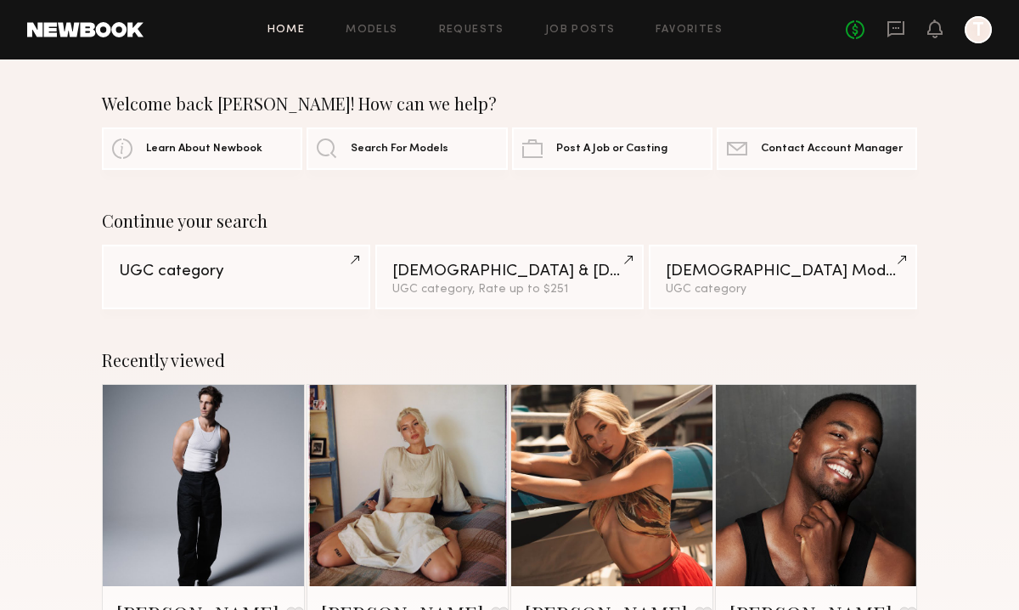
click at [895, 40] on div "No fees up to $5,000 T" at bounding box center [919, 29] width 146 height 27
click at [894, 31] on icon at bounding box center [896, 29] width 19 height 19
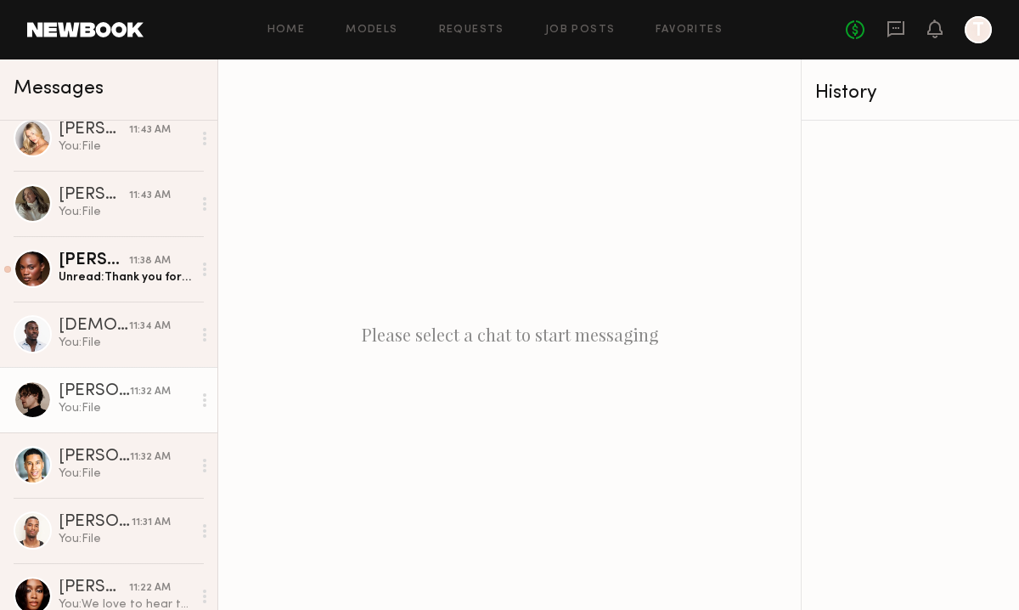
scroll to position [274, 0]
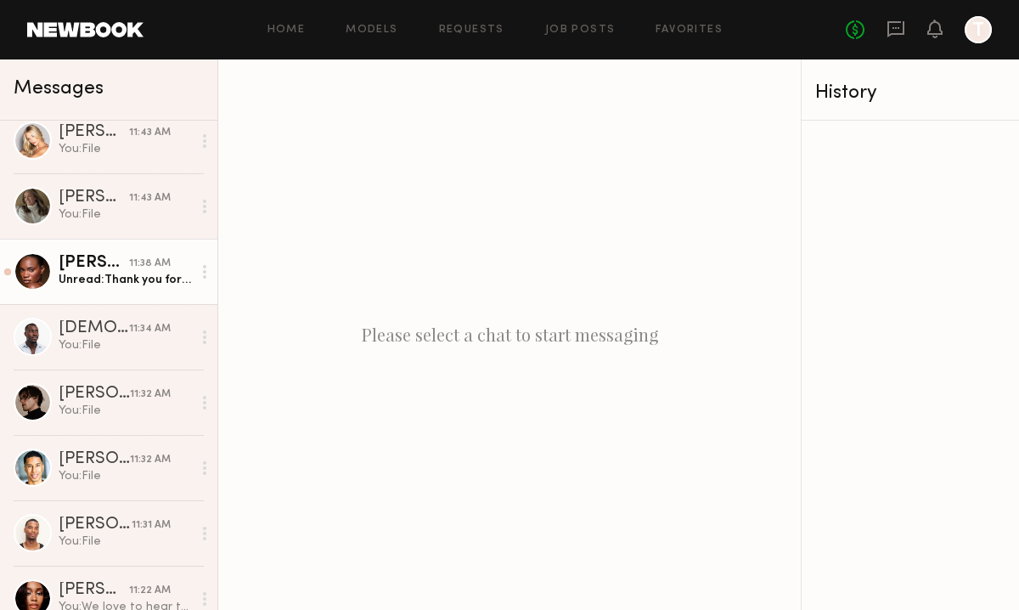
click at [104, 289] on link "Ashley B. 11:38 AM Unread: Thank you for the information. Will I be specificall…" at bounding box center [108, 271] width 217 height 65
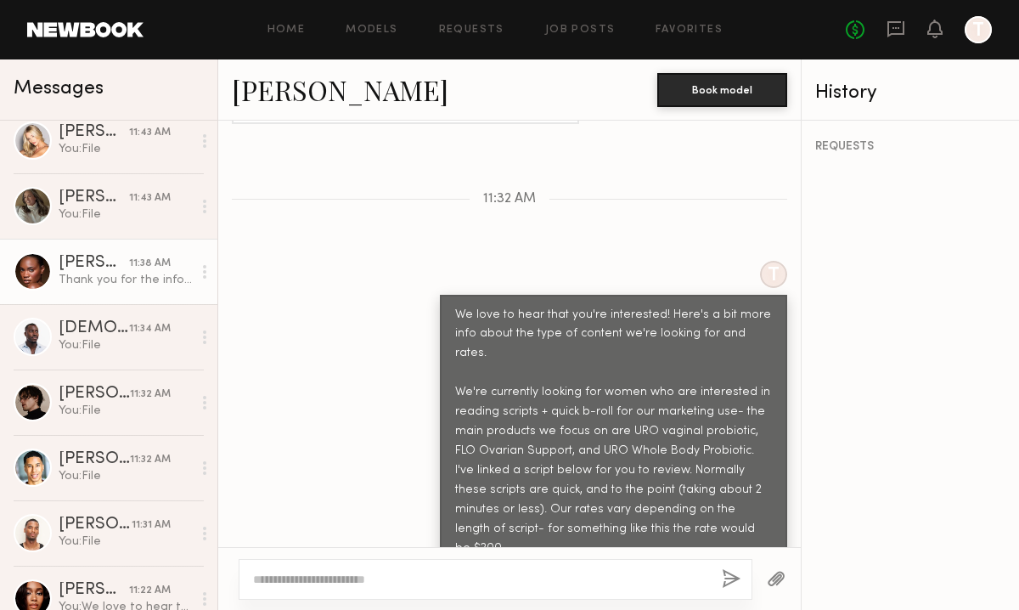
scroll to position [1323, 0]
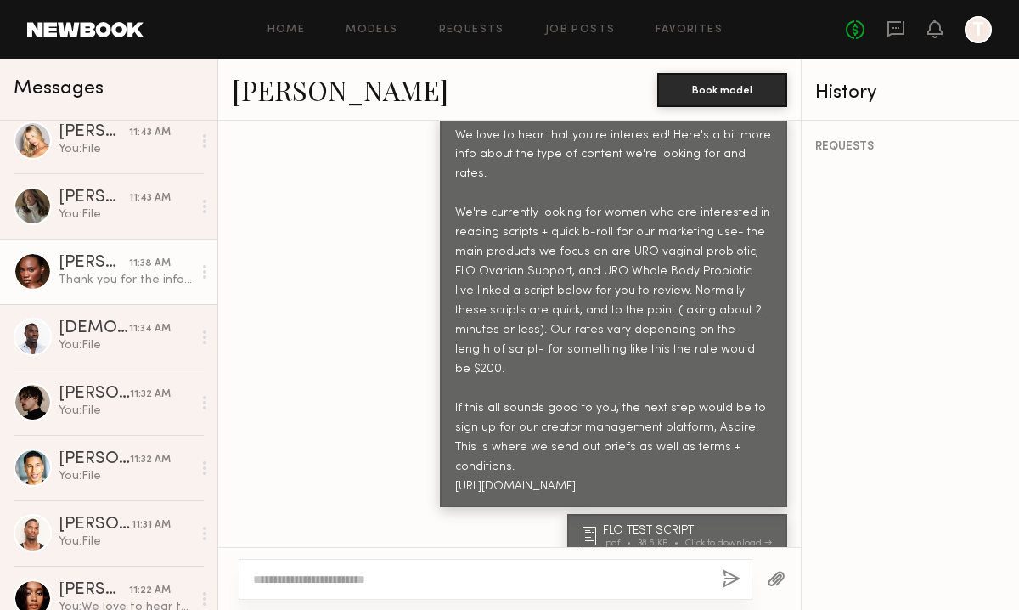
click at [295, 93] on link "Ashley B." at bounding box center [340, 89] width 217 height 37
click at [404, 578] on textarea at bounding box center [480, 579] width 455 height 17
click at [550, 576] on textarea "**********" at bounding box center [480, 579] width 455 height 17
click at [656, 581] on textarea "**********" at bounding box center [480, 579] width 455 height 17
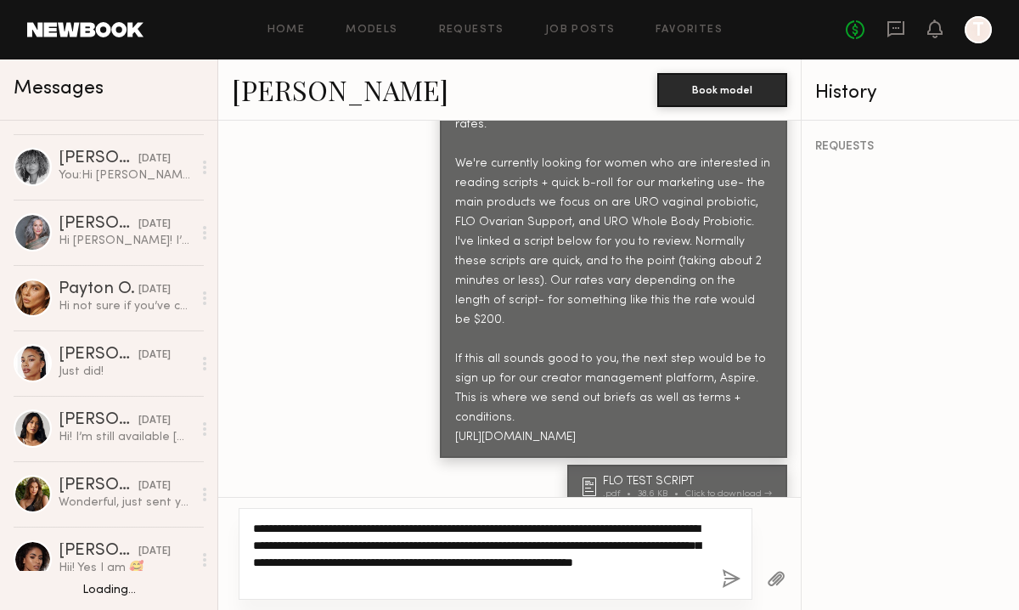
scroll to position [1512, 0]
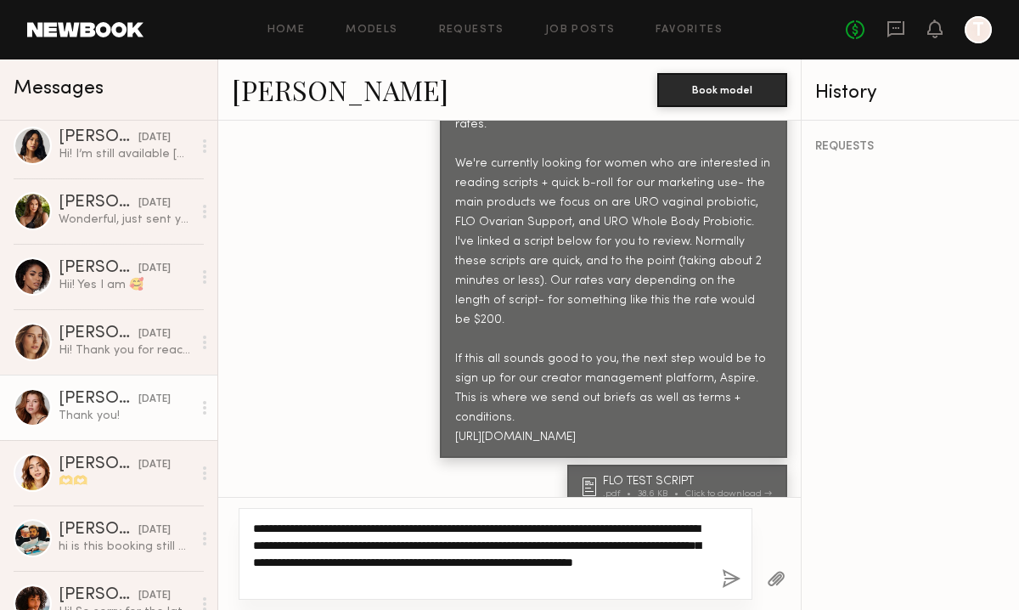
type textarea "**********"
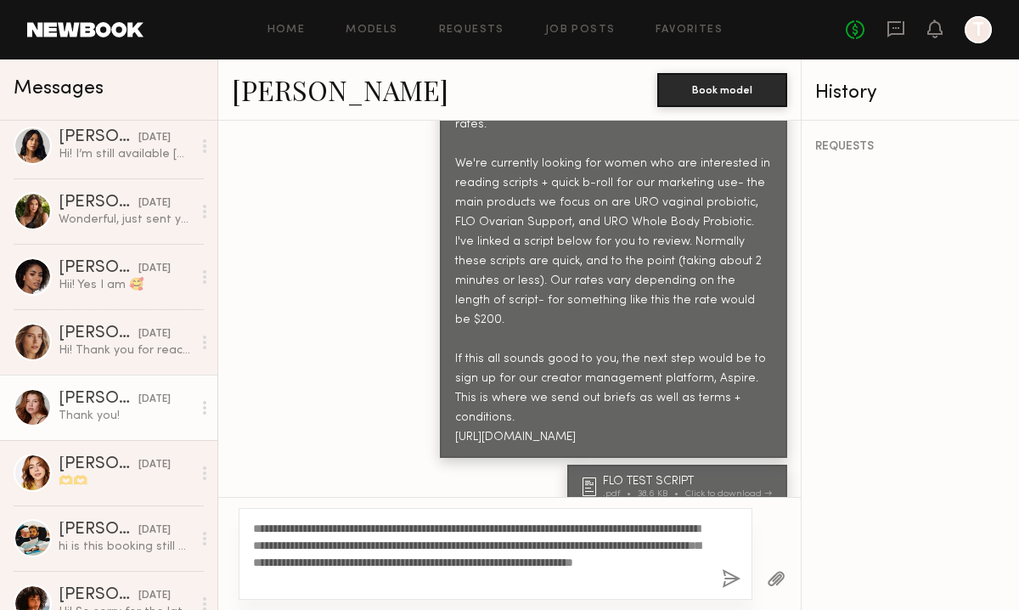
click at [97, 421] on div "Thank you!" at bounding box center [125, 416] width 133 height 16
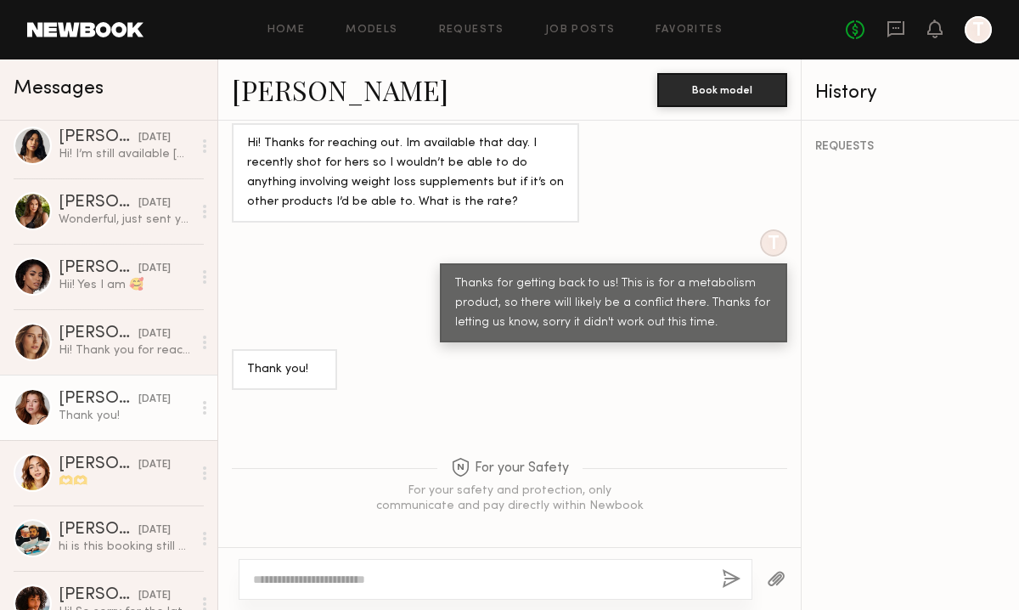
scroll to position [898, 0]
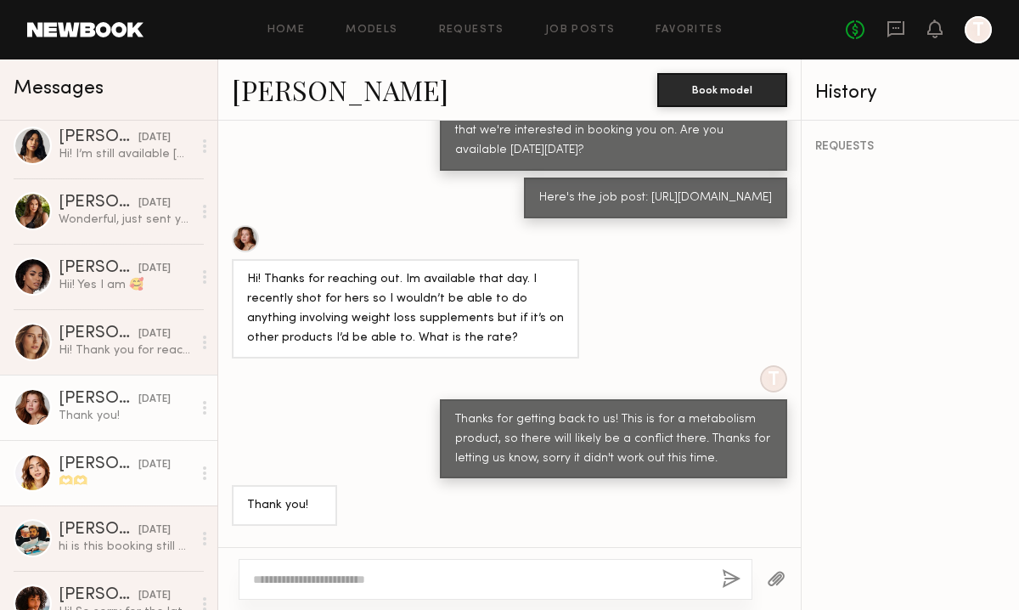
click at [93, 480] on div "🫶🫶" at bounding box center [125, 481] width 133 height 16
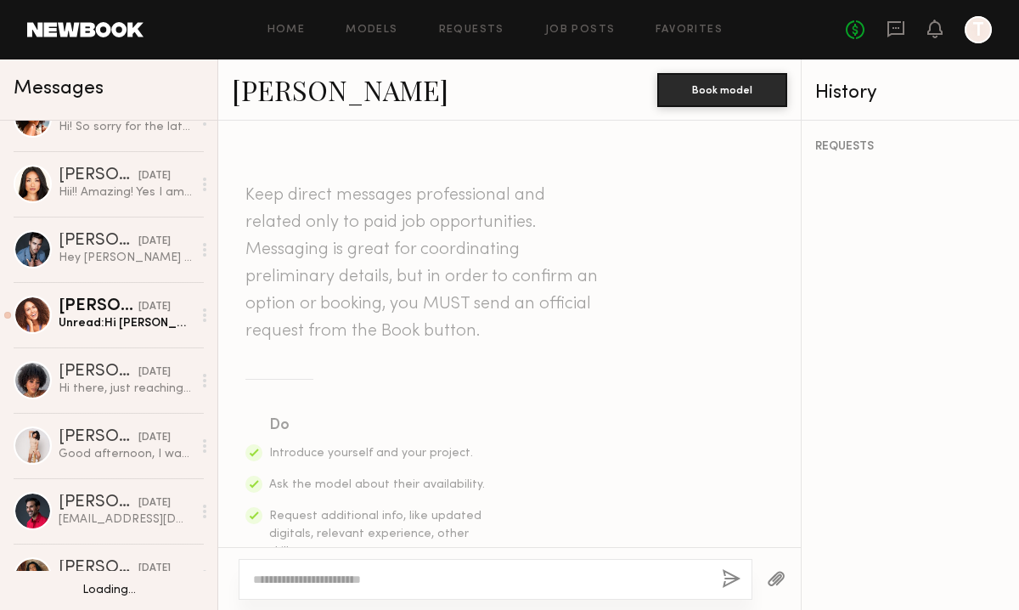
scroll to position [2166, 0]
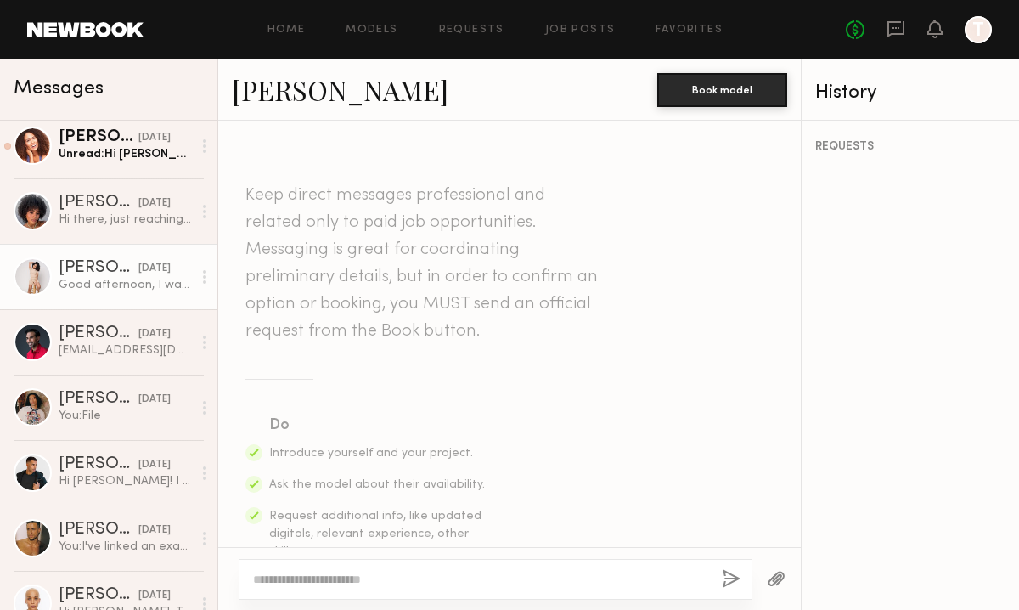
click at [101, 290] on div "Good afternoon, I was having some thoughts about the video. I think I’d look to…" at bounding box center [125, 285] width 133 height 16
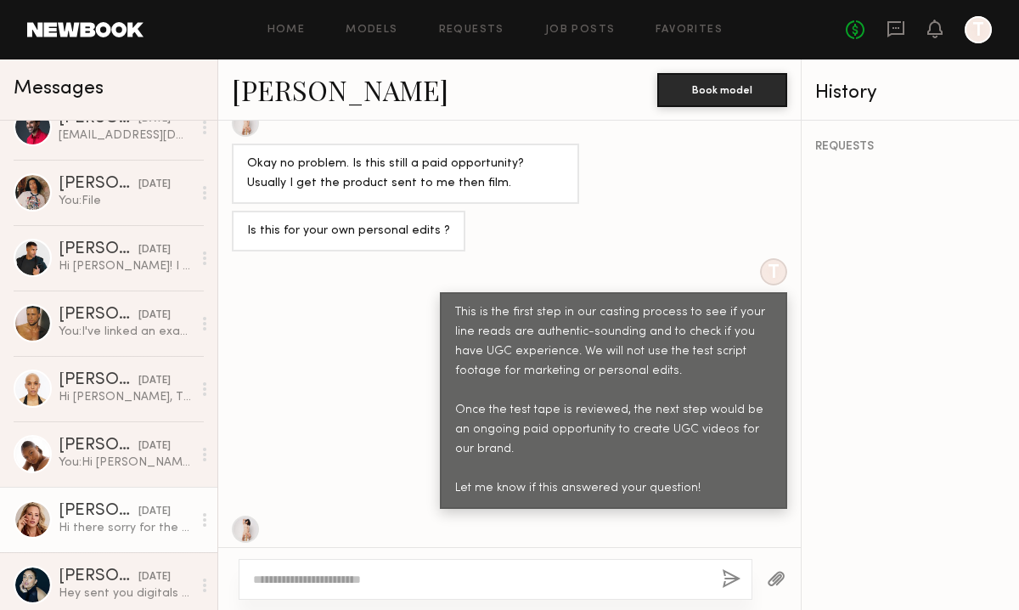
scroll to position [2502, 0]
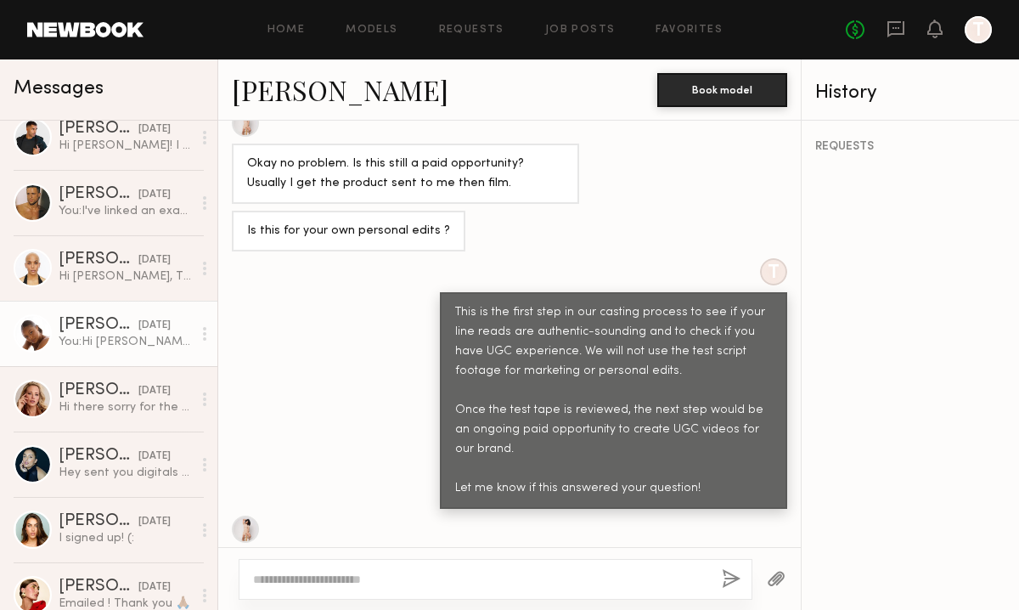
click at [100, 327] on div "Ashley W." at bounding box center [99, 325] width 80 height 17
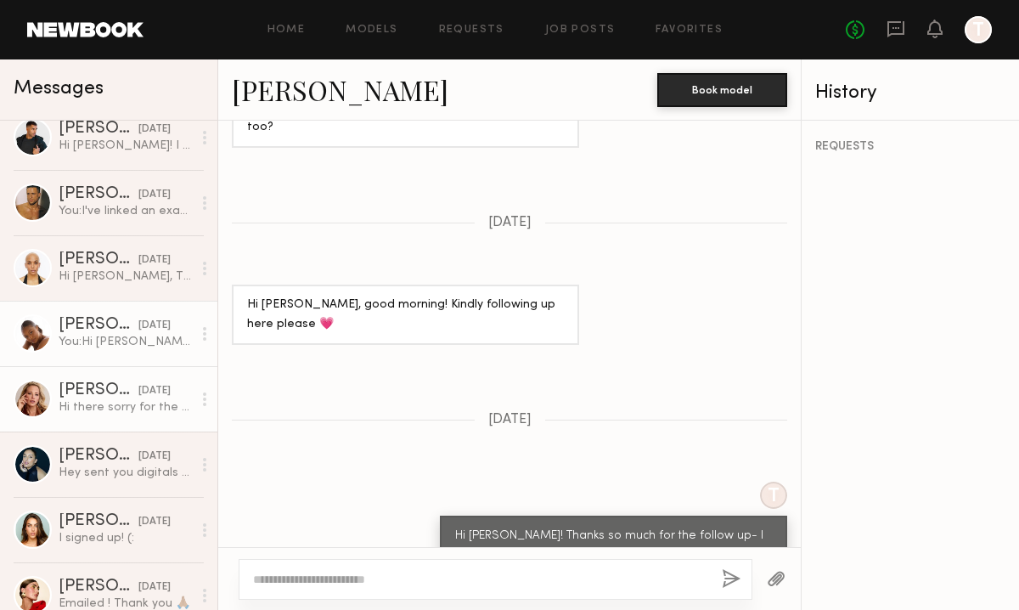
scroll to position [2766, 0]
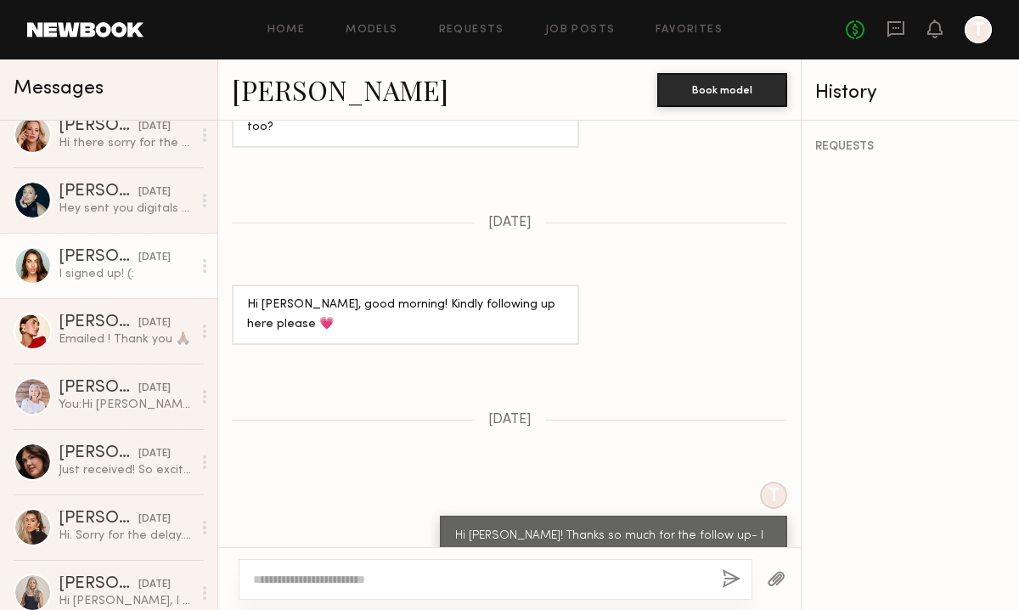
click at [79, 267] on div "I signed up! (:" at bounding box center [125, 274] width 133 height 16
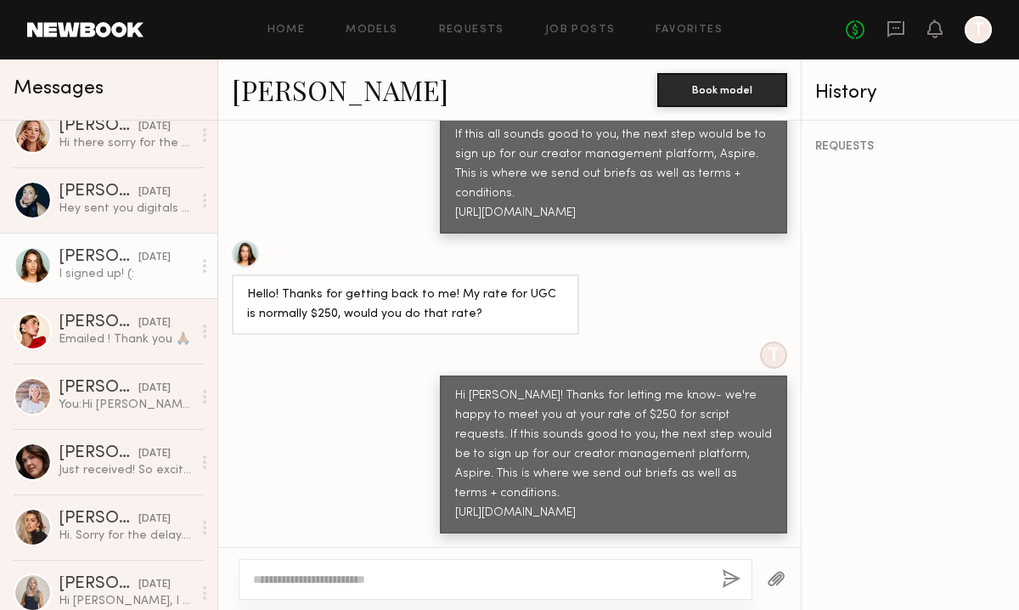
scroll to position [725, 0]
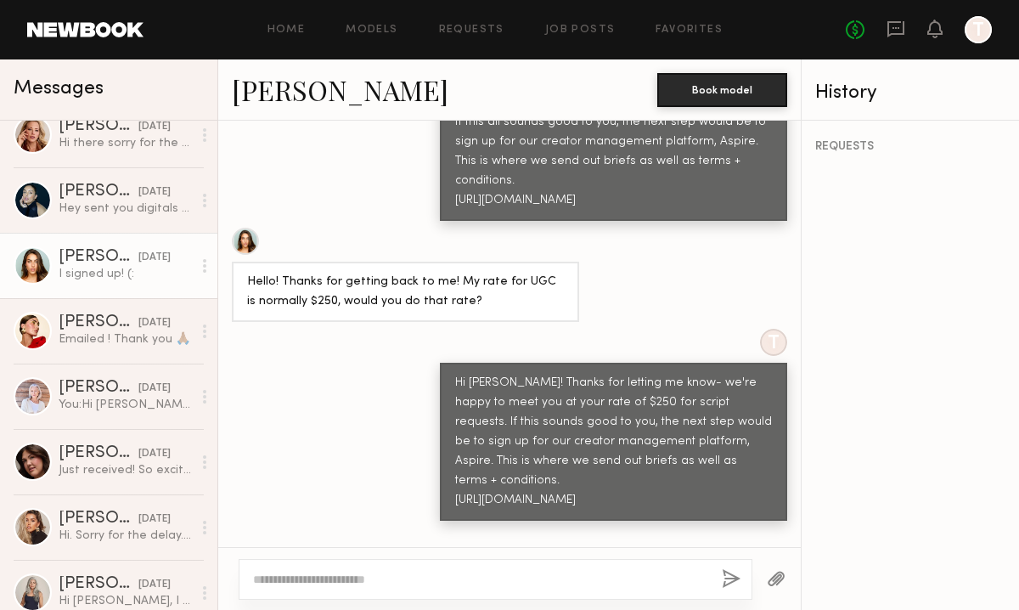
drag, startPoint x: 716, startPoint y: 344, endPoint x: 769, endPoint y: 418, distance: 90.7
click at [769, 418] on div "Hi Shelby! Thanks for letting me know- we're happy to meet you at your rate of …" at bounding box center [613, 442] width 317 height 137
copy div "If this sounds good to you, the next step would be to sign up for our creator m…"
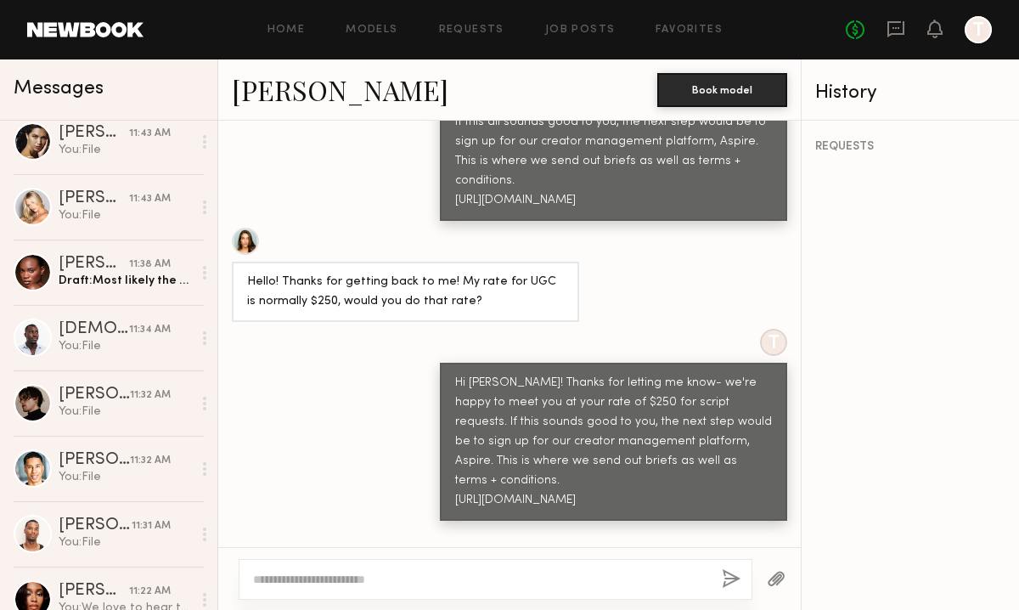
scroll to position [0, 0]
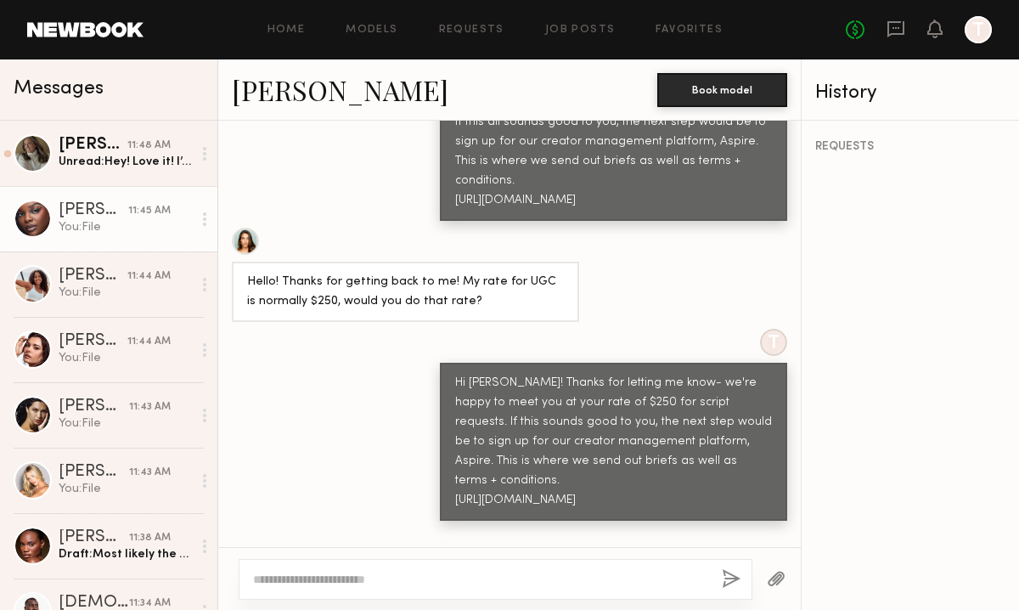
click at [84, 234] on div "You: File" at bounding box center [125, 227] width 133 height 16
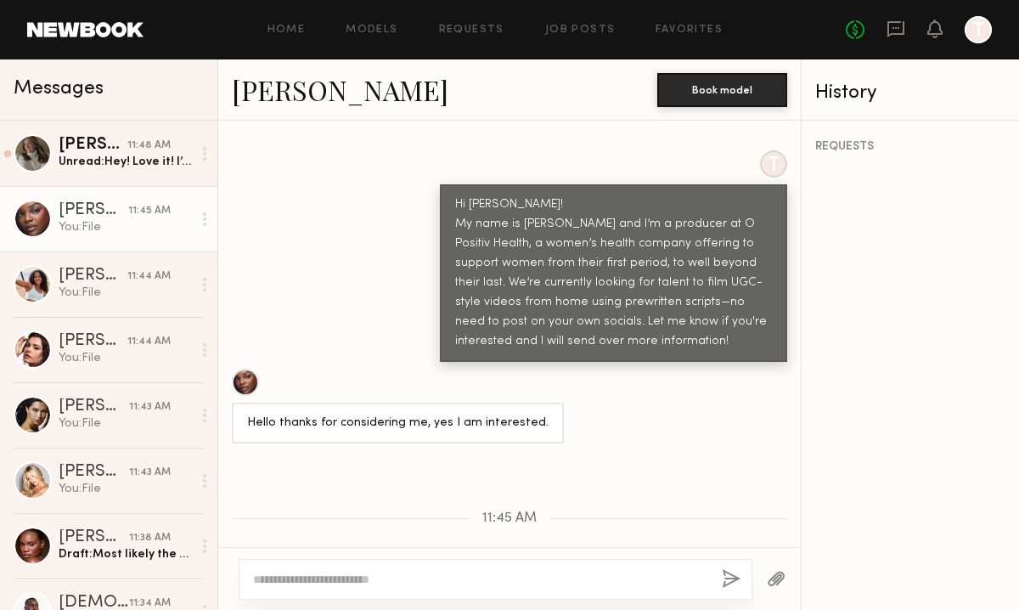
scroll to position [1236, 0]
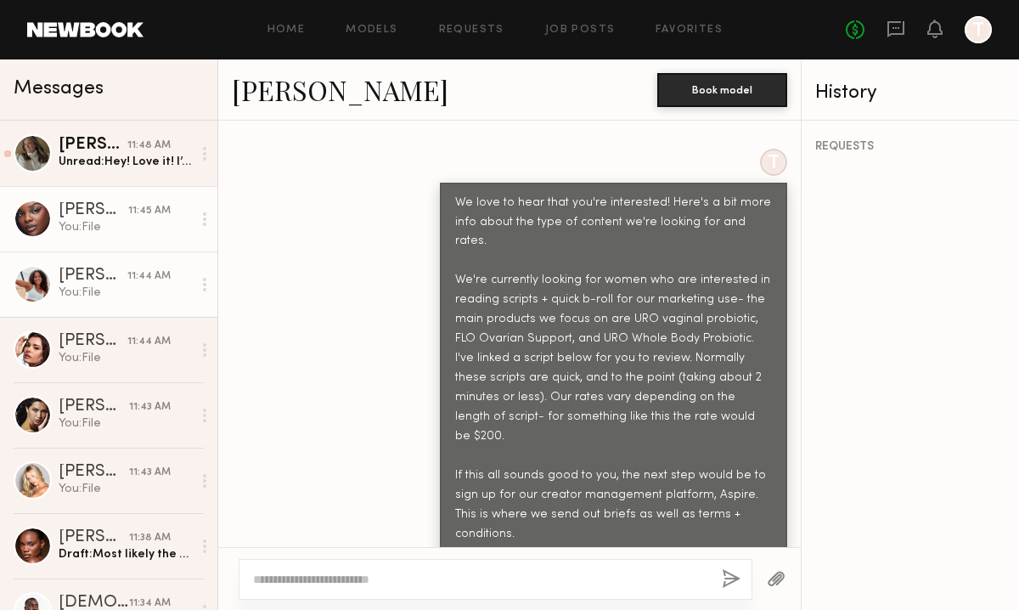
click at [132, 299] on div "You: File" at bounding box center [125, 293] width 133 height 16
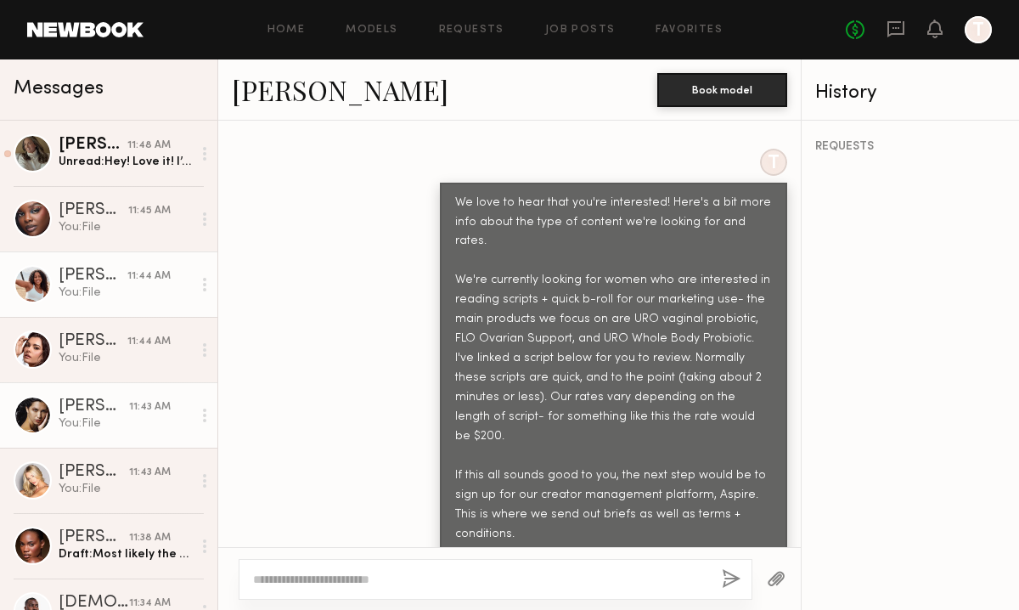
scroll to position [216, 0]
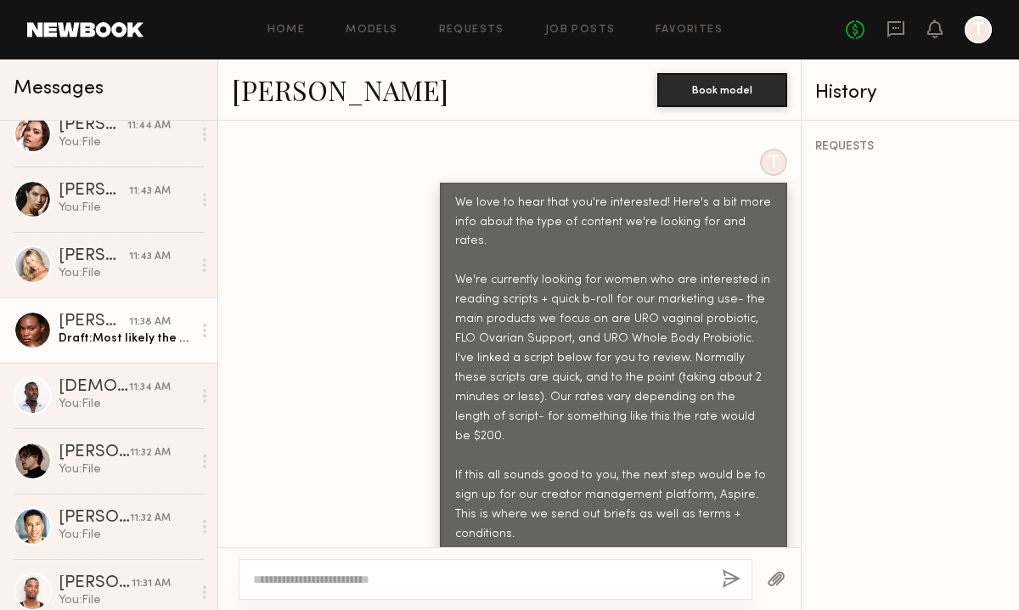
click at [89, 336] on div "Draft: Most likely the URO Vaginal Probiotic, as that has become a fan-favorite…" at bounding box center [125, 338] width 133 height 16
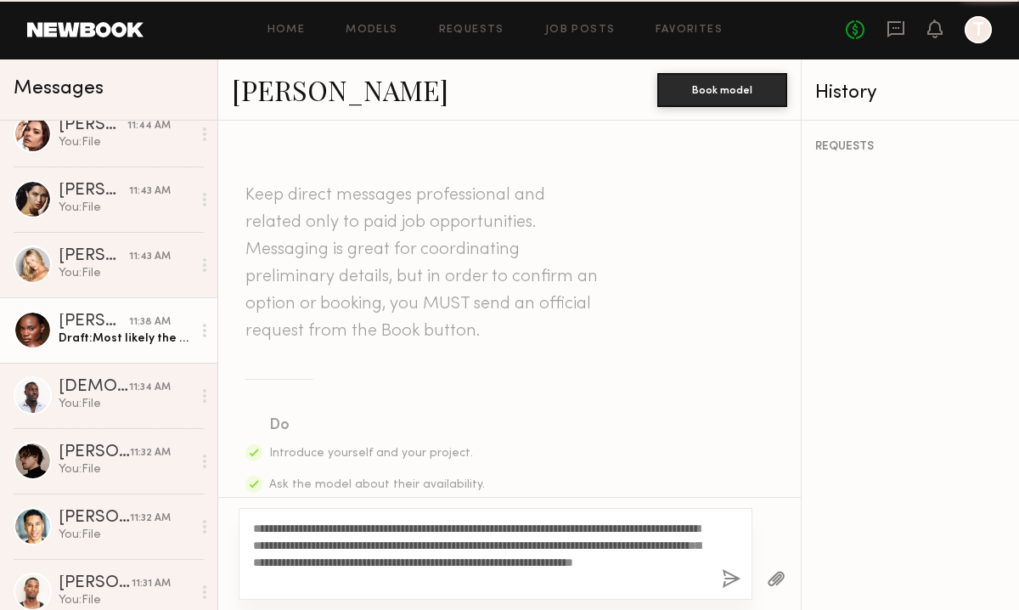
scroll to position [1323, 0]
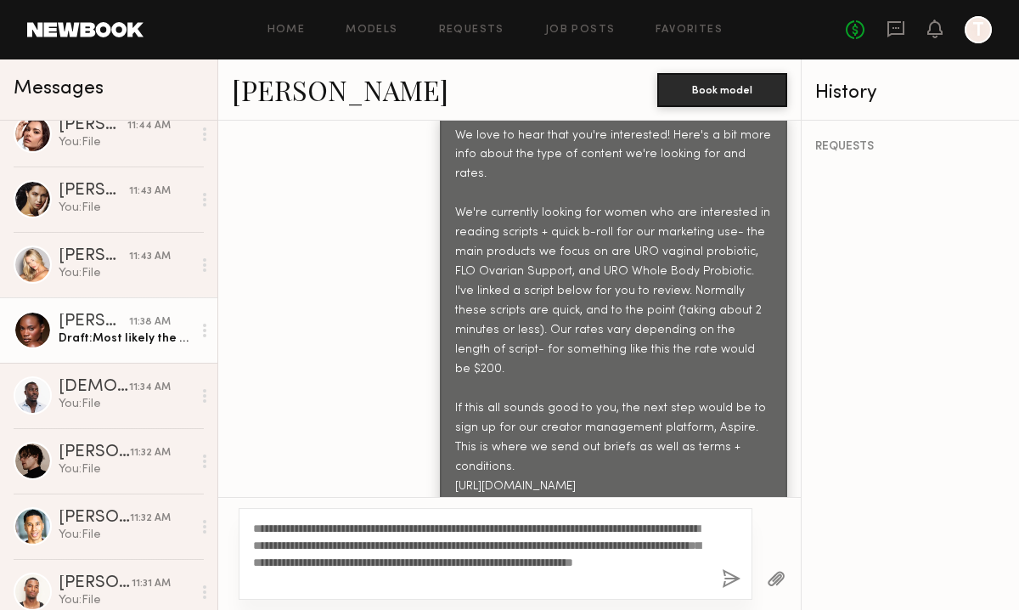
click at [426, 582] on textarea "**********" at bounding box center [480, 554] width 455 height 68
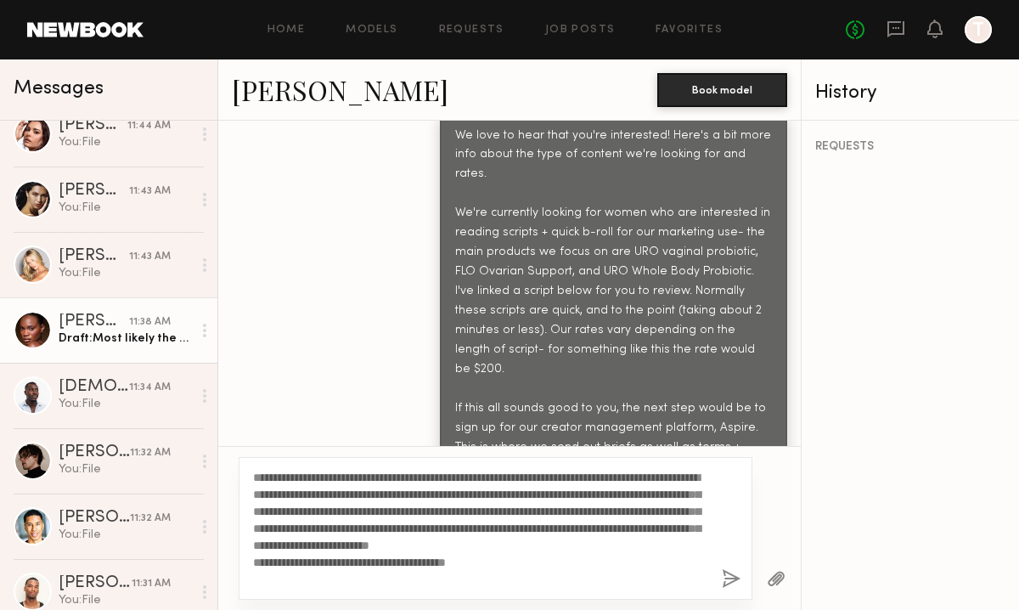
scroll to position [1423, 0]
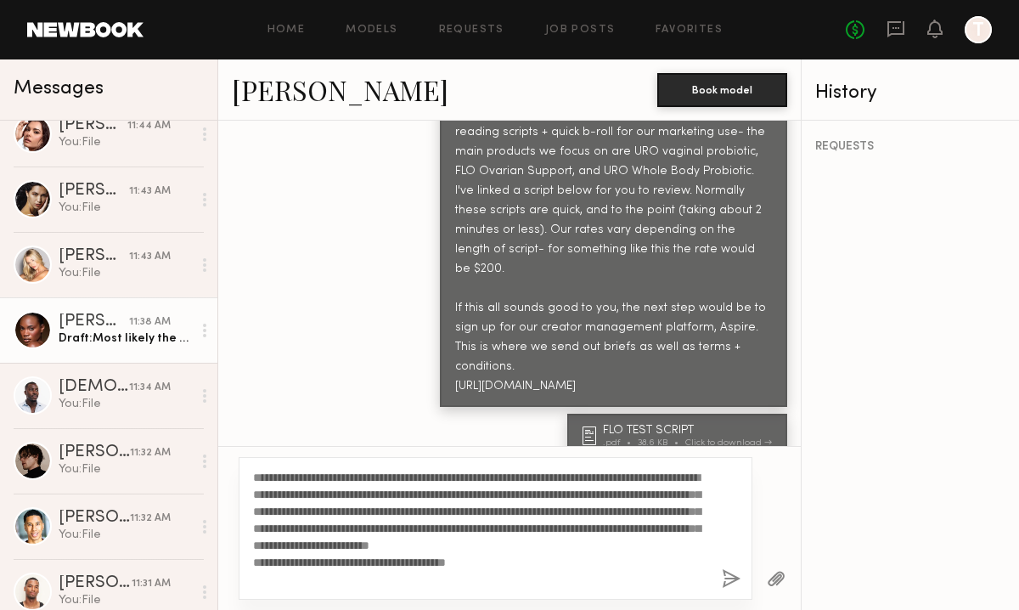
click at [651, 516] on textarea "**********" at bounding box center [480, 528] width 455 height 119
click at [524, 584] on textarea "**********" at bounding box center [480, 528] width 455 height 119
type textarea "**********"
click at [733, 583] on button "button" at bounding box center [731, 579] width 19 height 21
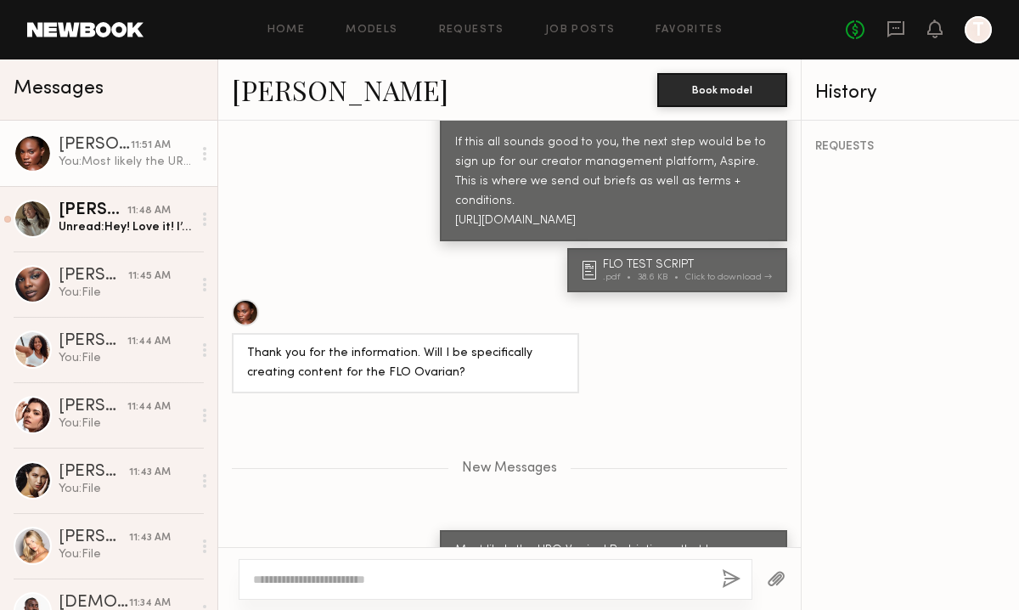
scroll to position [1689, 0]
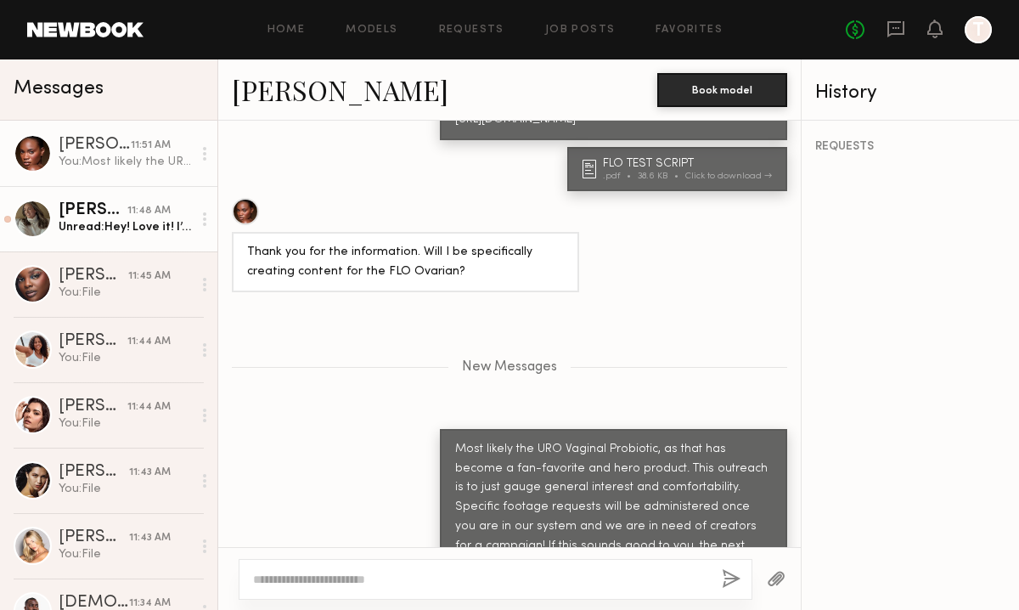
click at [138, 244] on link "Alexis K. 11:48 AM Unread: Hey! Love it! I’d just edit to to my current age (53…" at bounding box center [108, 218] width 217 height 65
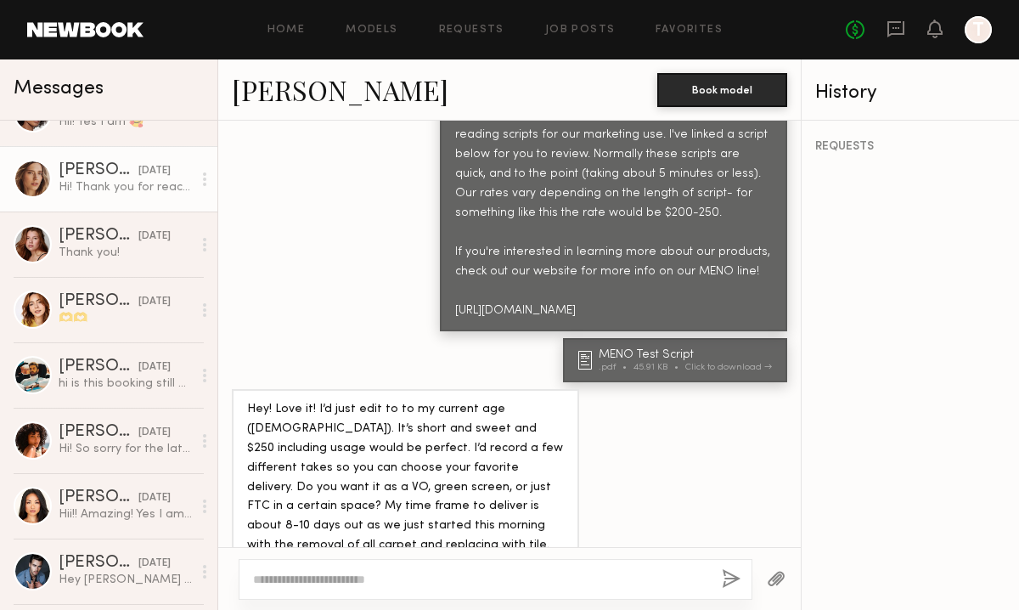
scroll to position [1673, 0]
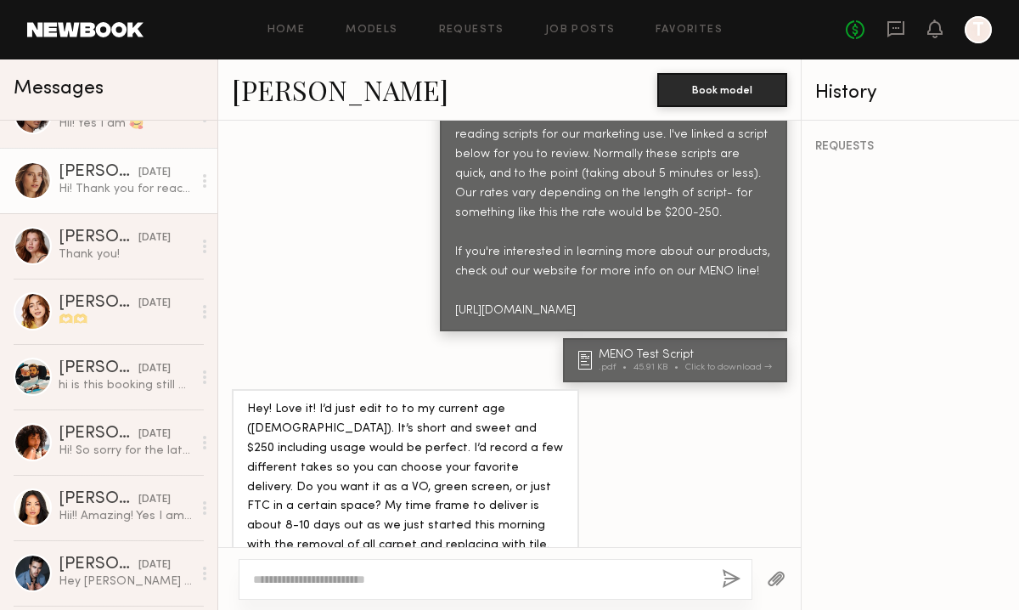
click at [93, 208] on link "Oxana Z. 06/26/2025 Hi! Thank you for reaching out! Yes, I’m available on the 2…" at bounding box center [108, 180] width 217 height 65
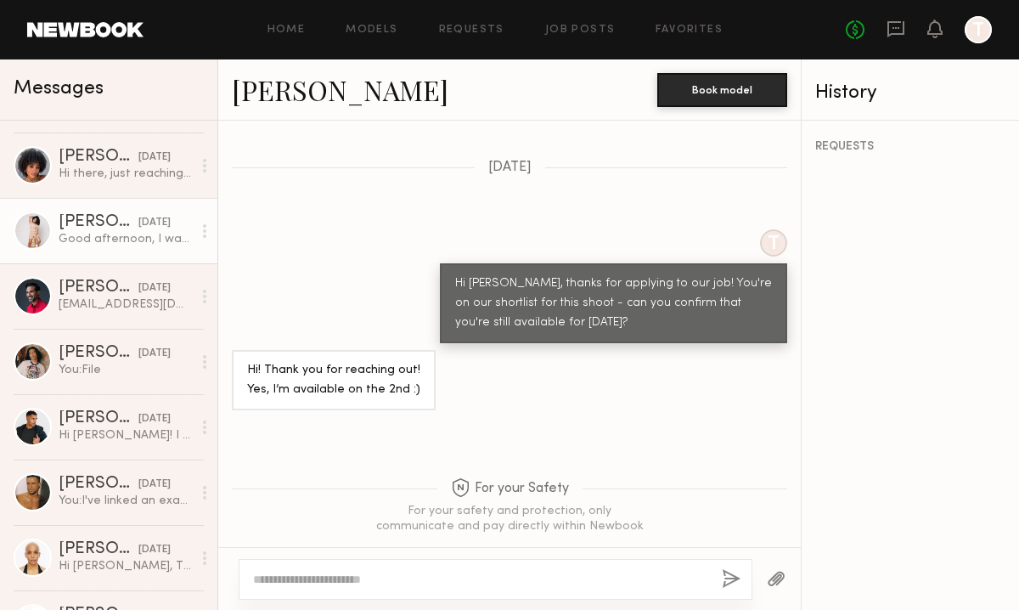
scroll to position [2792, 0]
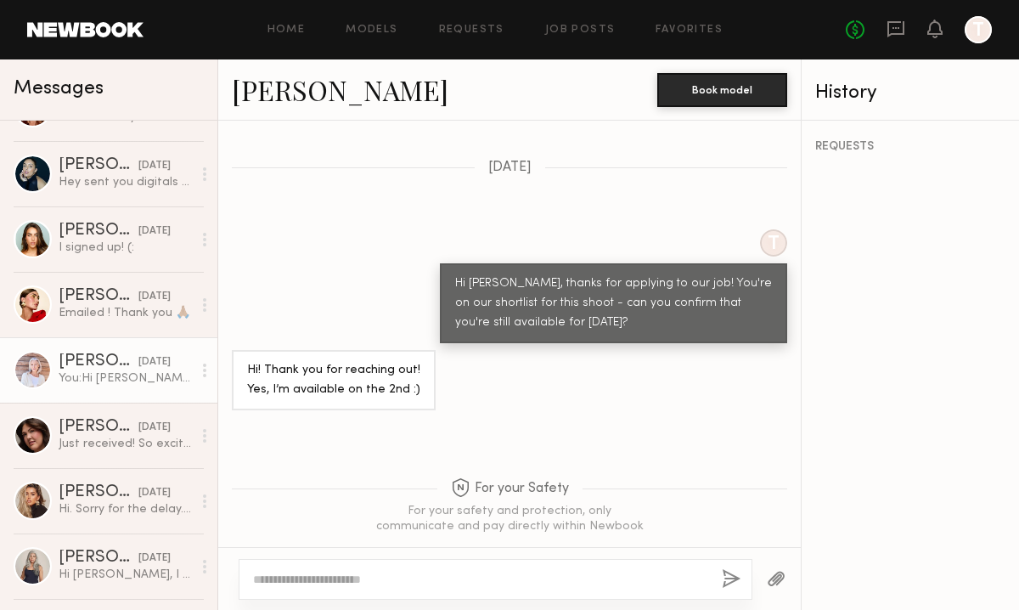
click at [111, 399] on link "Lisa S. 05/20/2025 You: Hi Lisa! Thanks for applying to our post. I'm reaching …" at bounding box center [108, 369] width 217 height 65
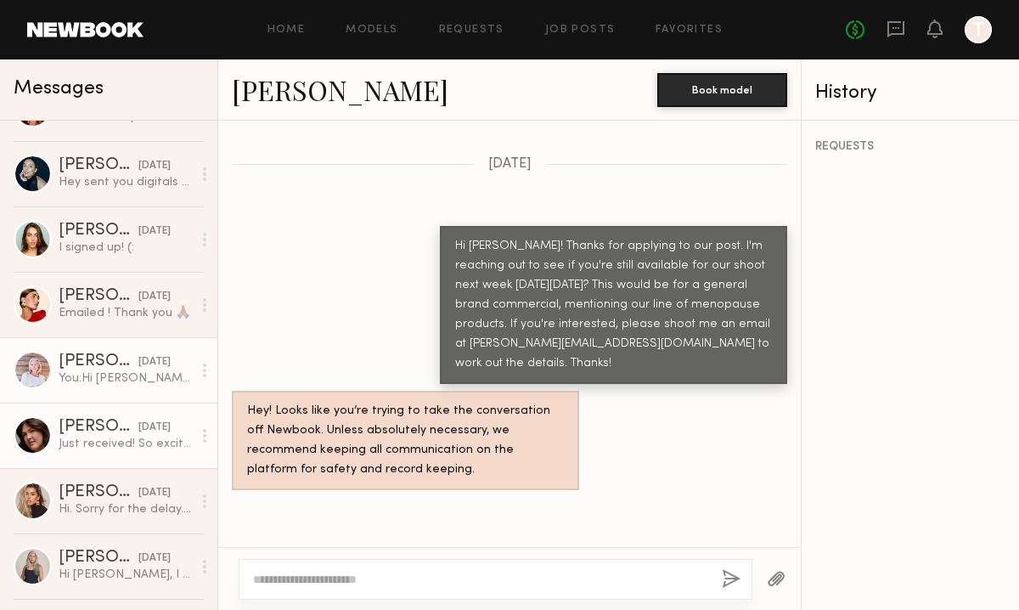
scroll to position [3399, 0]
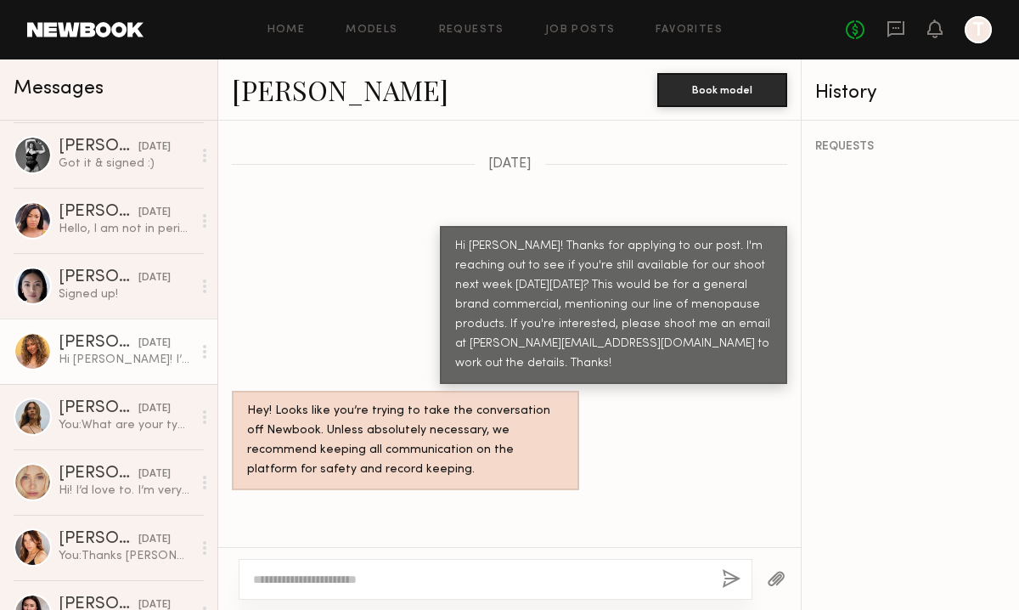
click at [74, 363] on div "Hi Maggie! I’m so sorry for the delayed response, I was traveling for Mother’s …" at bounding box center [125, 360] width 133 height 16
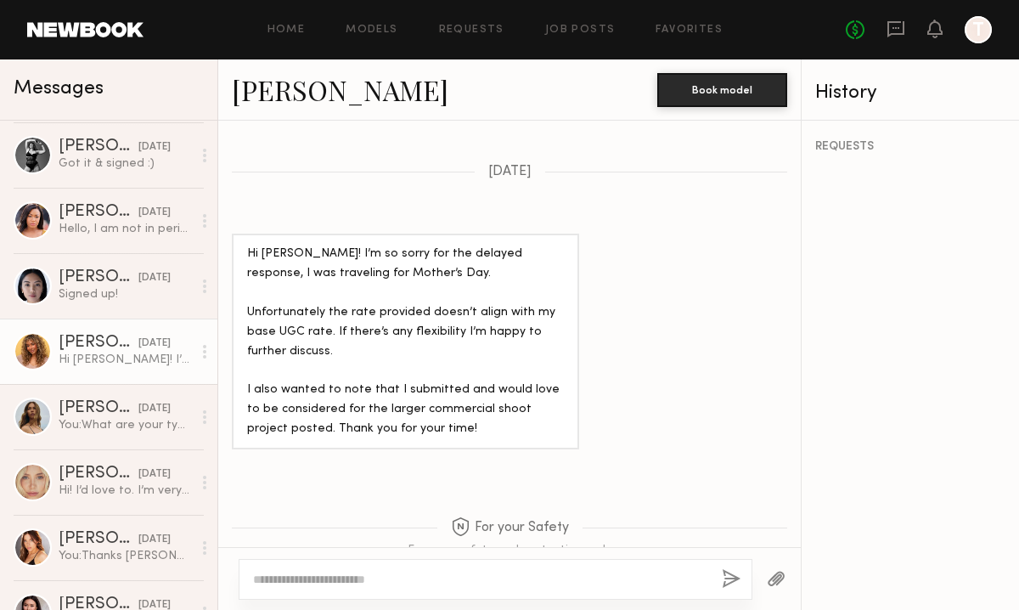
scroll to position [1592, 0]
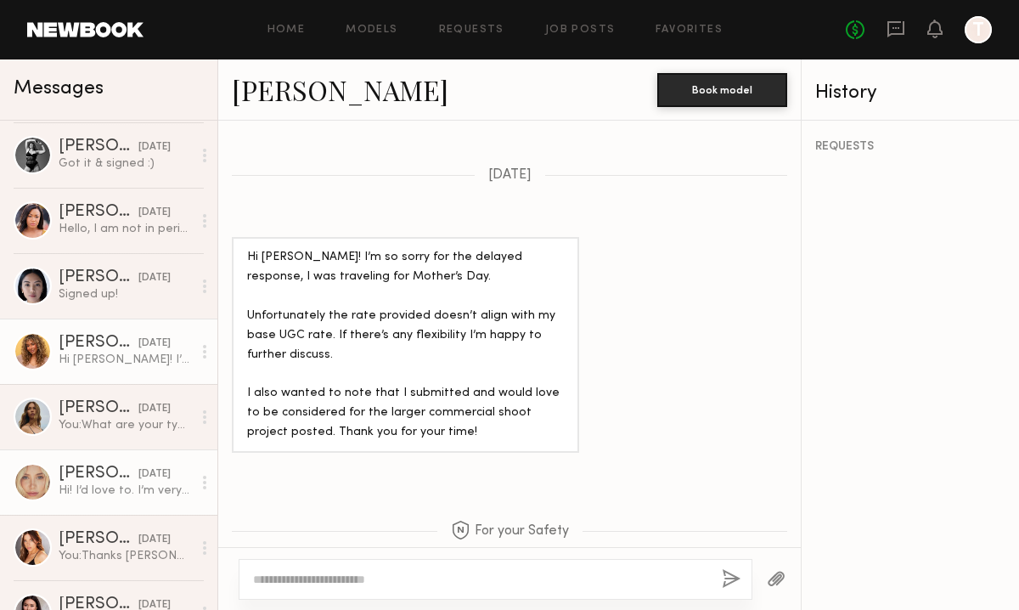
click at [73, 481] on div "Louise B." at bounding box center [99, 473] width 80 height 17
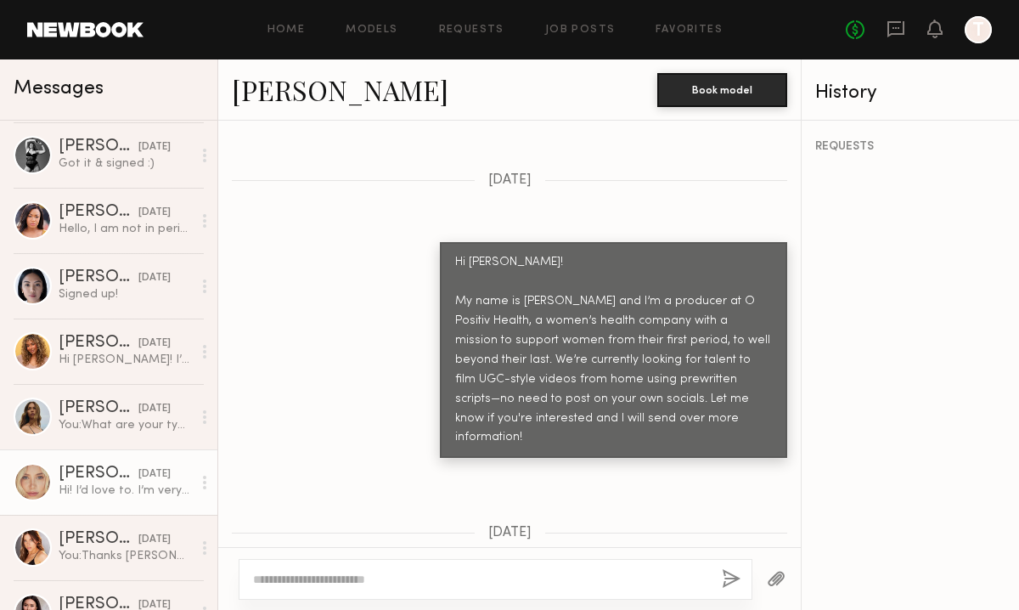
scroll to position [2345, 0]
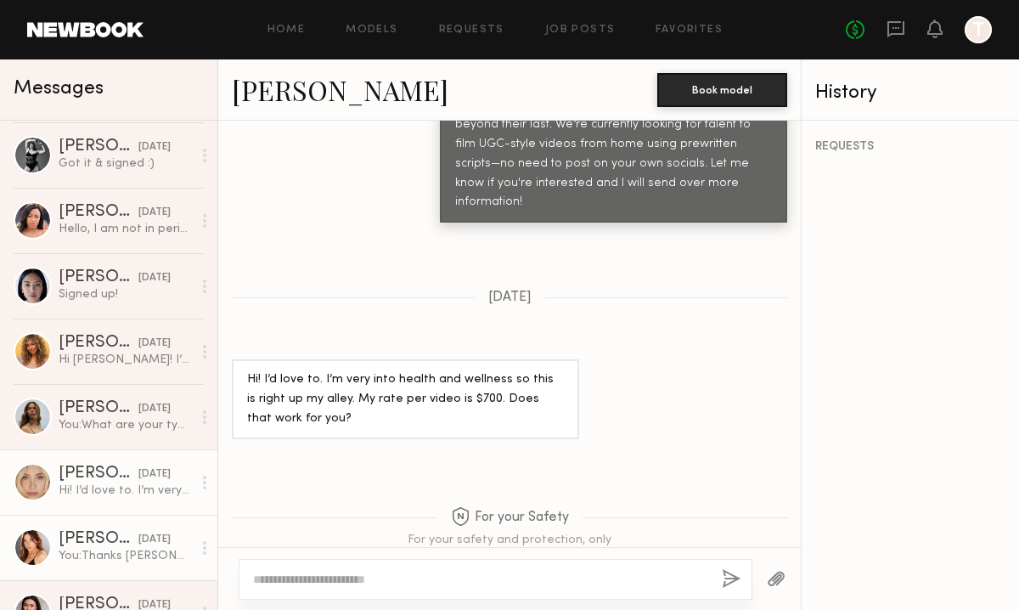
click at [78, 557] on div "You: Thanks Haley! I sent you an email with more info from the email partnershi…" at bounding box center [125, 556] width 133 height 16
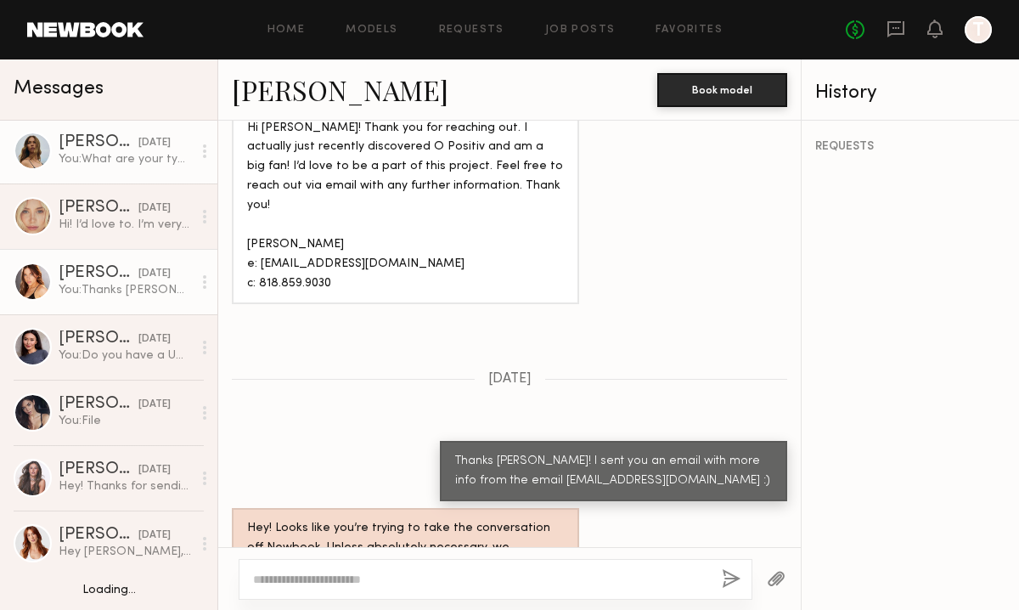
scroll to position [4113, 0]
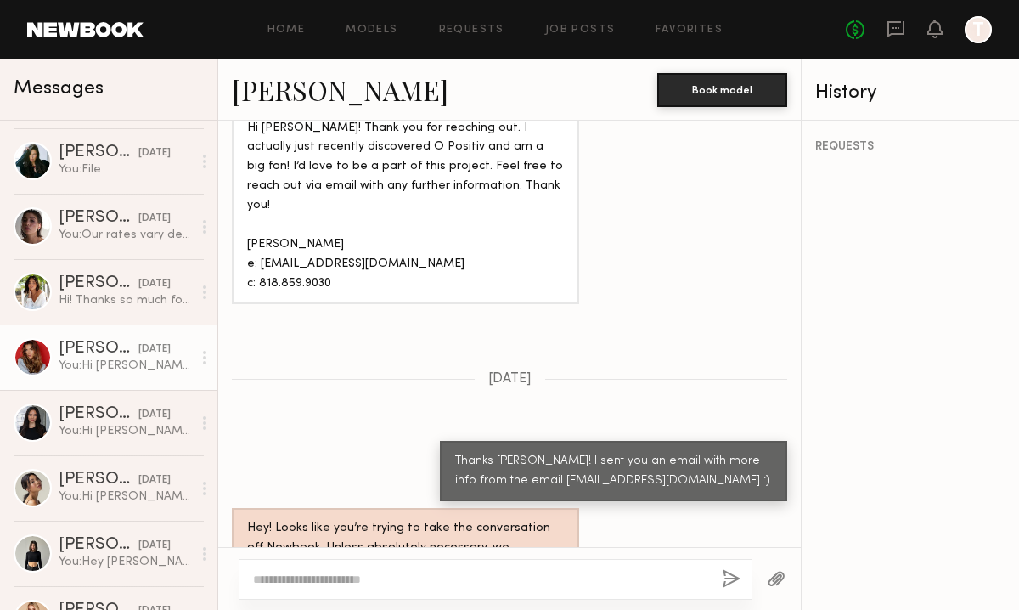
click at [77, 372] on div "You: Hi Anna! My name is Maggie and I’m a producer at O Positiv Health, a women…" at bounding box center [125, 366] width 133 height 16
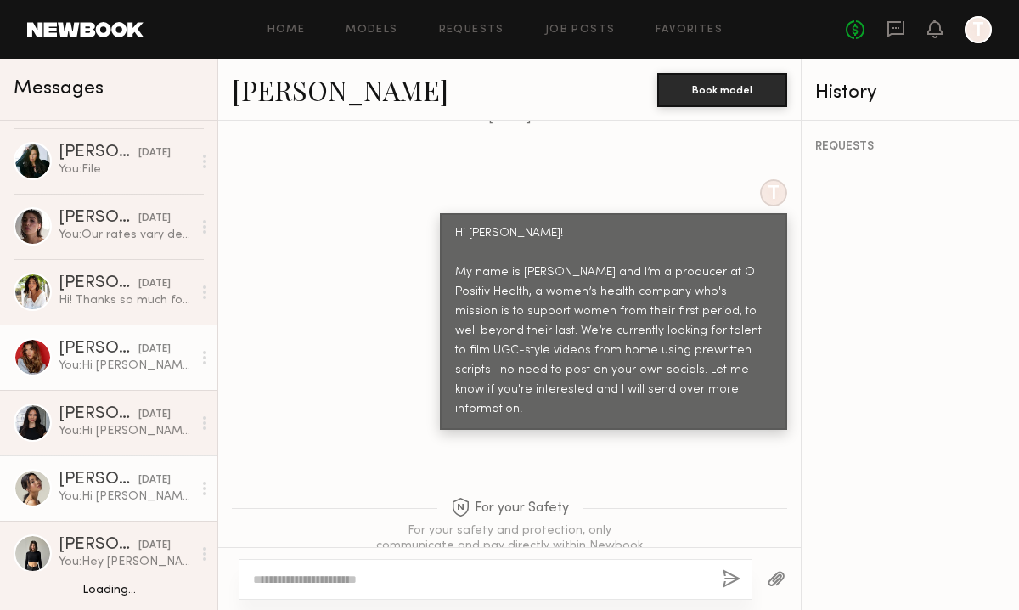
scroll to position [4782, 0]
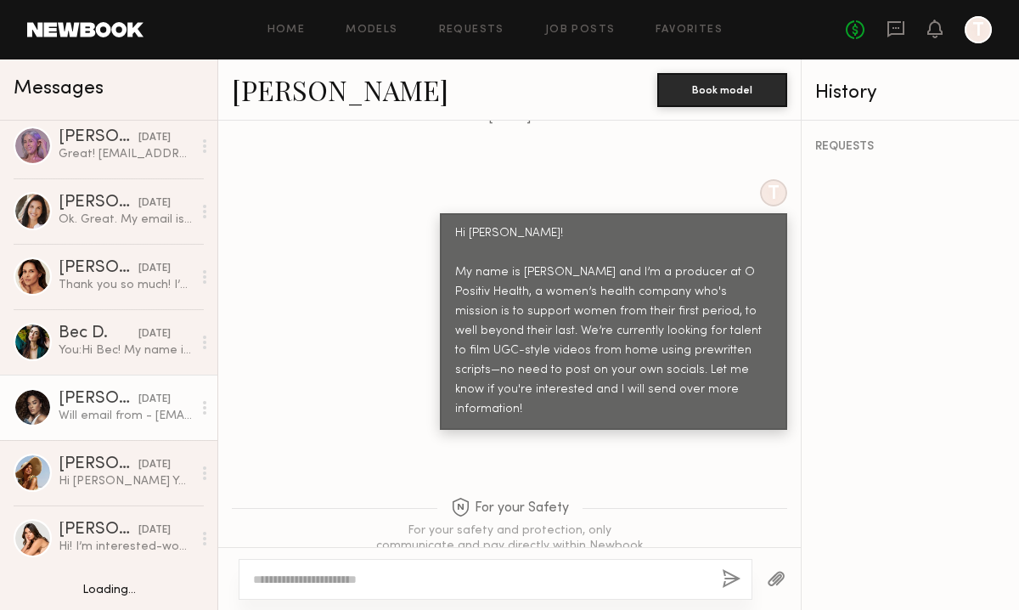
click at [99, 403] on div "Laticia L." at bounding box center [99, 399] width 80 height 17
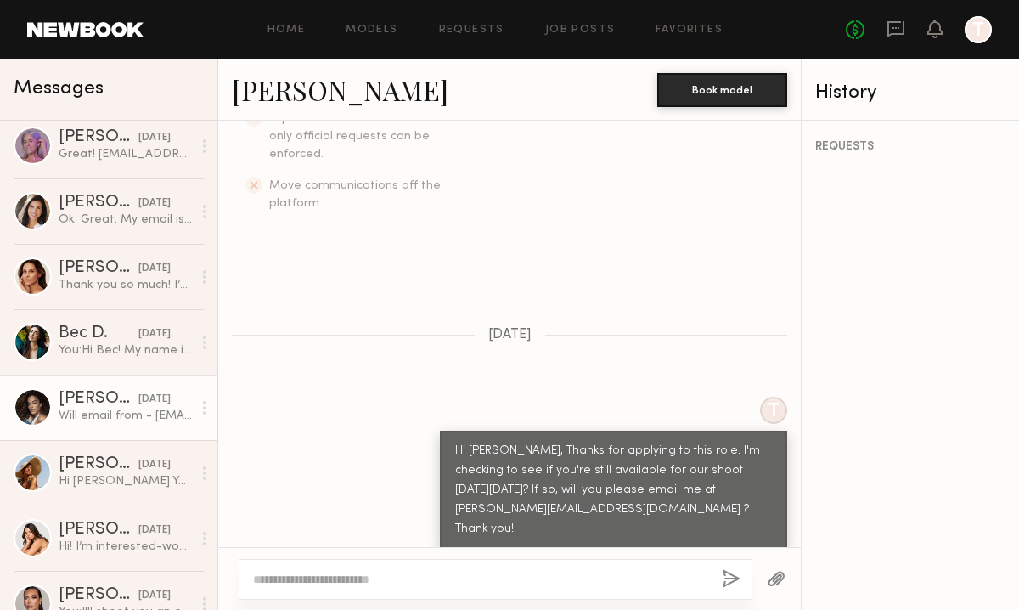
scroll to position [933, 0]
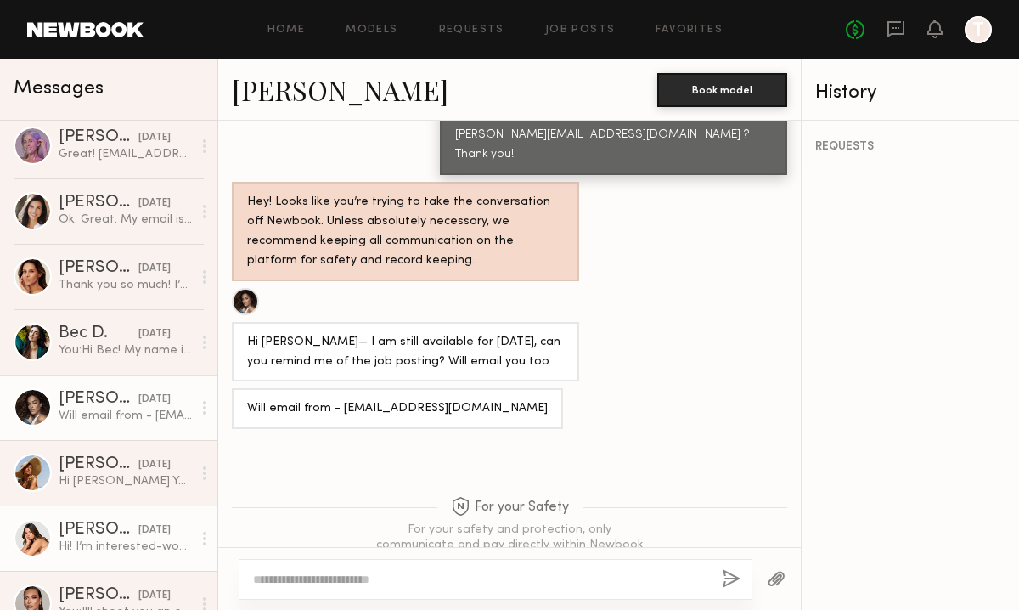
click at [110, 527] on div "Caina F." at bounding box center [99, 530] width 80 height 17
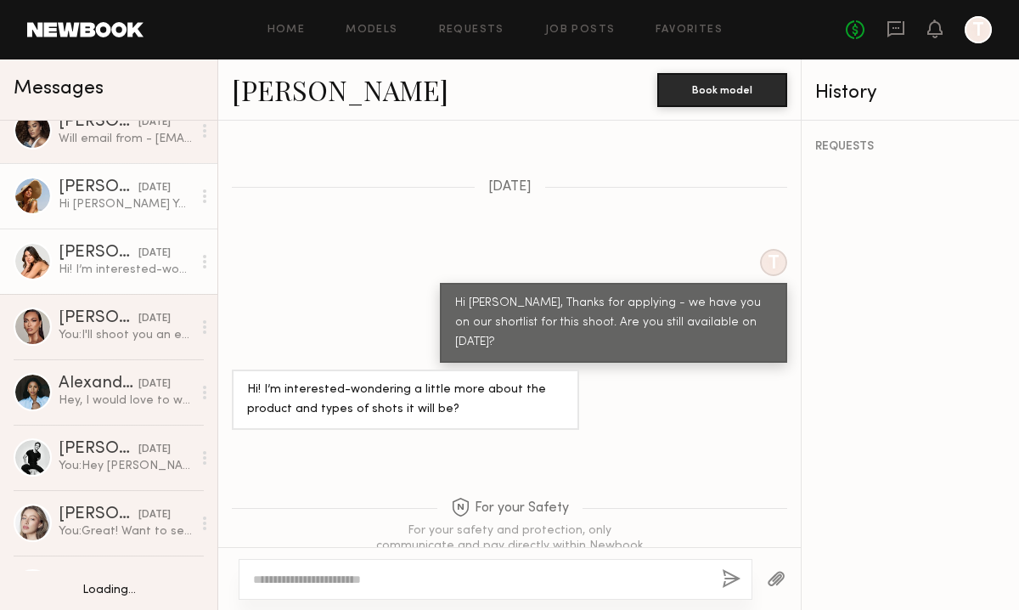
scroll to position [5436, 0]
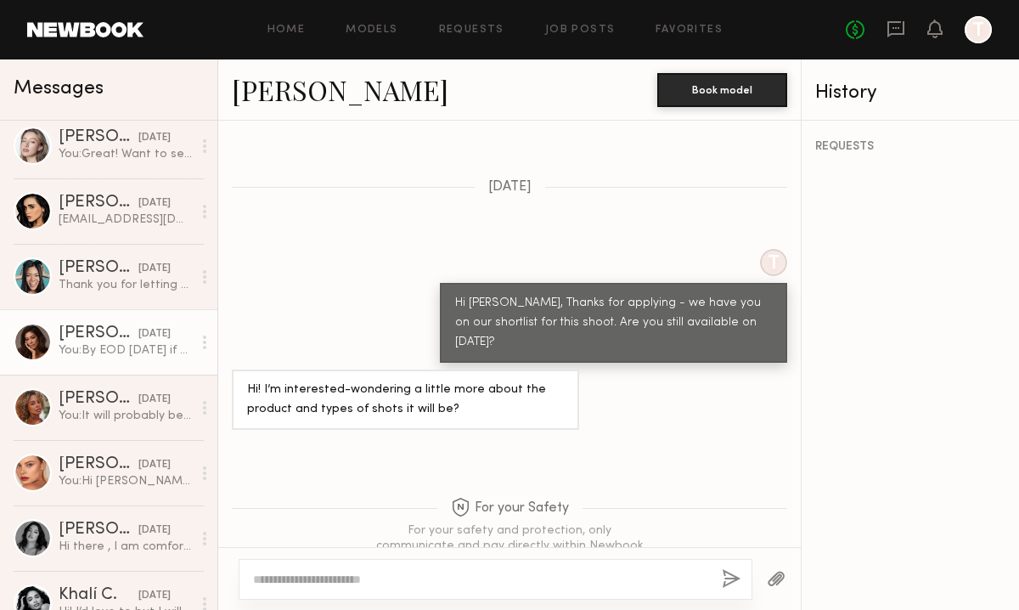
click at [65, 309] on link "Samantha R. 03/28/2025 You: By EOD today if possible!" at bounding box center [108, 341] width 217 height 65
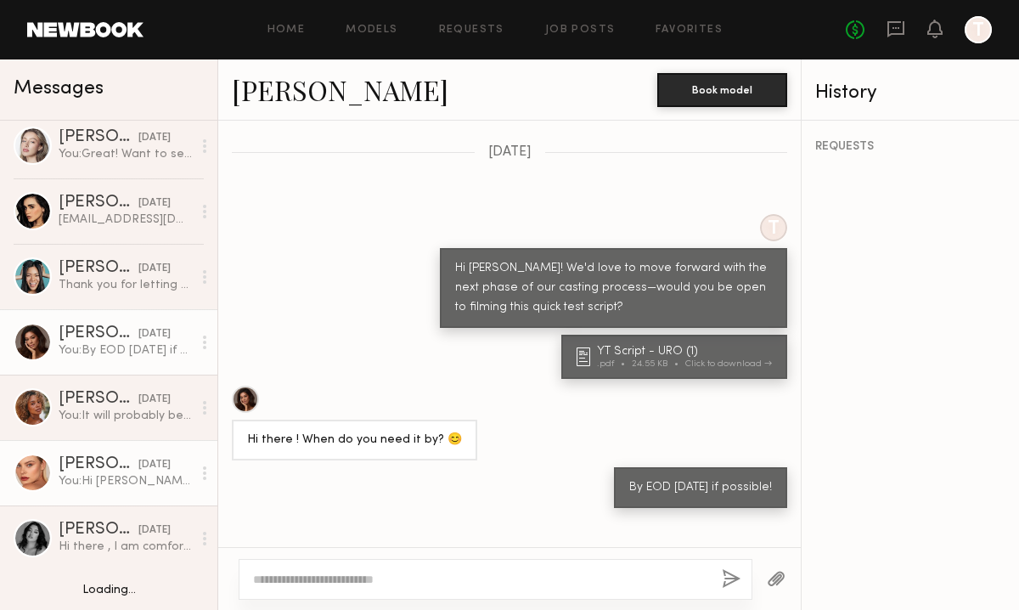
scroll to position [5793, 0]
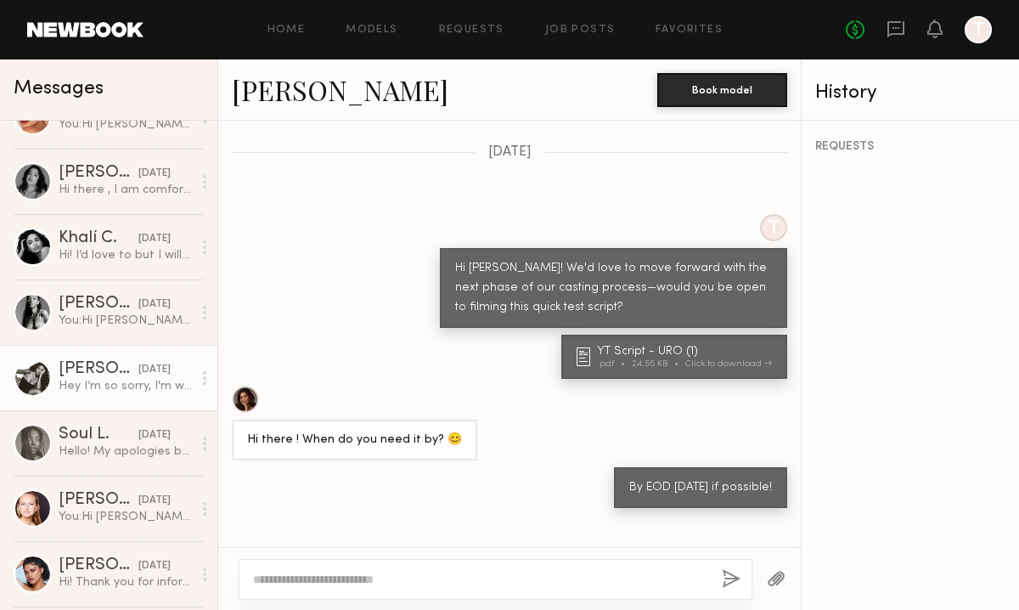
click at [83, 383] on div "Hey I’m so sorry, I'm working yesterday and today until 6pm. My email is contac…" at bounding box center [125, 386] width 133 height 16
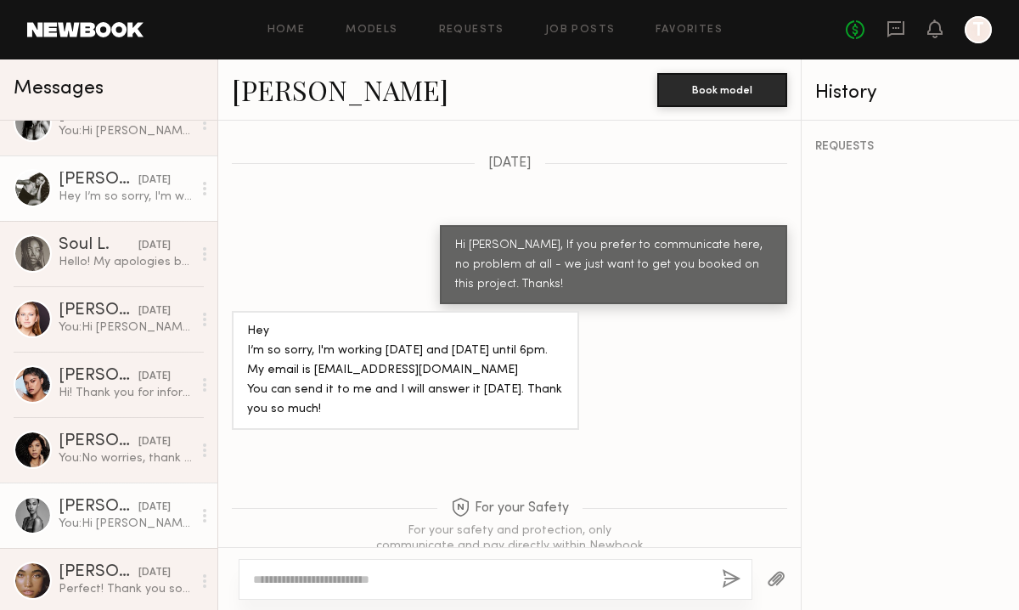
click at [109, 504] on div "Taylor E." at bounding box center [99, 507] width 80 height 17
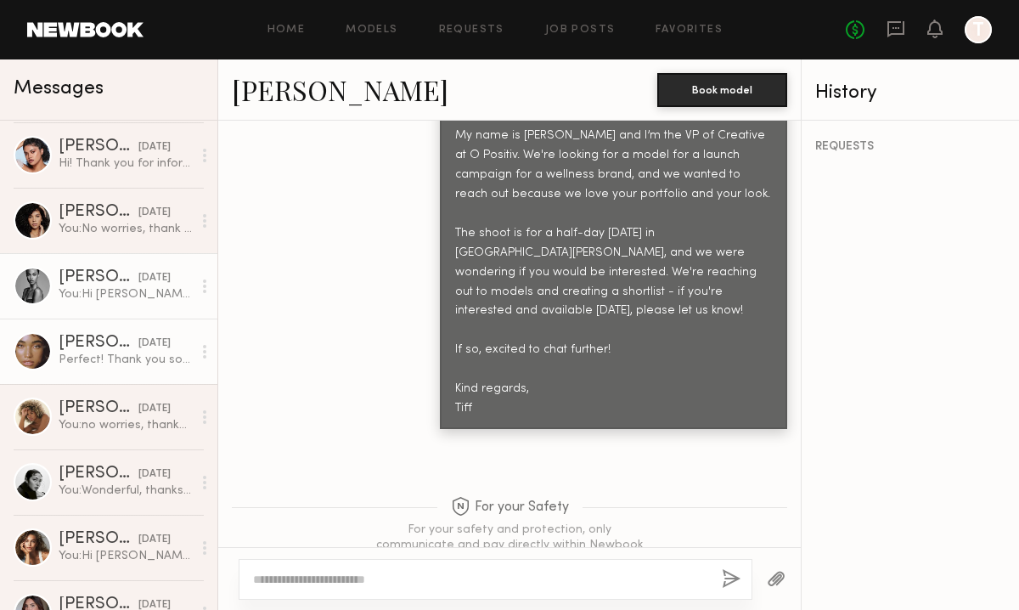
click at [59, 357] on div "Perfect! Thank you so very much! x" at bounding box center [125, 360] width 133 height 16
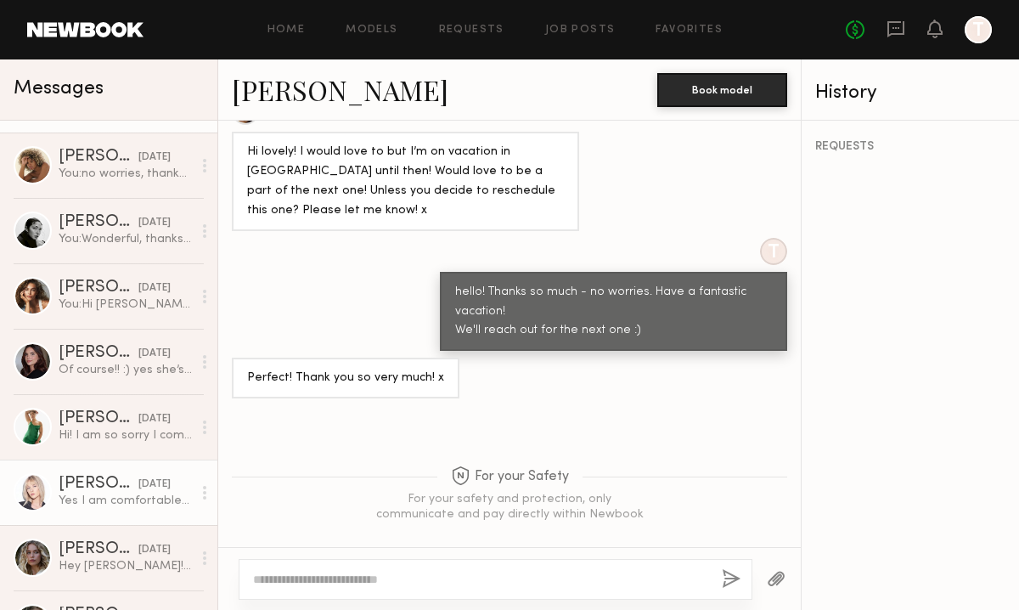
click at [86, 490] on div "Henley G." at bounding box center [99, 484] width 80 height 17
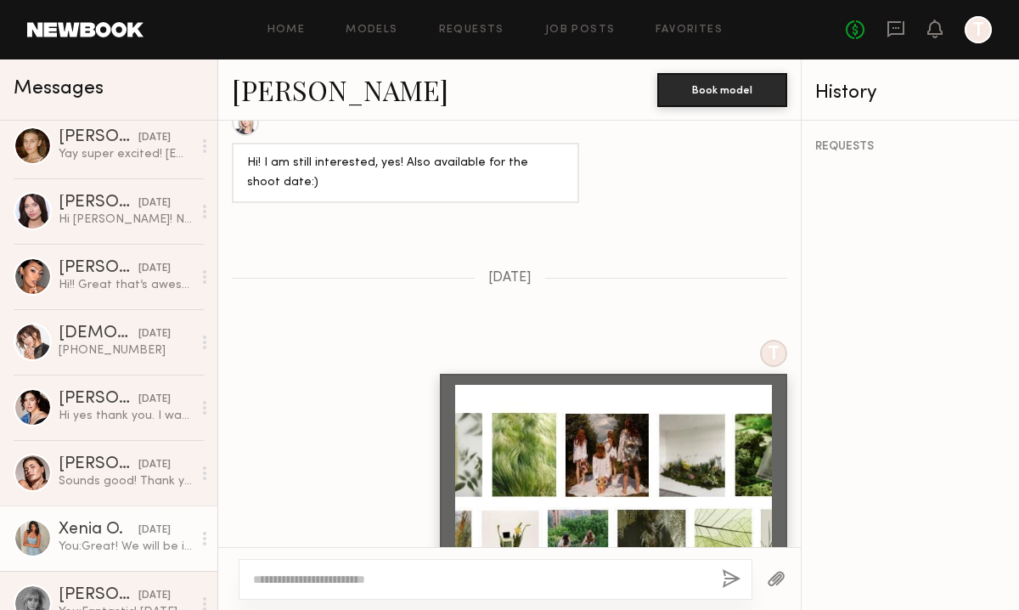
click at [74, 545] on div "You: Great! We will be in touch shortly." at bounding box center [125, 547] width 133 height 16
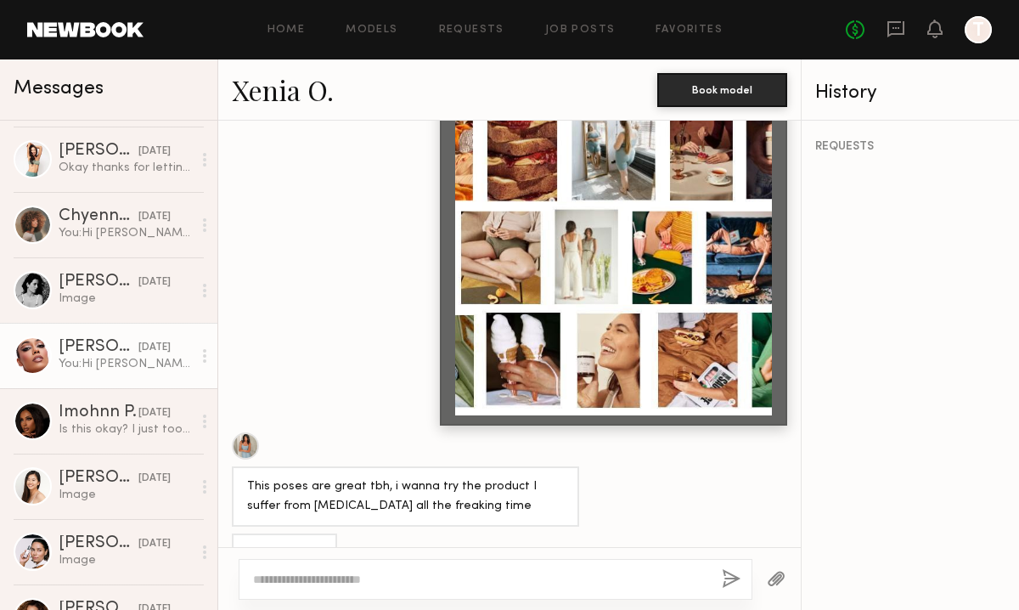
click at [106, 356] on div "You: Hi Ghazal, My name is Miranda and I’m the Associate Art Director at O Posi…" at bounding box center [125, 364] width 133 height 16
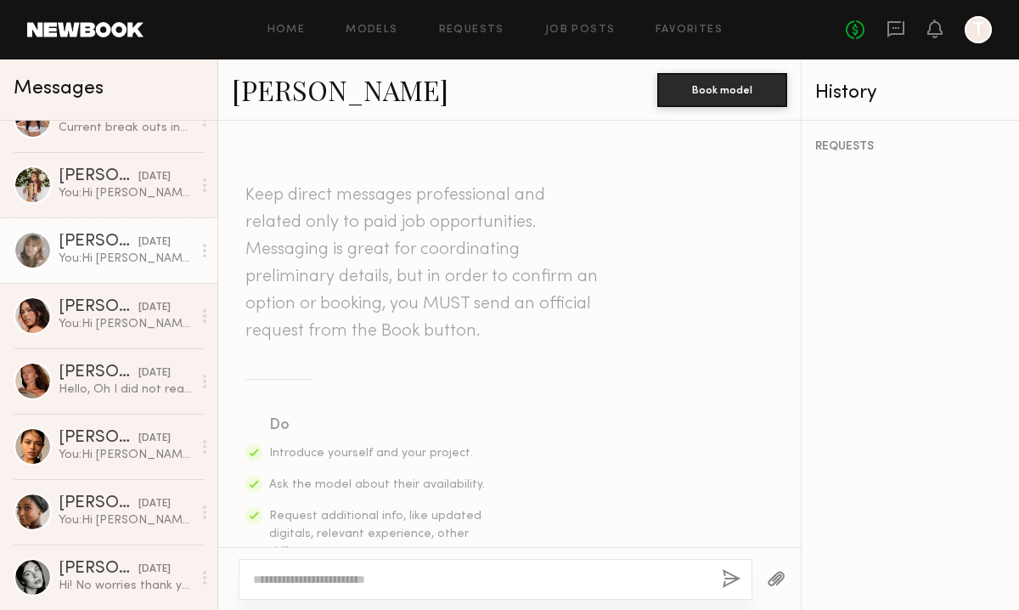
click at [84, 251] on div "You: Hi Lacey, My name is Miranda and I’m the Associate Art Director at O Posit…" at bounding box center [125, 259] width 133 height 16
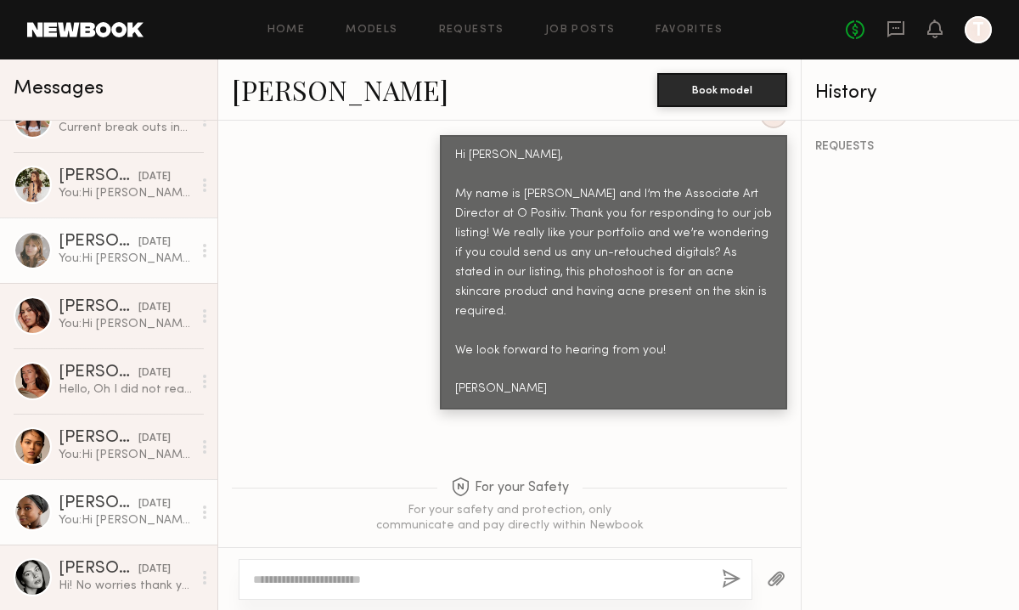
click at [121, 524] on div "You: Hi Fatima, My name is Miranda and I’m the Associate Art Director at O Posi…" at bounding box center [125, 520] width 133 height 16
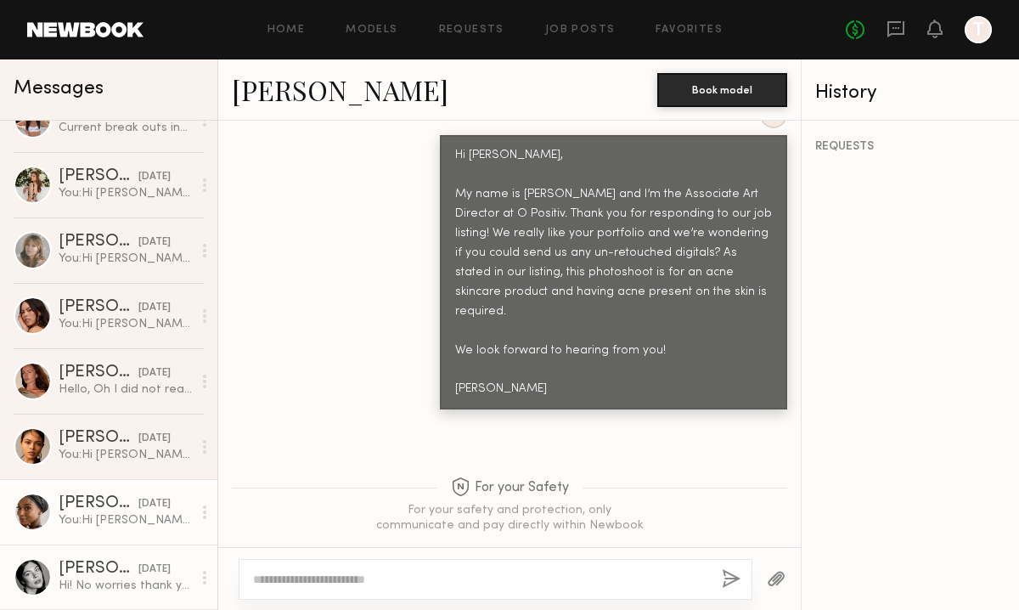
click at [107, 566] on div "Azizi D." at bounding box center [99, 569] width 80 height 17
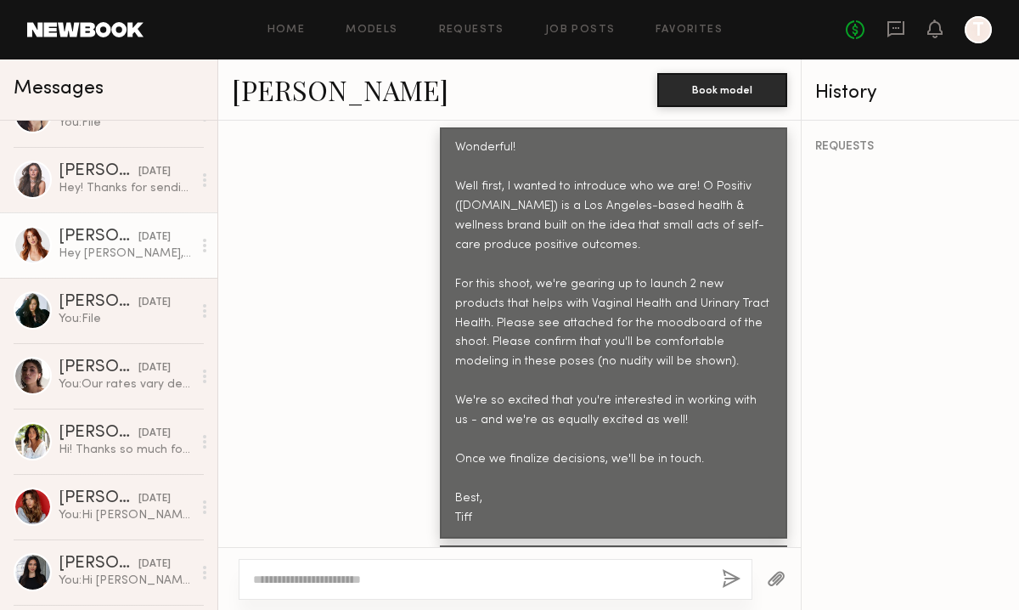
click at [86, 253] on div "Hey Maggie, So my UGC rate starts at $600. If something changes in the future a…" at bounding box center [125, 253] width 133 height 16
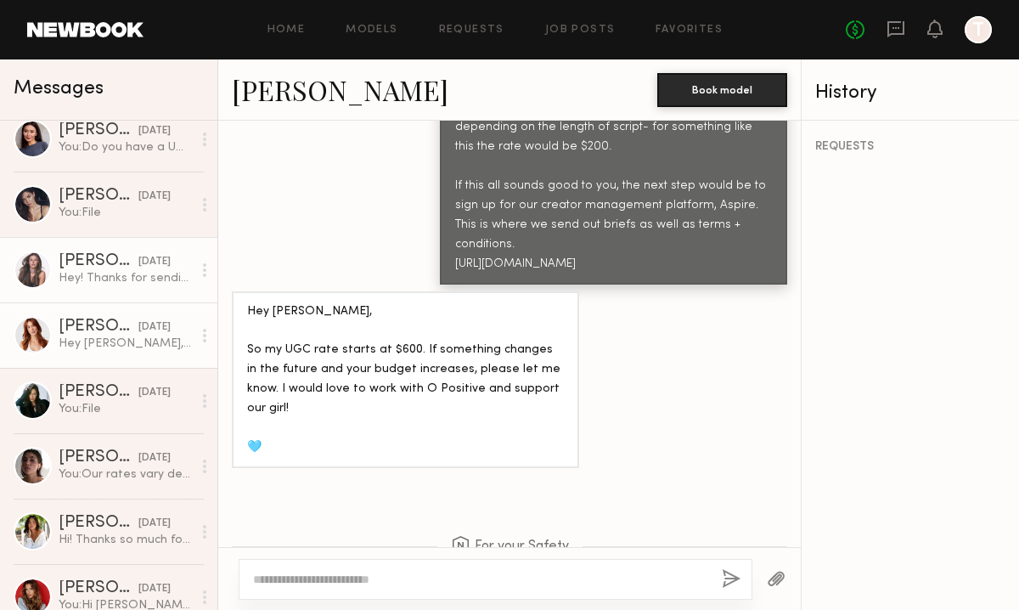
click at [76, 271] on div "Hey! Thanks for sending this my way. After taking a look at it, I don’t see thi…" at bounding box center [125, 278] width 133 height 16
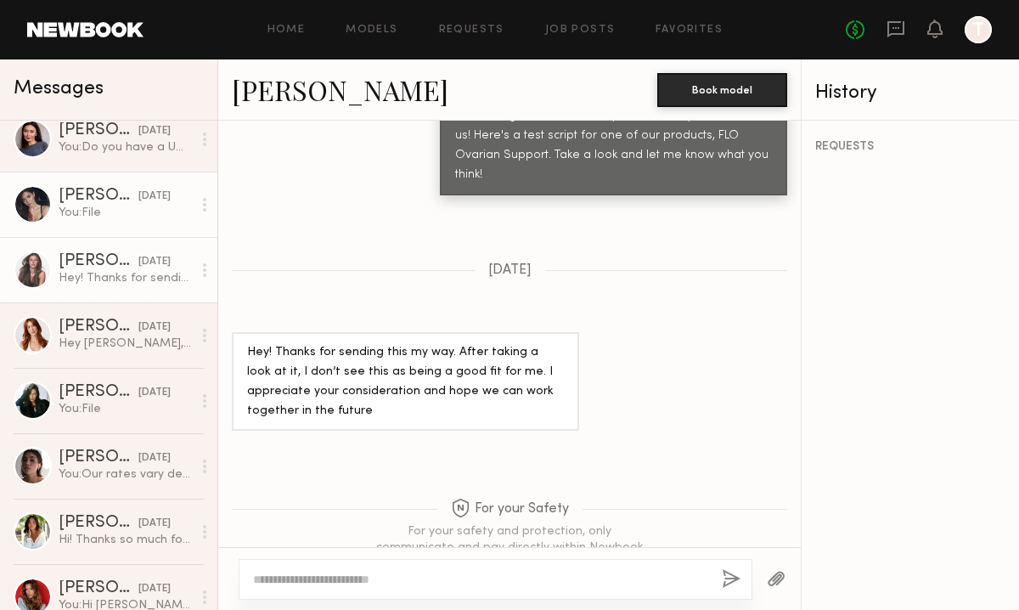
click at [77, 204] on div "Aarika W." at bounding box center [99, 196] width 80 height 17
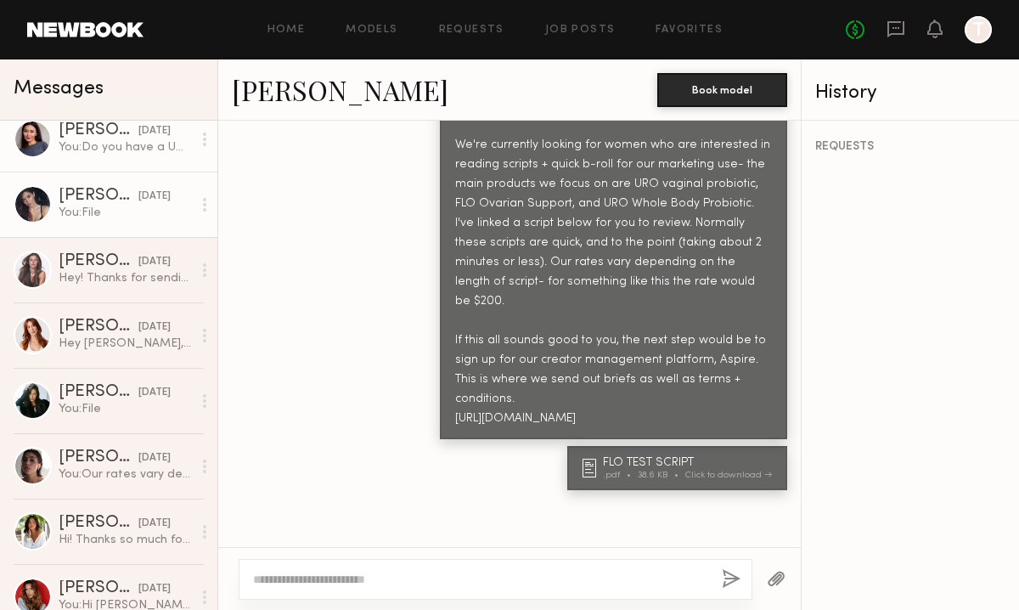
click at [84, 141] on div "You: Do you have a UGC portfolio where you're speaking to camera that we can re…" at bounding box center [125, 147] width 133 height 16
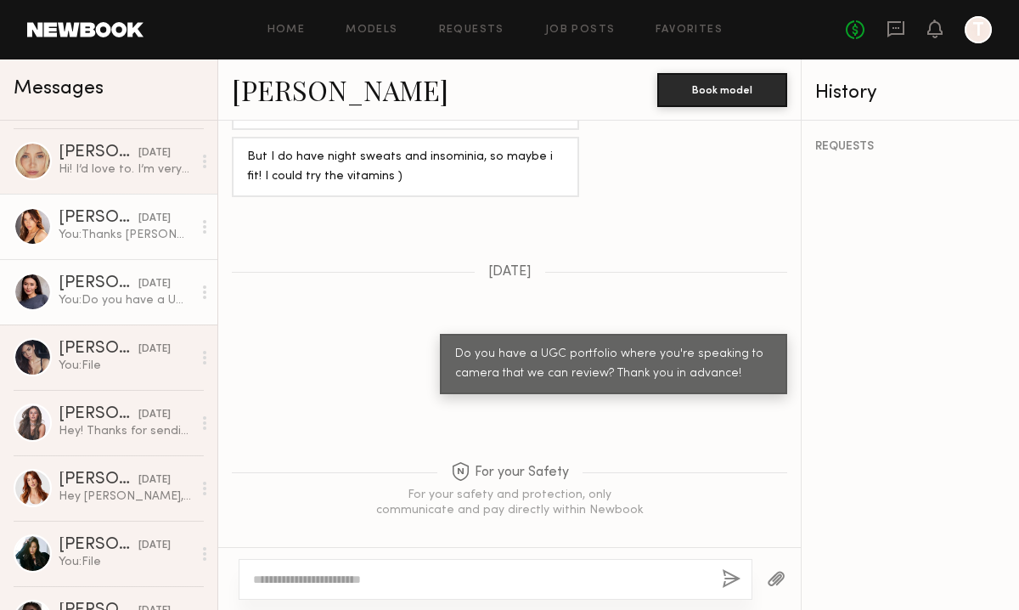
click at [83, 227] on div "You: Thanks Haley! I sent you an email with more info from the email partnershi…" at bounding box center [125, 235] width 133 height 16
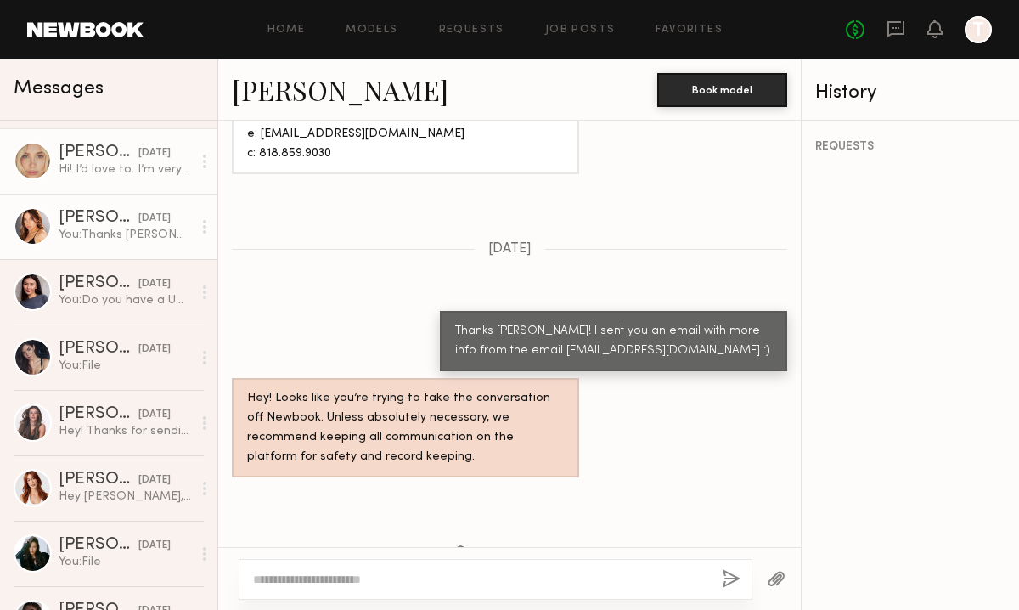
click at [87, 180] on link "Louise B. 05/12/2025 Hi! I’d love to. I’m very into health and wellness so this…" at bounding box center [108, 160] width 217 height 65
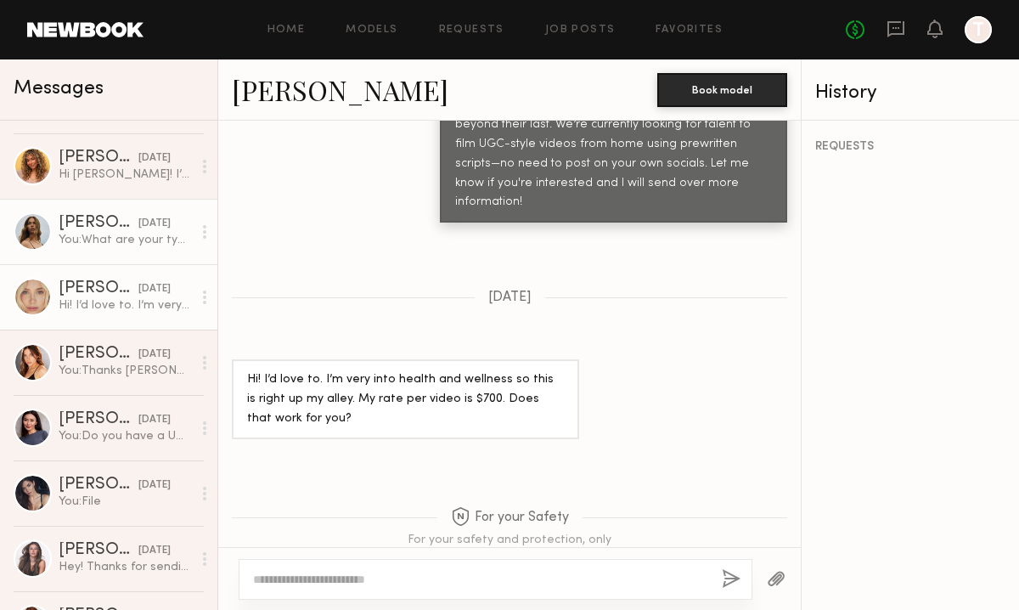
click at [138, 220] on div "05/12/2025" at bounding box center [154, 224] width 32 height 16
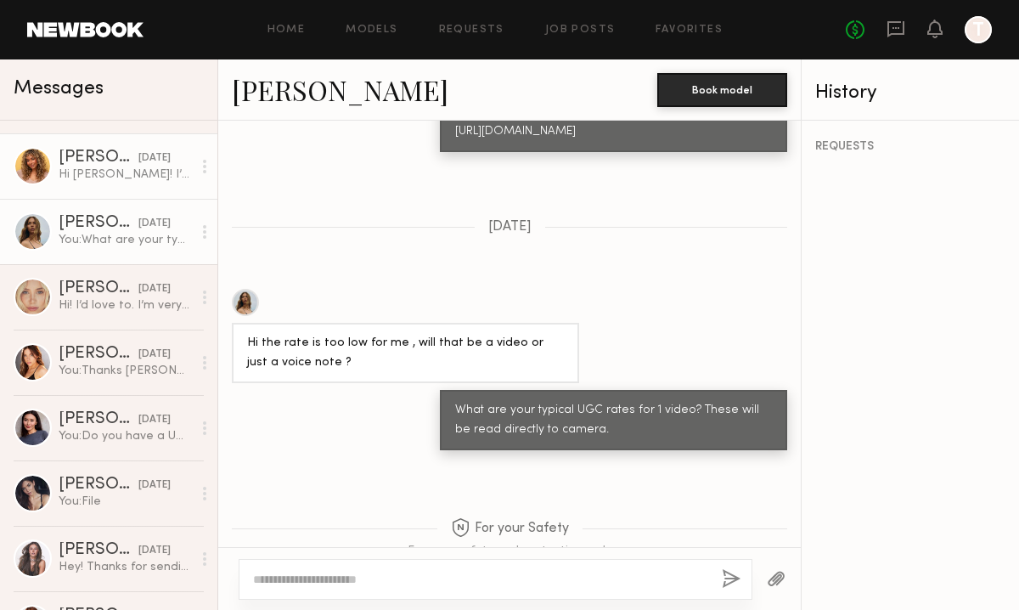
click at [98, 156] on div "Ayanna G." at bounding box center [99, 157] width 80 height 17
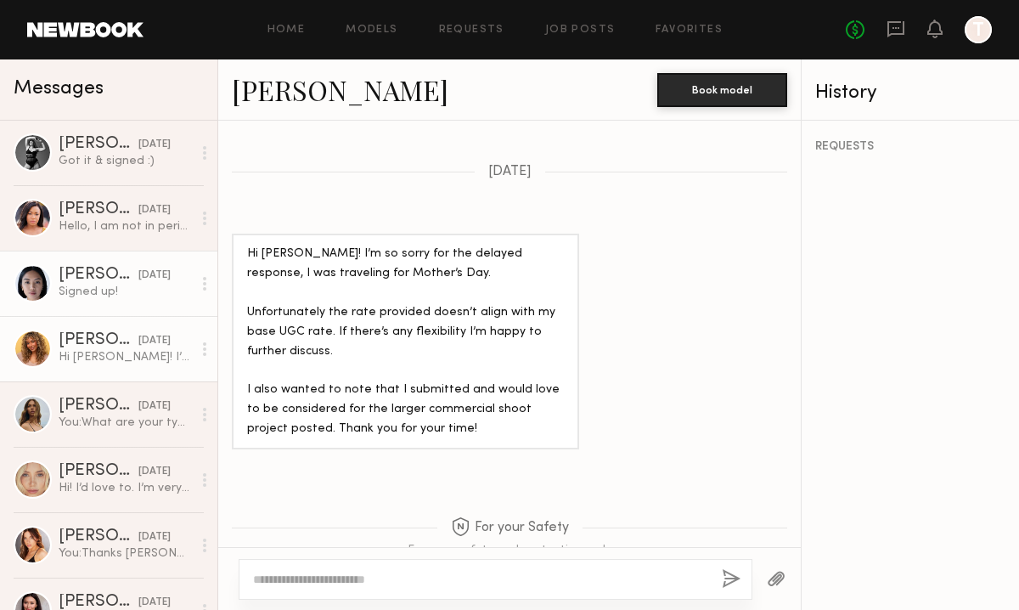
click at [83, 292] on div "Signed up!" at bounding box center [125, 292] width 133 height 16
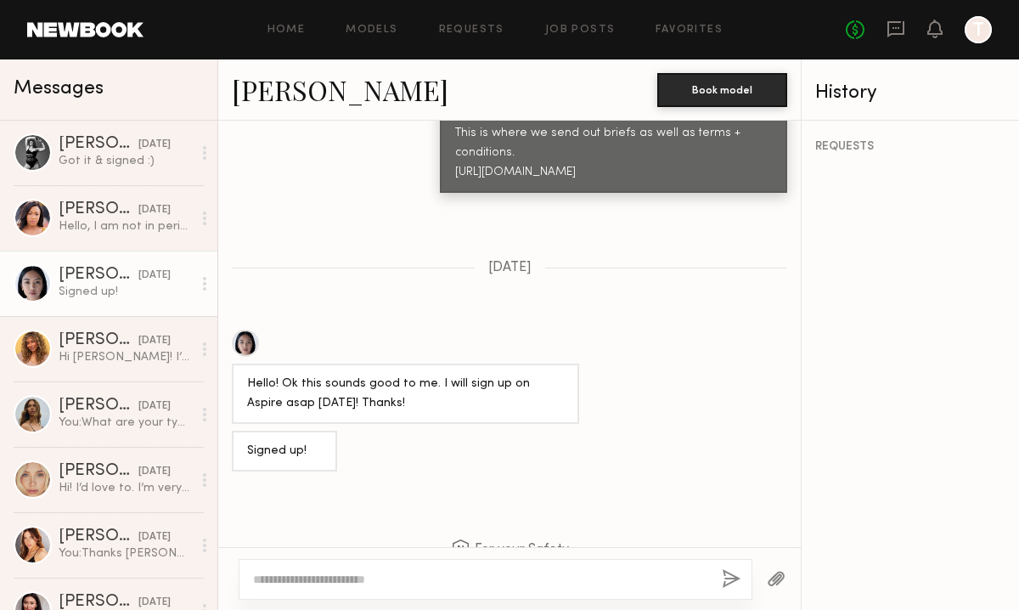
scroll to position [3272, 0]
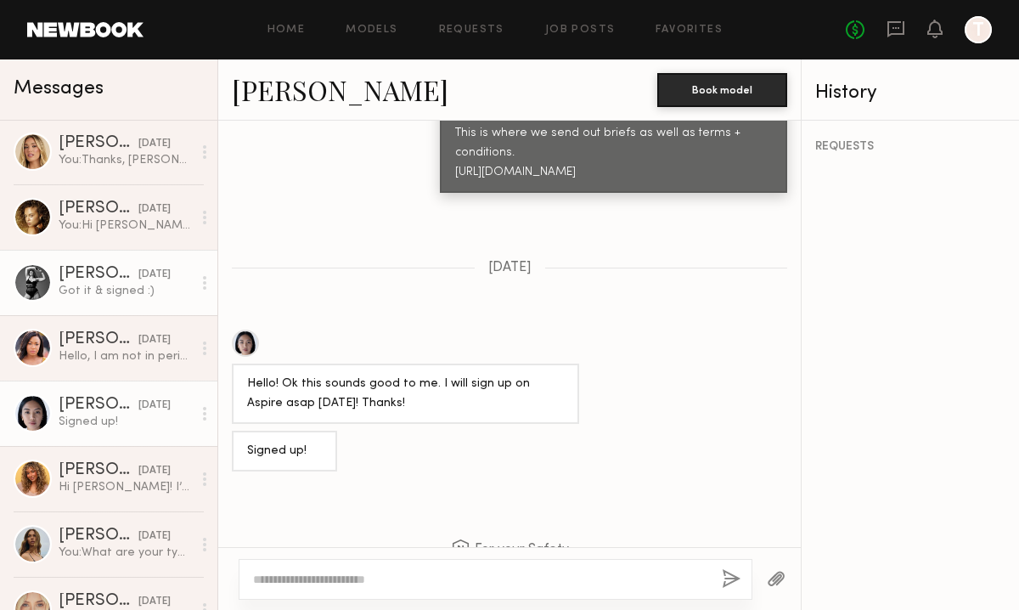
click at [106, 290] on div "Got it & signed :)" at bounding box center [125, 291] width 133 height 16
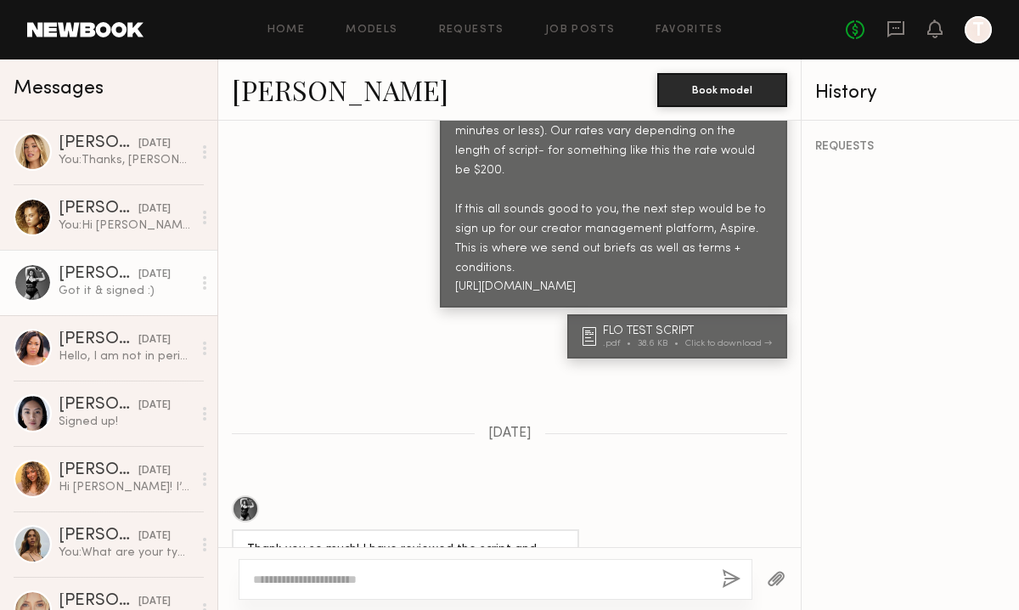
scroll to position [1993, 0]
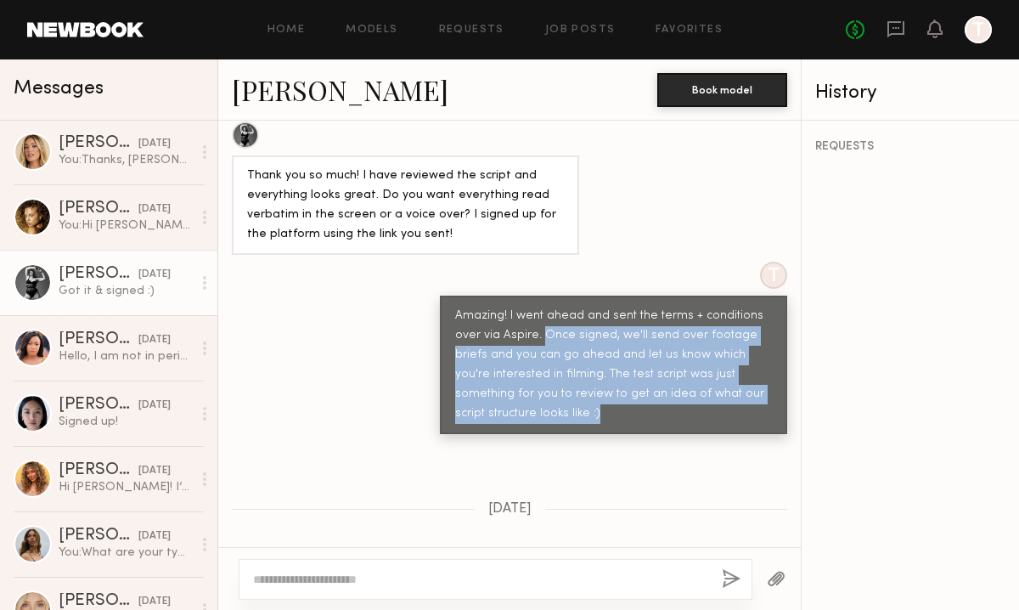
drag, startPoint x: 540, startPoint y: 204, endPoint x: 540, endPoint y: 283, distance: 79.0
click at [540, 307] on div "Amazing! I went ahead and sent the terms + conditions over via Aspire. Once sig…" at bounding box center [613, 365] width 317 height 117
copy div "Once signed, we'll send over footage briefs and you can go ahead and let us kno…"
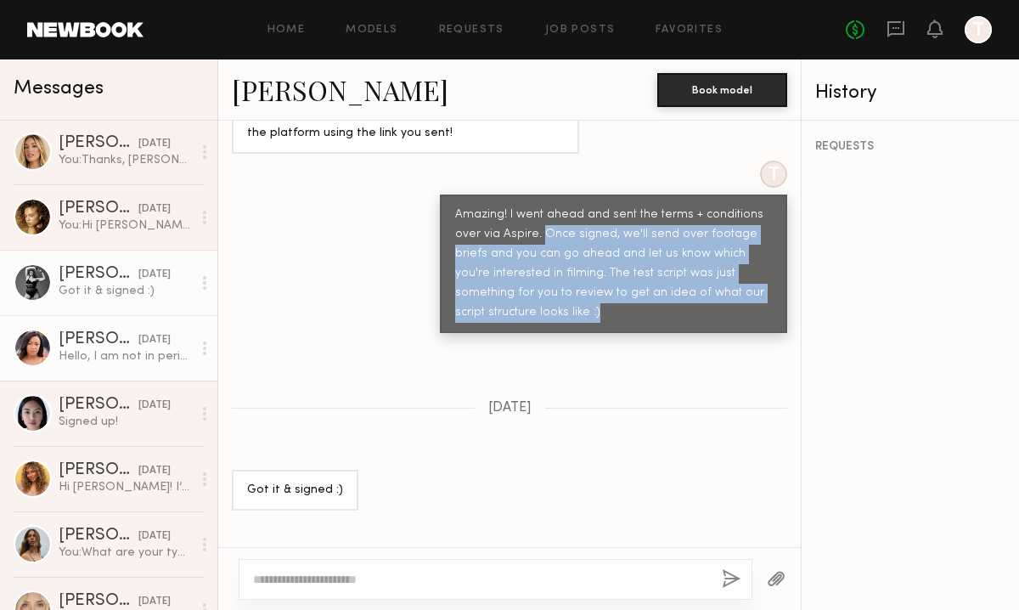
scroll to position [3229, 0]
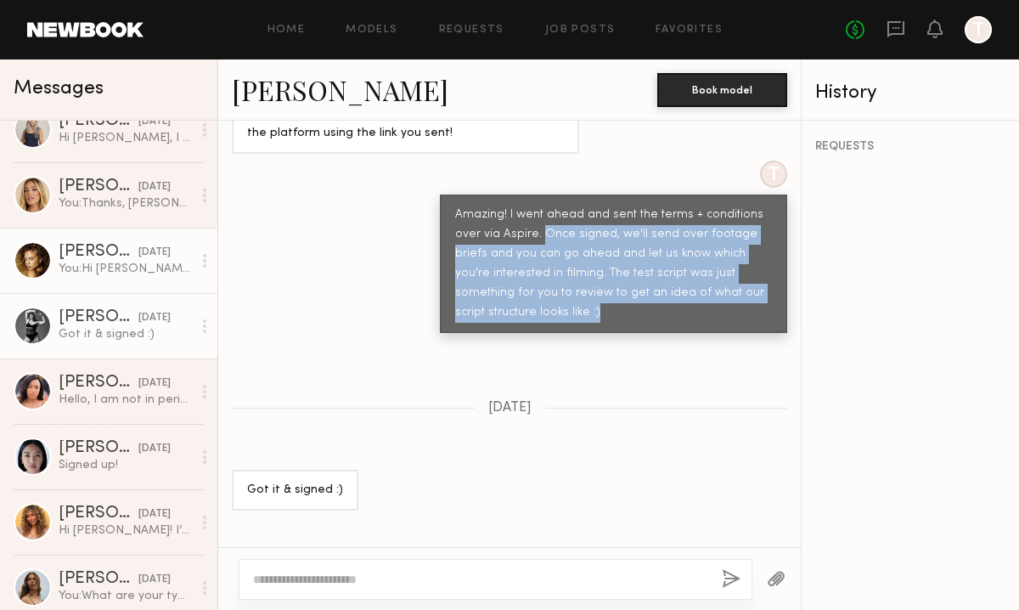
click at [82, 286] on link "Chloe B. 05/16/2025 You: Hi Chloe! Great question- our footage use is in perpet…" at bounding box center [108, 260] width 217 height 65
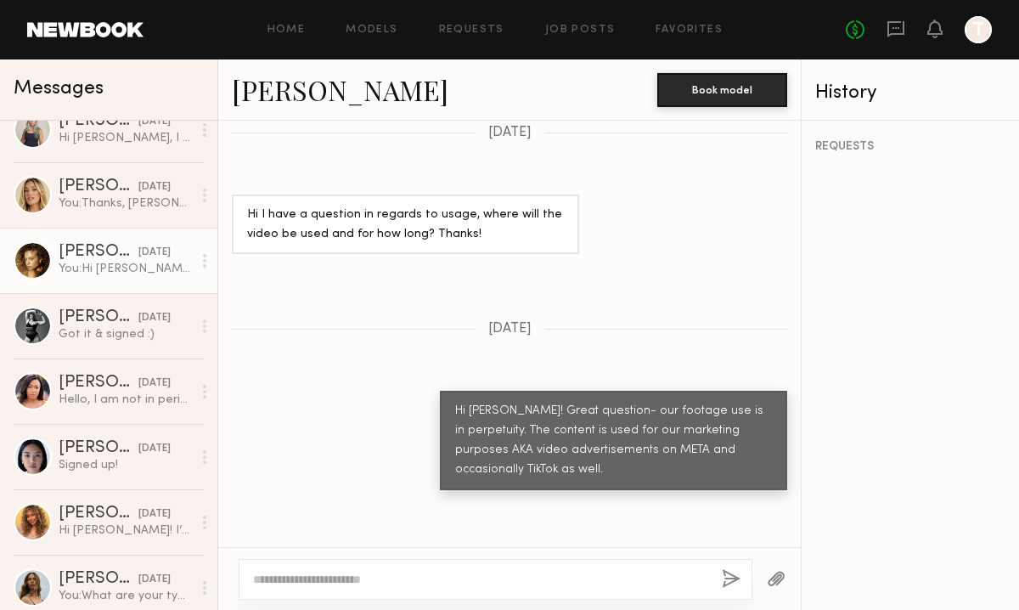
scroll to position [2451, 0]
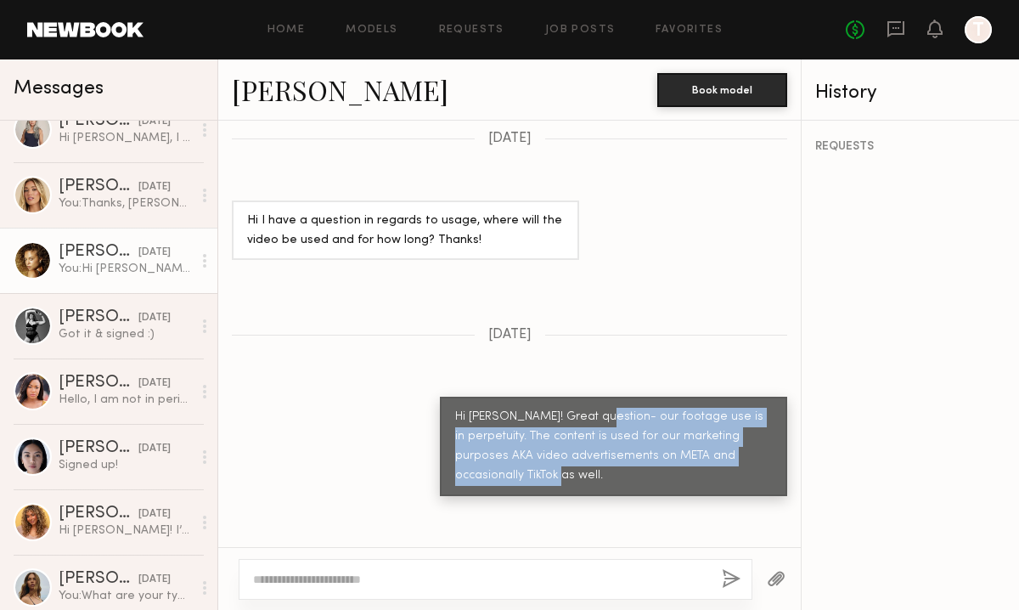
drag, startPoint x: 595, startPoint y: 326, endPoint x: 758, endPoint y: 370, distance: 168.1
click at [758, 408] on div "Hi Chloe! Great question- our footage use is in perpetuity. The content is used…" at bounding box center [613, 447] width 317 height 78
copy div "our footage use is in perpetuity. The content is used for our marketing purpose…"
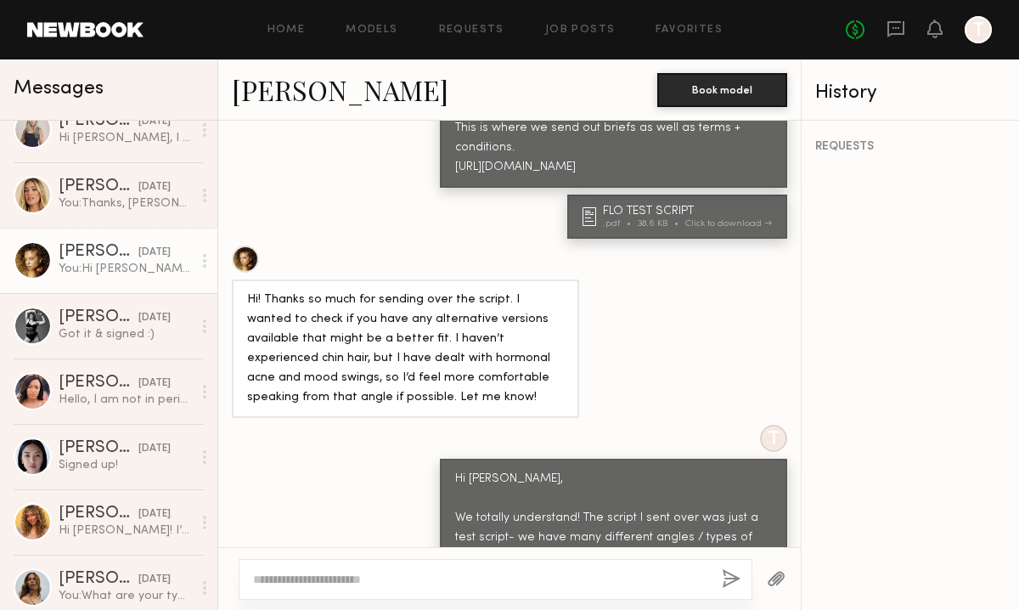
scroll to position [1806, 0]
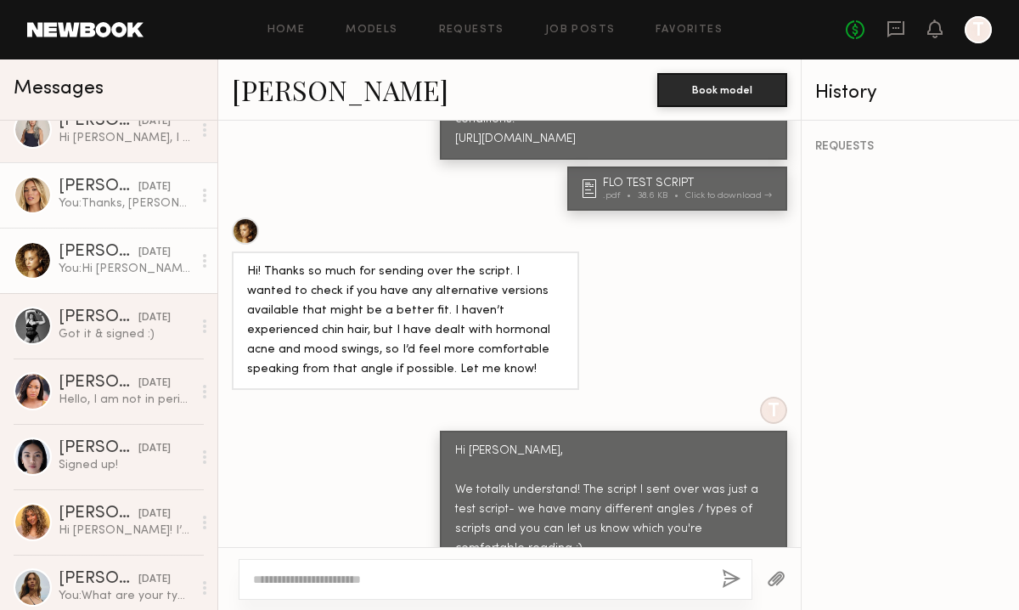
click at [72, 212] on link "Hailey M. 05/16/2025 You: Thanks, Hailey!! Just a reminder to sign up for Aspir…" at bounding box center [108, 194] width 217 height 65
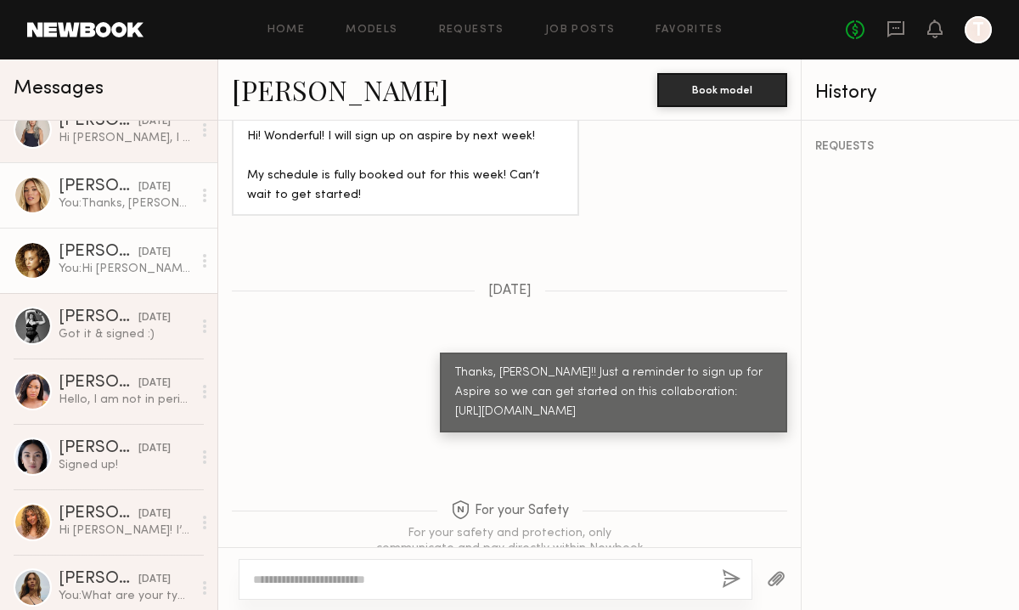
scroll to position [3074, 0]
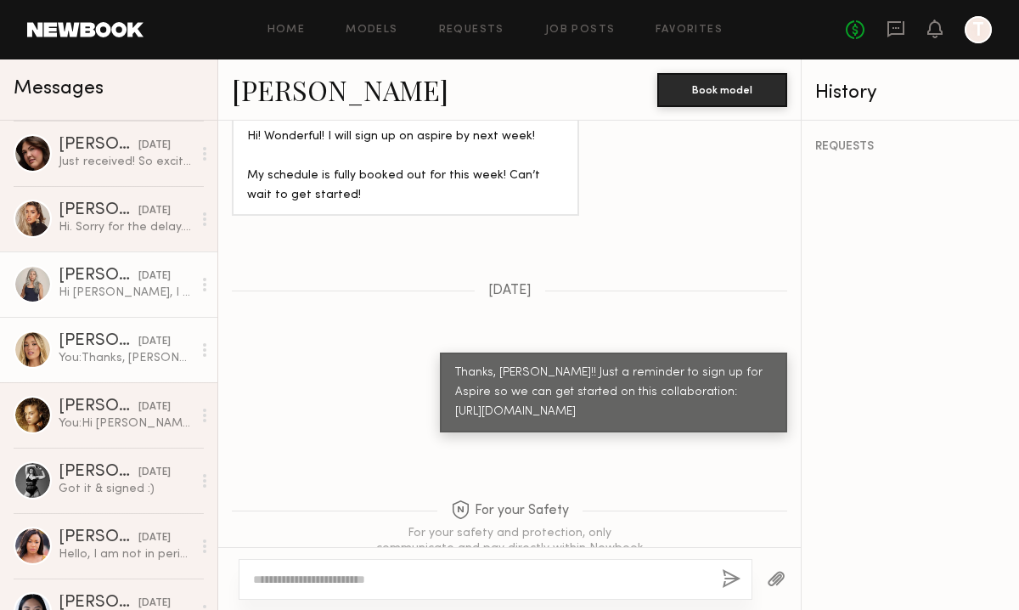
click at [113, 277] on div "Renita G." at bounding box center [99, 276] width 80 height 17
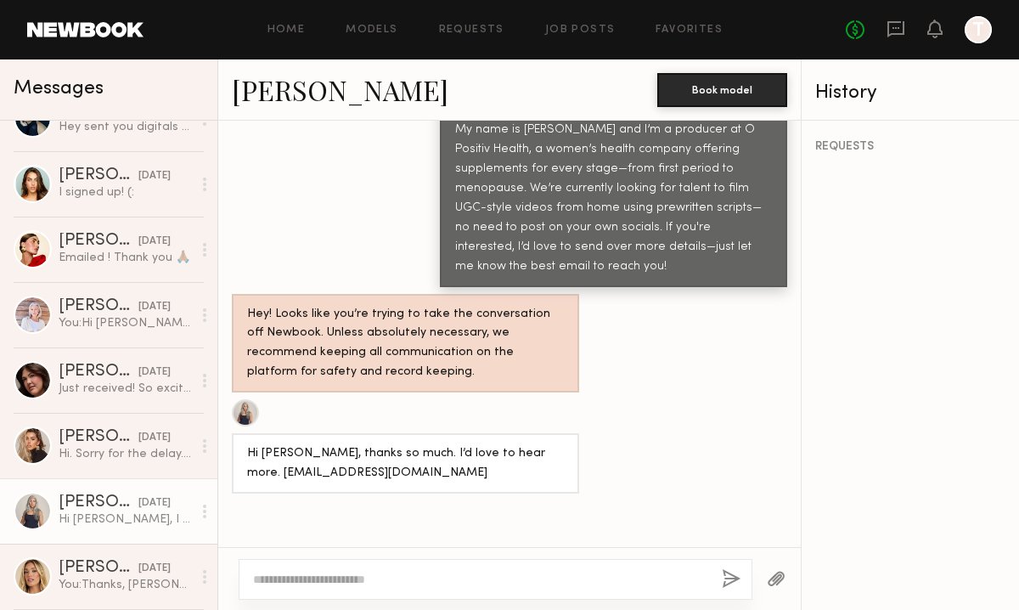
scroll to position [2822, 0]
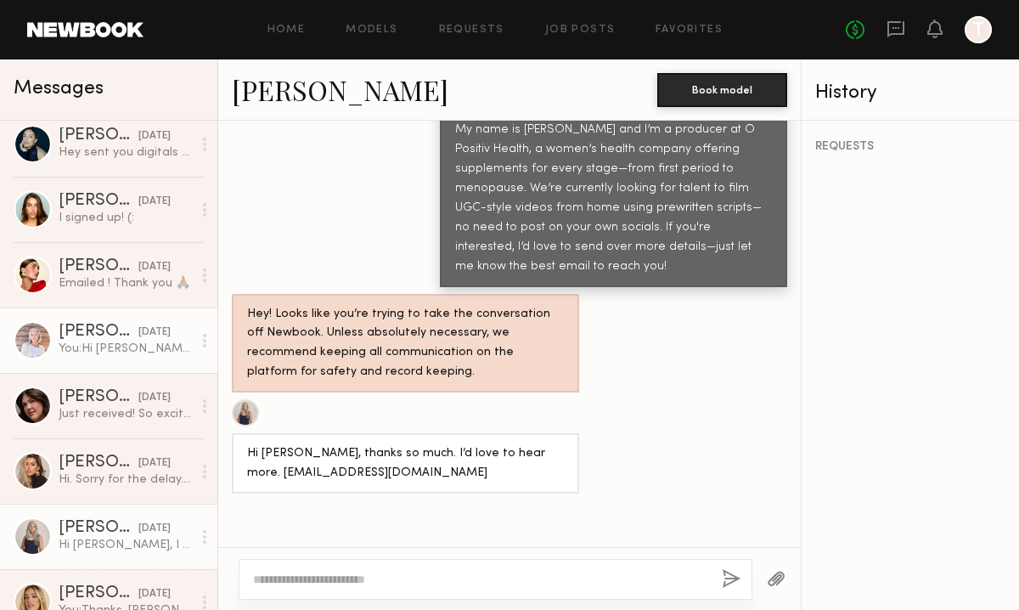
click at [72, 330] on div "Lisa S." at bounding box center [99, 332] width 80 height 17
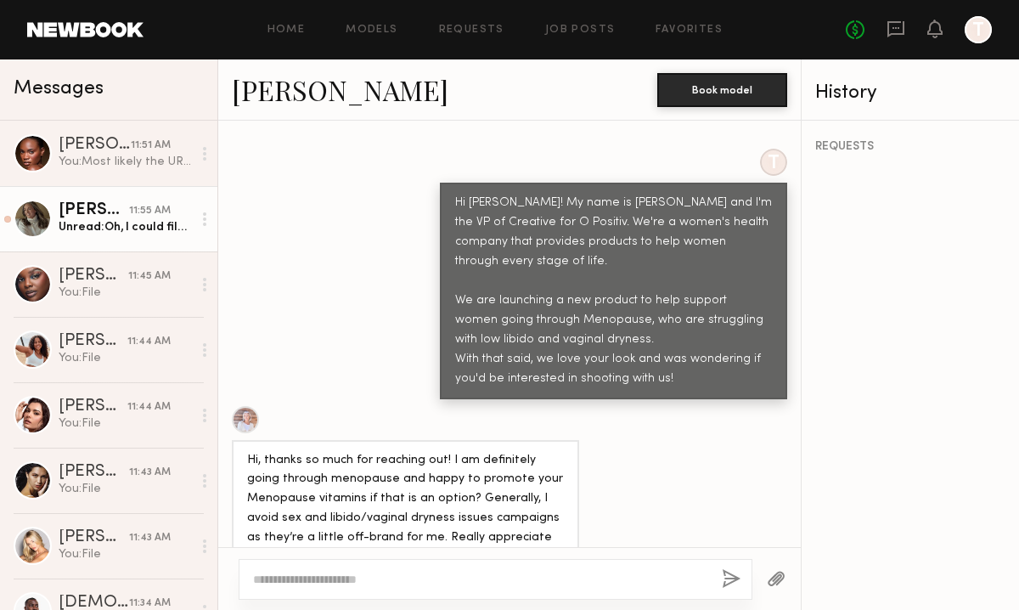
click at [98, 227] on div "Unread: Oh, I could film this outside with a lav mic if you need it sooner. Jus…" at bounding box center [125, 227] width 133 height 16
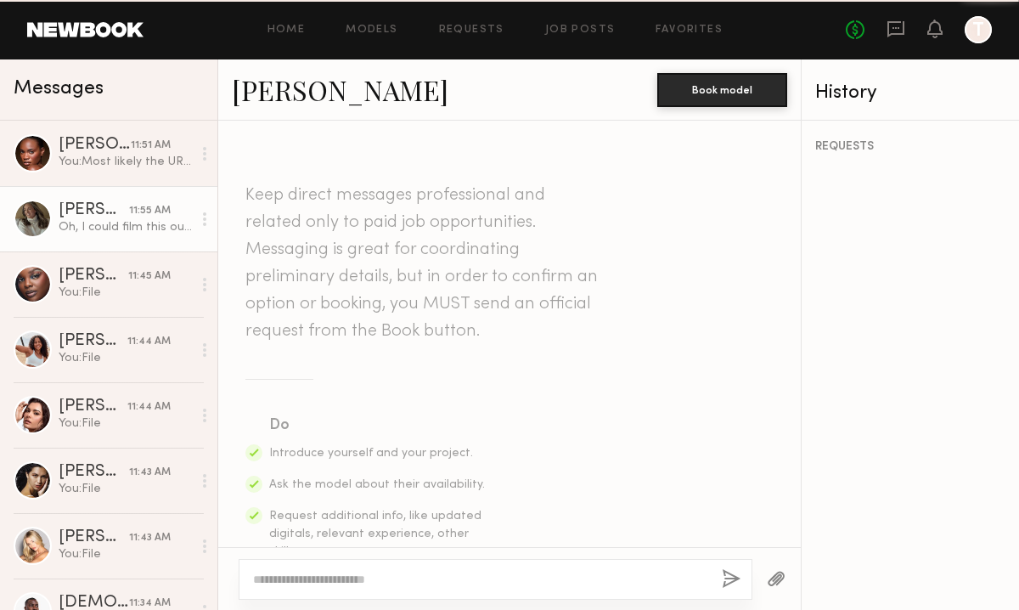
scroll to position [1579, 0]
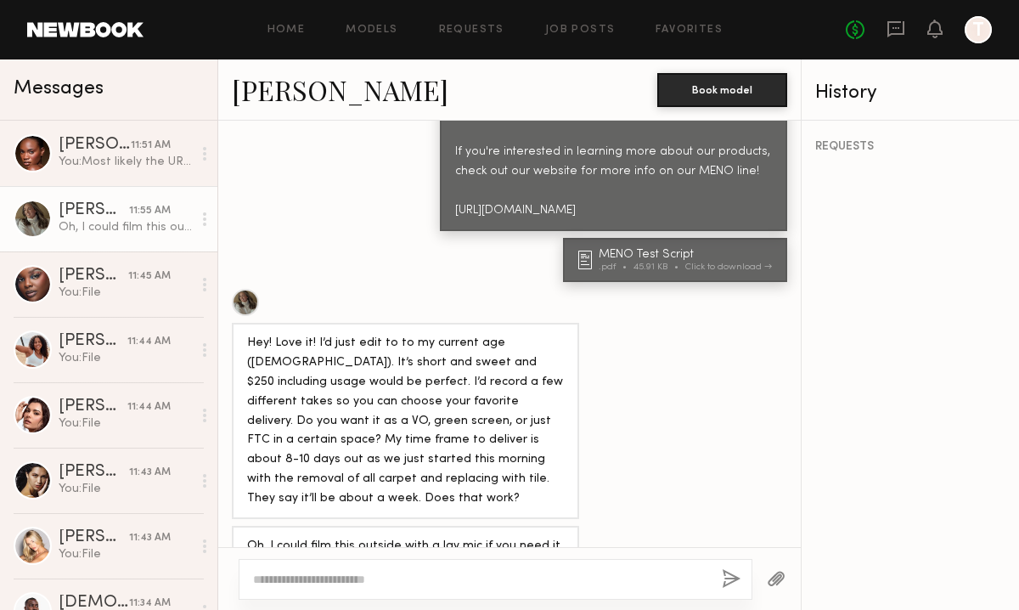
click at [324, 575] on textarea at bounding box center [480, 579] width 455 height 17
type textarea "**********"
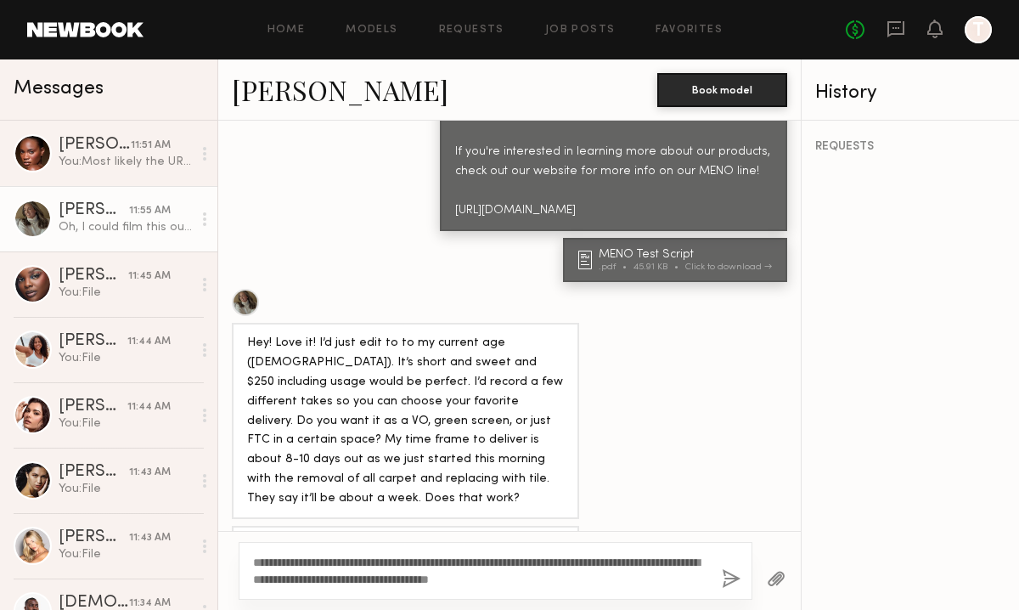
drag, startPoint x: 602, startPoint y: 582, endPoint x: 236, endPoint y: 556, distance: 367.0
click at [236, 556] on div "**********" at bounding box center [509, 570] width 583 height 79
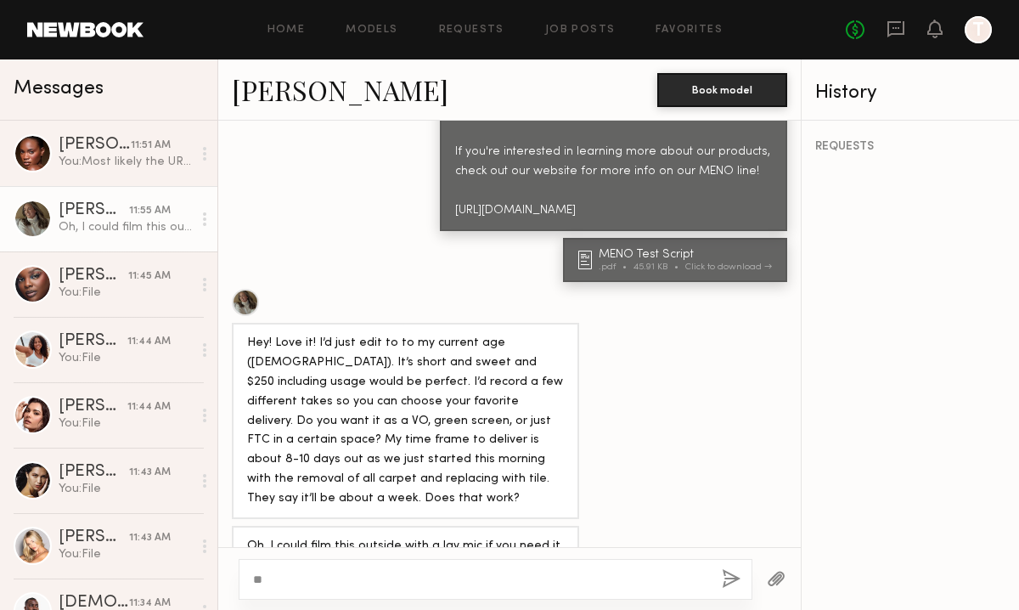
type textarea "*"
click at [298, 94] on link "Alexis K." at bounding box center [340, 89] width 217 height 37
click at [377, 577] on textarea at bounding box center [480, 579] width 455 height 17
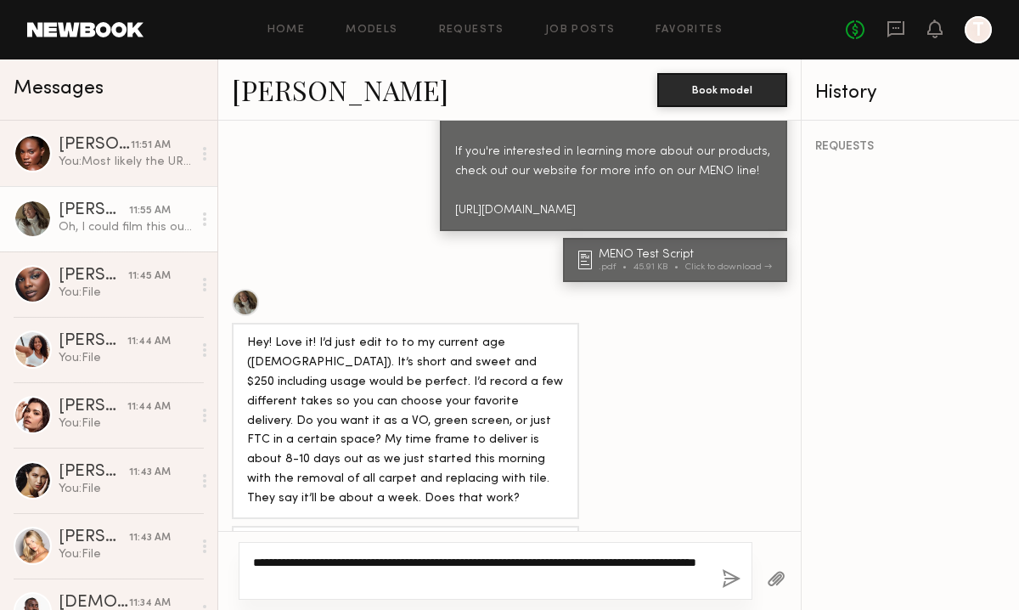
paste textarea "**********"
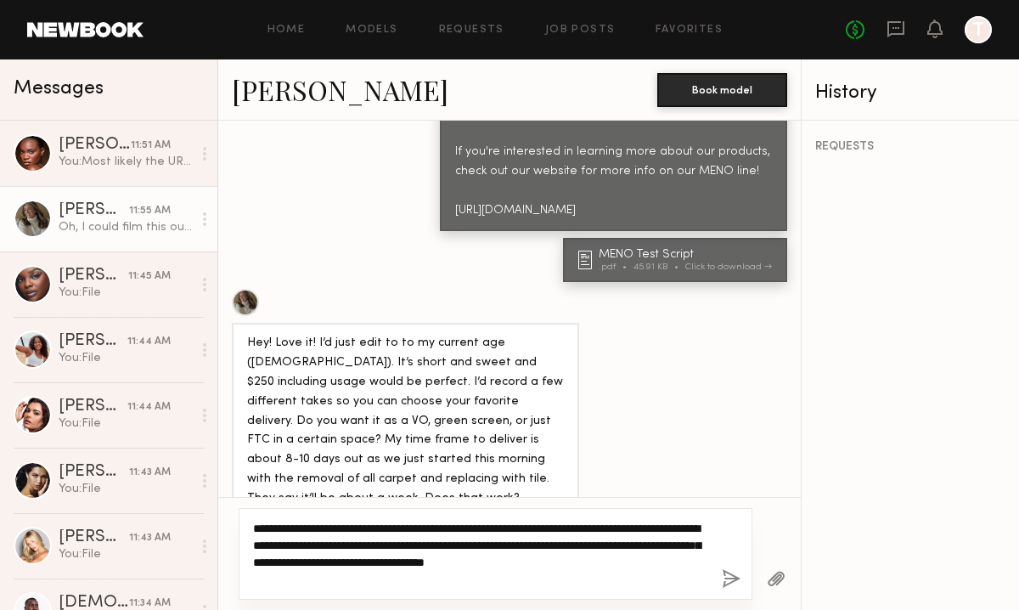
drag, startPoint x: 373, startPoint y: 549, endPoint x: 389, endPoint y: 582, distance: 36.8
click at [389, 583] on textarea "**********" at bounding box center [480, 554] width 455 height 68
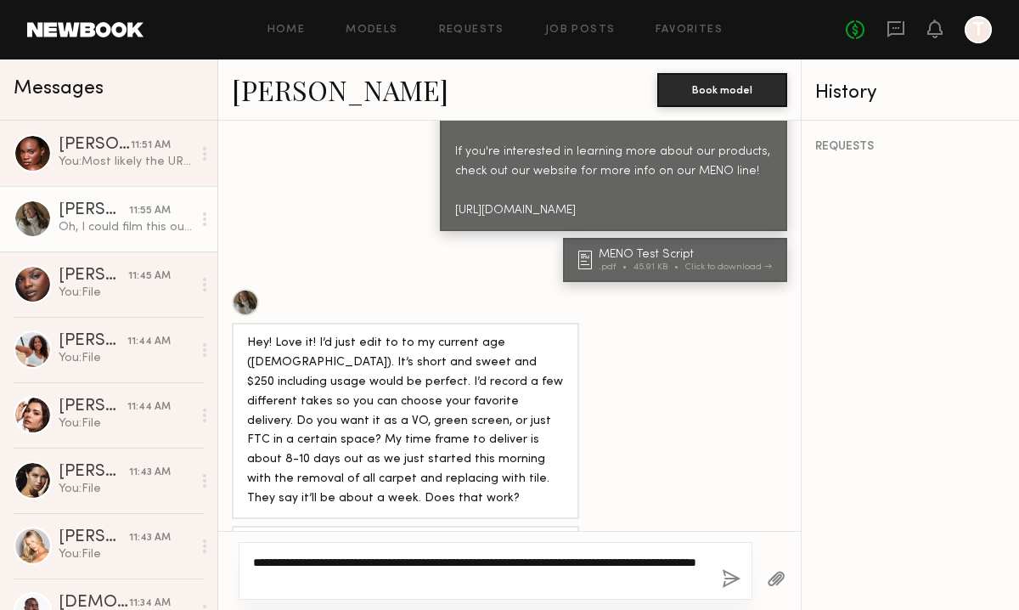
click at [515, 561] on textarea "**********" at bounding box center [480, 571] width 455 height 34
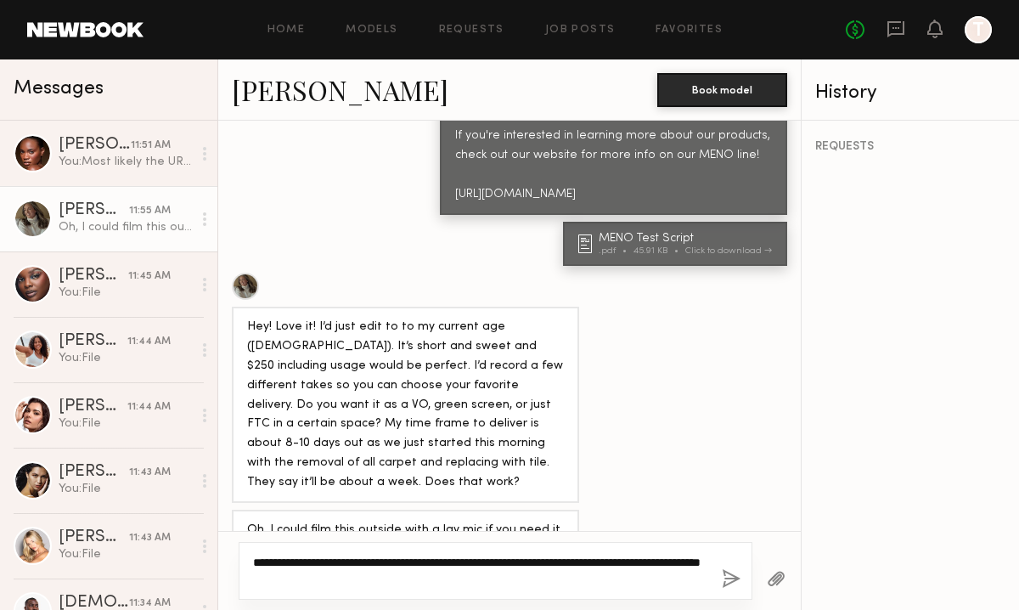
click at [578, 568] on textarea "**********" at bounding box center [480, 571] width 455 height 34
click at [581, 567] on textarea "**********" at bounding box center [480, 571] width 455 height 34
click at [465, 567] on textarea "**********" at bounding box center [480, 571] width 455 height 34
click at [524, 574] on textarea "**********" at bounding box center [480, 571] width 455 height 34
drag, startPoint x: 697, startPoint y: 581, endPoint x: 482, endPoint y: 579, distance: 214.1
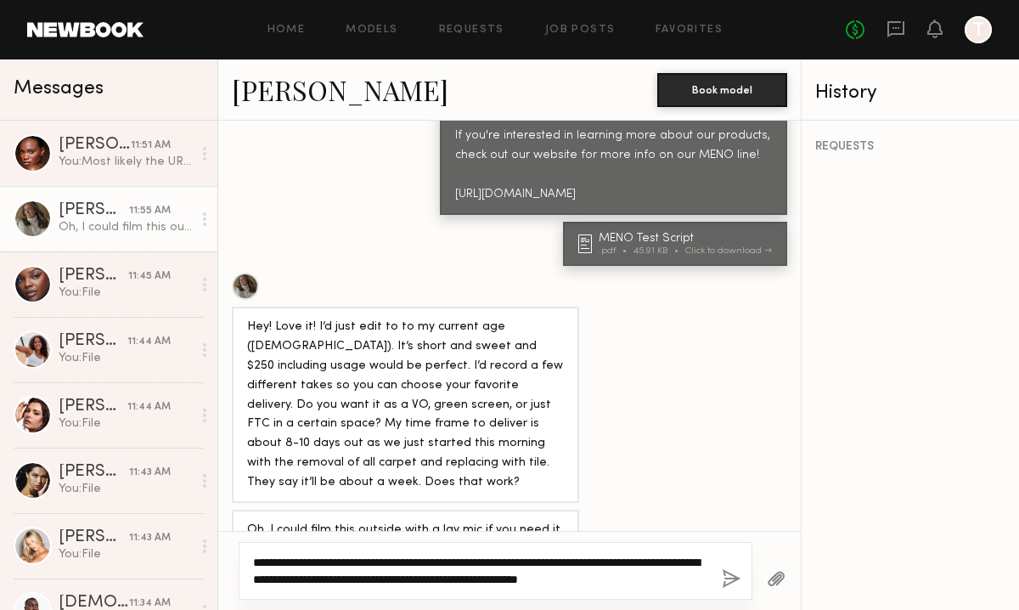
click at [482, 579] on textarea "**********" at bounding box center [480, 571] width 455 height 34
paste textarea "**********"
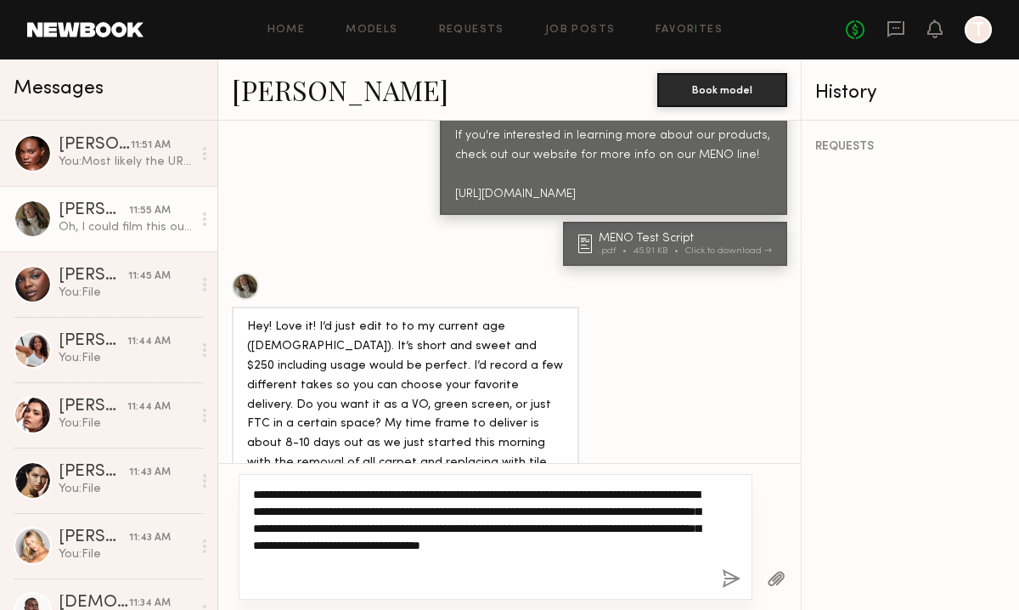
click at [552, 512] on textarea "**********" at bounding box center [480, 537] width 455 height 102
click at [516, 512] on textarea "**********" at bounding box center [480, 537] width 455 height 102
click at [573, 512] on textarea "**********" at bounding box center [480, 537] width 455 height 102
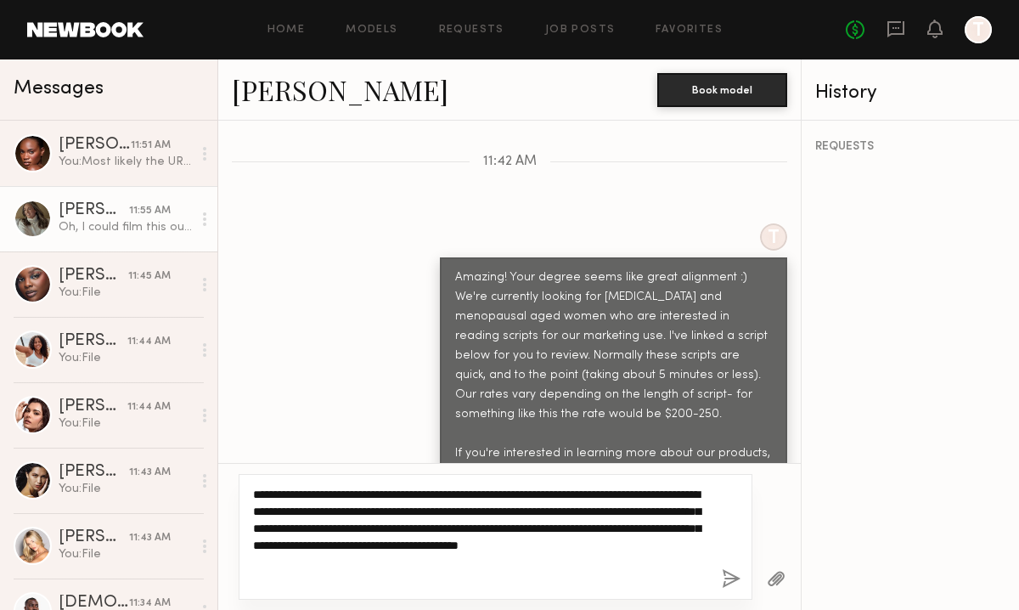
scroll to position [1663, 0]
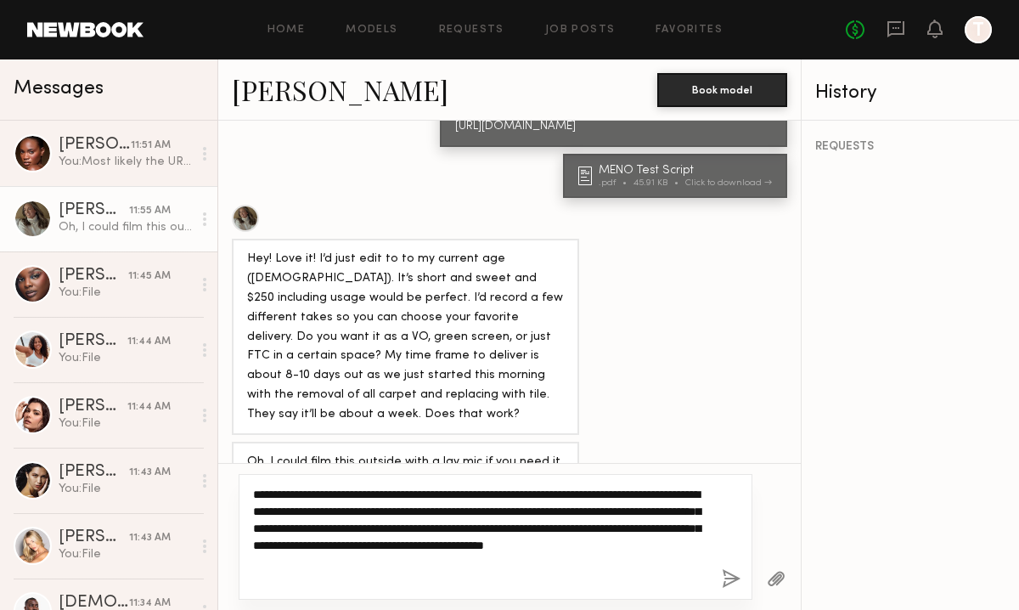
click at [349, 586] on textarea "**********" at bounding box center [480, 537] width 455 height 102
drag, startPoint x: 309, startPoint y: 546, endPoint x: 434, endPoint y: 566, distance: 126.4
click at [434, 566] on textarea "**********" at bounding box center [480, 537] width 455 height 102
click at [460, 519] on textarea "**********" at bounding box center [480, 537] width 455 height 102
drag, startPoint x: 308, startPoint y: 494, endPoint x: 482, endPoint y: 509, distance: 174.8
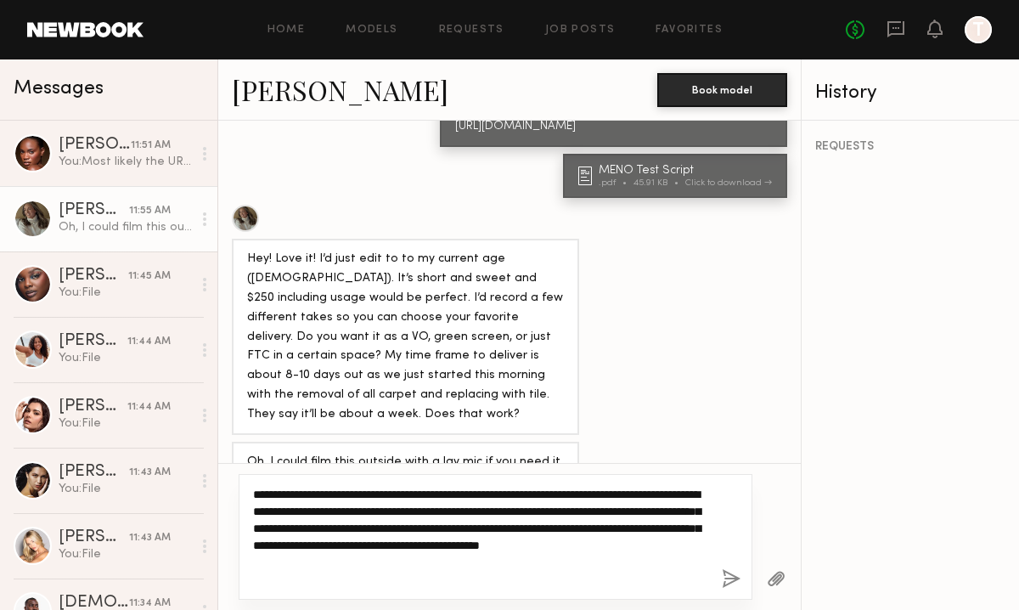
click at [482, 509] on textarea "**********" at bounding box center [480, 537] width 455 height 102
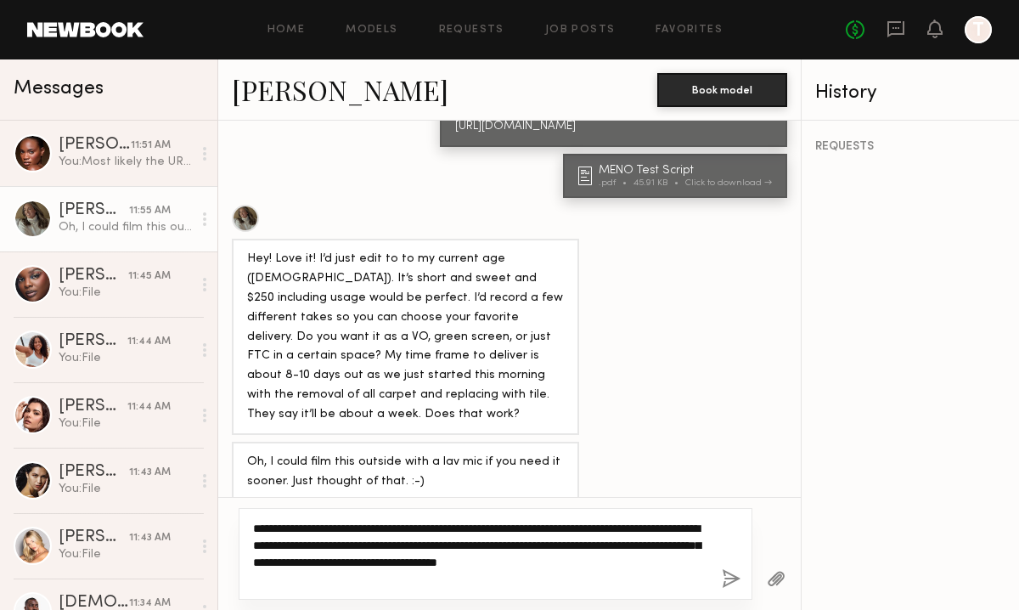
scroll to position [1629, 0]
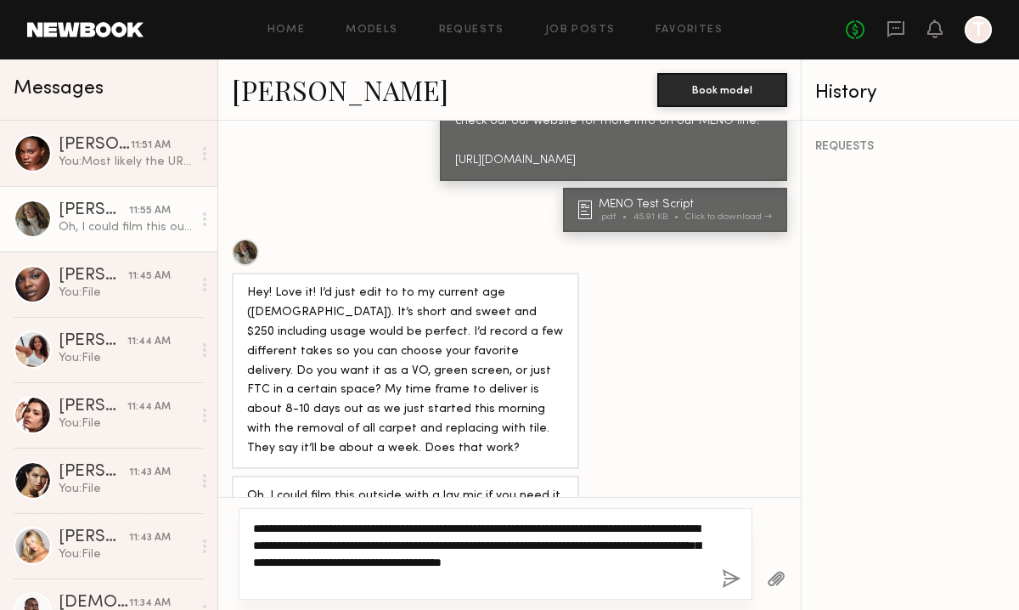
paste textarea "**********"
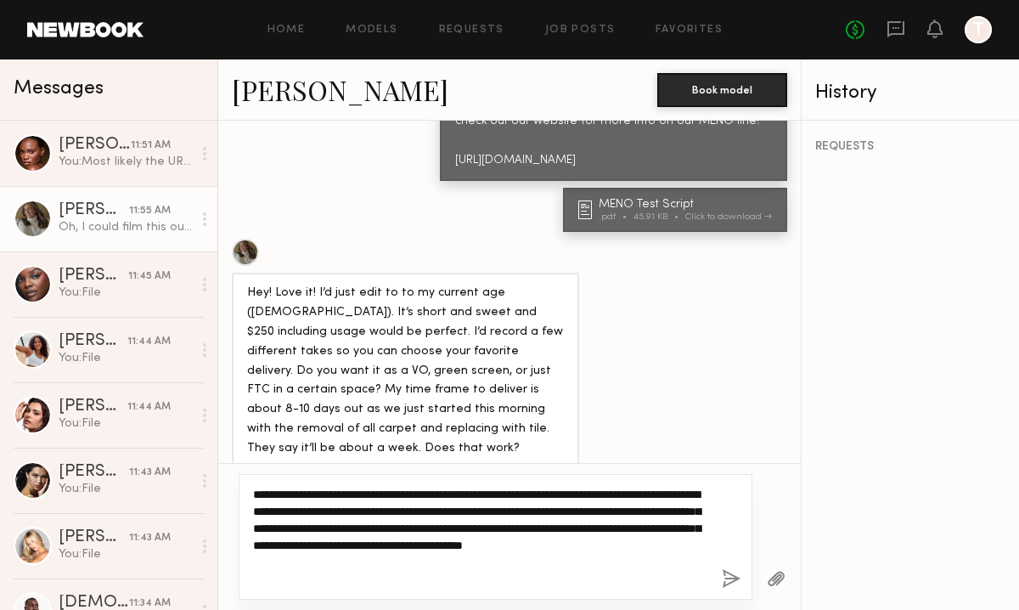
scroll to position [1663, 0]
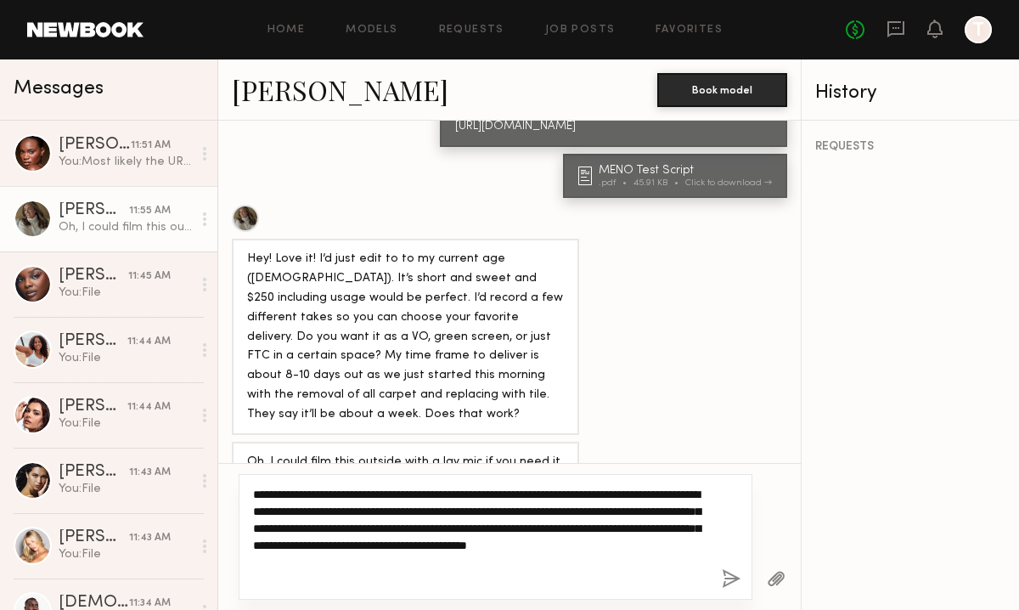
click at [315, 579] on textarea "**********" at bounding box center [480, 537] width 455 height 102
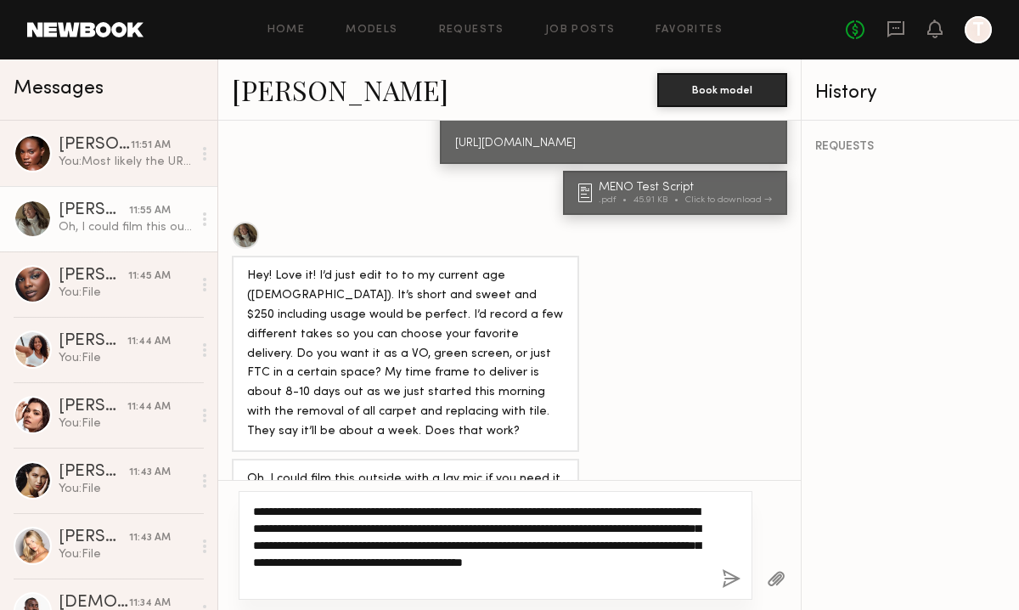
drag, startPoint x: 683, startPoint y: 544, endPoint x: 689, endPoint y: 577, distance: 33.7
click at [689, 577] on textarea "**********" at bounding box center [480, 545] width 455 height 85
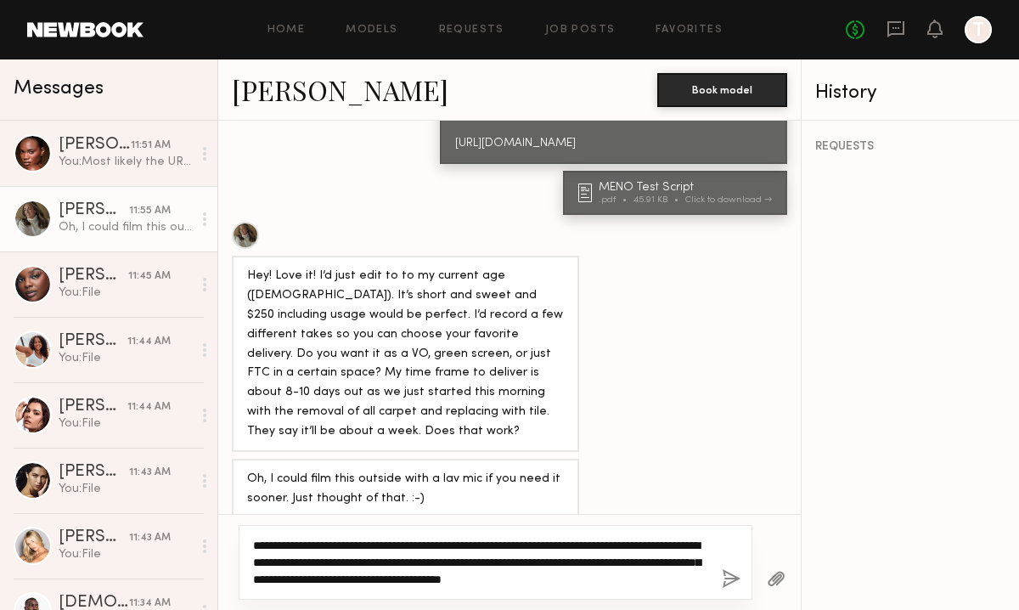
scroll to position [1612, 0]
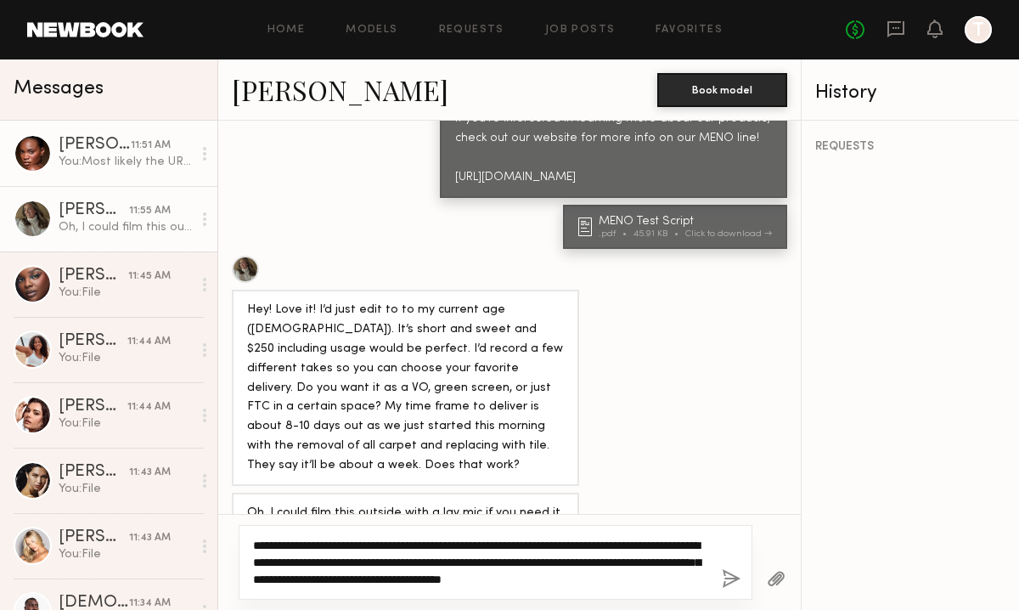
type textarea "**********"
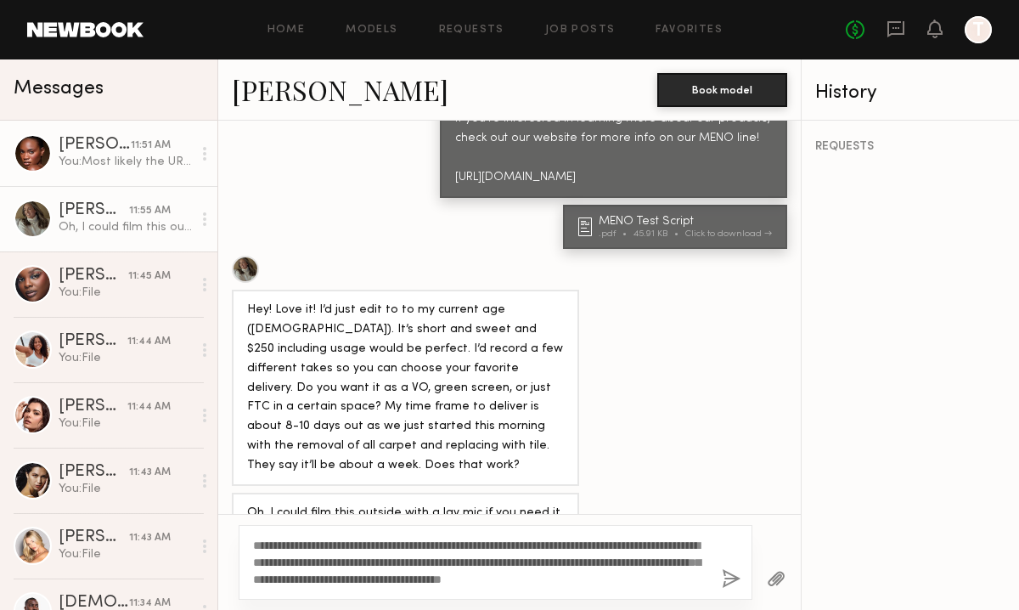
click at [97, 144] on div "Ashley B." at bounding box center [95, 145] width 72 height 17
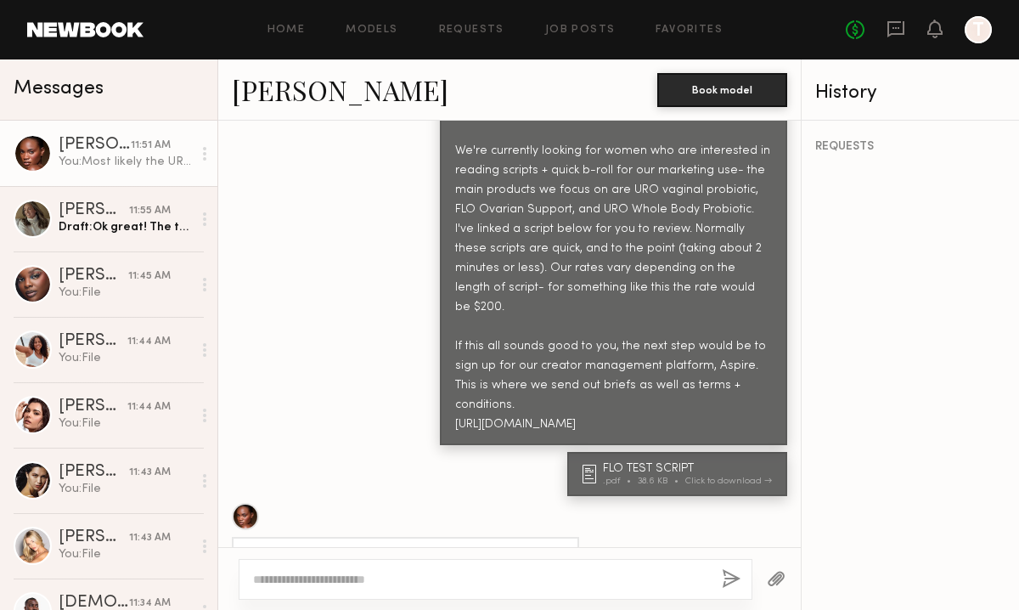
scroll to position [1379, 0]
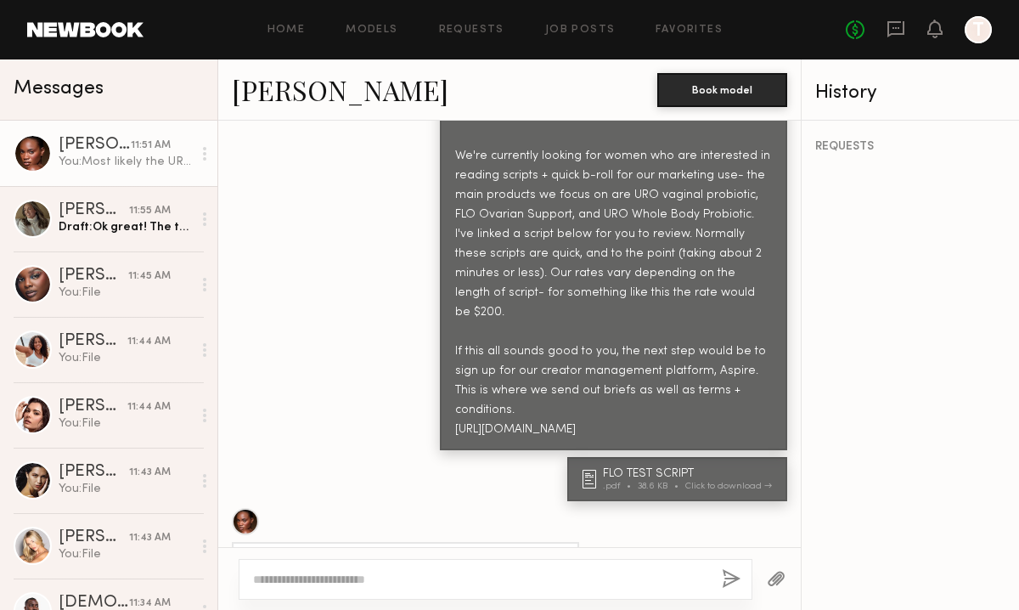
drag, startPoint x: 750, startPoint y: 300, endPoint x: 755, endPoint y: 341, distance: 41.1
click at [755, 341] on div "We love to hear that you're interested! Here's a bit more info about the type o…" at bounding box center [613, 255] width 317 height 370
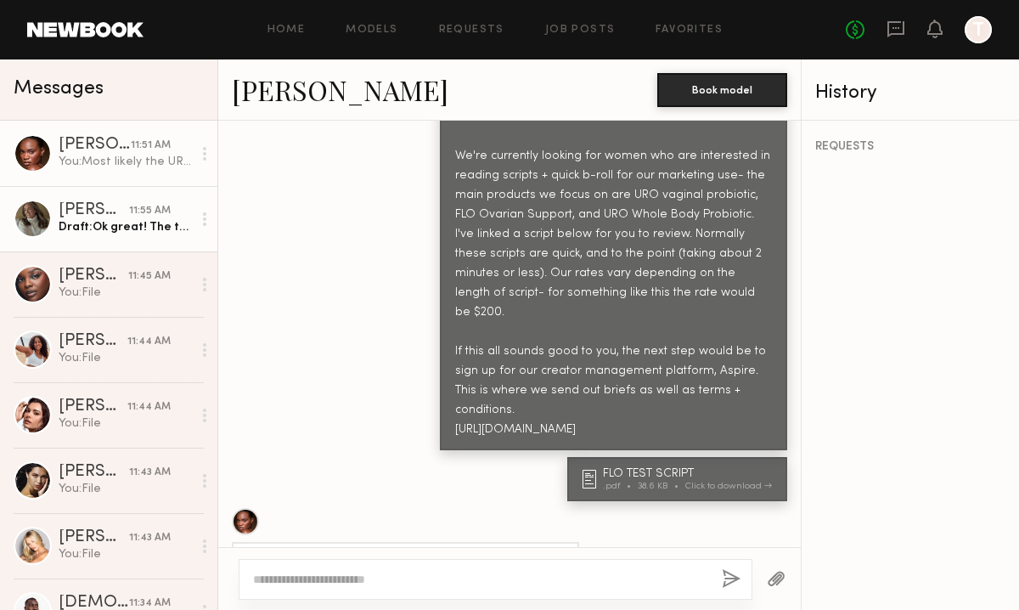
click at [103, 241] on link "Alexis K. 11:55 AM Draft: Ok great! The test script was just something for you …" at bounding box center [108, 218] width 217 height 65
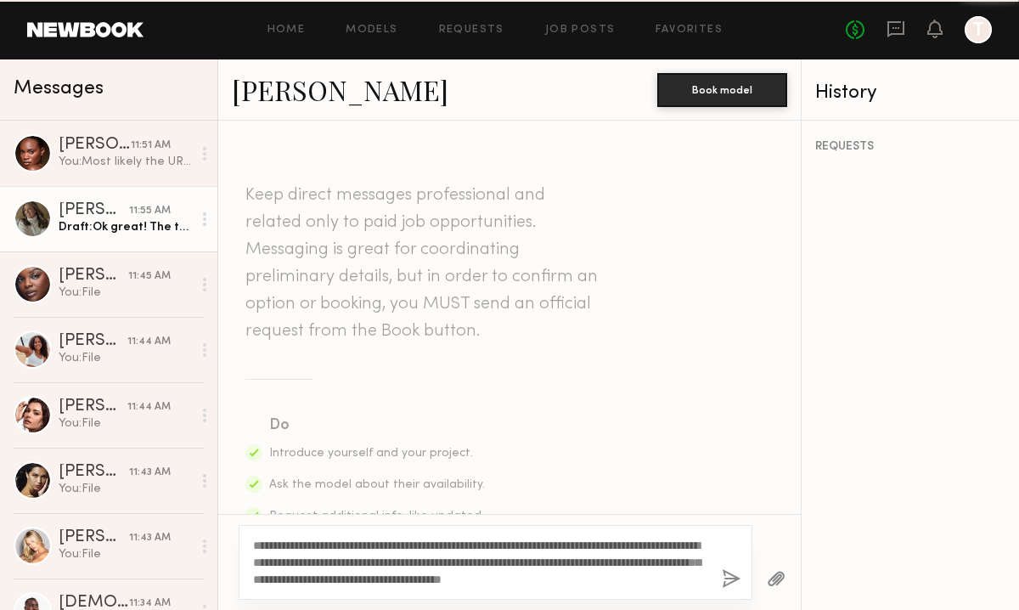
scroll to position [1579, 0]
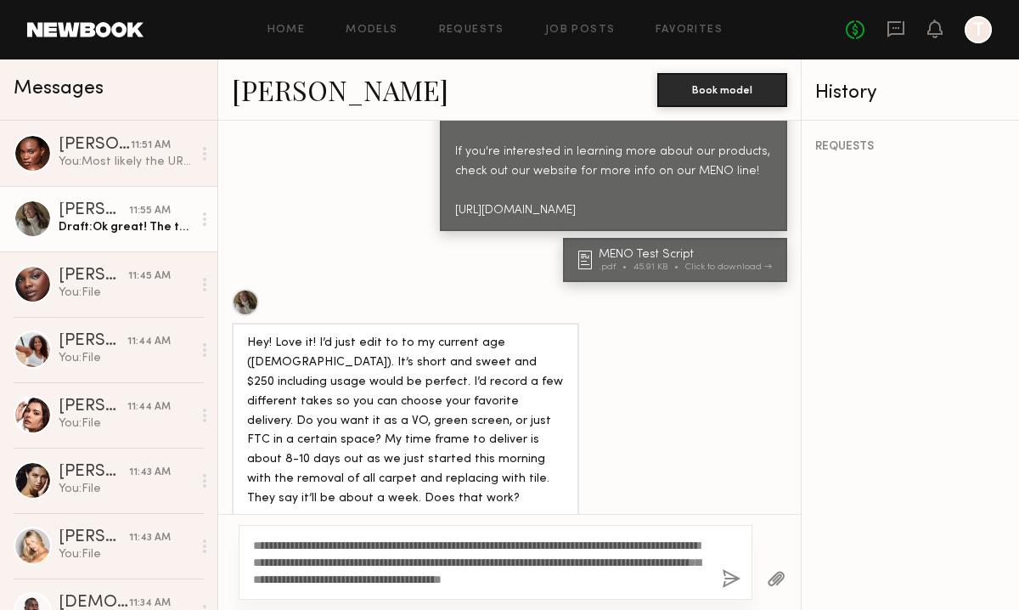
click at [682, 583] on textarea "**********" at bounding box center [480, 562] width 455 height 51
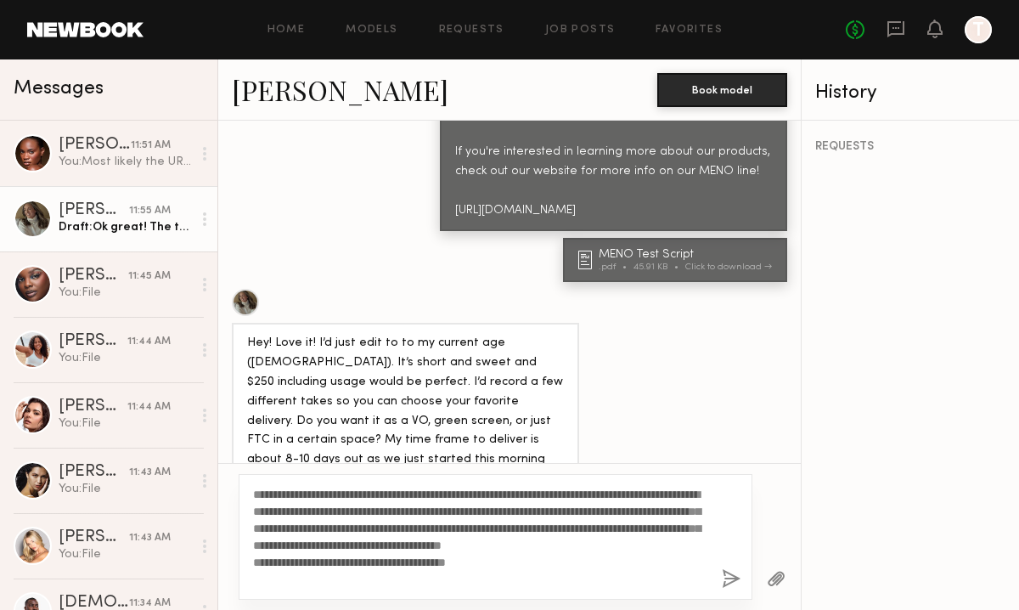
click at [521, 546] on textarea "**********" at bounding box center [480, 537] width 455 height 102
type textarea "**********"
click at [728, 573] on button "button" at bounding box center [731, 579] width 19 height 21
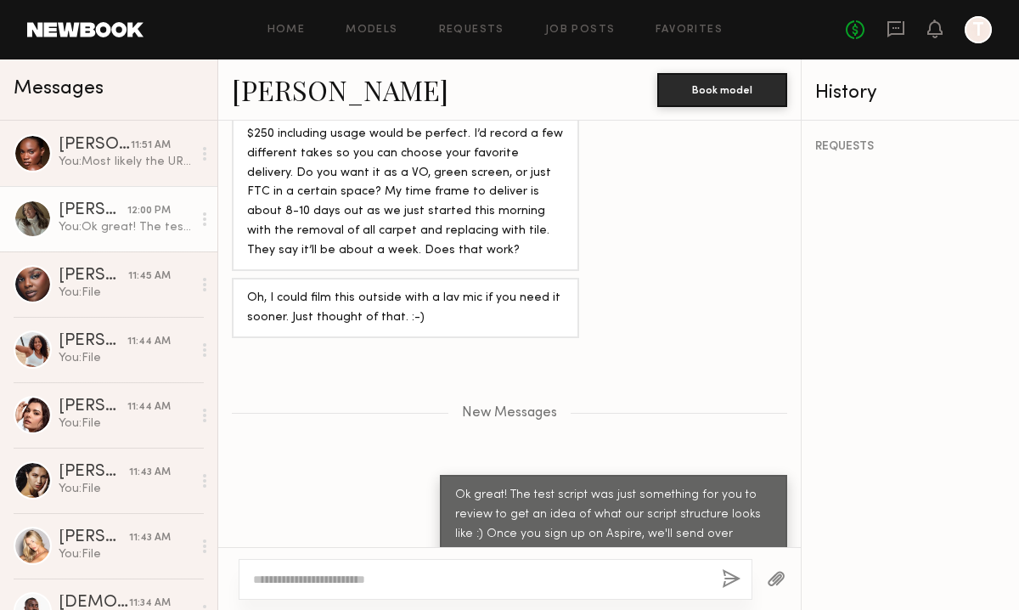
scroll to position [1892, 0]
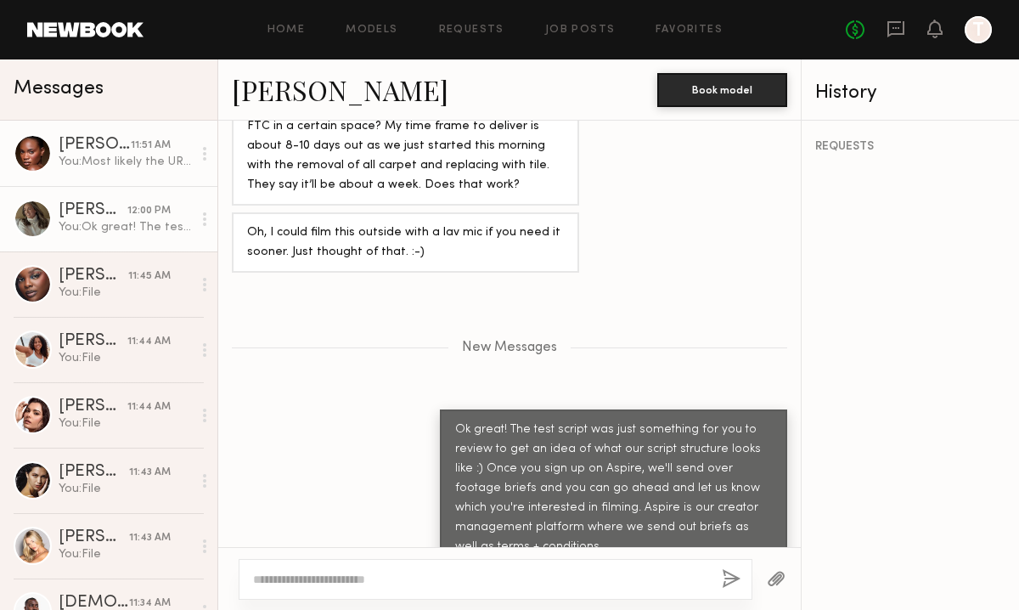
click at [89, 155] on div "You: Most likely the URO Vaginal Probiotic, as that has become a fan-favorite a…" at bounding box center [125, 162] width 133 height 16
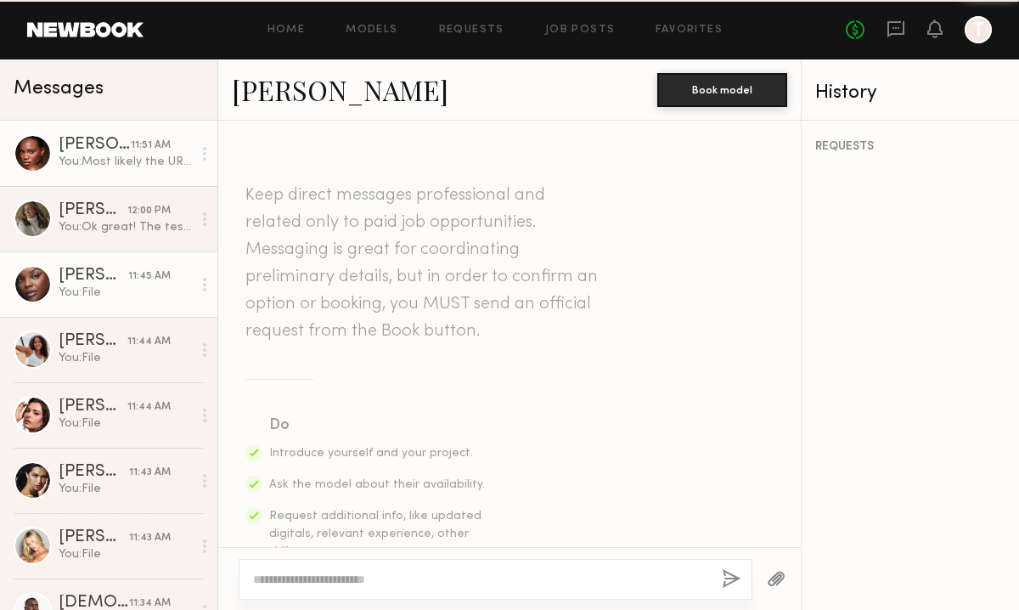
scroll to position [1661, 0]
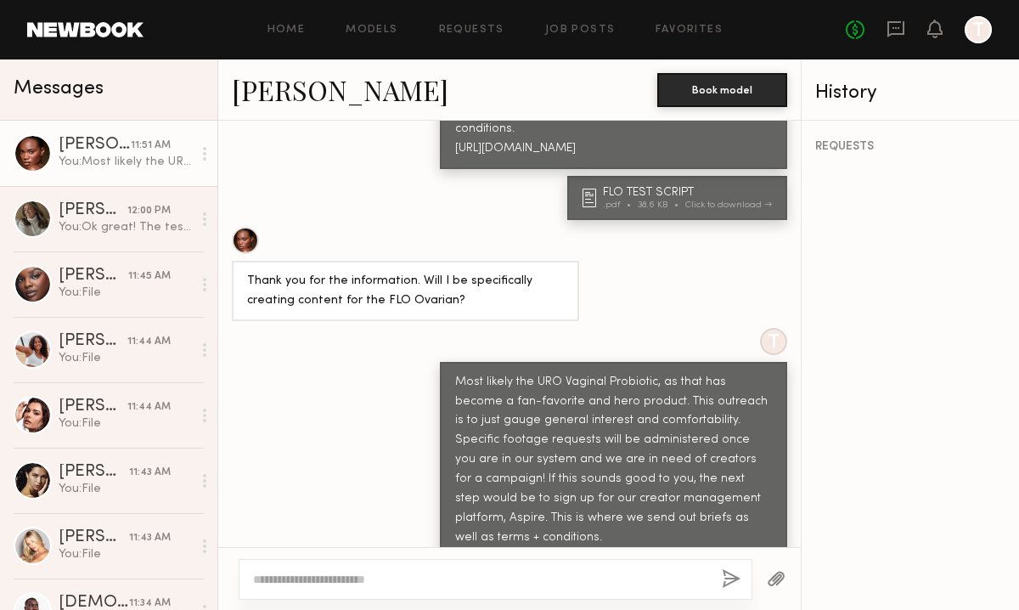
click at [72, 42] on header "Home Models Requests Job Posts Favorites Sign Out No fees up to $5,000 T" at bounding box center [509, 29] width 1019 height 59
click at [72, 24] on link at bounding box center [85, 29] width 116 height 15
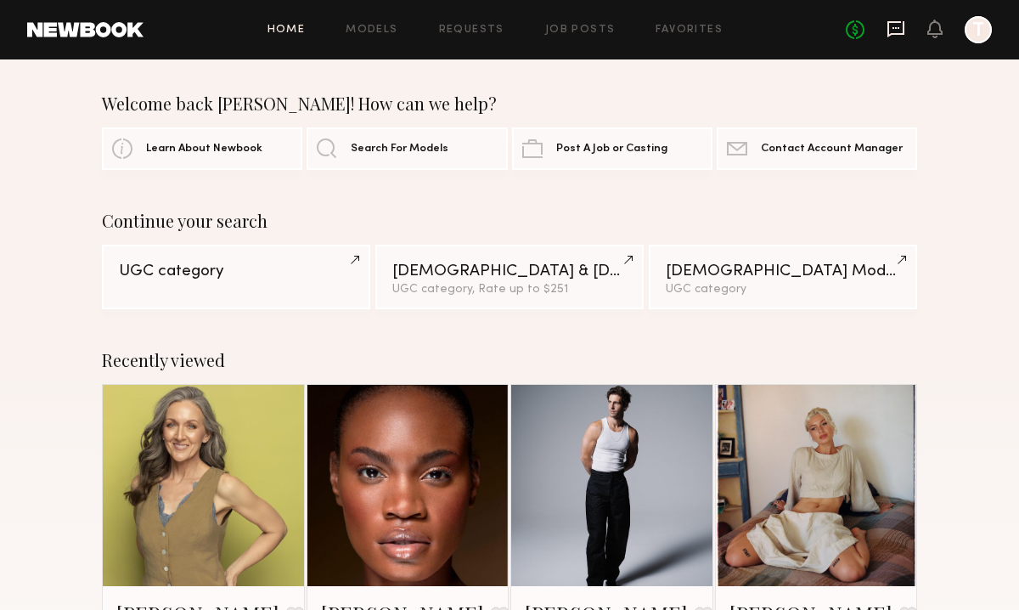
click at [896, 31] on icon at bounding box center [896, 29] width 19 height 19
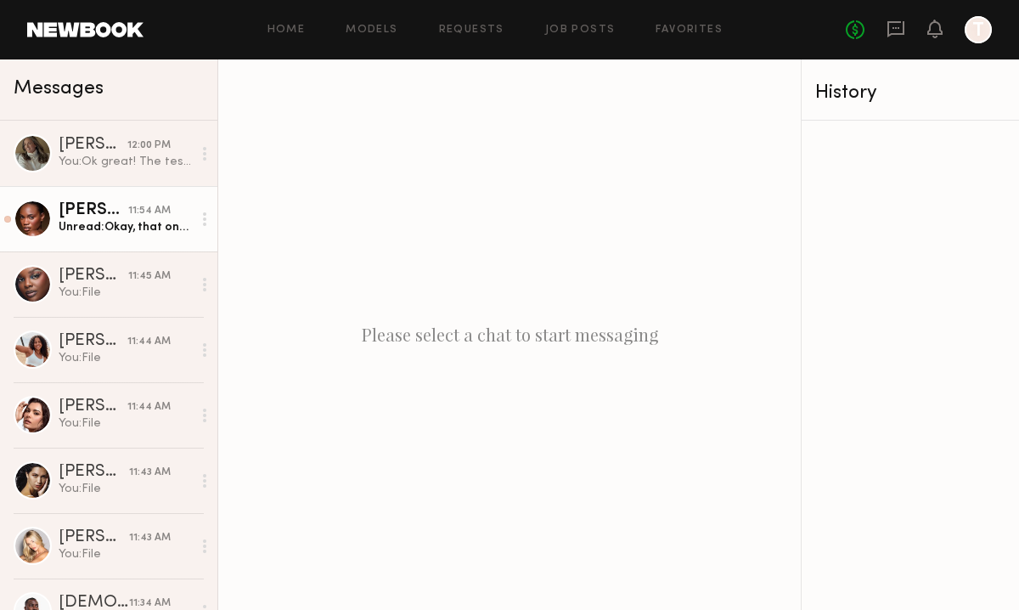
click at [94, 227] on div "Unread: Okay, that one sounds more suitable. Also, what will be the usage? How …" at bounding box center [125, 227] width 133 height 16
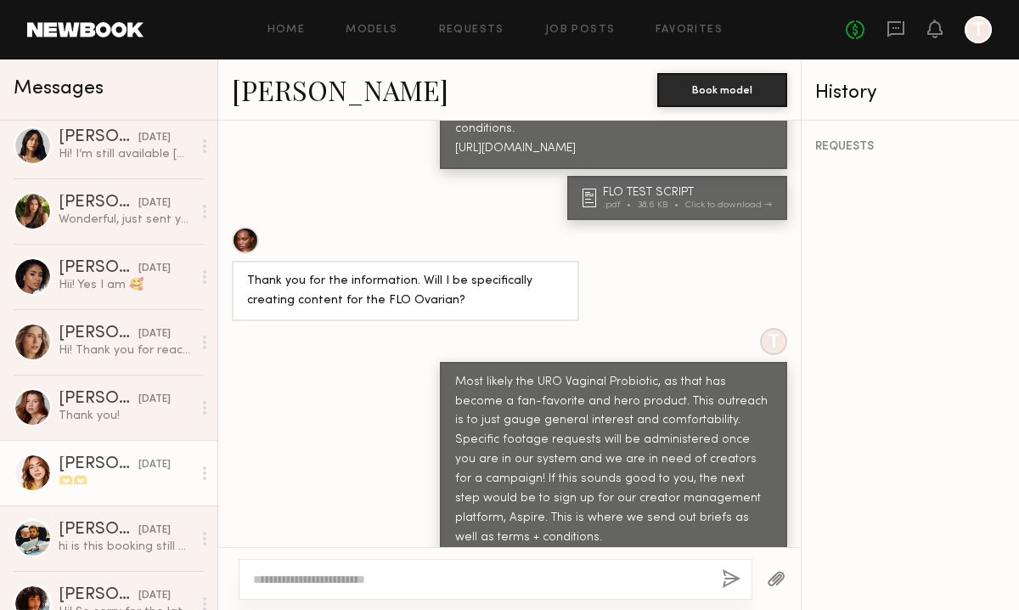
scroll to position [1451, 0]
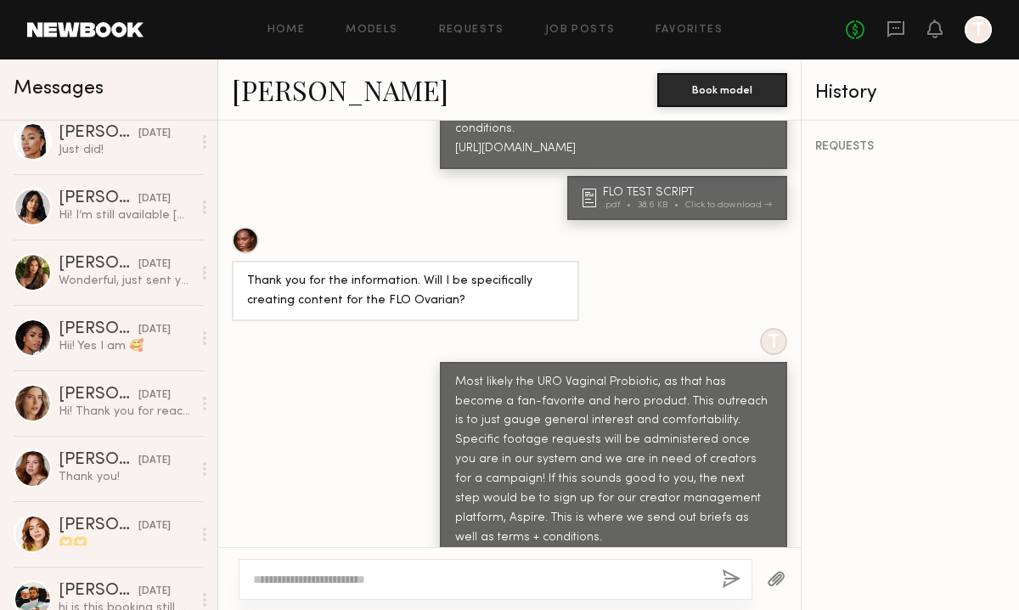
click at [642, 132] on div "Keep direct messages professional and related only to paid job opportunities. M…" at bounding box center [509, 334] width 583 height 426
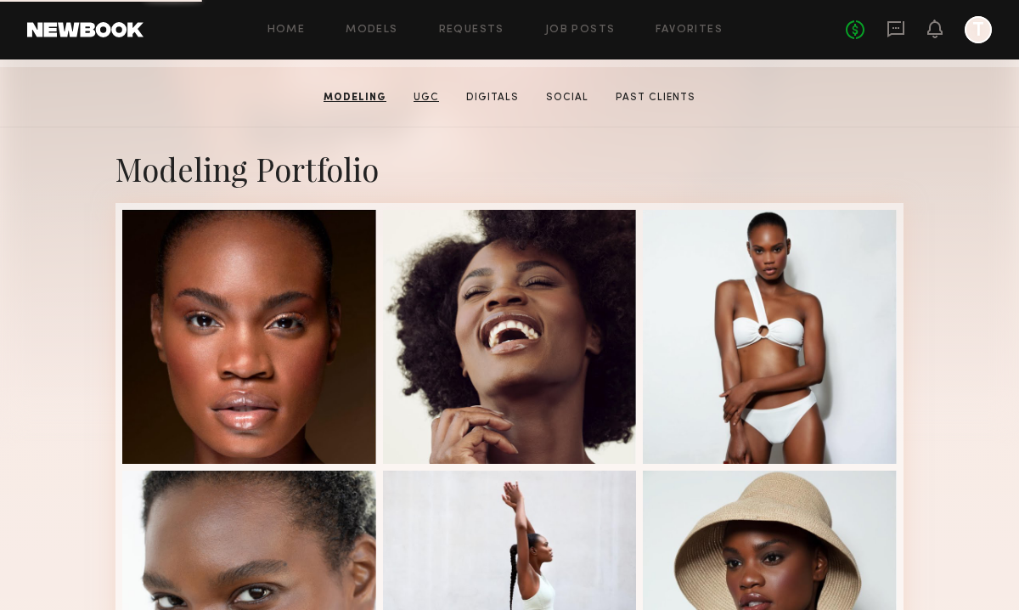
click at [426, 102] on link "UGC" at bounding box center [426, 97] width 39 height 15
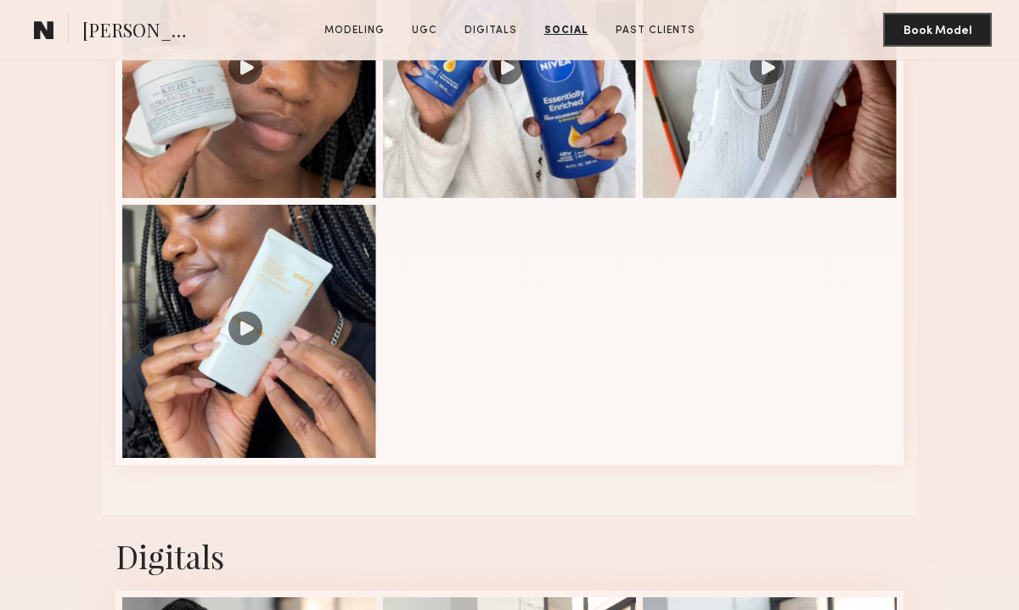
scroll to position [1236, 0]
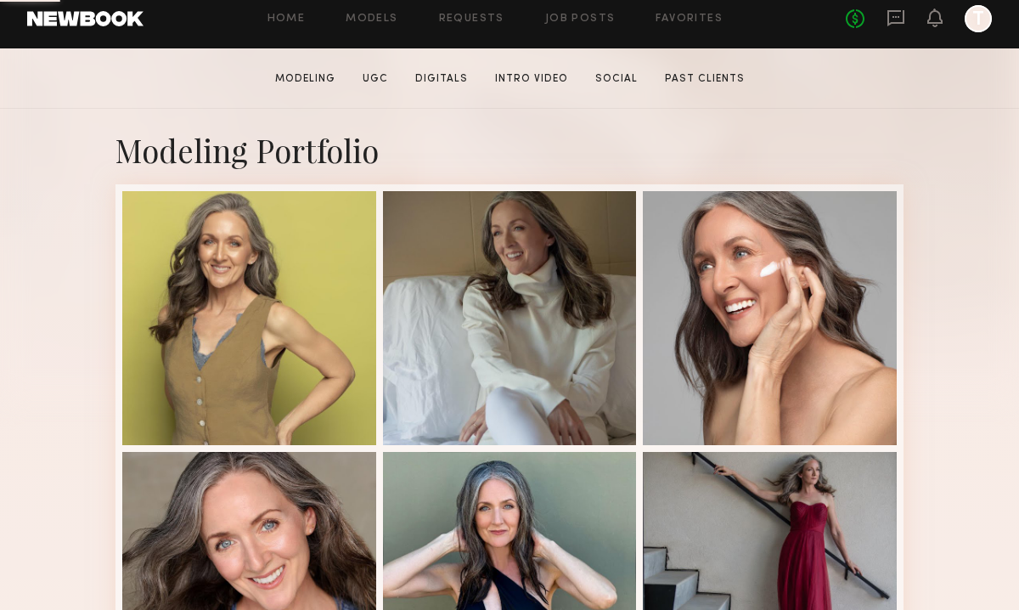
scroll to position [278, 0]
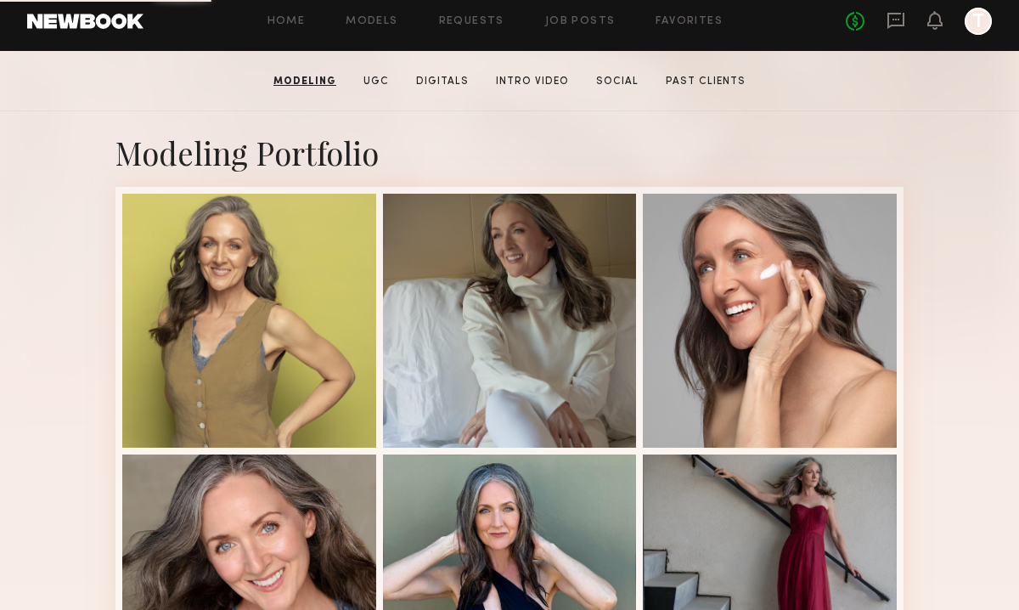
click at [389, 72] on section "Modeling UGC Digitals Intro Video Social Past Clients" at bounding box center [510, 80] width 486 height 17
click at [378, 83] on link "UGC" at bounding box center [376, 81] width 39 height 15
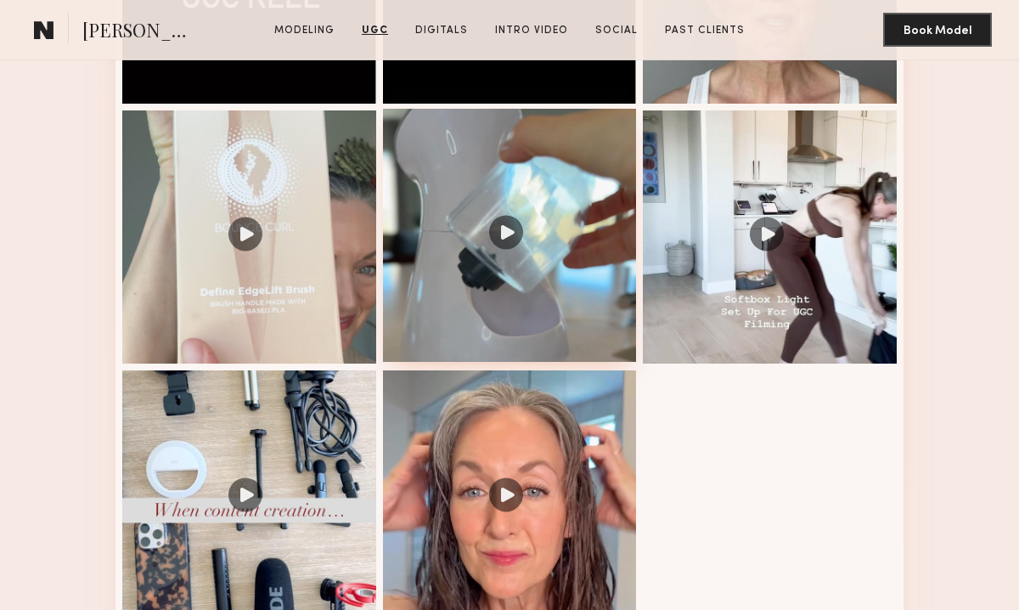
scroll to position [1863, 0]
